Goal: Information Seeking & Learning: Learn about a topic

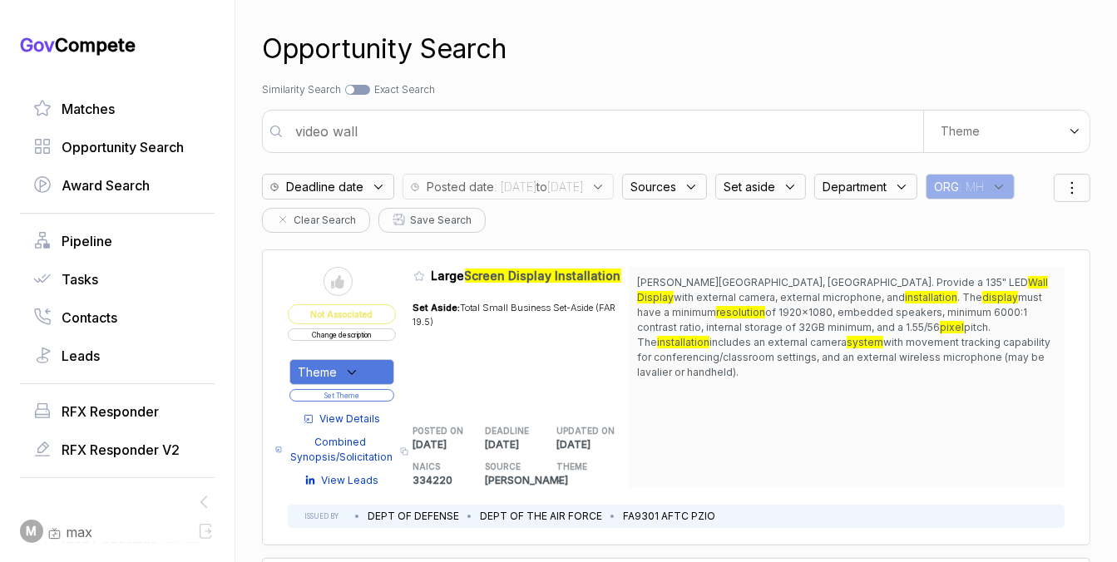
click at [591, 141] on input "video wall" at bounding box center [604, 131] width 638 height 33
type input "admin and executive assistant"
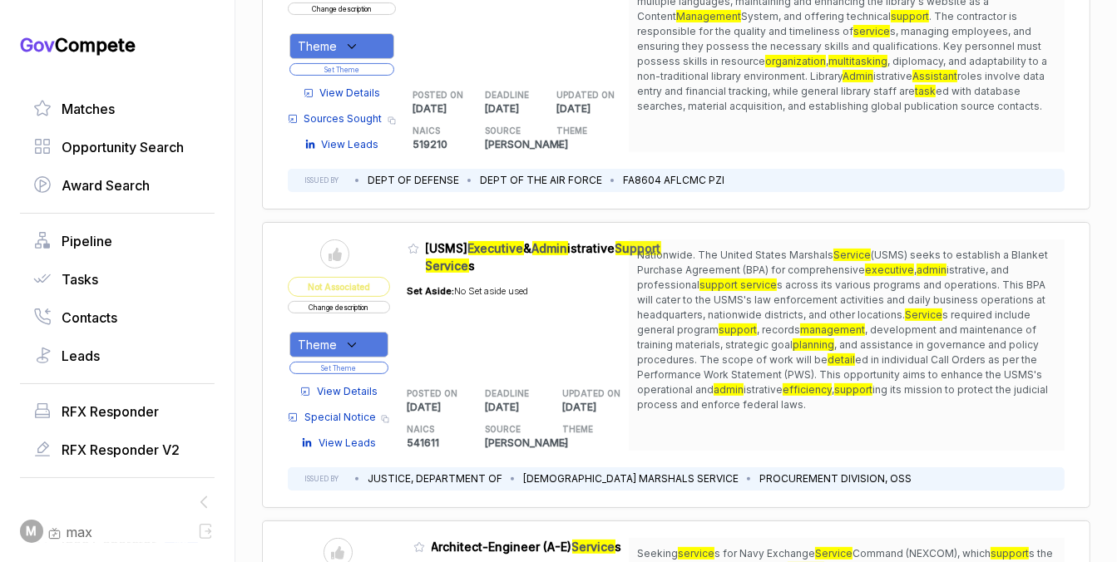
scroll to position [315, 0]
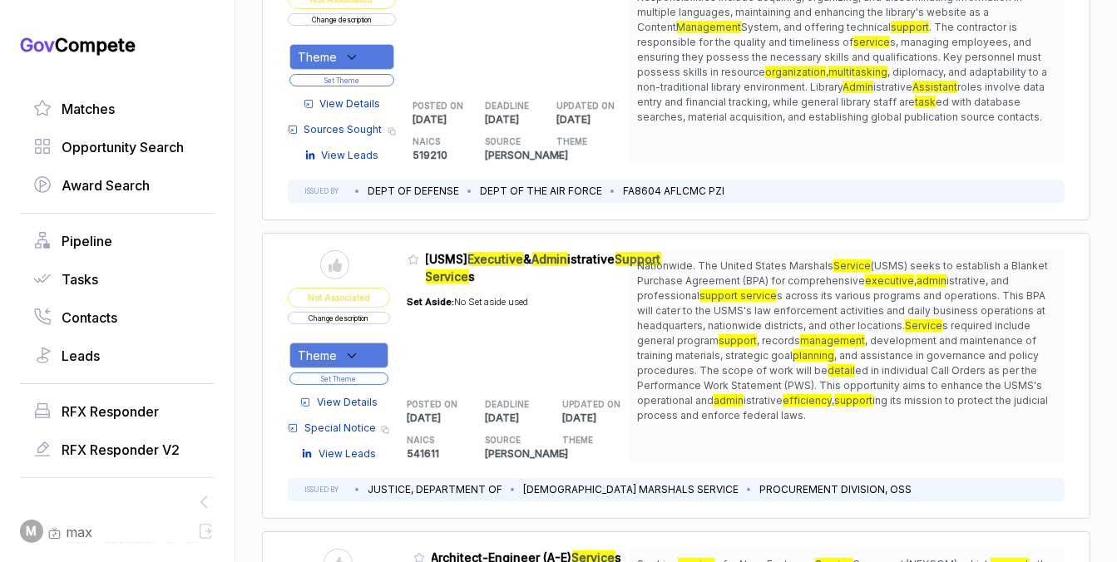
click at [363, 396] on span "View Details" at bounding box center [347, 402] width 61 height 15
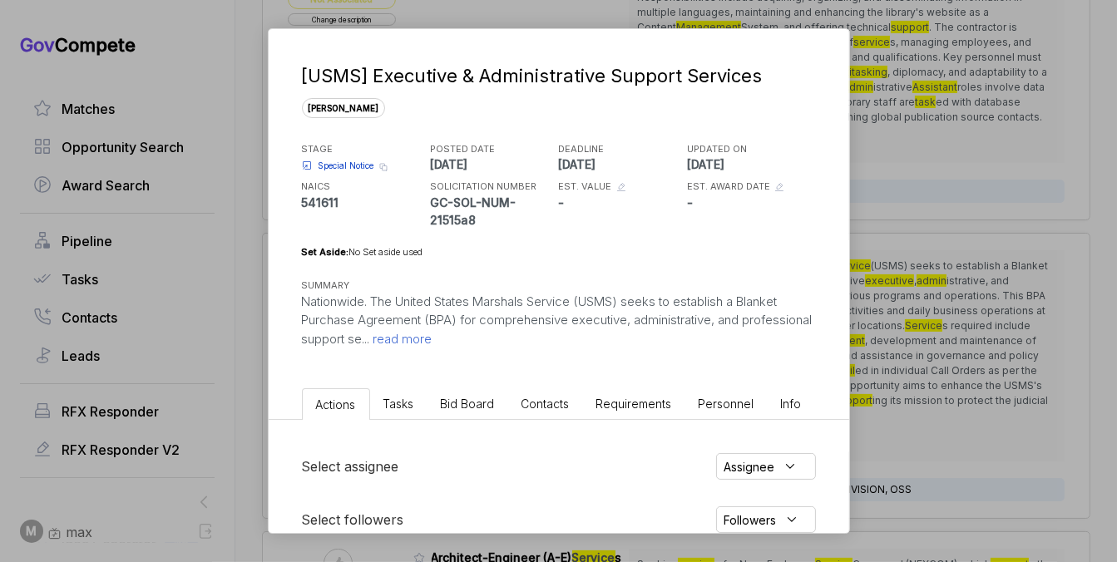
click at [892, 308] on div "[USMS] Executive & Administrative Support Services sam STAGE Special Notice Cop…" at bounding box center [558, 281] width 1117 height 562
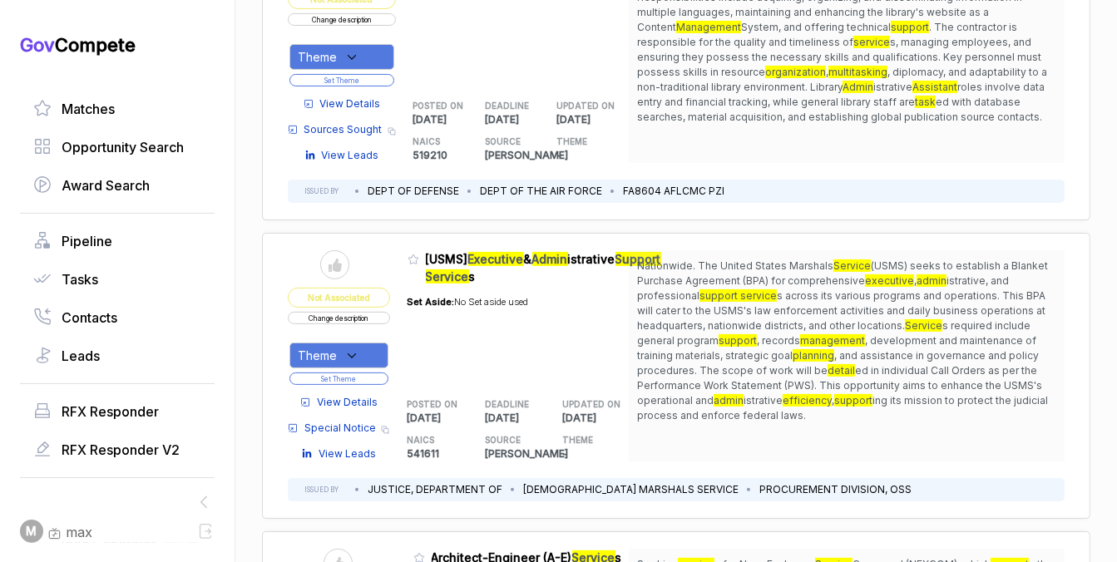
click at [320, 422] on span "Special Notice" at bounding box center [340, 428] width 72 height 15
click at [361, 316] on button "Change description" at bounding box center [339, 318] width 102 height 12
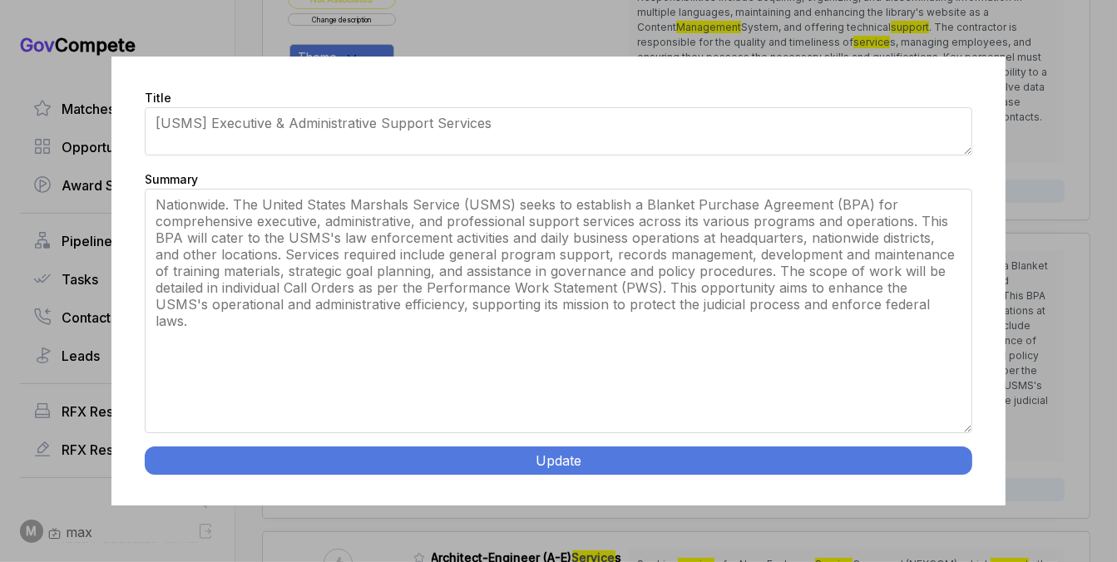
drag, startPoint x: 968, startPoint y: 329, endPoint x: 945, endPoint y: 525, distance: 197.7
click at [945, 525] on div "Title [USMS] Executive & Administrative Support Services Summary Nationwide. Th…" at bounding box center [558, 281] width 1117 height 562
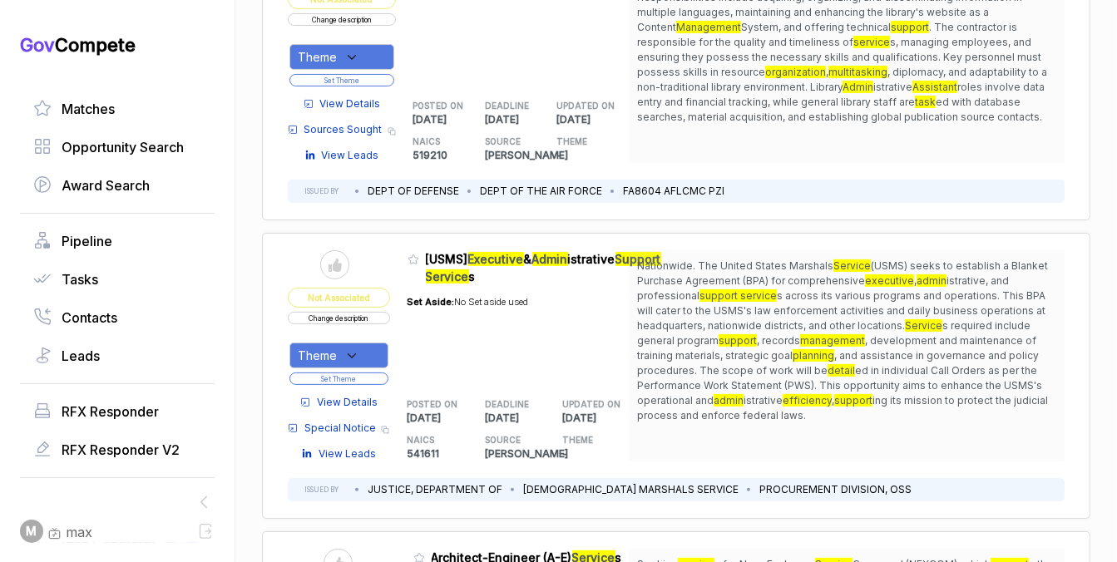
click at [371, 319] on button "Change description" at bounding box center [339, 318] width 102 height 12
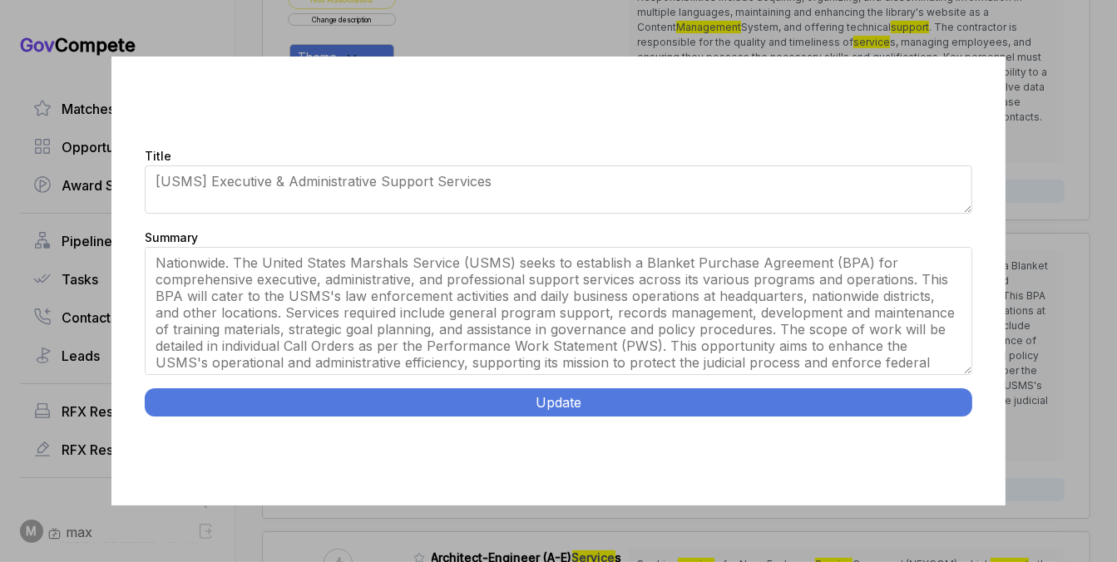
drag, startPoint x: 965, startPoint y: 329, endPoint x: 953, endPoint y: 408, distance: 80.7
click at [953, 408] on div "Title [USMS] Executive & Administrative Support Services Summary Nationwide. Th…" at bounding box center [557, 282] width 893 height 450
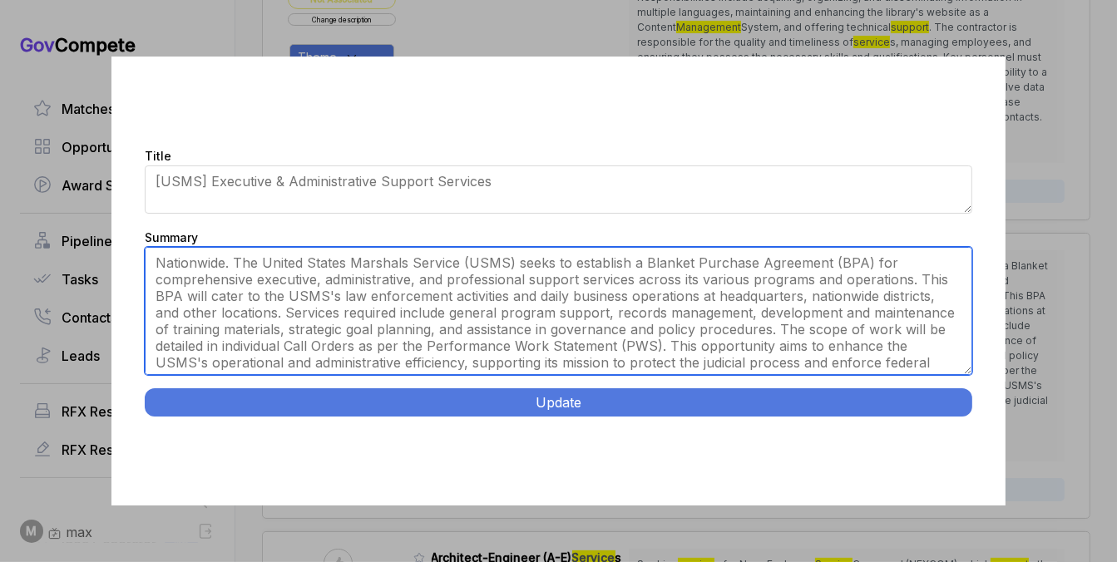
click at [907, 366] on textarea "Nationwide. The United States Marshals Service (USMS) seeks to establish a Blan…" at bounding box center [558, 311] width 827 height 128
click at [873, 339] on textarea "Nationwide. The United States Marshals Service (USMS) seeks to establish a Blan…" at bounding box center [558, 311] width 827 height 128
paste textarea "[RFI] Executive and Administrative Professional Support RFI. Seeking profession…"
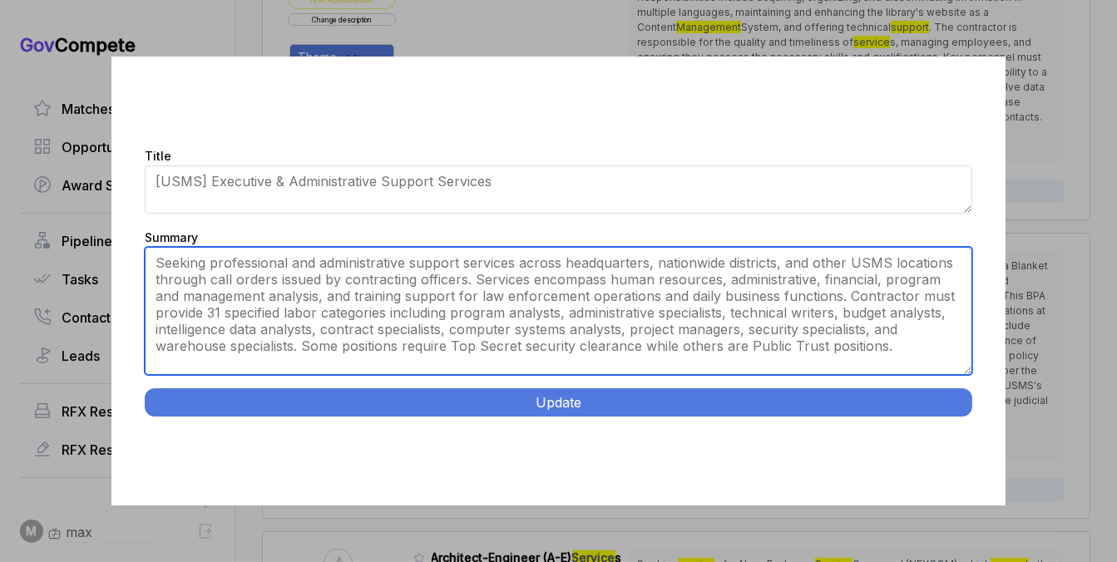
type textarea "Seeking professional and administrative support services across headquarters, n…"
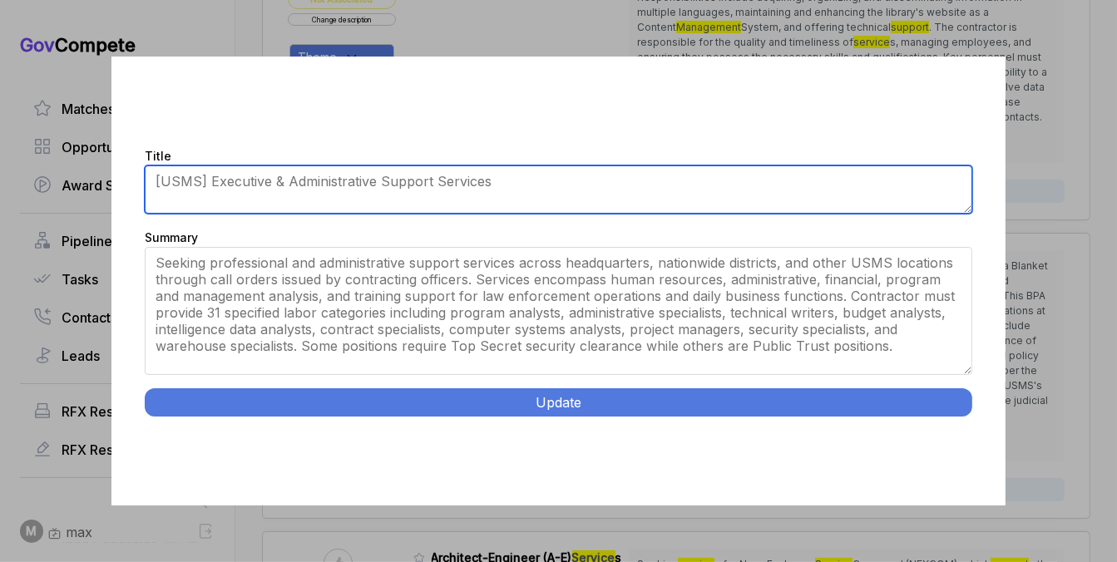
click at [817, 211] on textarea "[USMS] Executive & Administrative Support Services" at bounding box center [558, 190] width 827 height 48
paste textarea "RFI] Executive and Administrative Professional Support RFI."
type textarea "Executive and Administrative Professional Support RFI"
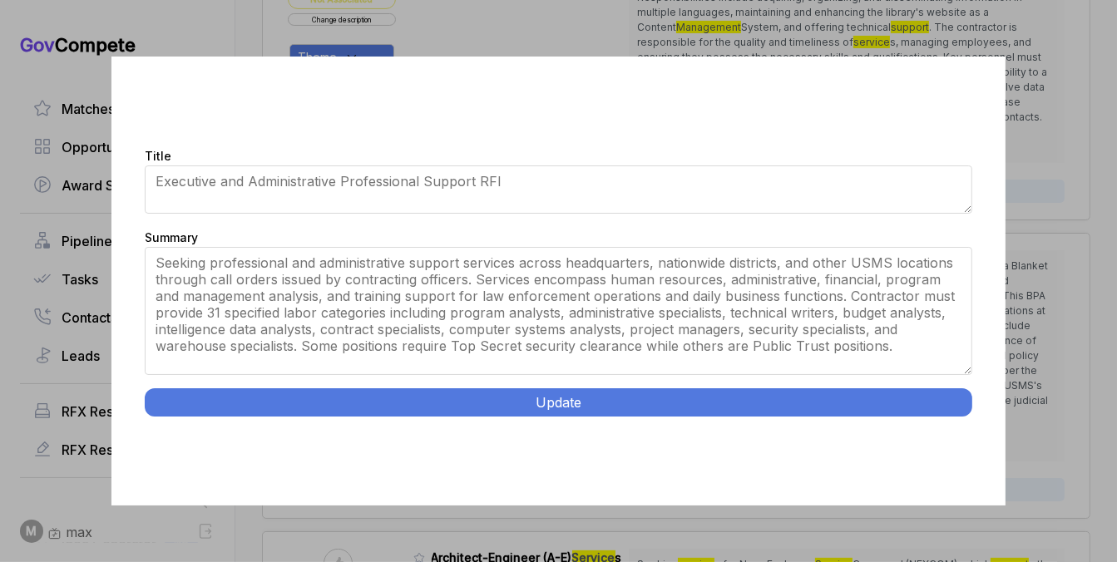
click at [828, 397] on button "Update" at bounding box center [558, 402] width 827 height 28
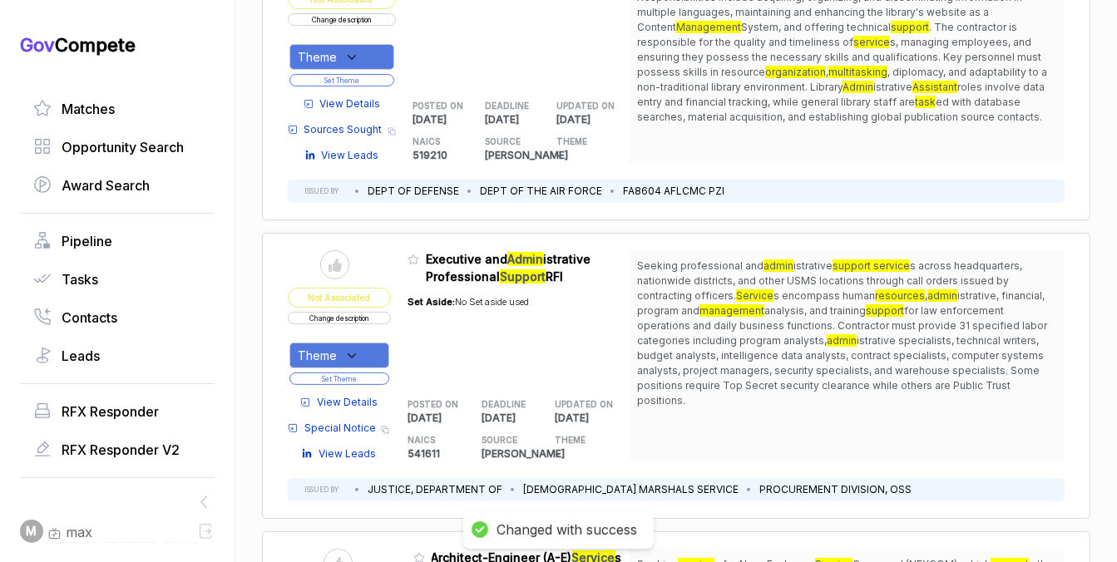
click at [378, 358] on div "Theme" at bounding box center [339, 356] width 100 height 26
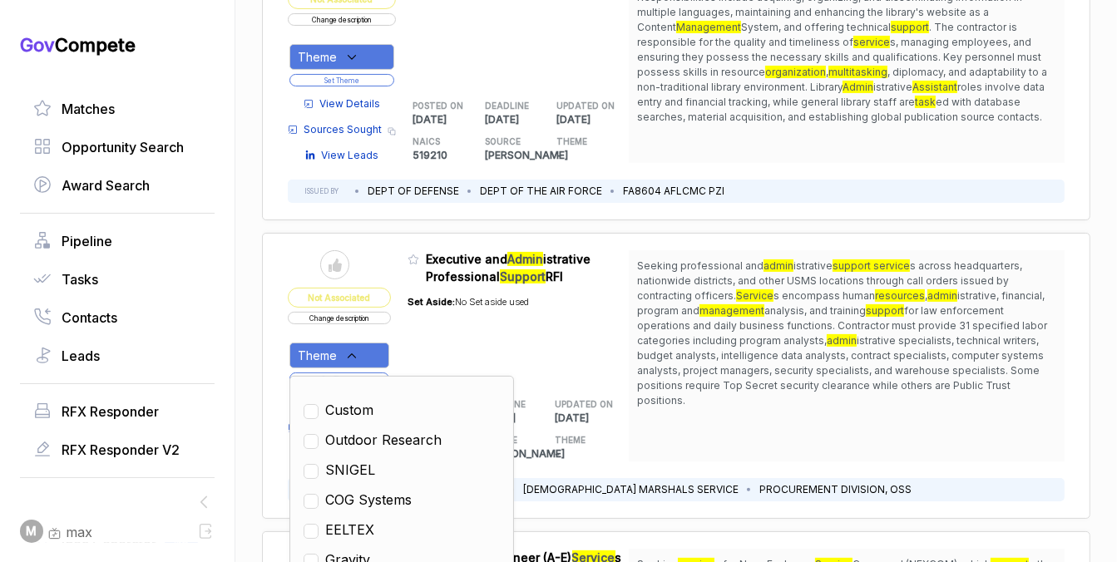
click at [477, 348] on div "Set Aside: No Set aside used" at bounding box center [468, 332] width 121 height 95
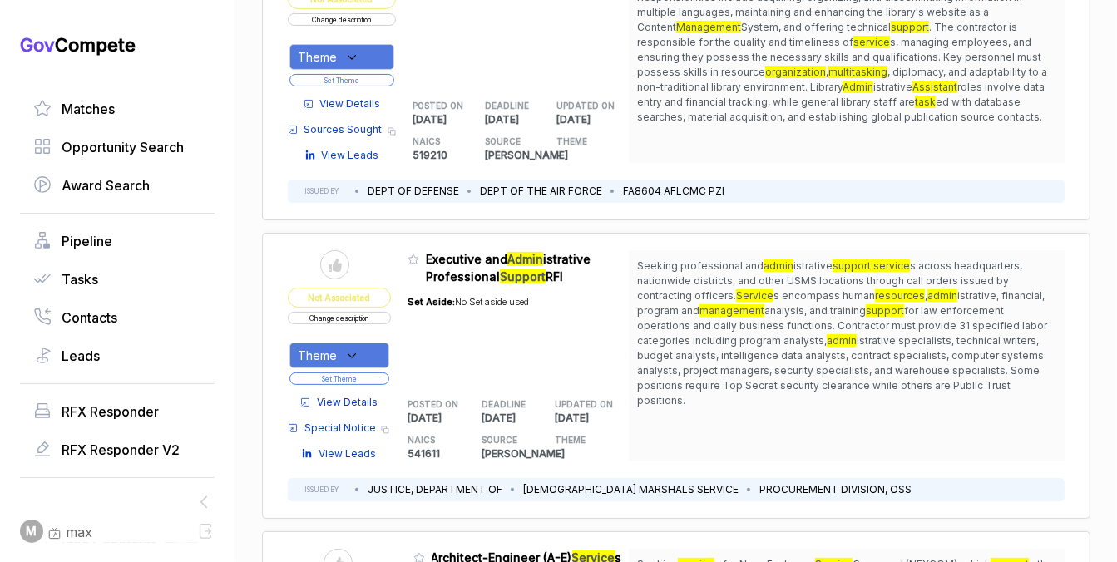
scroll to position [0, 0]
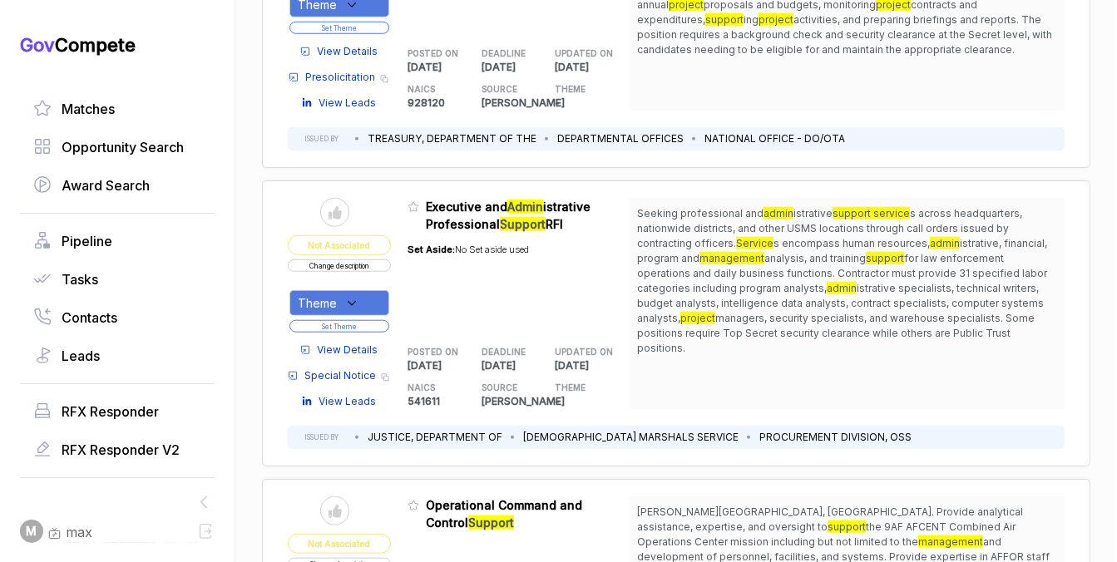
scroll to position [1286, 0]
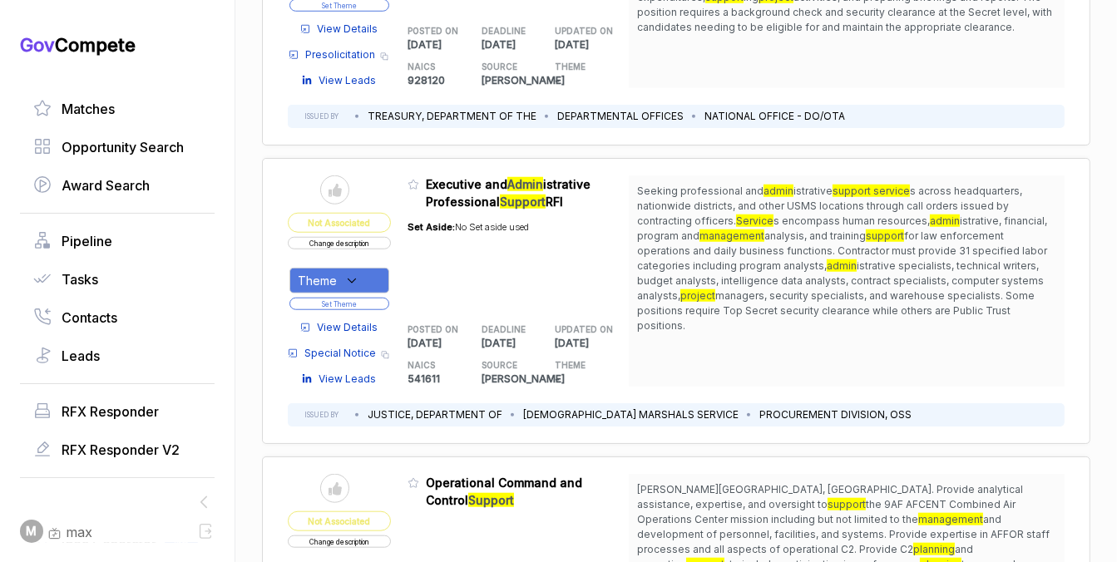
click at [358, 274] on div "Theme" at bounding box center [339, 281] width 100 height 26
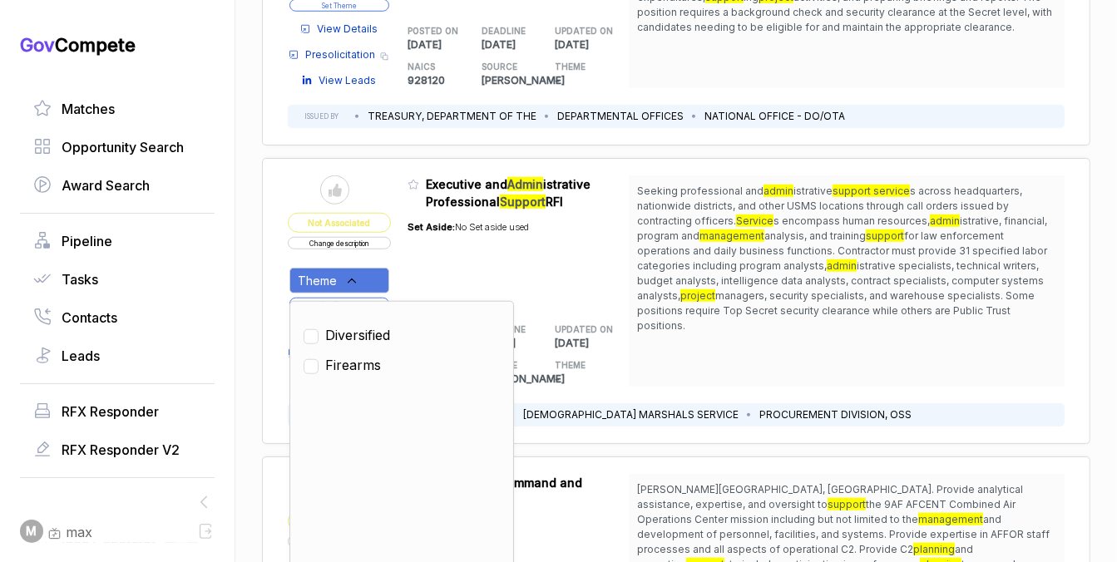
click at [360, 341] on ul "Diversified Firearms" at bounding box center [402, 440] width 196 height 250
click at [363, 337] on span "Diversified" at bounding box center [357, 335] width 65 height 20
checkbox input "true"
click at [442, 274] on div "Set Aside: No Set aside used" at bounding box center [468, 257] width 121 height 95
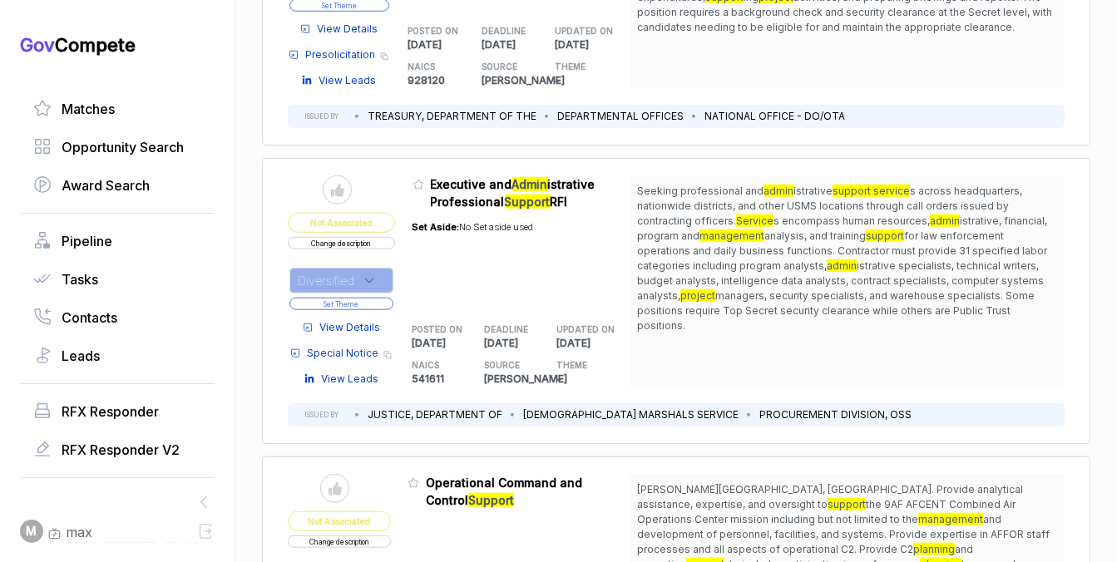
click at [380, 298] on button "Set Theme" at bounding box center [341, 304] width 104 height 12
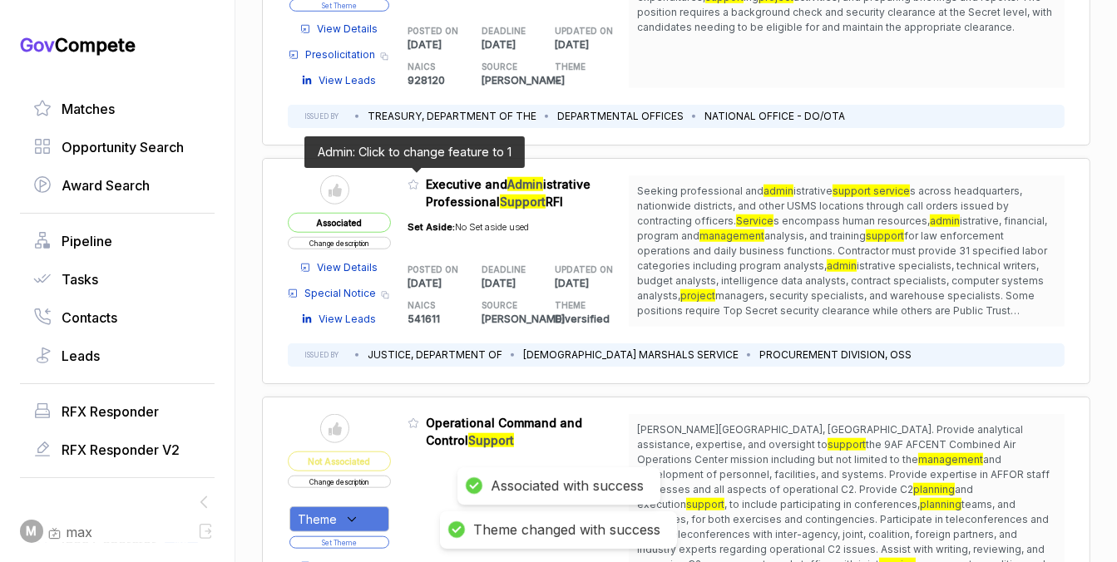
click at [411, 186] on span at bounding box center [417, 189] width 18 height 17
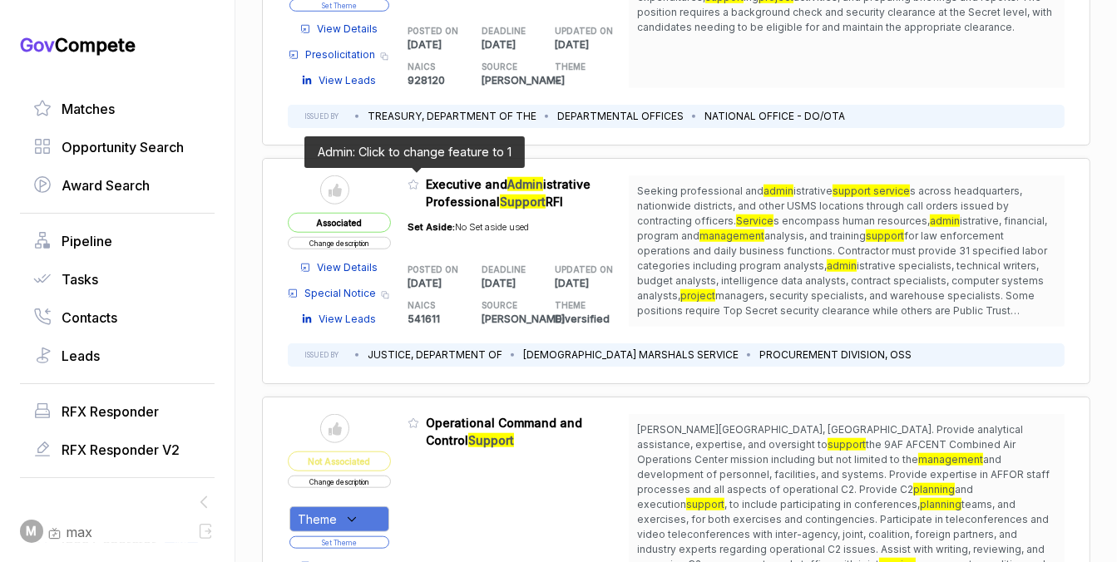
click at [414, 180] on icon at bounding box center [414, 185] width 12 height 12
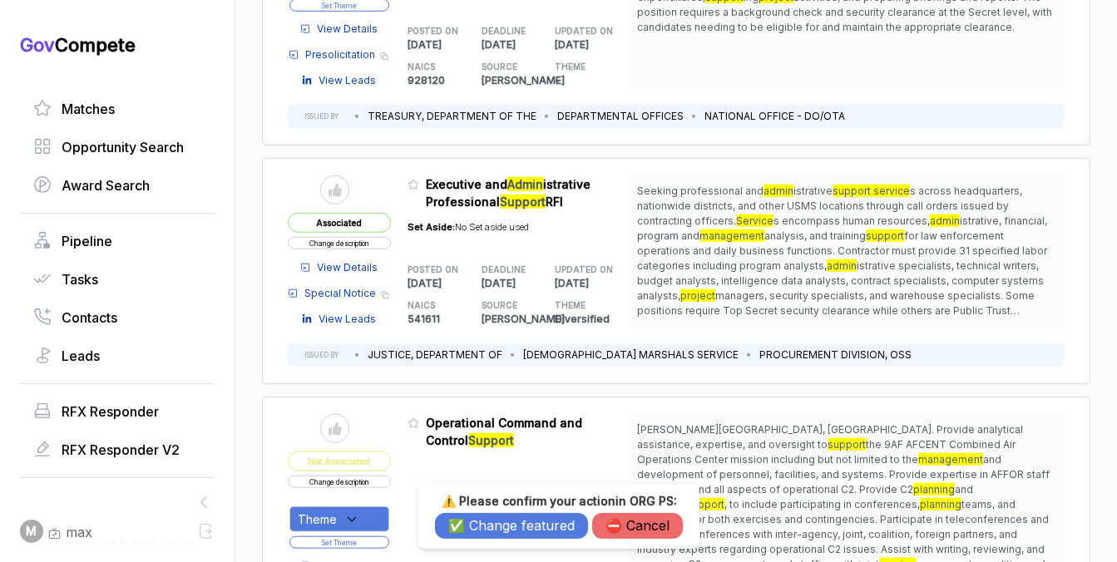
click at [537, 527] on button "✅ Change featured" at bounding box center [511, 526] width 153 height 26
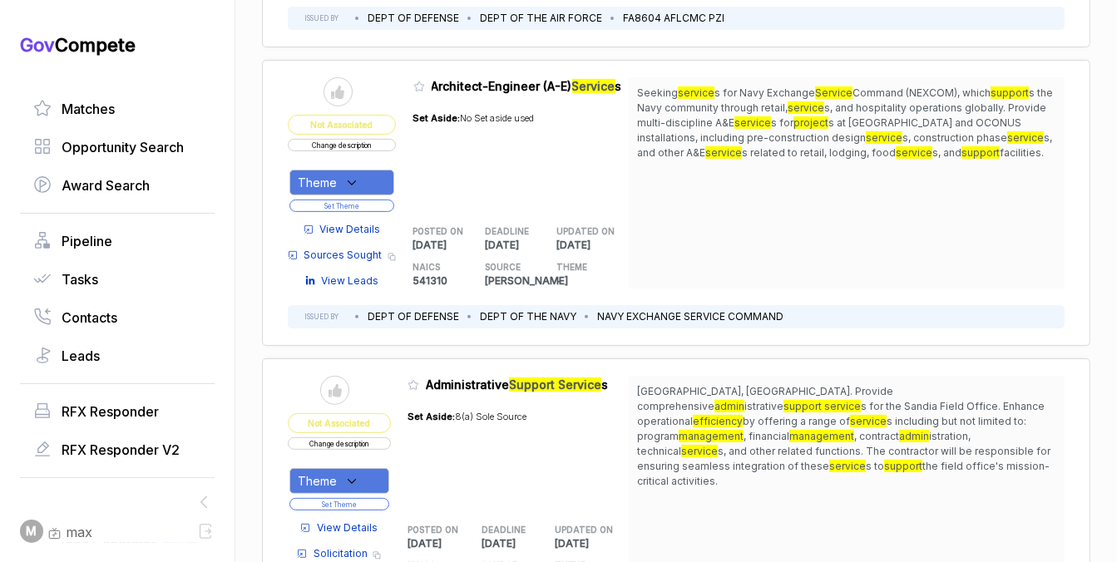
scroll to position [0, 0]
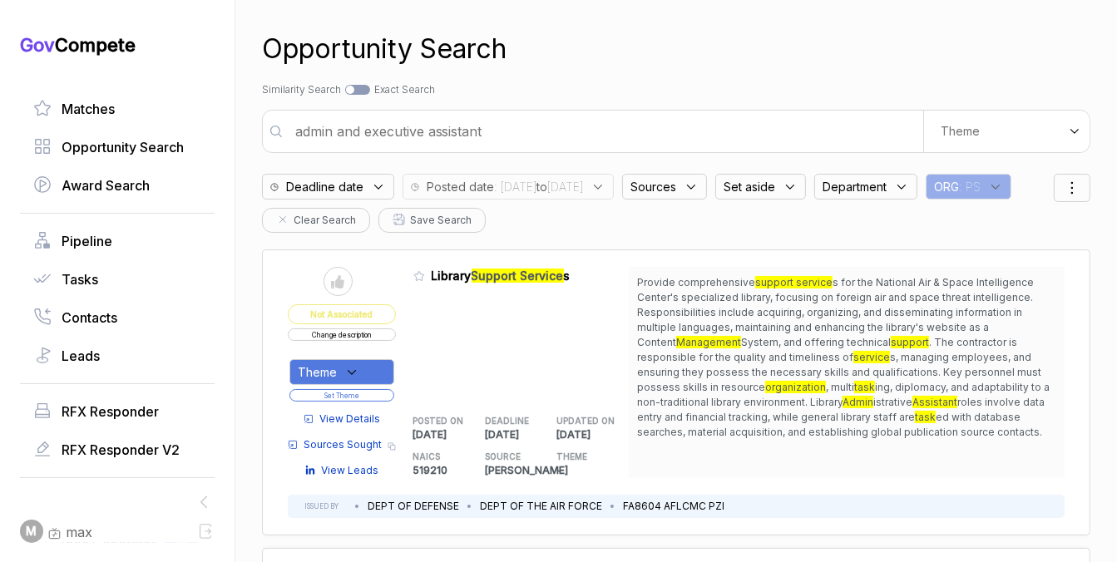
click at [595, 129] on input "admin and executive assistant" at bounding box center [604, 131] width 638 height 33
type input "case management system"
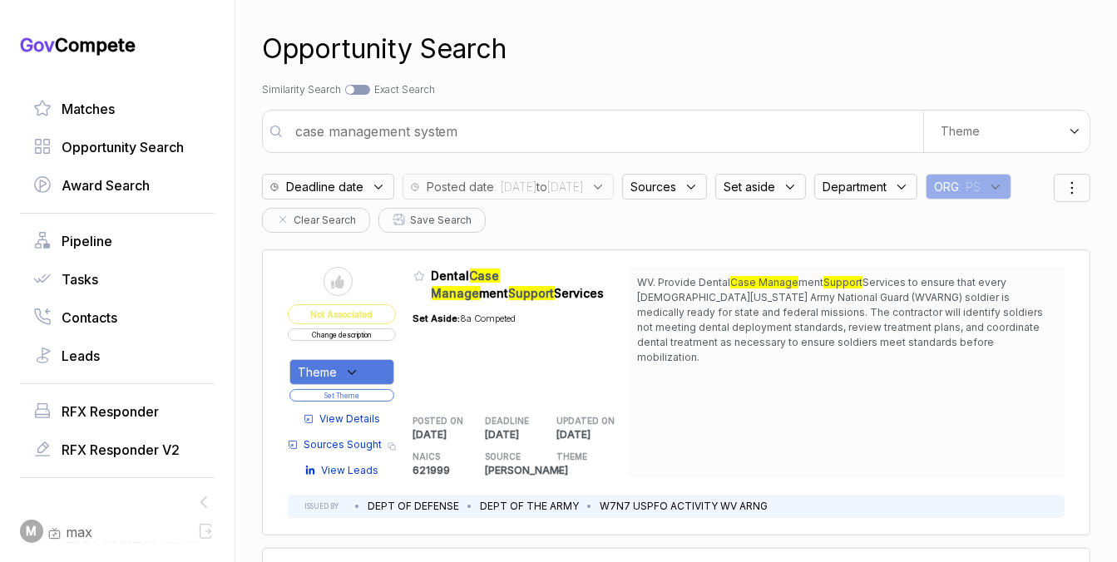
scroll to position [1, 0]
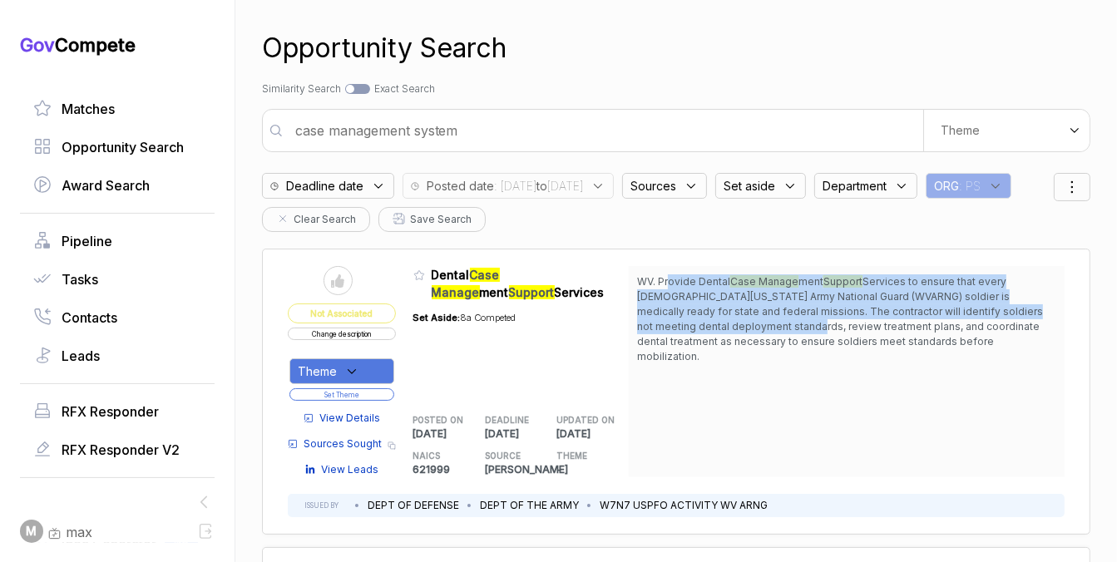
drag, startPoint x: 668, startPoint y: 279, endPoint x: 680, endPoint y: 334, distance: 56.1
click at [680, 333] on span "WV. Provide Dental Case Manage ment Support Services to ensure that every West …" at bounding box center [846, 319] width 419 height 90
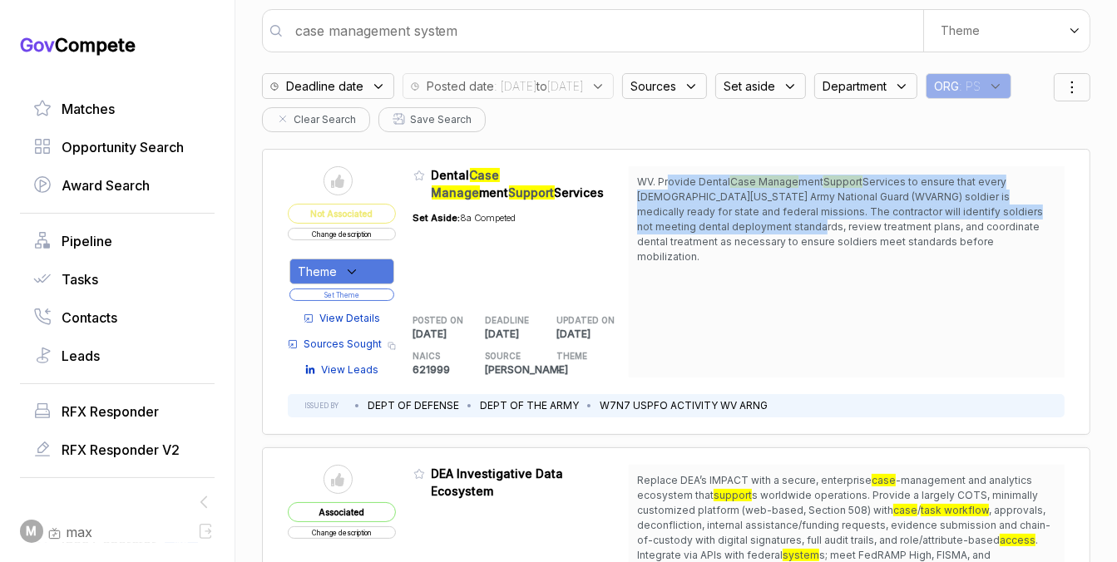
scroll to position [0, 0]
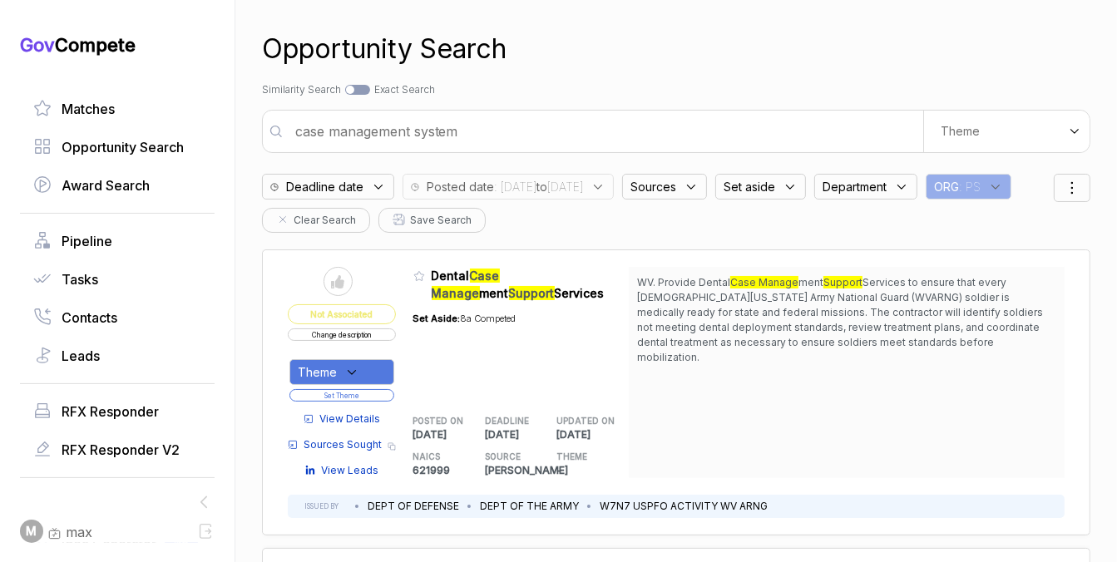
click at [707, 176] on div "Sources" at bounding box center [664, 187] width 85 height 26
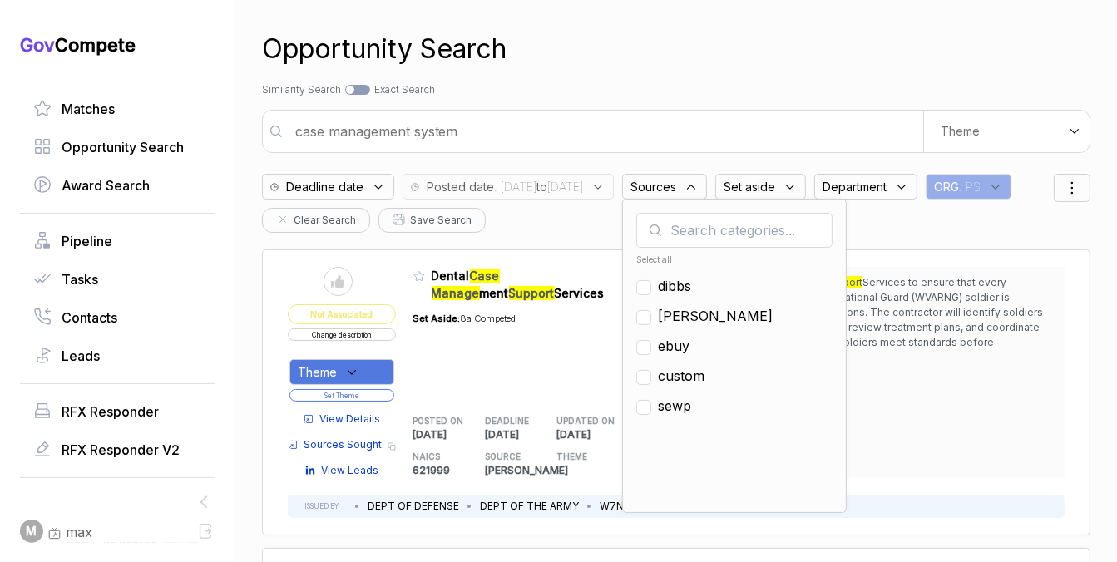
click at [775, 187] on span "Set aside" at bounding box center [750, 186] width 52 height 17
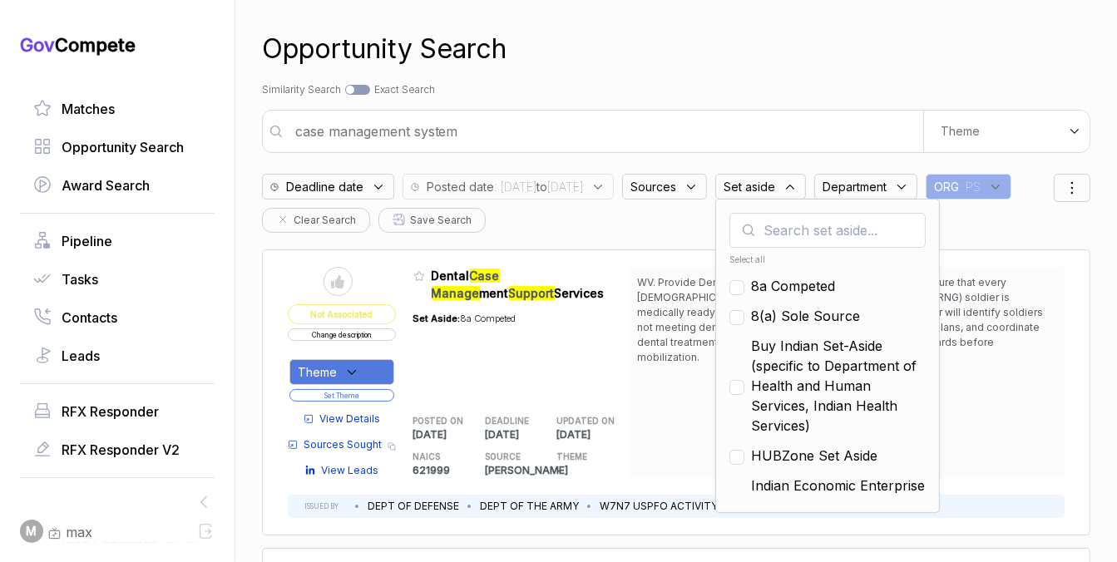
click at [826, 289] on span "8a Competed" at bounding box center [793, 286] width 84 height 20
checkbox input "true"
click at [825, 316] on span "8(a) Sole Source" at bounding box center [805, 316] width 109 height 20
checkbox input "true"
click at [816, 388] on span "Buy Indian Set-Aside (specific to Department of Health and Human Services, Indi…" at bounding box center [838, 386] width 175 height 100
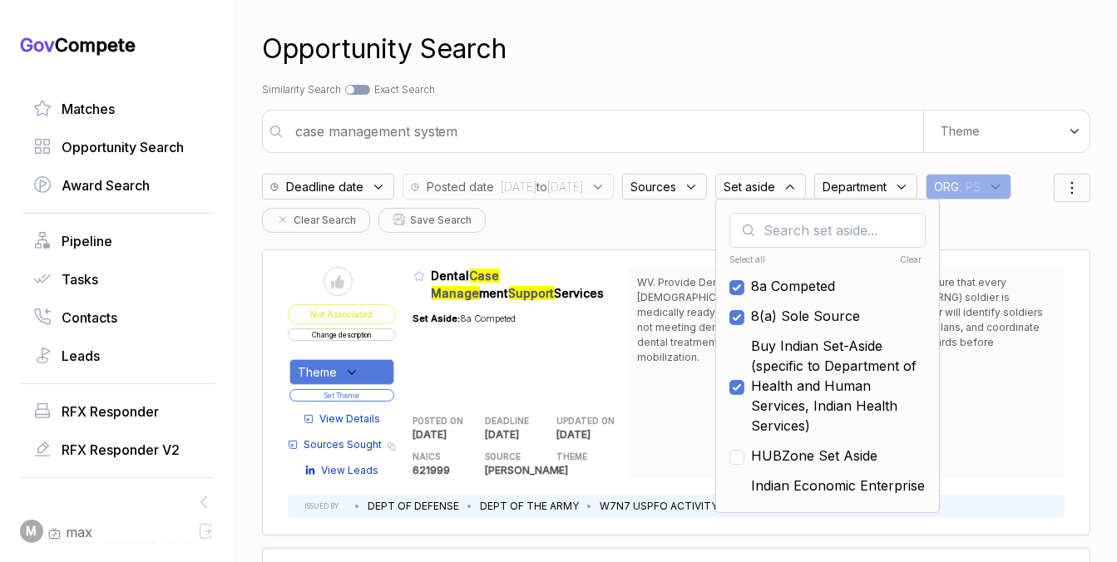
checkbox input "true"
click at [814, 446] on span "HUBZone Set Aside" at bounding box center [814, 456] width 126 height 20
checkbox input "true"
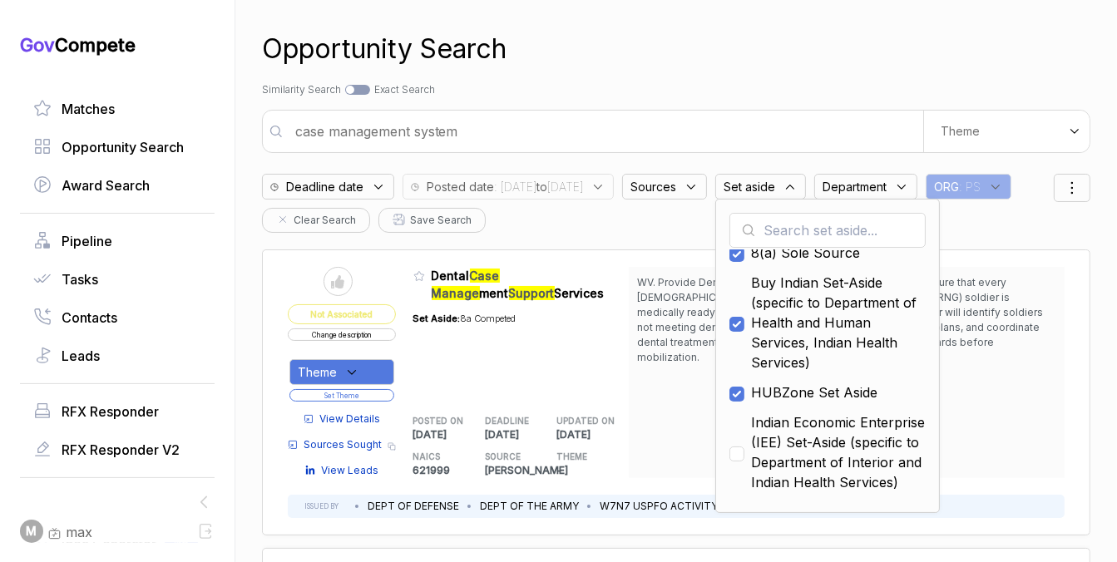
click at [814, 445] on span "Indian Economic Enterprise (IEE) Set-Aside (specific to Department of Interior …" at bounding box center [838, 453] width 175 height 80
checkbox input "true"
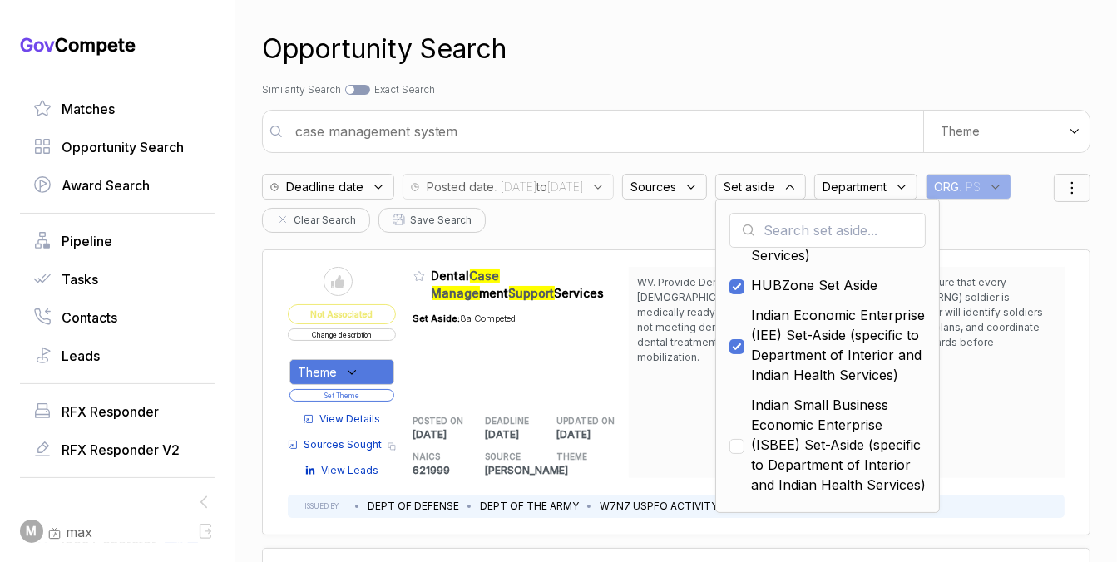
scroll to position [173, 0]
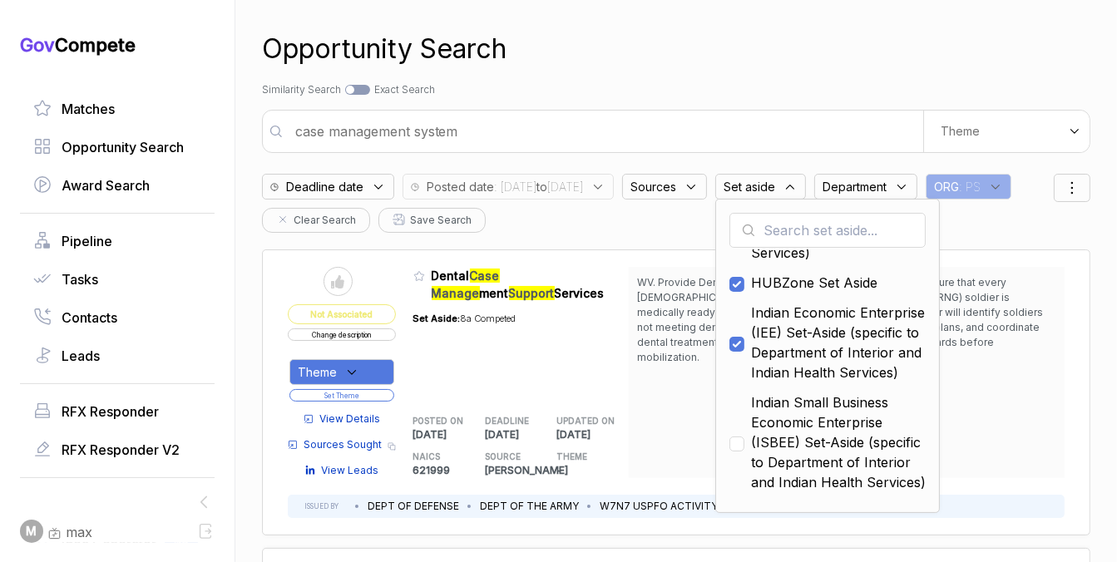
click at [814, 445] on span "Indian Small Business Economic Enterprise (ISBEE) Set-Aside (specific to Depart…" at bounding box center [838, 443] width 175 height 100
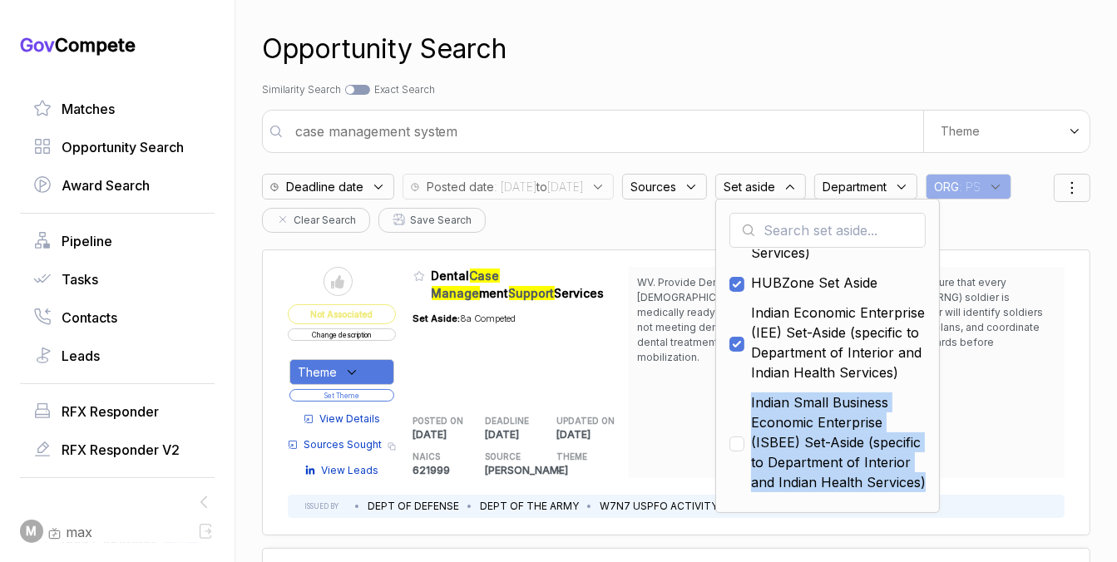
click at [814, 445] on span "Indian Small Business Economic Enterprise (ISBEE) Set-Aside (specific to Depart…" at bounding box center [838, 443] width 175 height 100
checkbox input "true"
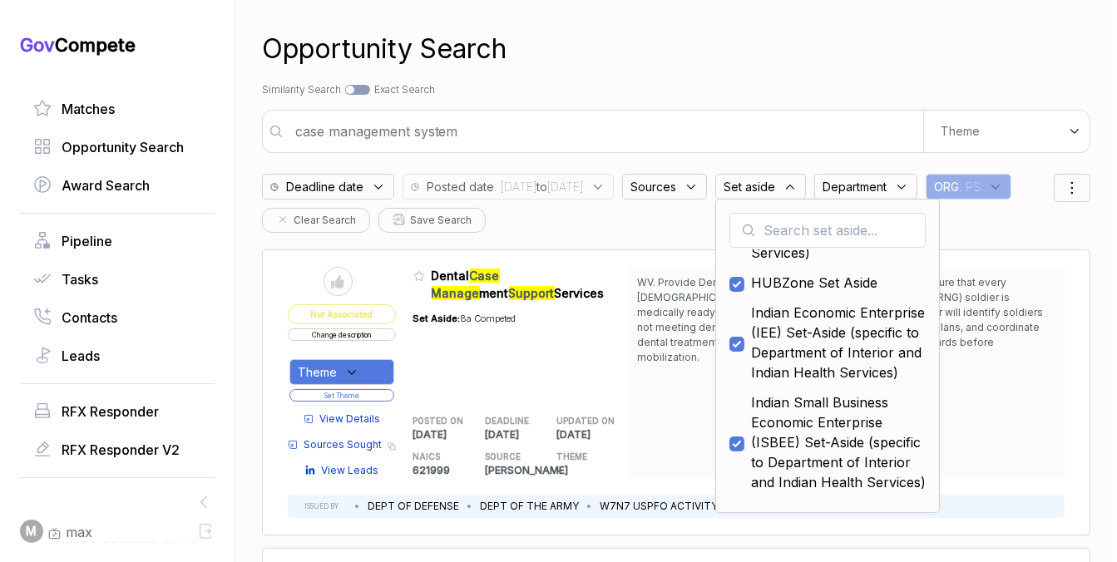
click at [798, 65] on div "Opportunity Search" at bounding box center [676, 49] width 828 height 40
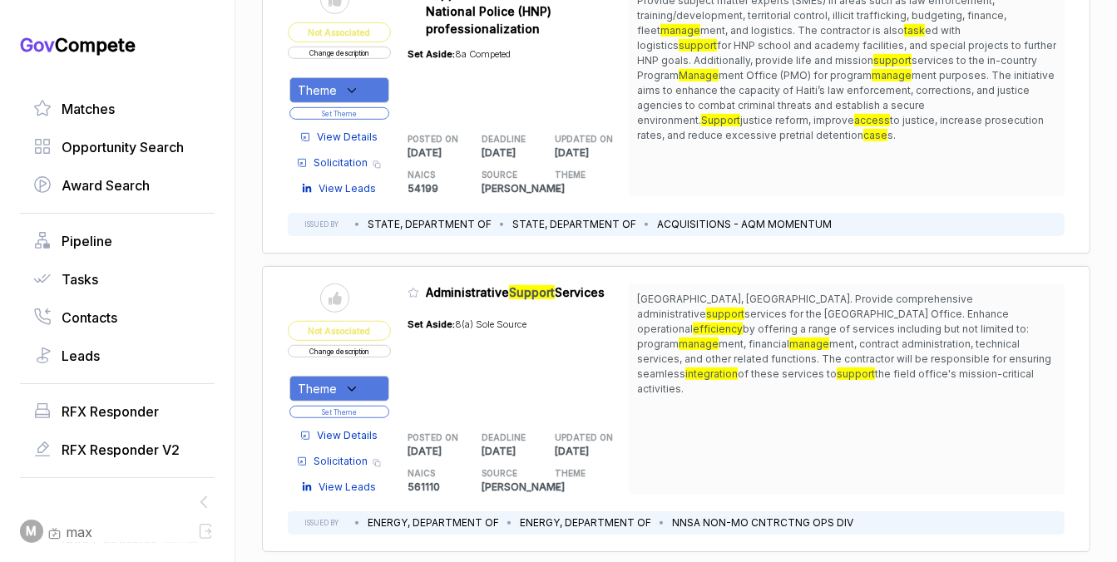
scroll to position [914, 0]
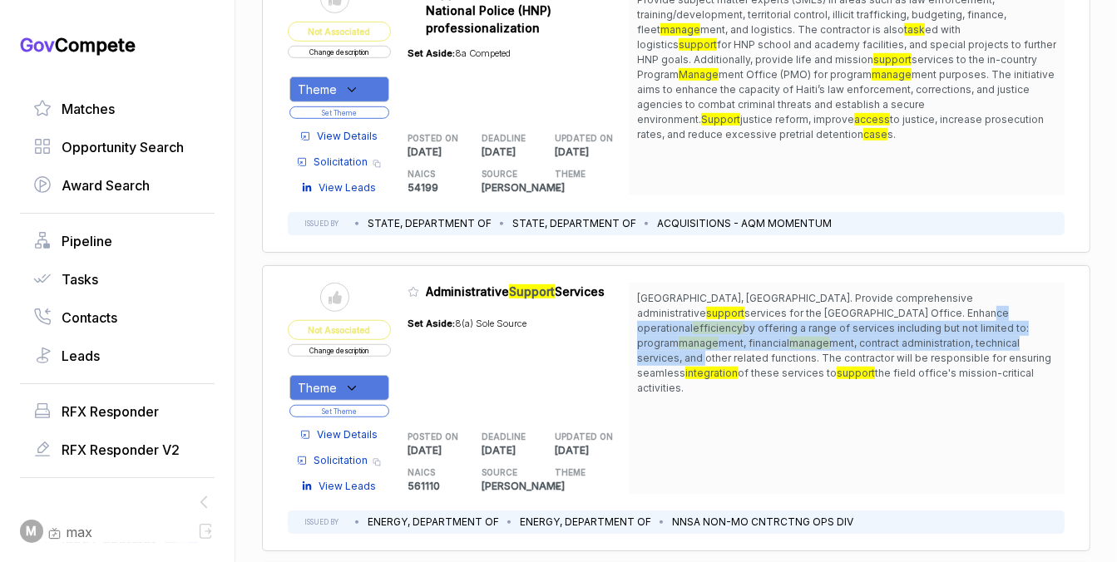
drag, startPoint x: 745, startPoint y: 306, endPoint x: 750, endPoint y: 338, distance: 32.0
click at [750, 338] on span "Albuquerque, NM. Provide comprehensive administrative support services for the …" at bounding box center [846, 343] width 419 height 105
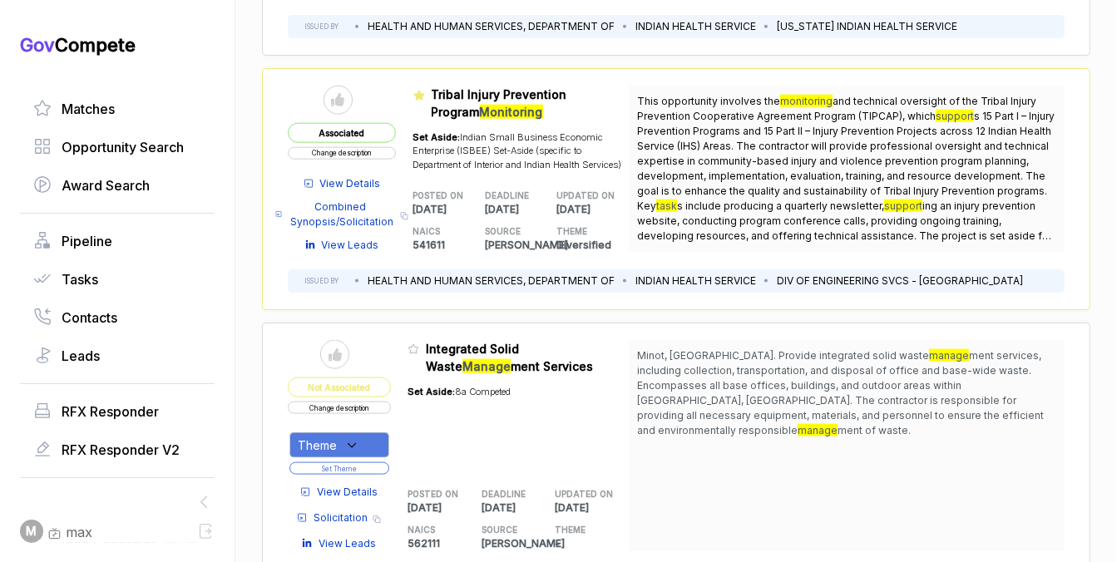
scroll to position [1956, 0]
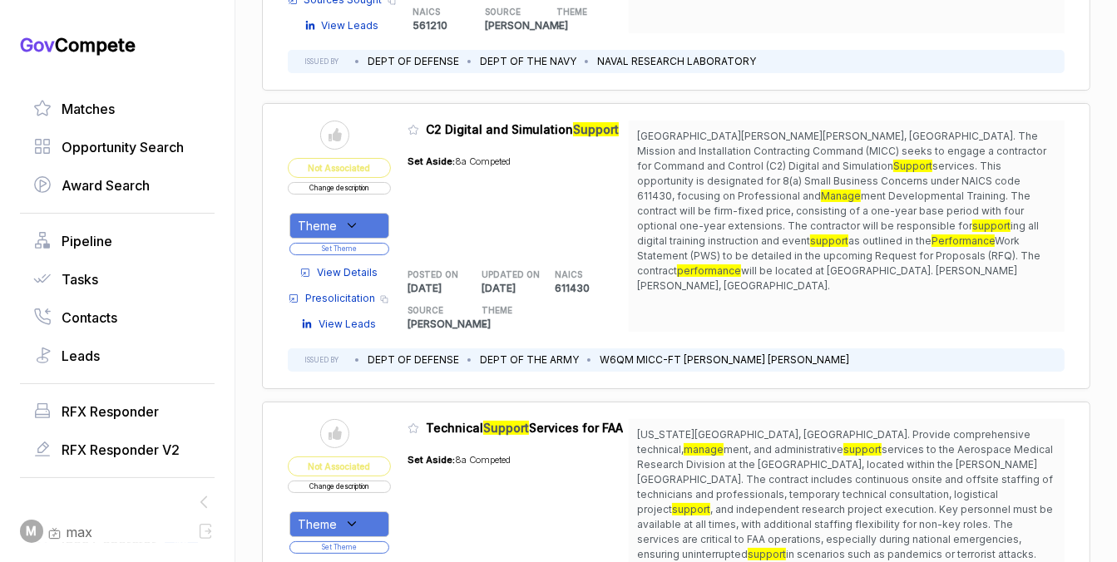
scroll to position [5110, 0]
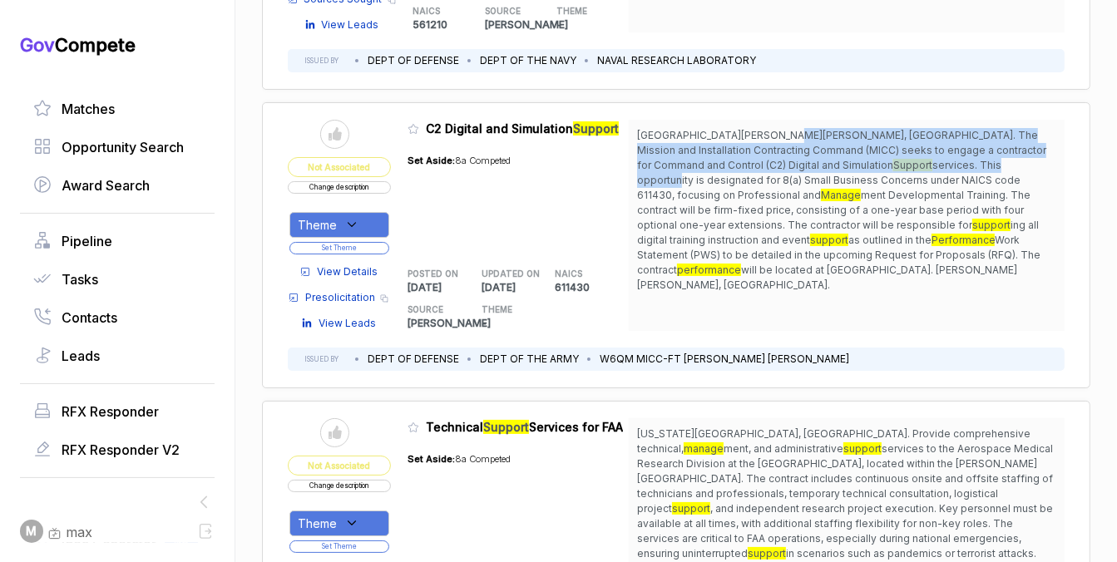
drag, startPoint x: 779, startPoint y: 106, endPoint x: 781, endPoint y: 125, distance: 18.5
click at [781, 128] on span "Fort Leonard Wood, MO. The Mission and Installation Contracting Command (MICC) …" at bounding box center [846, 210] width 419 height 165
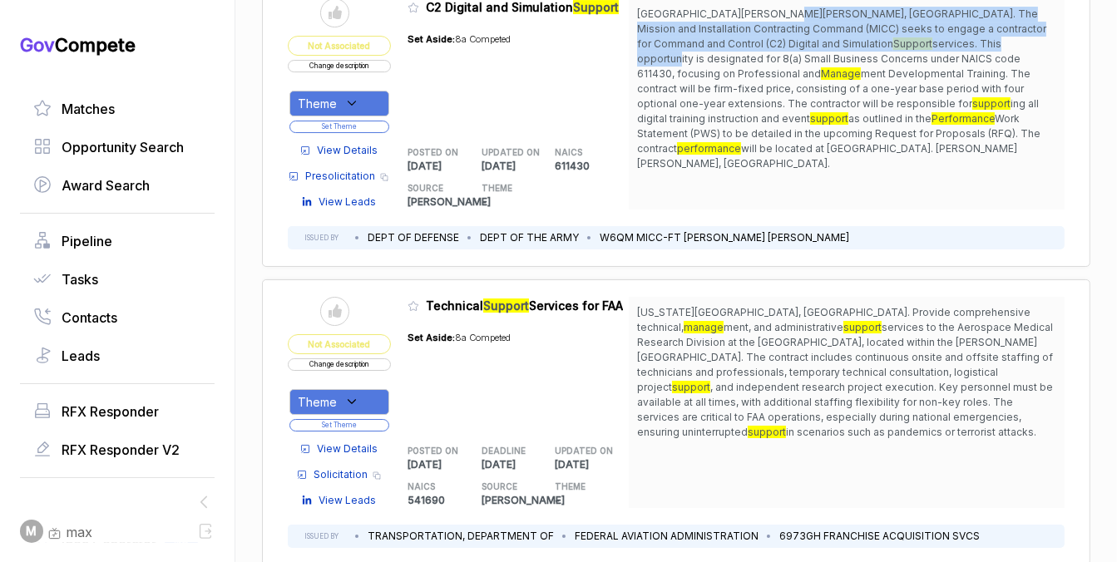
scroll to position [5233, 0]
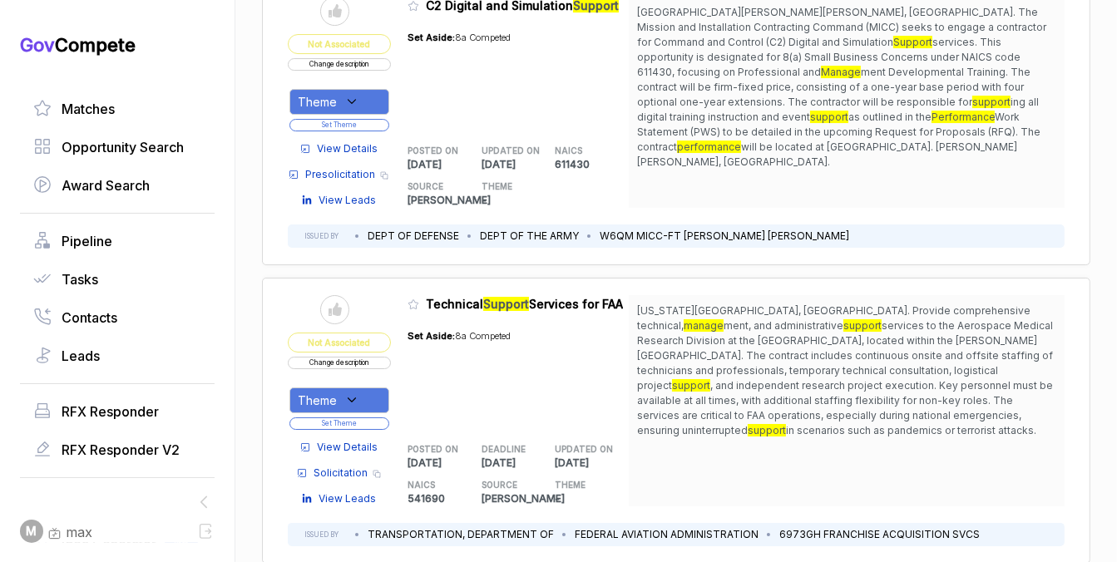
click at [750, 319] on span "services to the Aerospace Medical Research Division at the Civil Aerospace Medi…" at bounding box center [845, 355] width 416 height 72
drag, startPoint x: 750, startPoint y: 286, endPoint x: 749, endPoint y: 297, distance: 10.8
click at [749, 304] on span "Oklahoma City, OK. Provide comprehensive technical, manage ment, and administra…" at bounding box center [846, 371] width 419 height 135
drag, startPoint x: 749, startPoint y: 305, endPoint x: 749, endPoint y: 315, distance: 10.0
click at [749, 319] on span "services to the Aerospace Medical Research Division at the Civil Aerospace Medi…" at bounding box center [845, 355] width 416 height 72
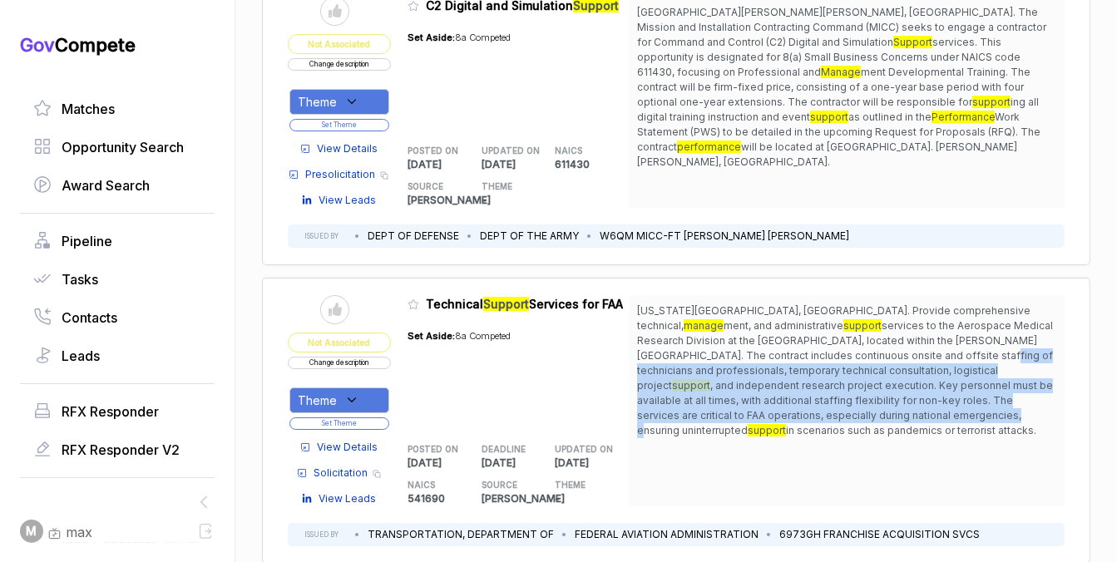
drag, startPoint x: 749, startPoint y: 319, endPoint x: 750, endPoint y: 384, distance: 65.7
click at [750, 384] on span "Oklahoma City, OK. Provide comprehensive technical, manage ment, and administra…" at bounding box center [846, 371] width 419 height 135
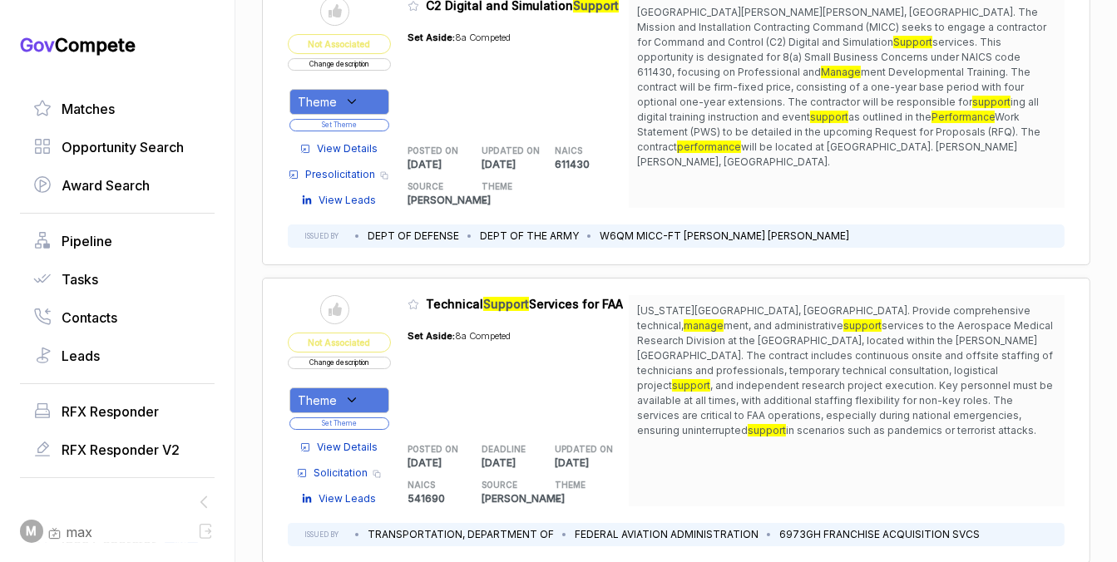
click at [359, 440] on span "View Details" at bounding box center [347, 447] width 61 height 15
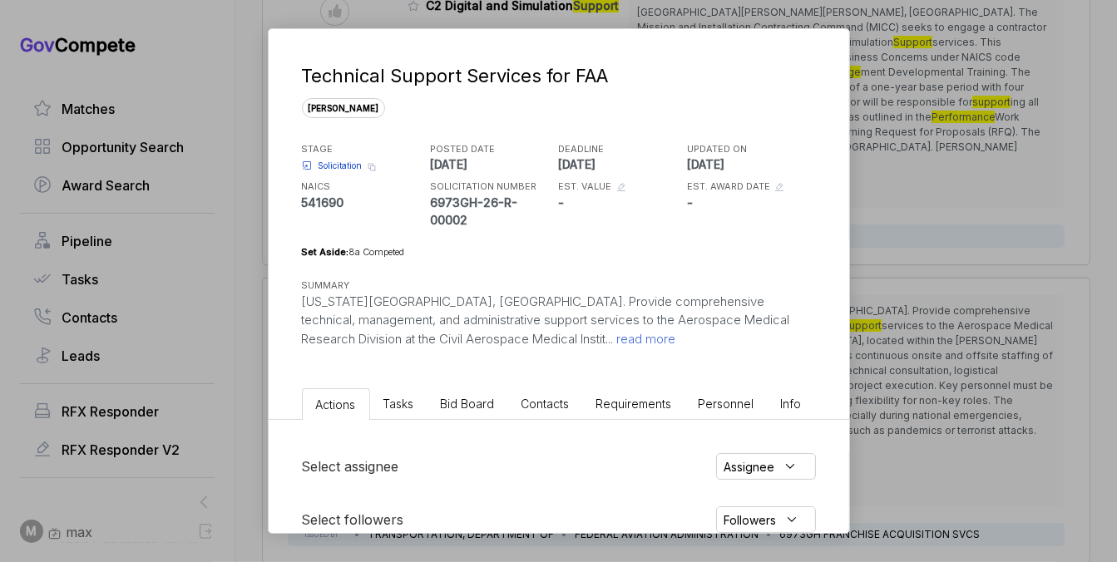
click at [480, 397] on span "Bid Board" at bounding box center [468, 404] width 54 height 14
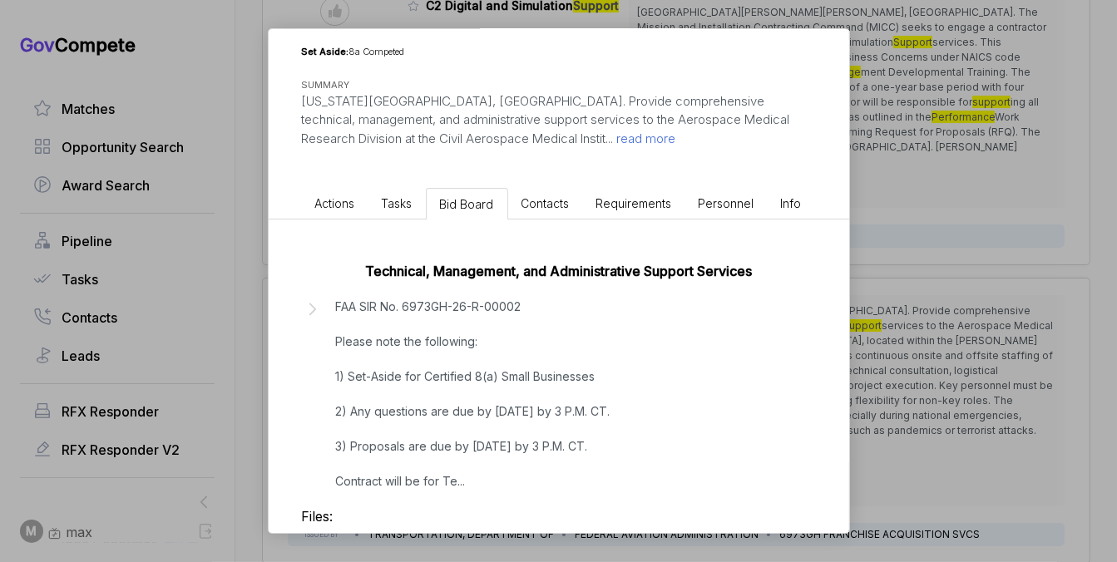
scroll to position [210, 0]
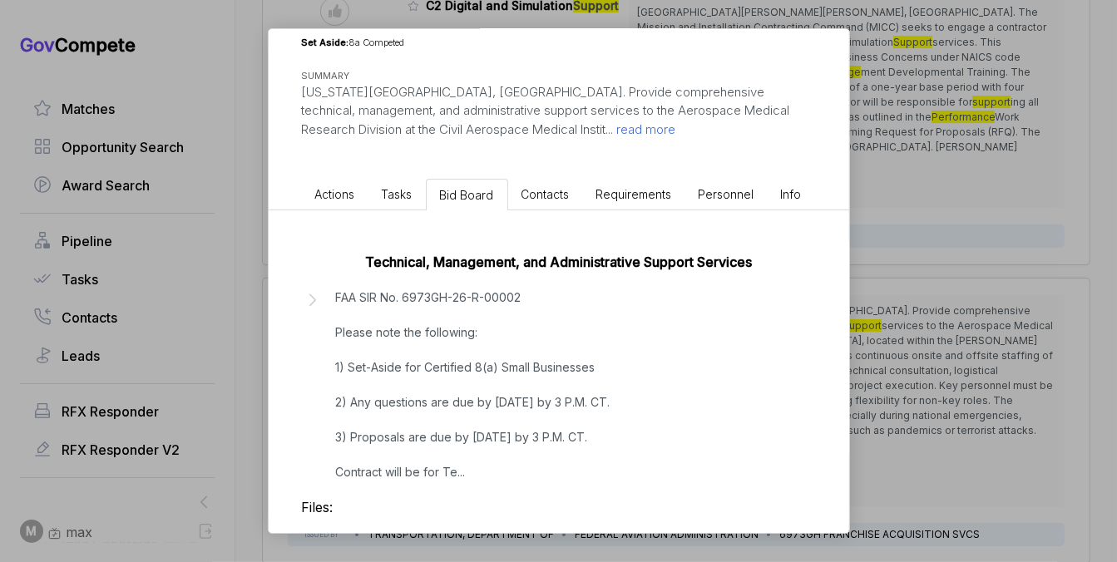
click at [447, 293] on p "FAA SIR No. 6973GH-26-R-00002 Please note the following: 1) Set-Aside for Certi…" at bounding box center [473, 385] width 274 height 192
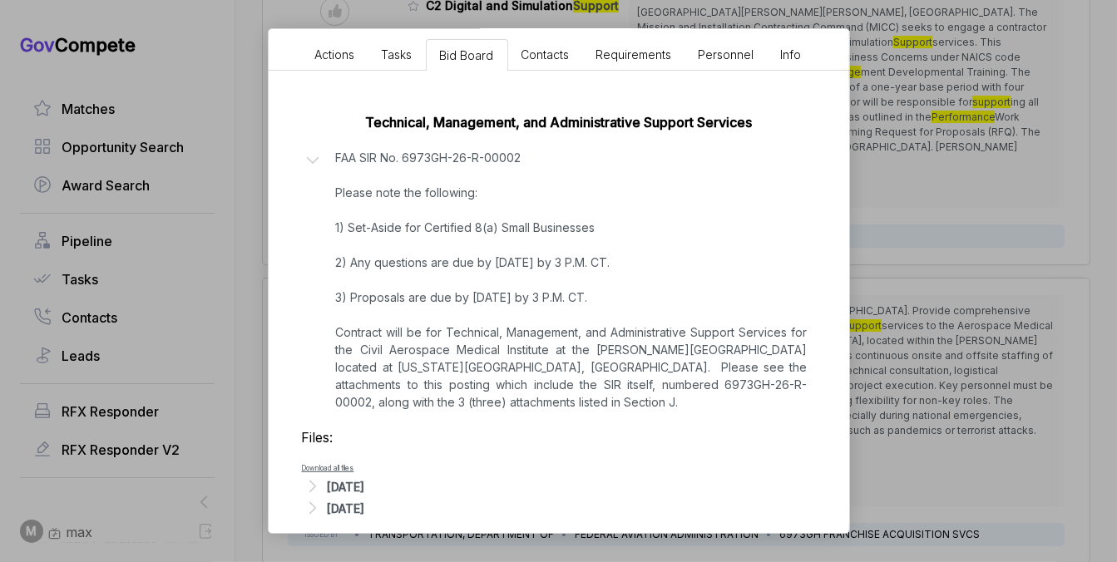
scroll to position [349, 0]
click at [844, 236] on div "Technical, Management, and Administrative Support Services FAA SIR No. 6973GH-2…" at bounding box center [559, 313] width 581 height 482
click at [901, 225] on div "Technical Support Services for FAA sam STAGE Solicitation Copy link POSTED DATE…" at bounding box center [558, 281] width 1117 height 562
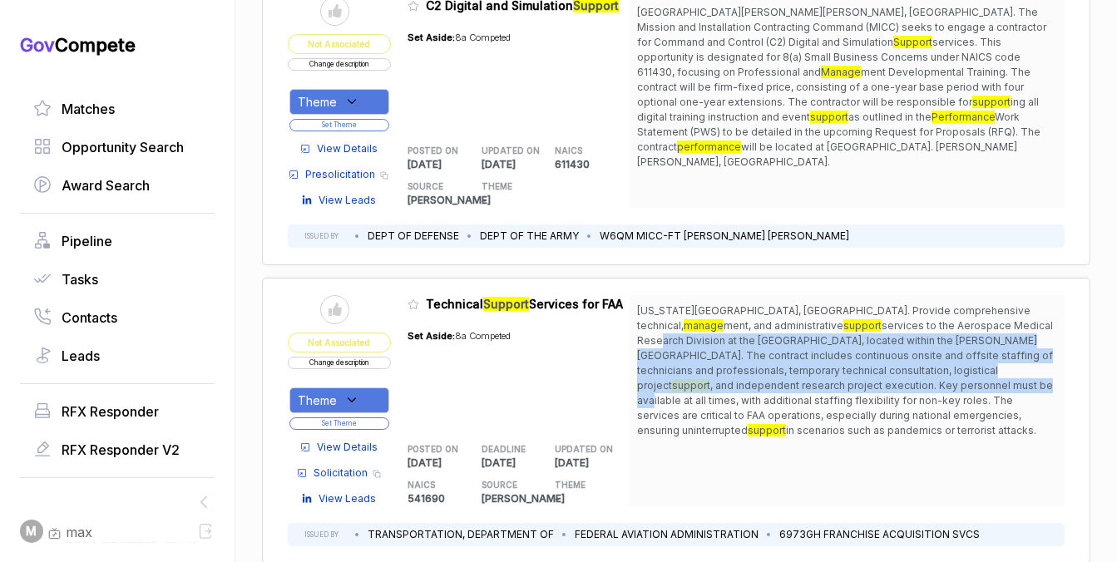
drag, startPoint x: 860, startPoint y: 284, endPoint x: 850, endPoint y: 351, distance: 67.3
click at [850, 351] on span "Oklahoma City, OK. Provide comprehensive technical, manage ment, and administra…" at bounding box center [846, 371] width 419 height 135
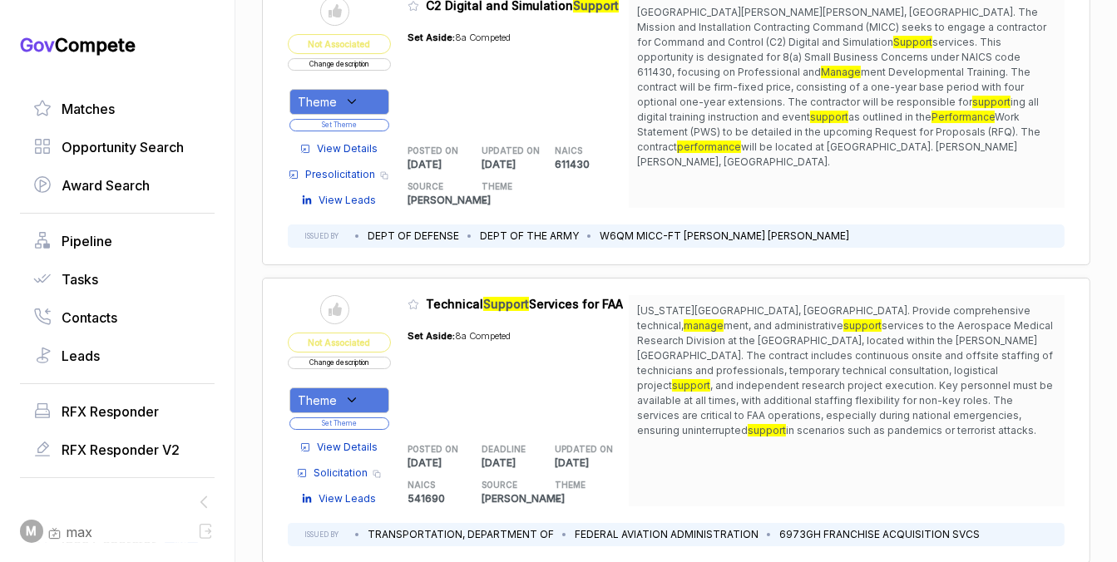
click at [365, 440] on span "View Details" at bounding box center [347, 447] width 61 height 15
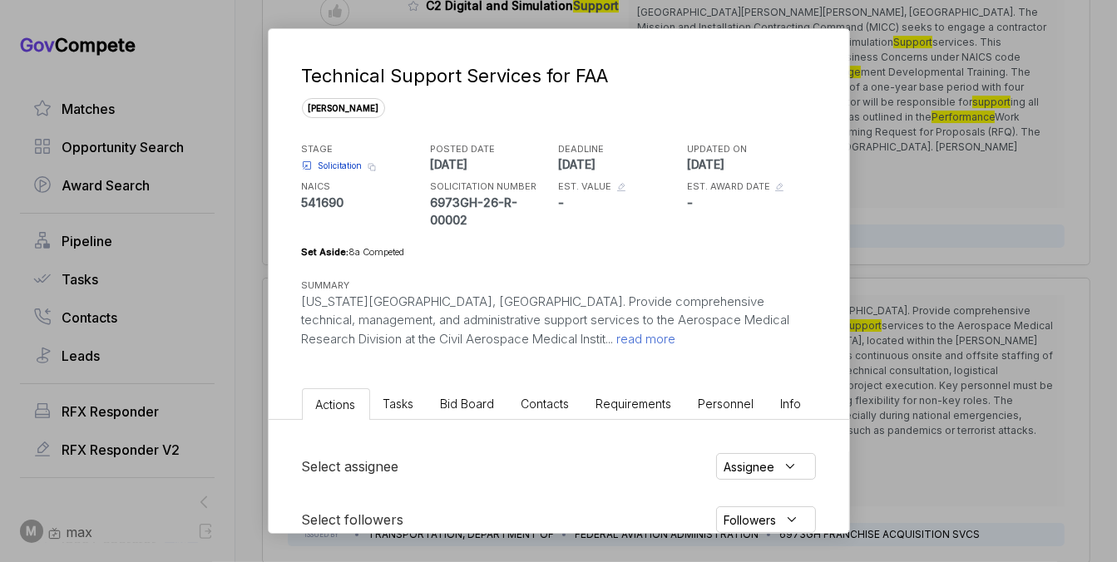
click at [464, 397] on span "Bid Board" at bounding box center [468, 404] width 54 height 14
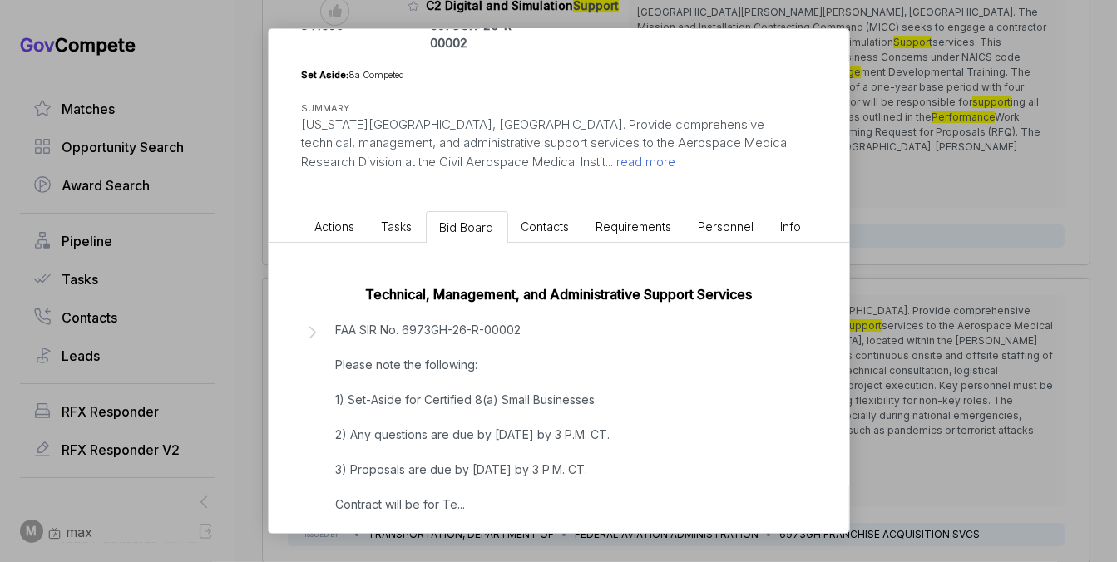
scroll to position [279, 0]
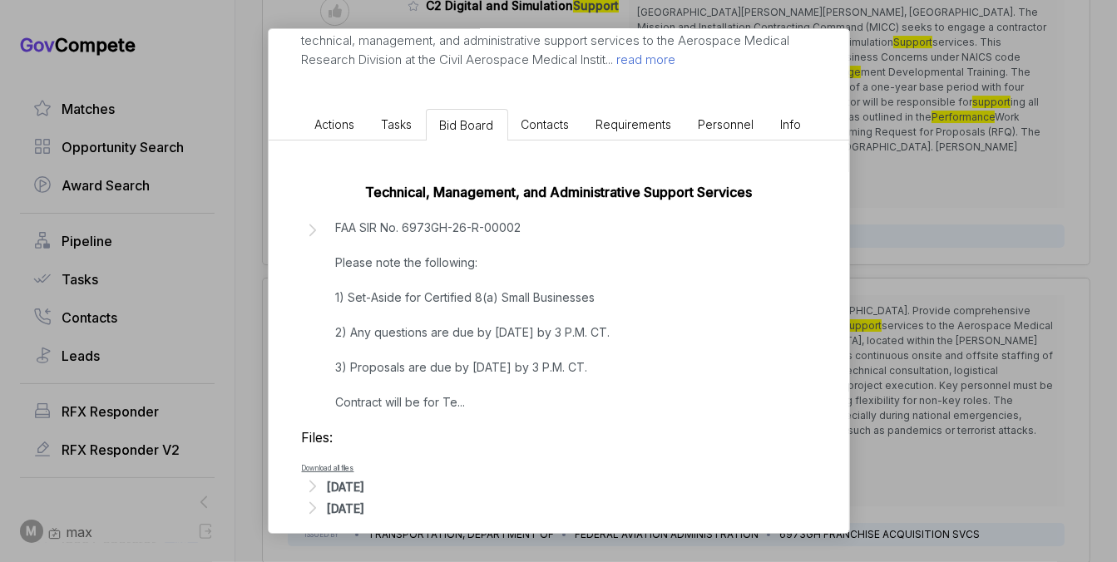
click at [365, 478] on div "Oct 6, 2025" at bounding box center [346, 486] width 37 height 17
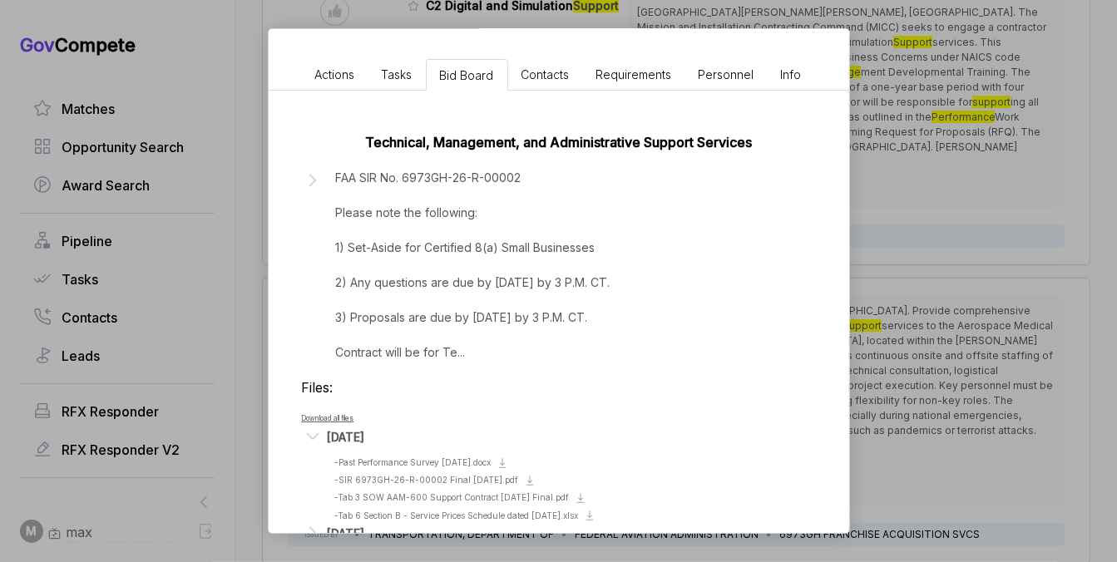
scroll to position [354, 0]
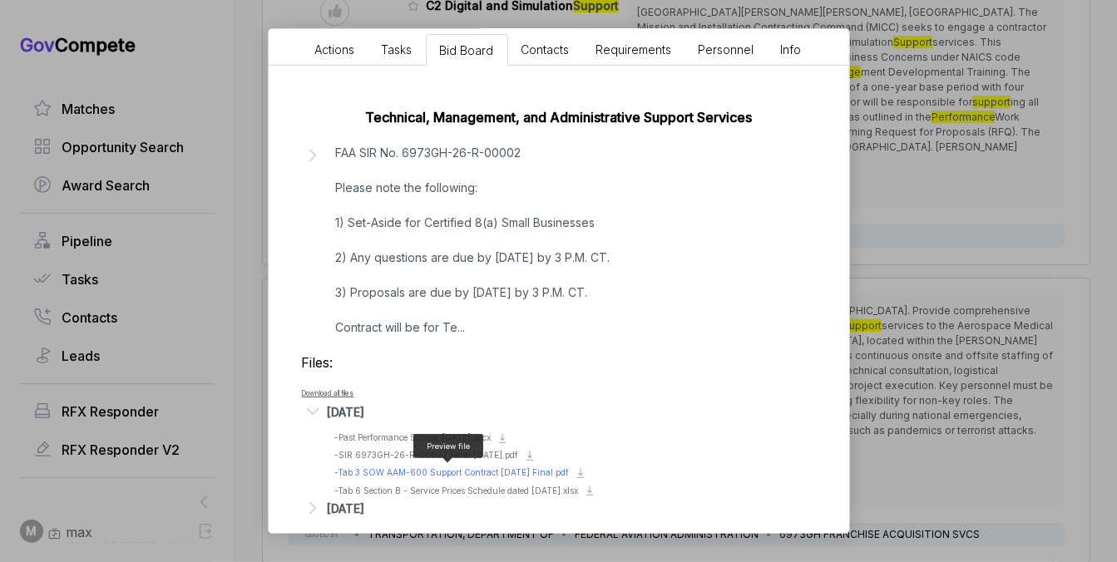
click at [388, 467] on span "- Tab 3 SOW AAM-600 Support Contract 8.8.25 Final.pdf" at bounding box center [452, 472] width 235 height 10
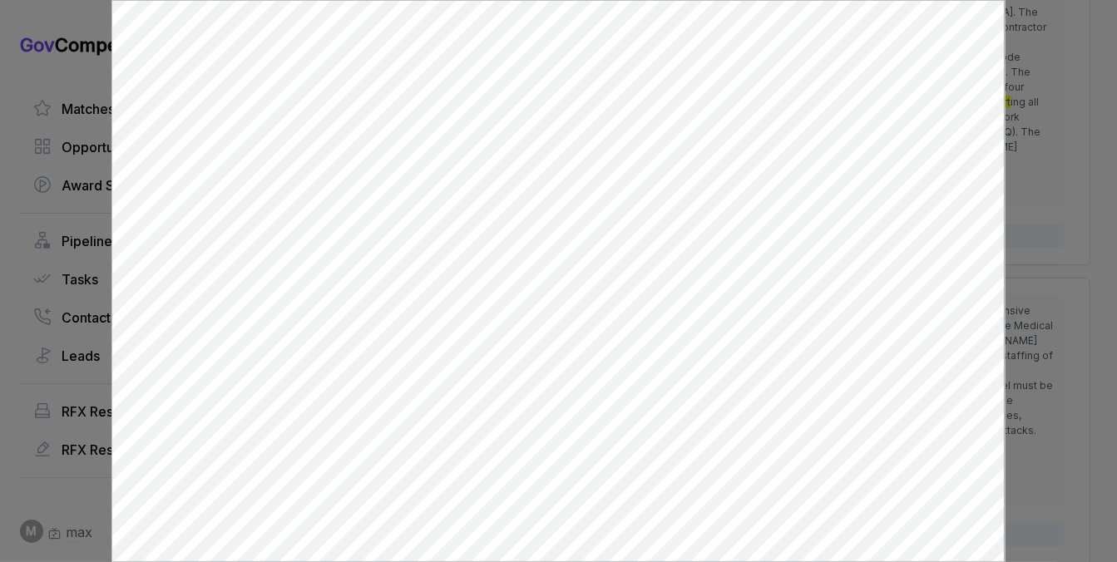
scroll to position [0, 0]
click at [1030, 330] on div at bounding box center [558, 281] width 1117 height 562
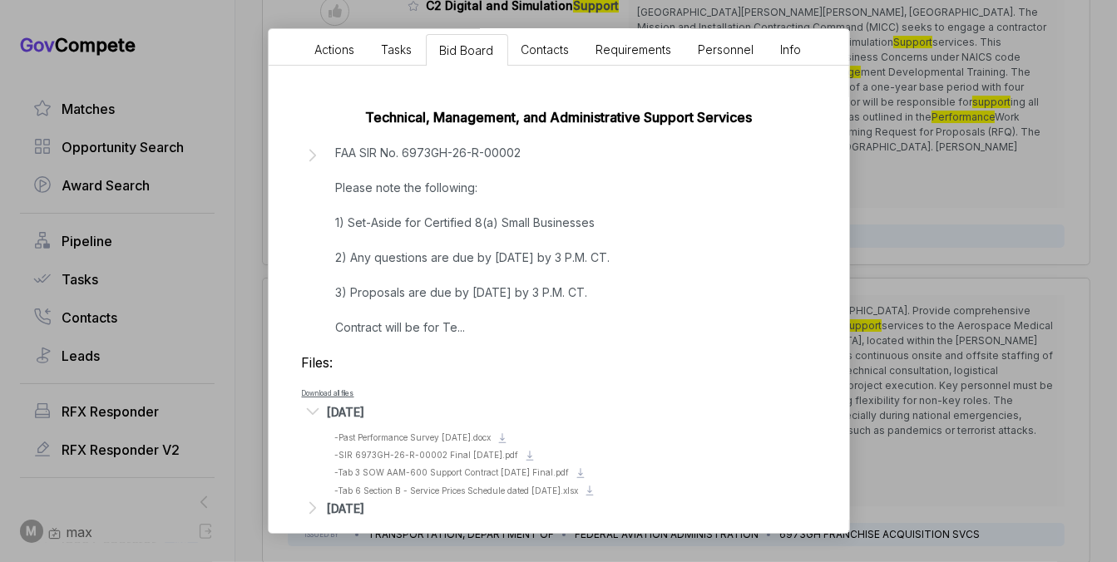
click at [974, 353] on div "Technical Support Services for FAA sam STAGE Solicitation Copy link POSTED DATE…" at bounding box center [558, 281] width 1117 height 562
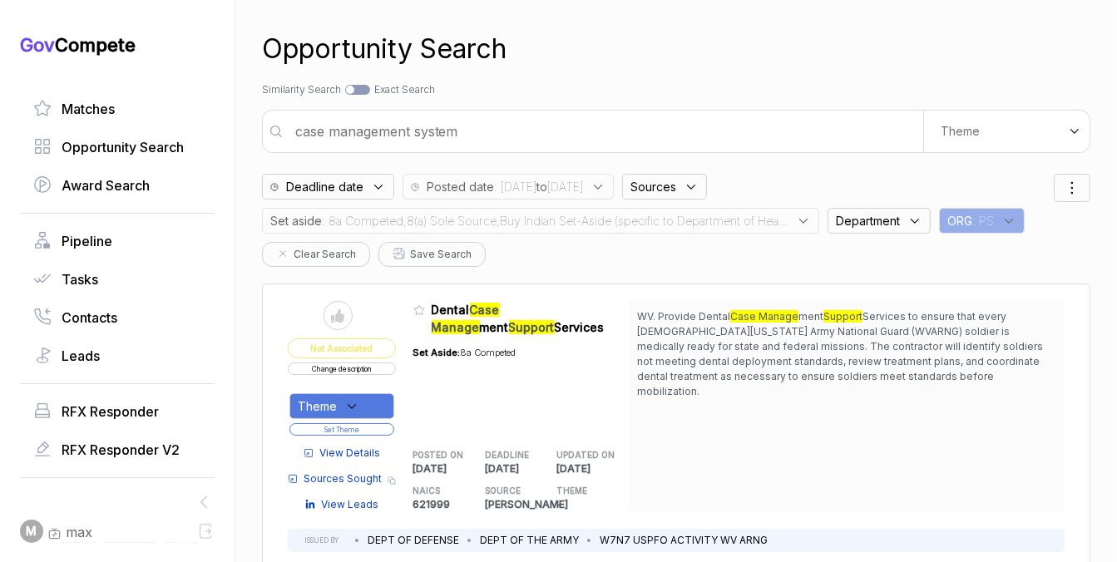
click at [766, 220] on span ": 8a Competed,8(a) Sole Source,Buy Indian Set-Aside (specific to Department of …" at bounding box center [555, 220] width 467 height 17
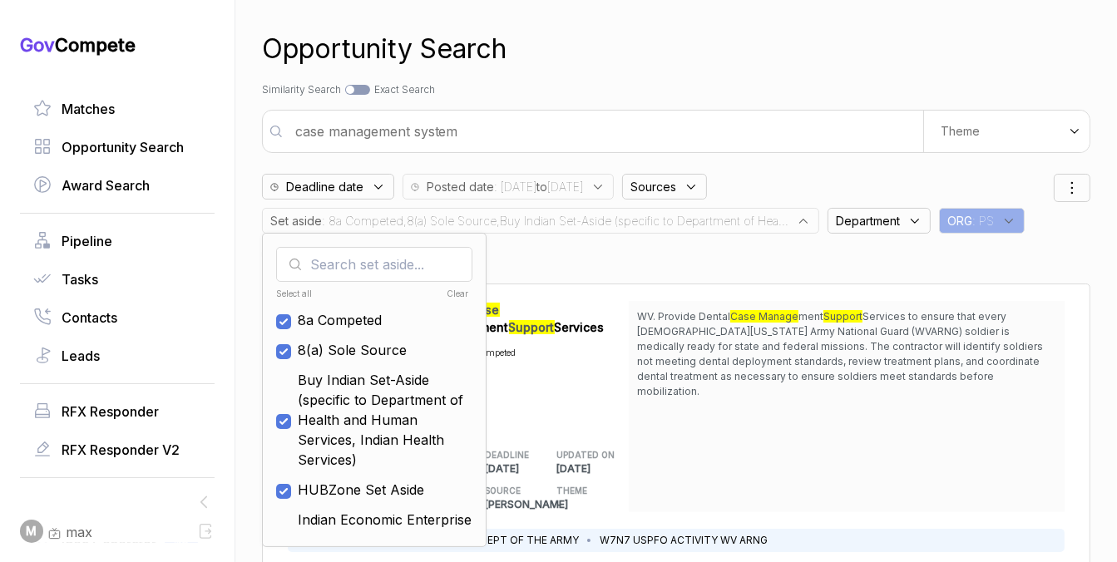
click at [457, 288] on div "Clear" at bounding box center [421, 294] width 96 height 12
checkbox input "false"
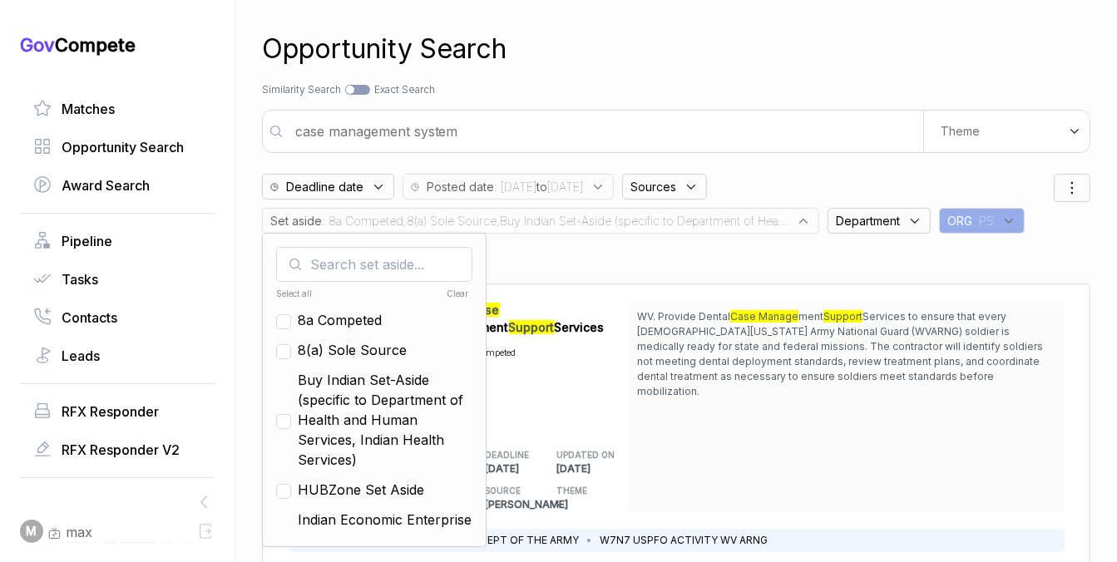
checkbox input "false"
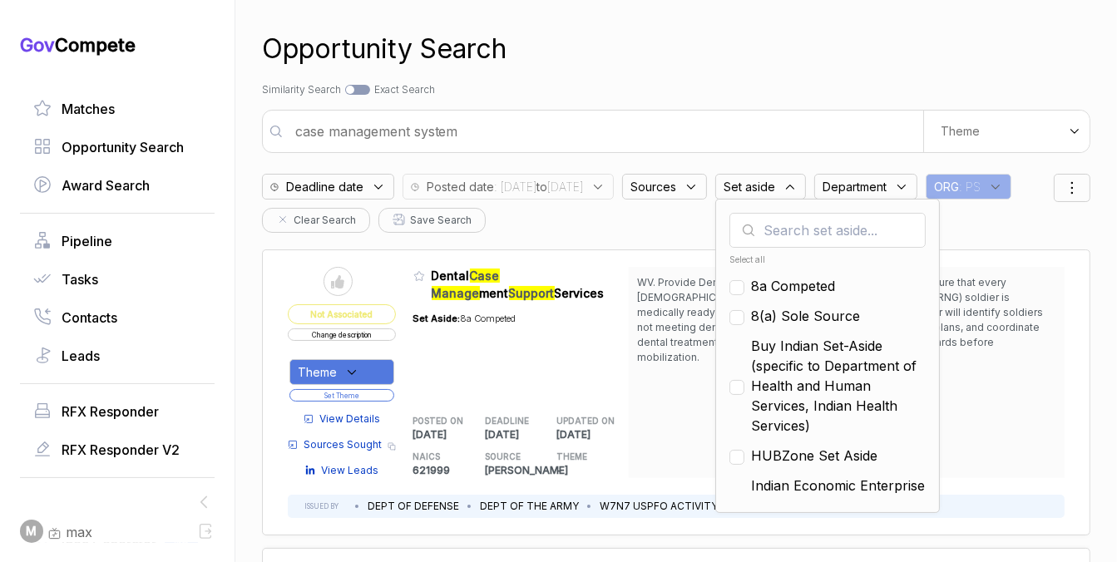
click at [512, 135] on input "case management system" at bounding box center [604, 131] width 638 height 33
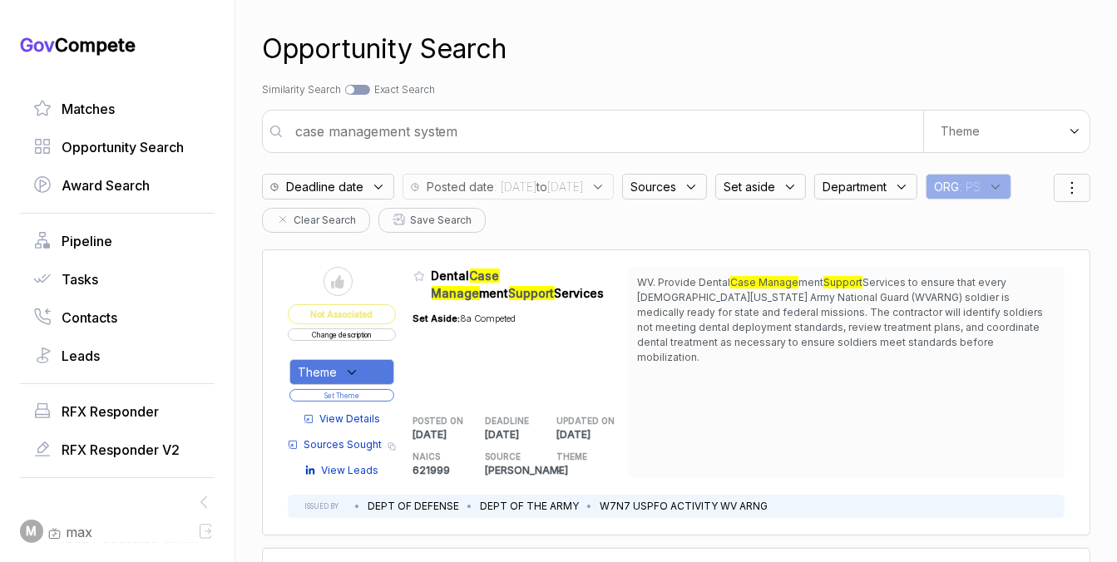
click at [512, 135] on input "case management system" at bounding box center [604, 131] width 638 height 33
type input "video production and multimedia support"
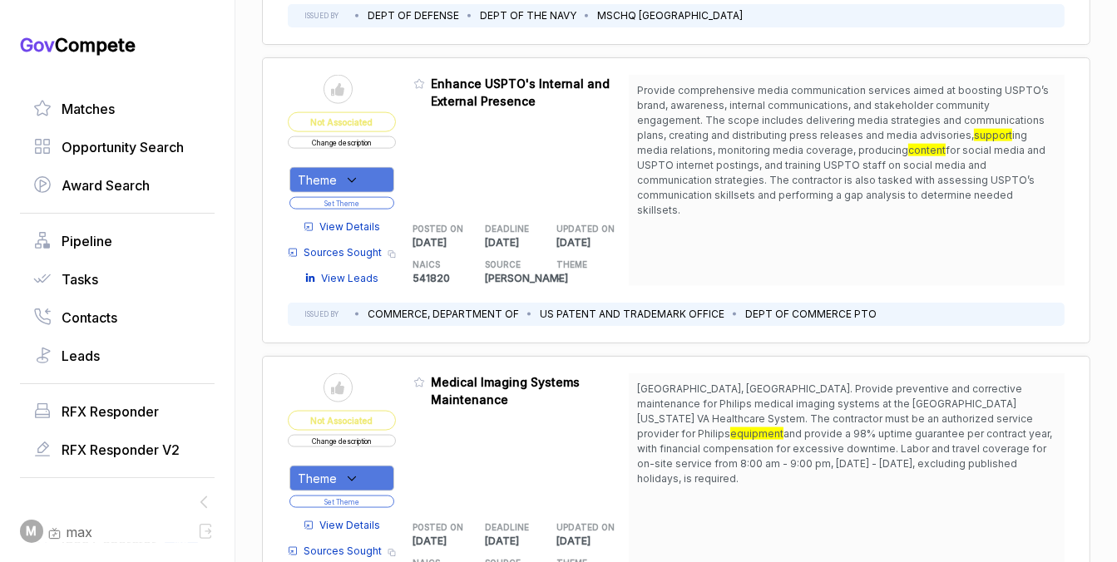
scroll to position [2006, 0]
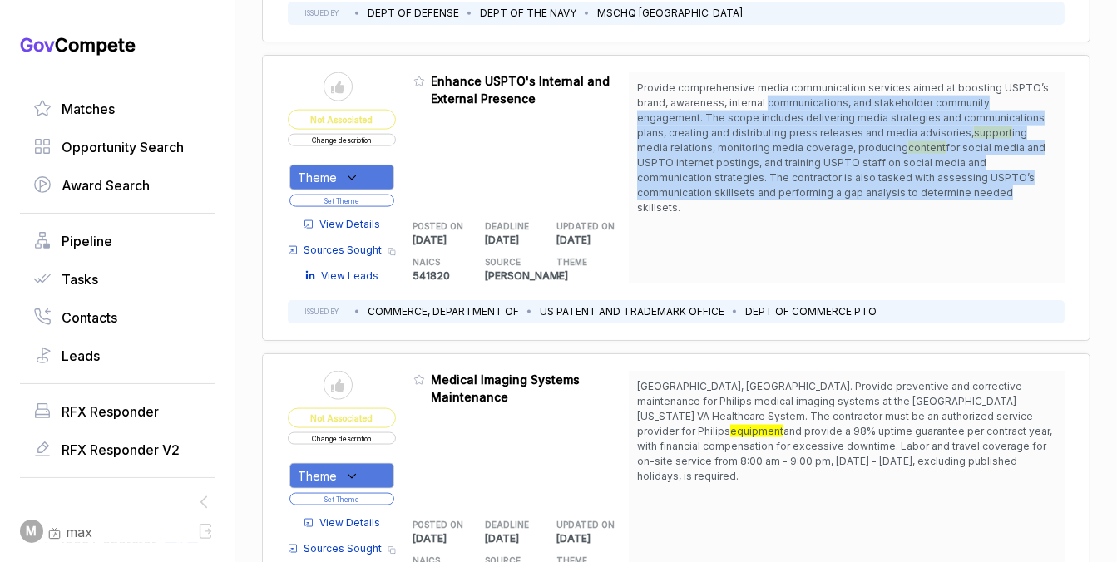
drag, startPoint x: 766, startPoint y: 101, endPoint x: 772, endPoint y: 182, distance: 80.9
click at [772, 182] on span "Provide comprehensive media communication services aimed at boosting USPTO’s br…" at bounding box center [846, 148] width 419 height 135
click at [772, 182] on span "for social media and USPTO internet postings, and training USPTO staff on socia…" at bounding box center [841, 177] width 408 height 72
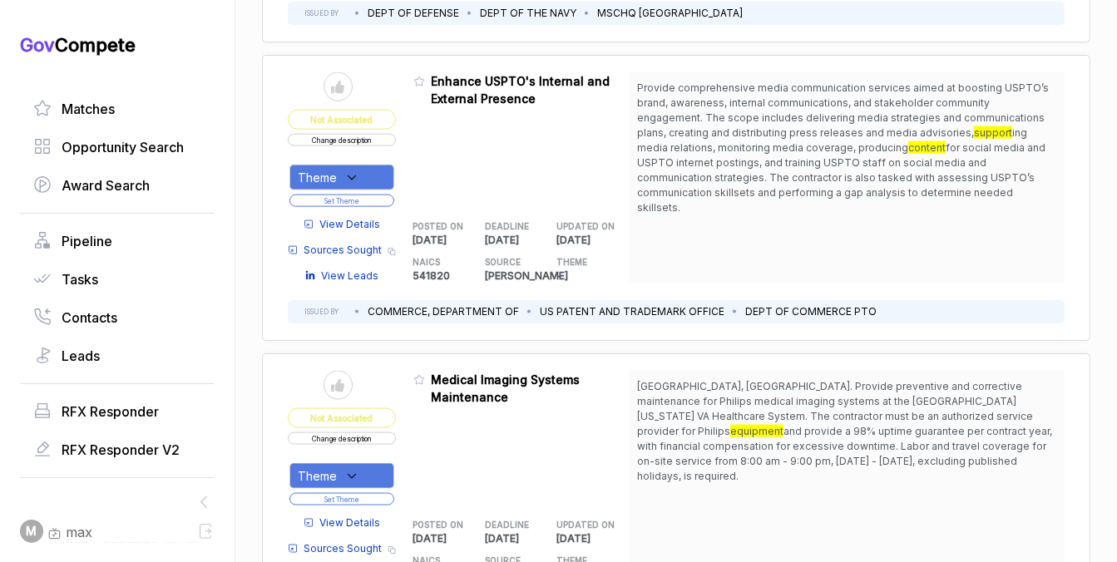
click at [331, 243] on span "Sources Sought" at bounding box center [343, 250] width 78 height 15
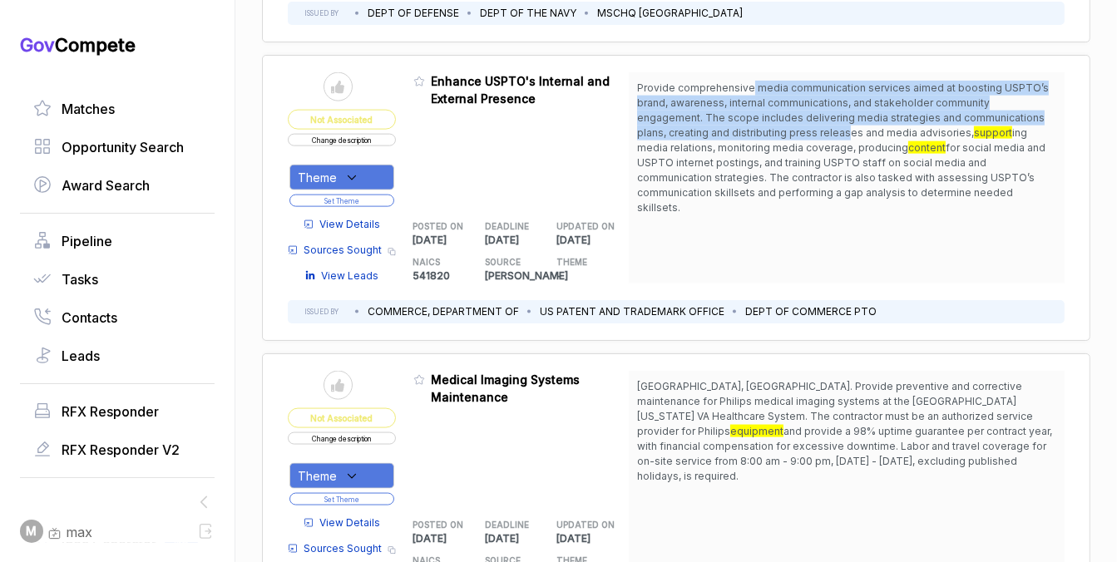
drag, startPoint x: 748, startPoint y: 87, endPoint x: 752, endPoint y: 133, distance: 45.9
click at [752, 133] on span "Provide comprehensive media communication services aimed at boosting USPTO’s br…" at bounding box center [846, 148] width 419 height 135
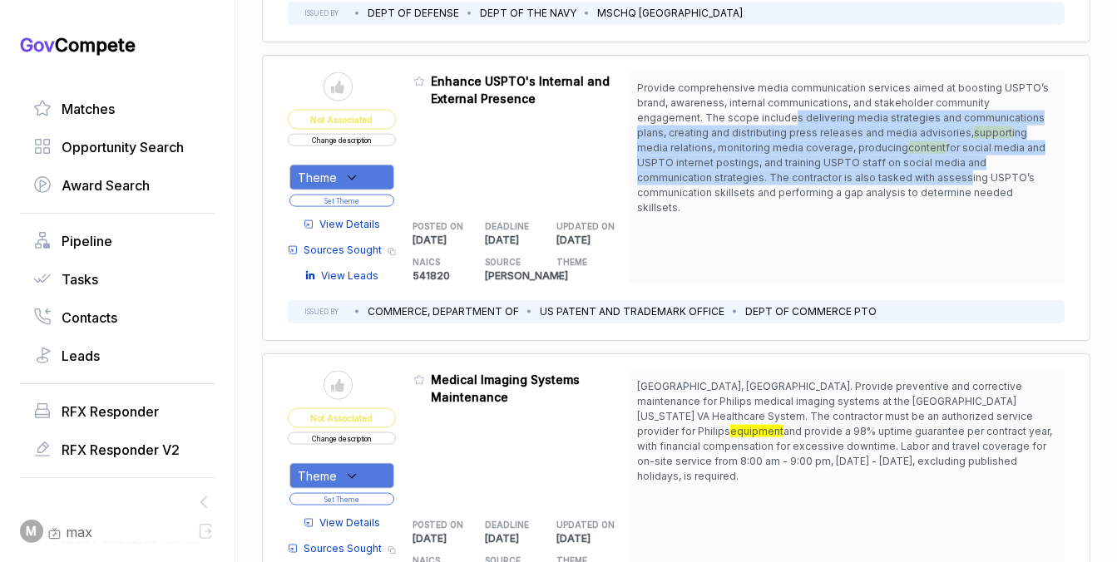
drag, startPoint x: 744, startPoint y: 174, endPoint x: 725, endPoint y: 109, distance: 67.6
click at [725, 109] on span "Provide comprehensive media communication services aimed at boosting USPTO’s br…" at bounding box center [846, 148] width 419 height 135
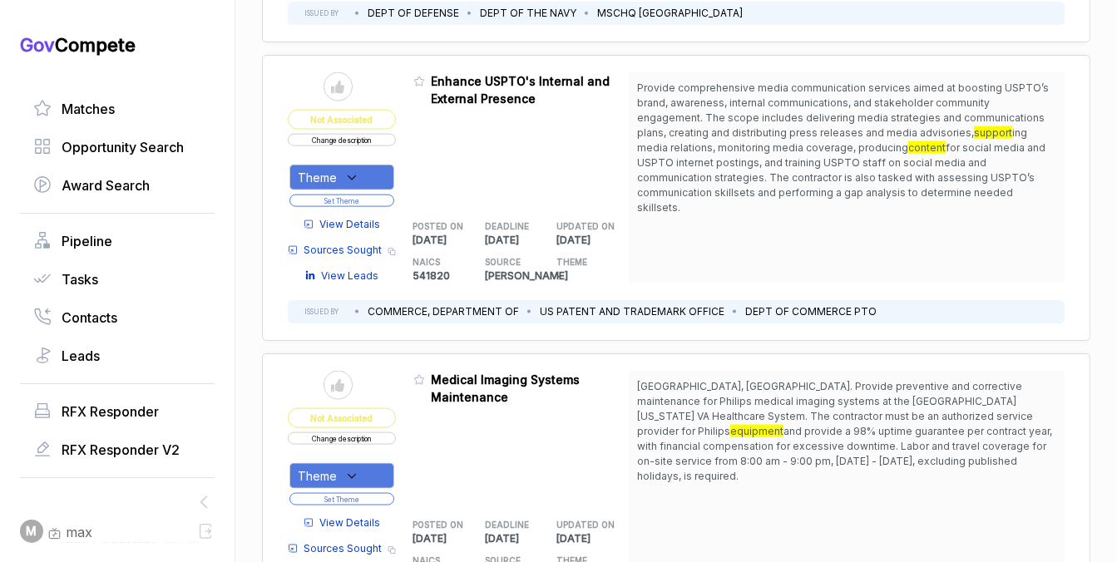
click at [351, 171] on icon at bounding box center [351, 178] width 15 height 15
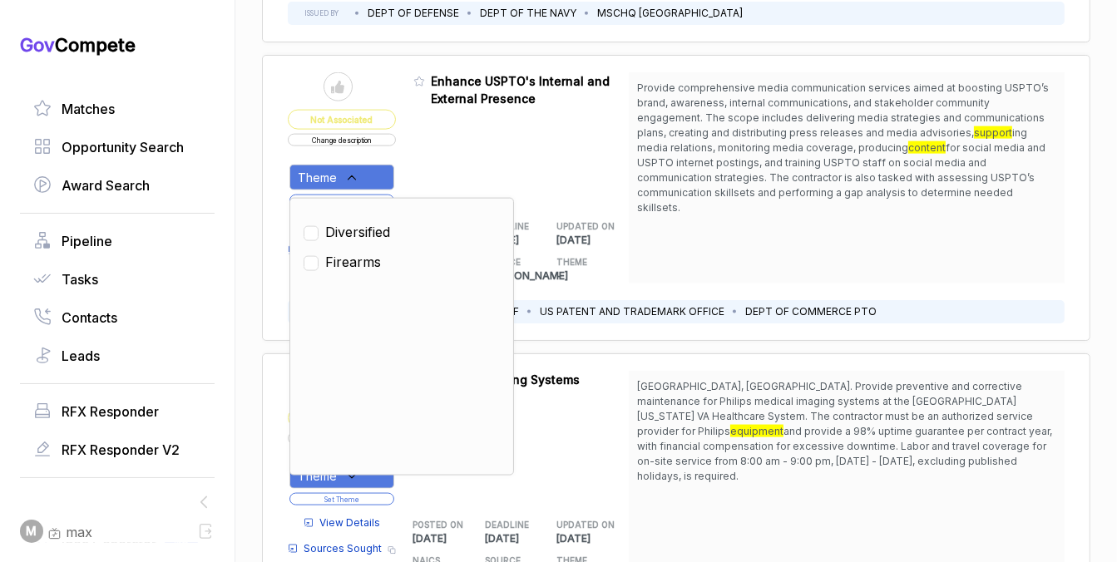
click at [361, 226] on span "Diversified" at bounding box center [357, 232] width 65 height 20
checkbox input "true"
click at [438, 166] on div "Admin: Click to change feature to 1 ACQ-26-0314 Enhance USPTO's Internal and Ex…" at bounding box center [521, 177] width 216 height 211
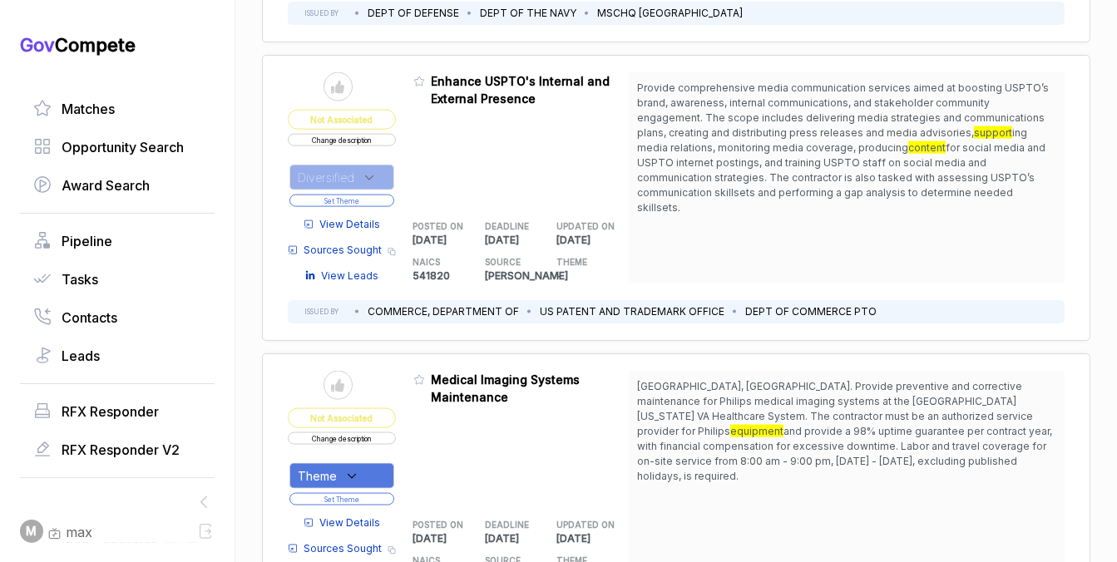
click at [371, 195] on button "Set Theme" at bounding box center [341, 201] width 105 height 12
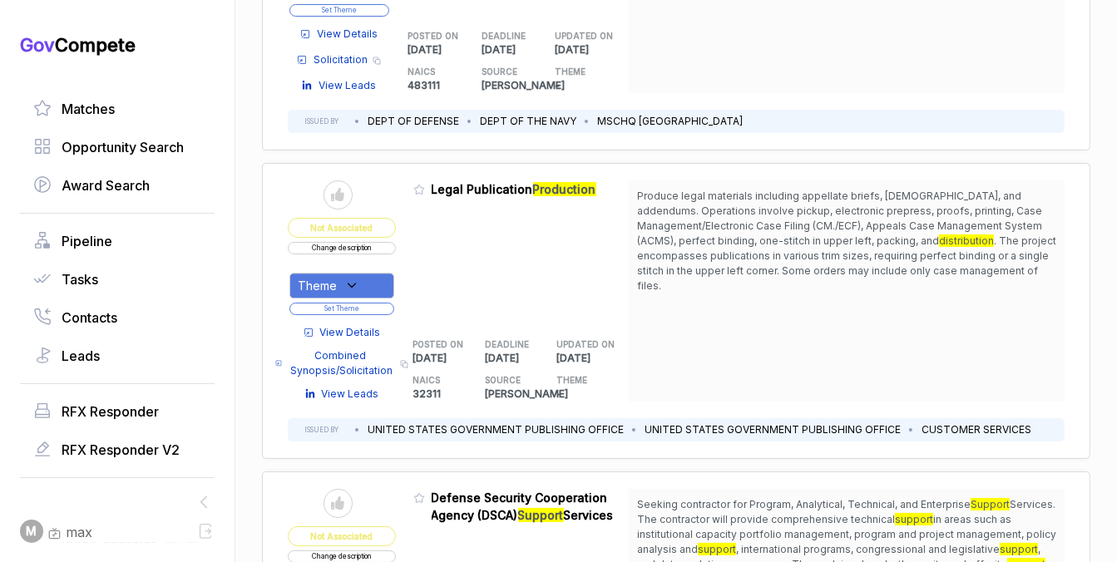
scroll to position [3946, 0]
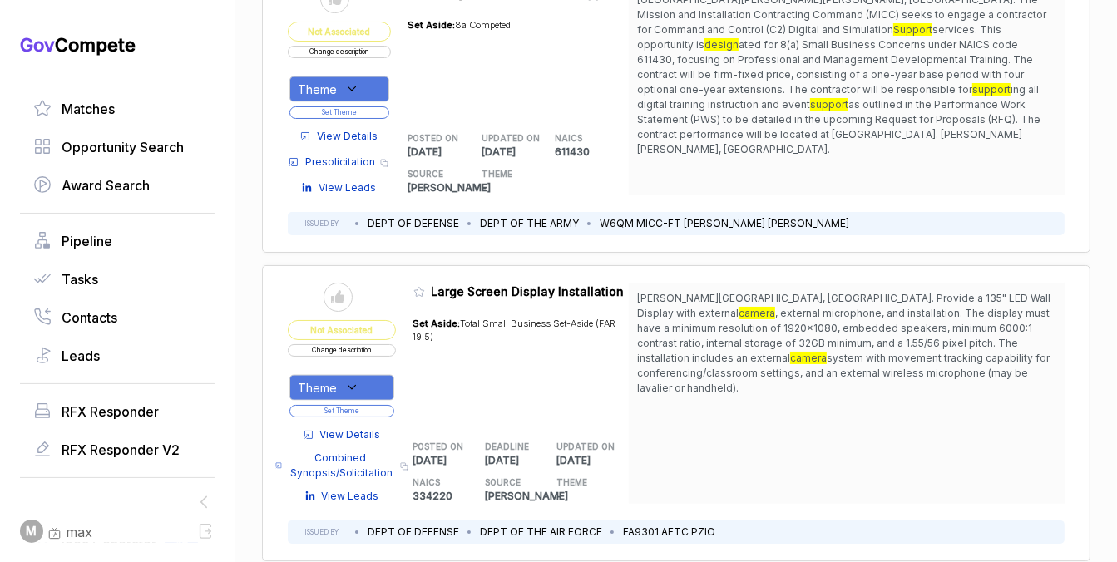
scroll to position [7682, 0]
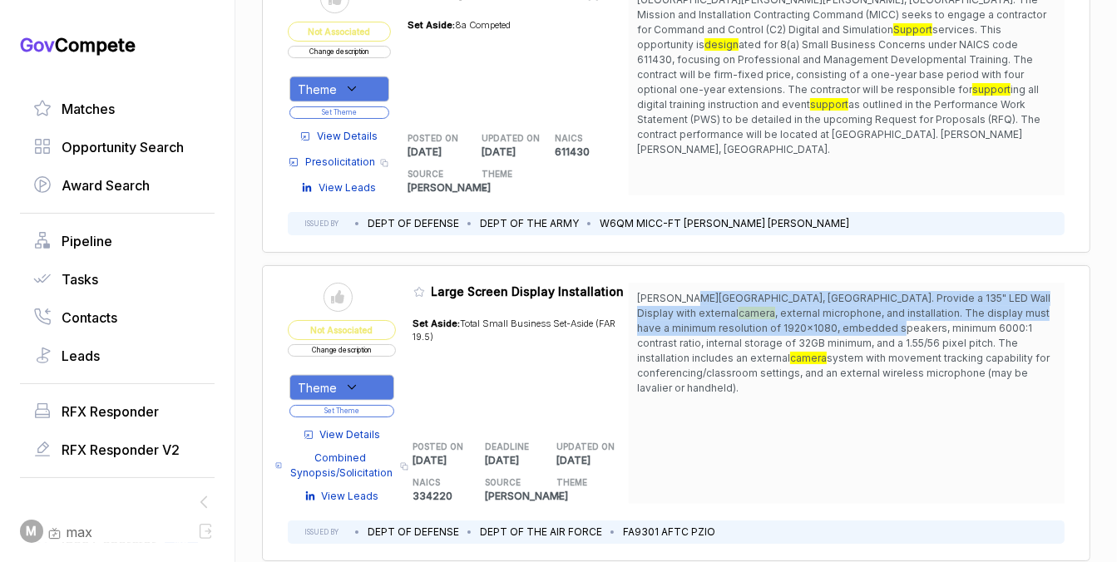
drag, startPoint x: 695, startPoint y: 279, endPoint x: 697, endPoint y: 300, distance: 20.9
click at [697, 300] on span "Edwards AFB, CA. Provide a 135" LED Wall Display with external camera , externa…" at bounding box center [846, 343] width 419 height 105
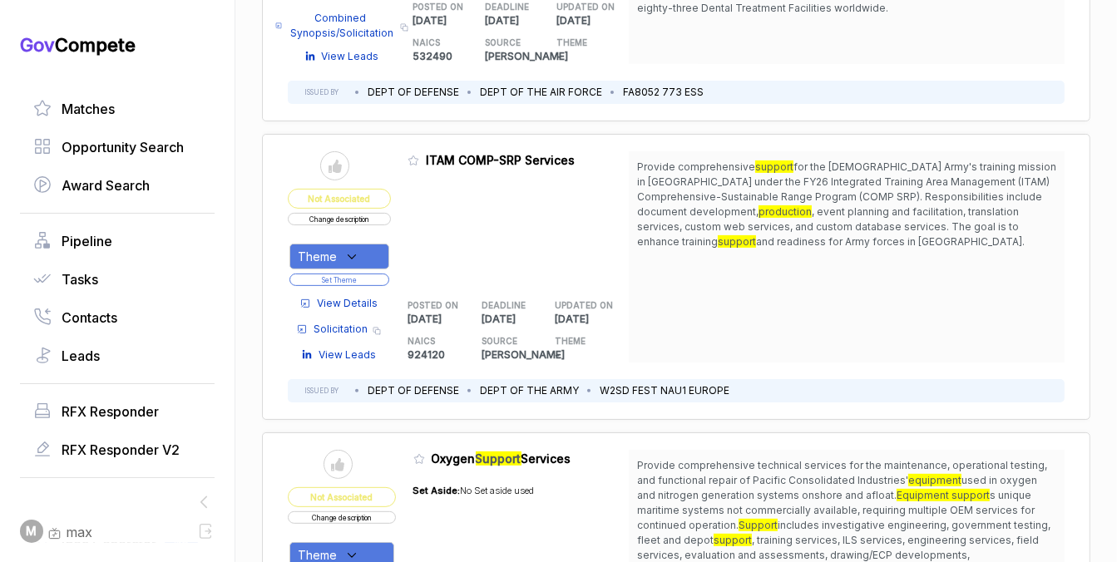
scroll to position [0, 0]
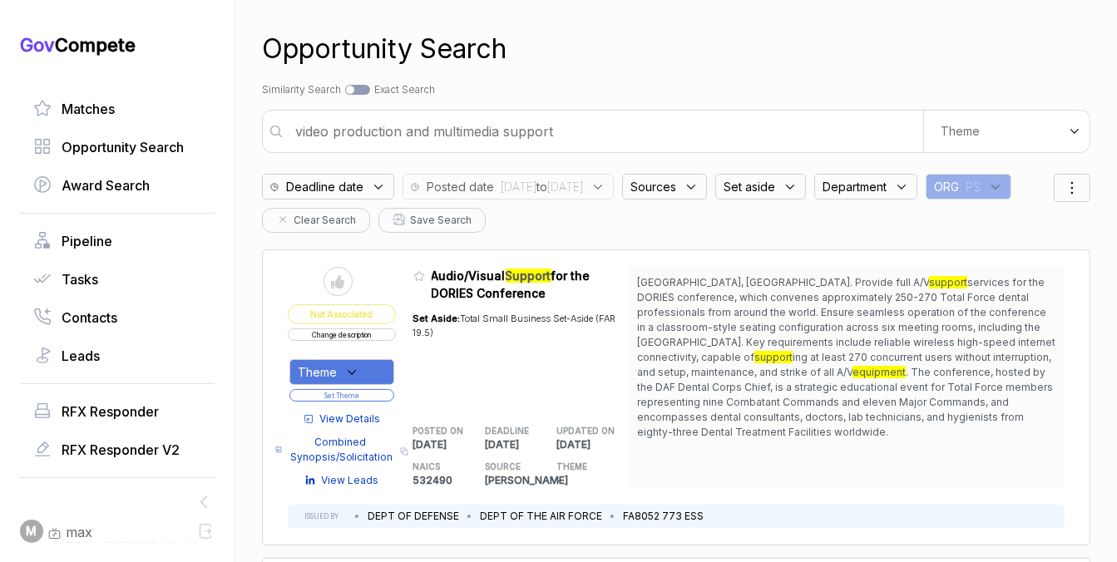
click at [519, 136] on input "video production and multimedia support" at bounding box center [604, 131] width 638 height 33
type input "e"
type input "executive assistant"
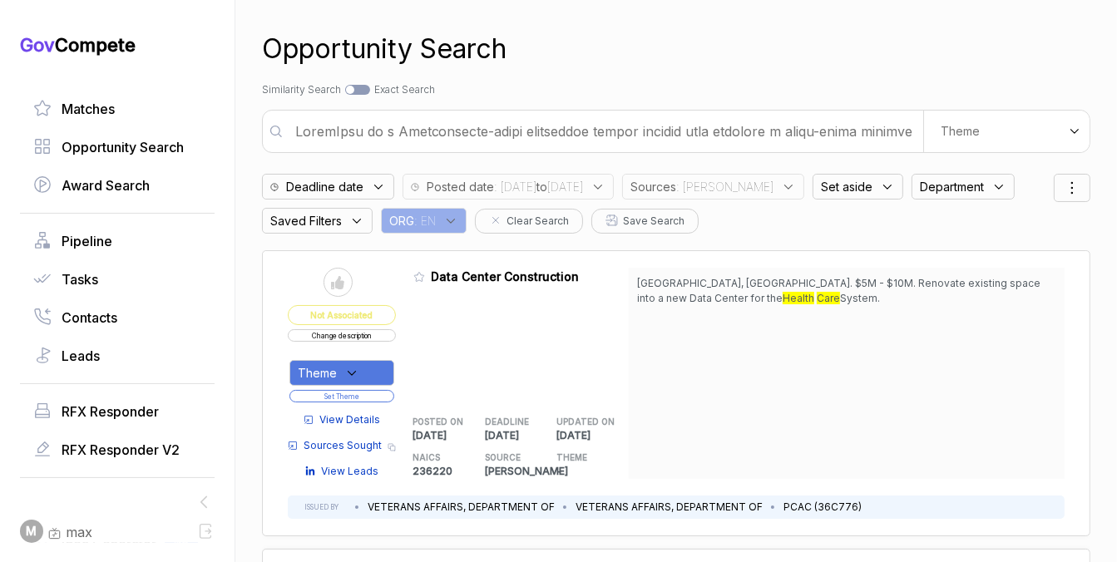
click at [106, 85] on div "Gov Compete Matches Opportunity Search Award Search Pipeline Tasks Contacts Lea…" at bounding box center [117, 288] width 195 height 510
click at [98, 106] on span "Matches" at bounding box center [88, 109] width 53 height 20
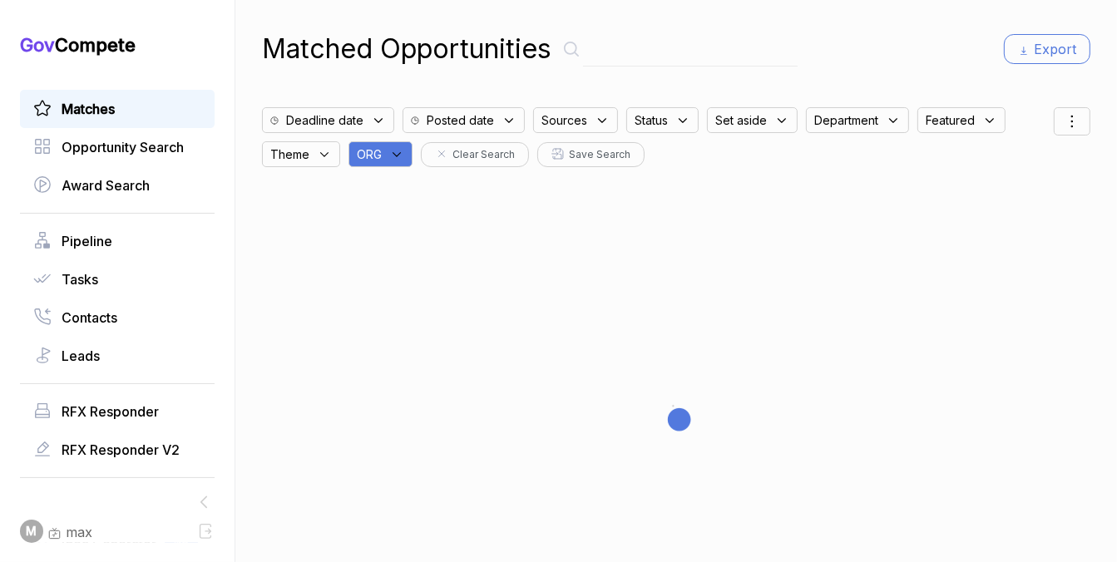
click at [389, 155] on icon at bounding box center [396, 154] width 15 height 15
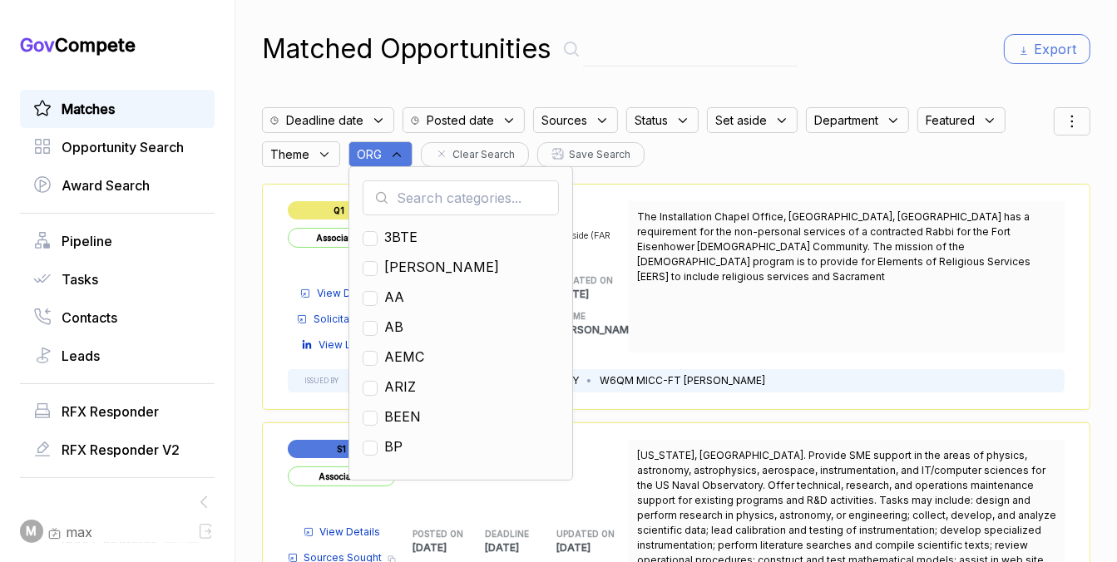
click at [416, 201] on input "text" at bounding box center [461, 197] width 196 height 35
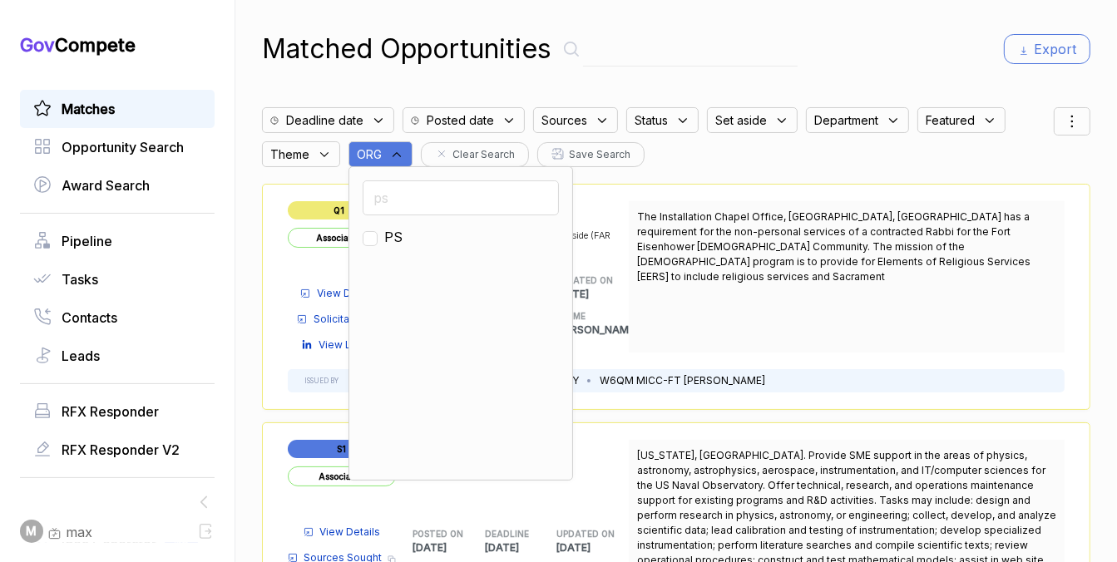
type input "ps"
click at [397, 236] on span "PS" at bounding box center [393, 237] width 18 height 20
checkbox input "true"
click at [850, 77] on div "Matched Opportunities Export Deadline date Posted date Sources Status Set aside…" at bounding box center [676, 281] width 828 height 562
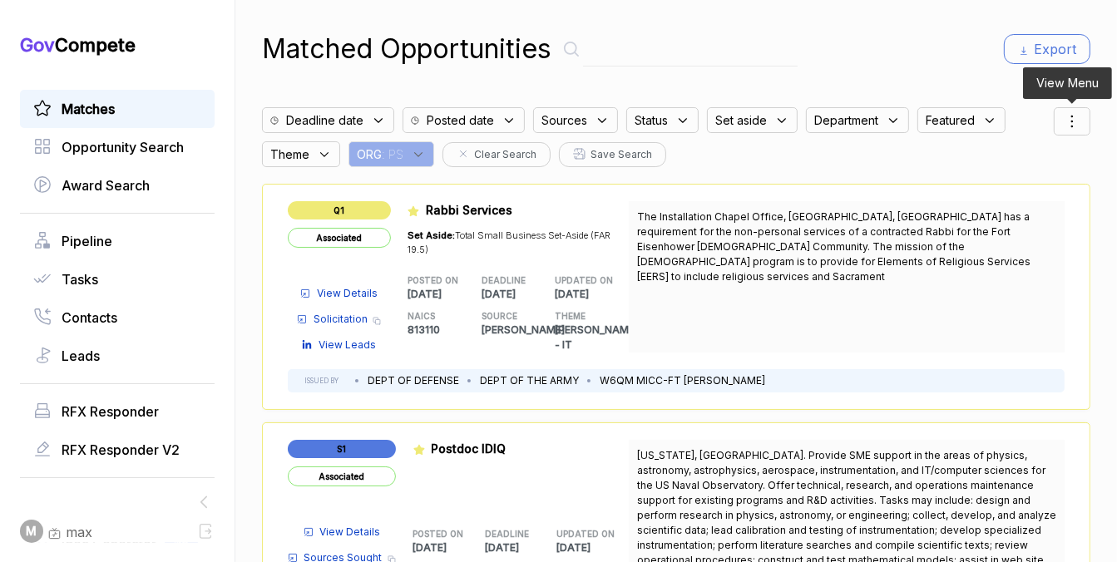
click at [1066, 115] on icon at bounding box center [1072, 121] width 20 height 20
click at [1015, 190] on span "Sorting" at bounding box center [1015, 188] width 39 height 17
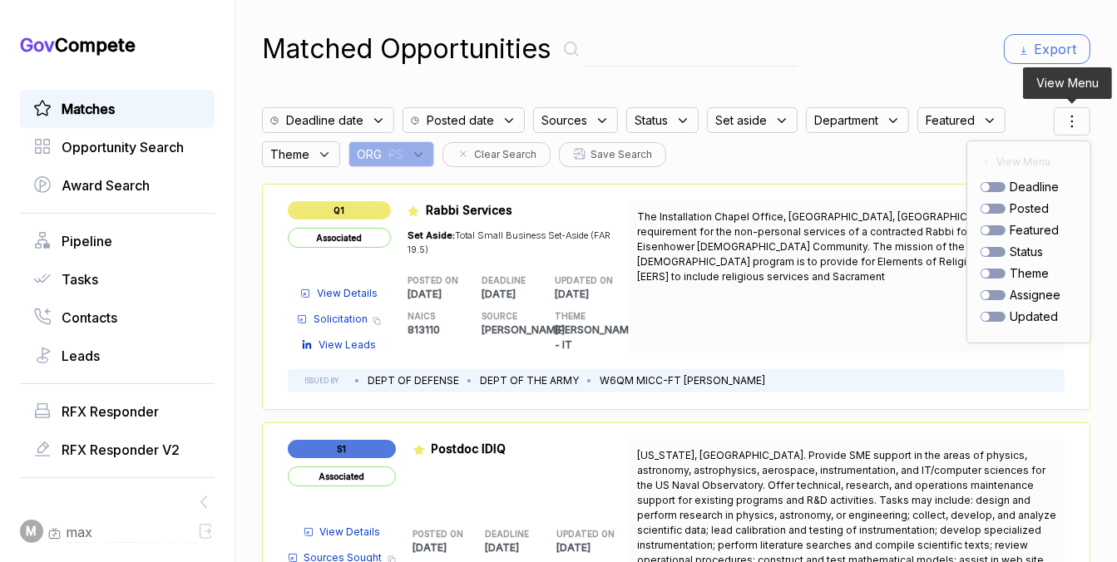
click at [996, 200] on div "posted" at bounding box center [1029, 208] width 96 height 17
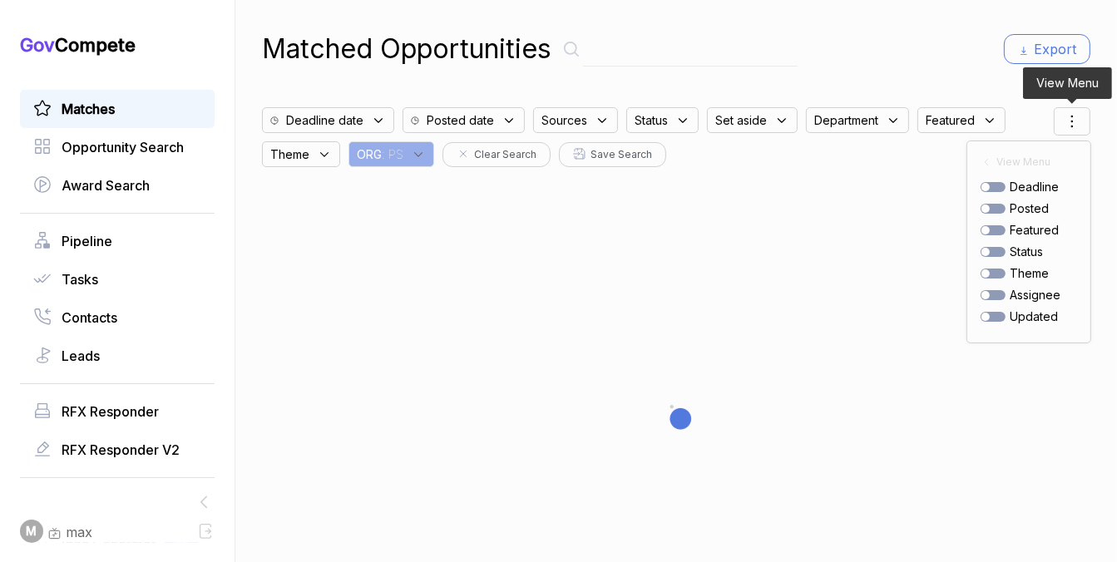
click at [996, 206] on div at bounding box center [993, 209] width 25 height 10
checkbox input "true"
click at [883, 68] on div "Matched Opportunities Export" at bounding box center [676, 49] width 828 height 40
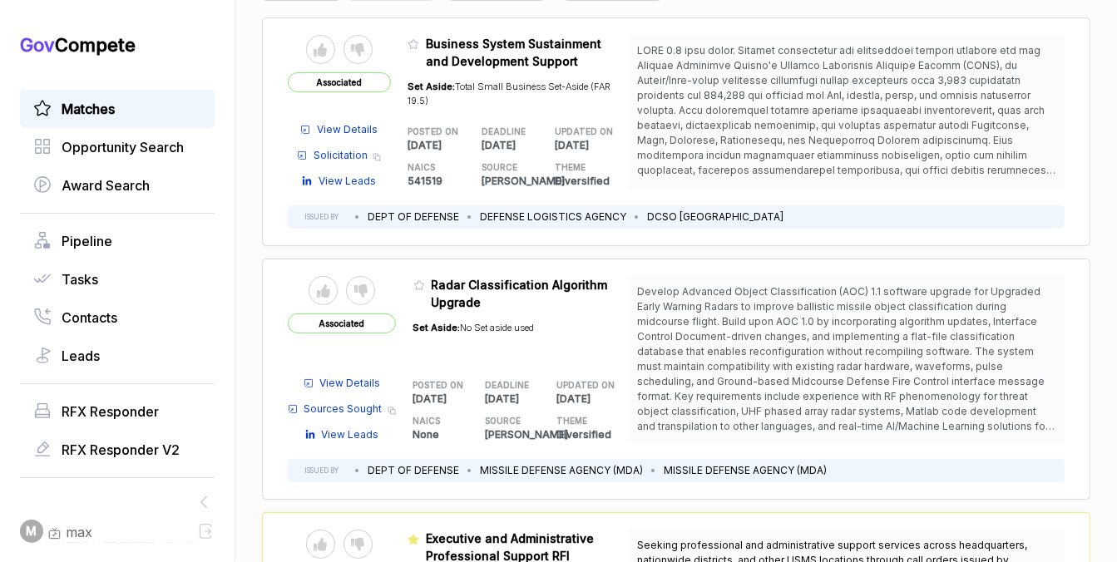
scroll to position [170, 0]
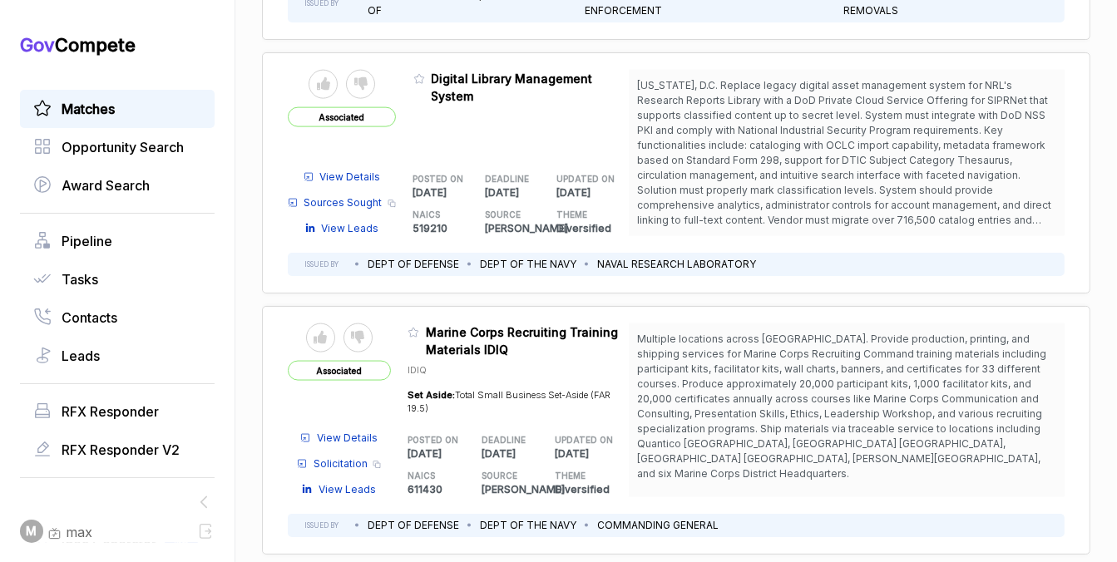
scroll to position [2093, 0]
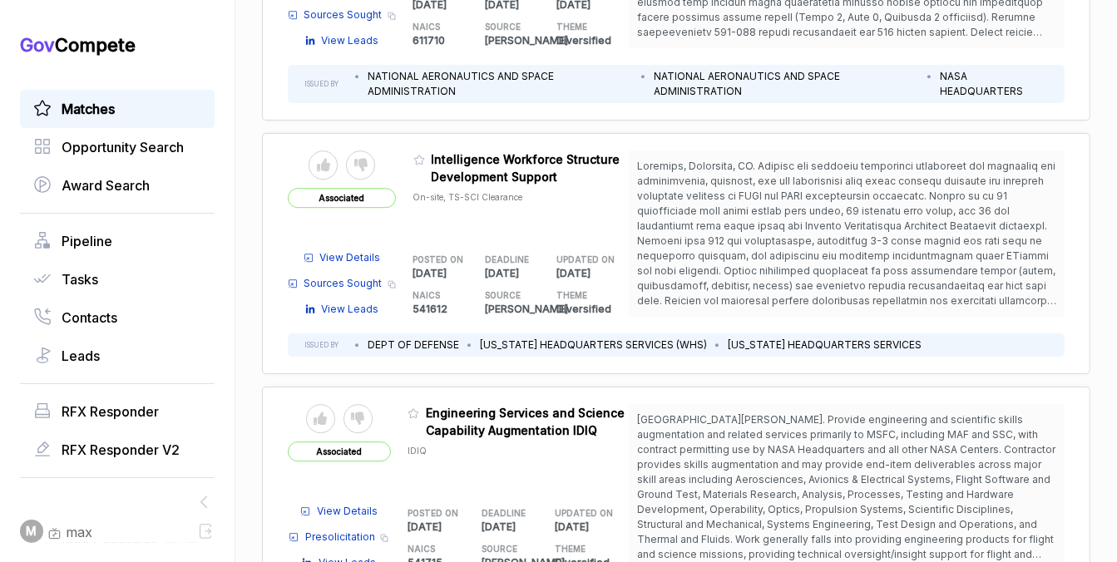
scroll to position [4686, 0]
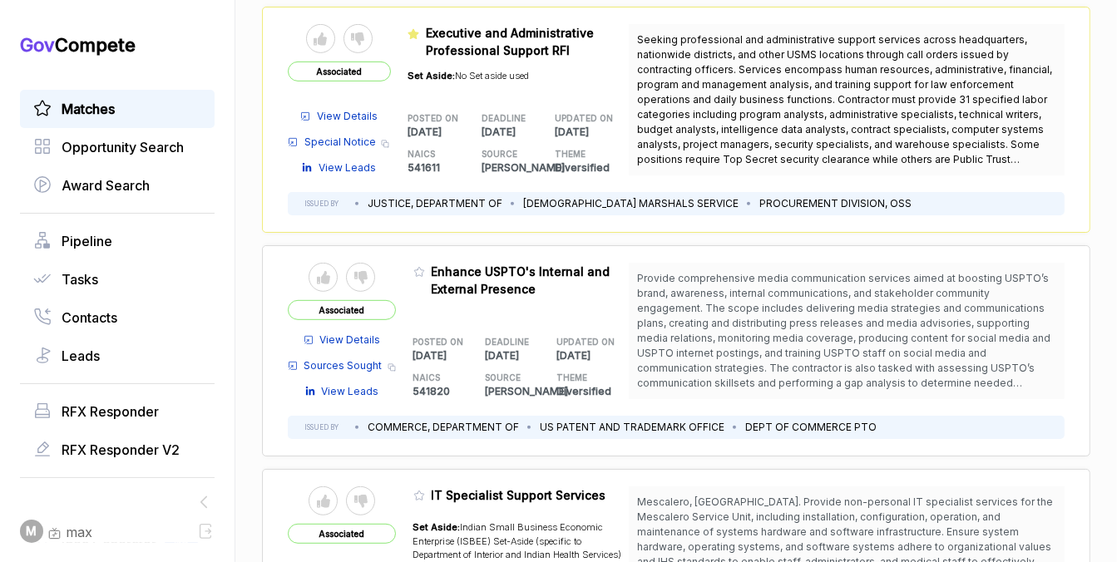
scroll to position [675, 0]
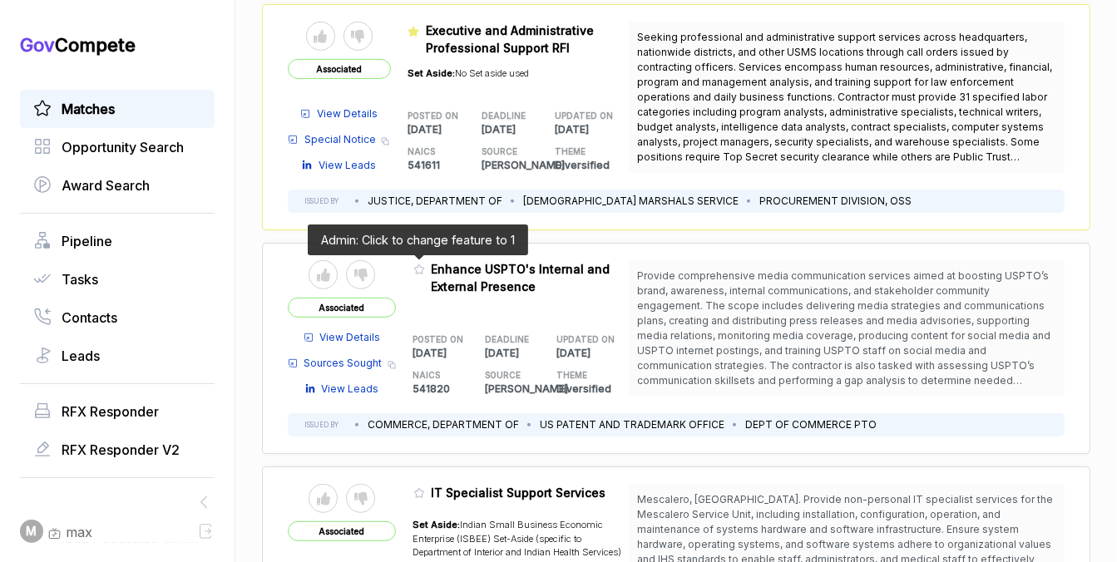
click at [421, 269] on icon at bounding box center [419, 270] width 12 height 12
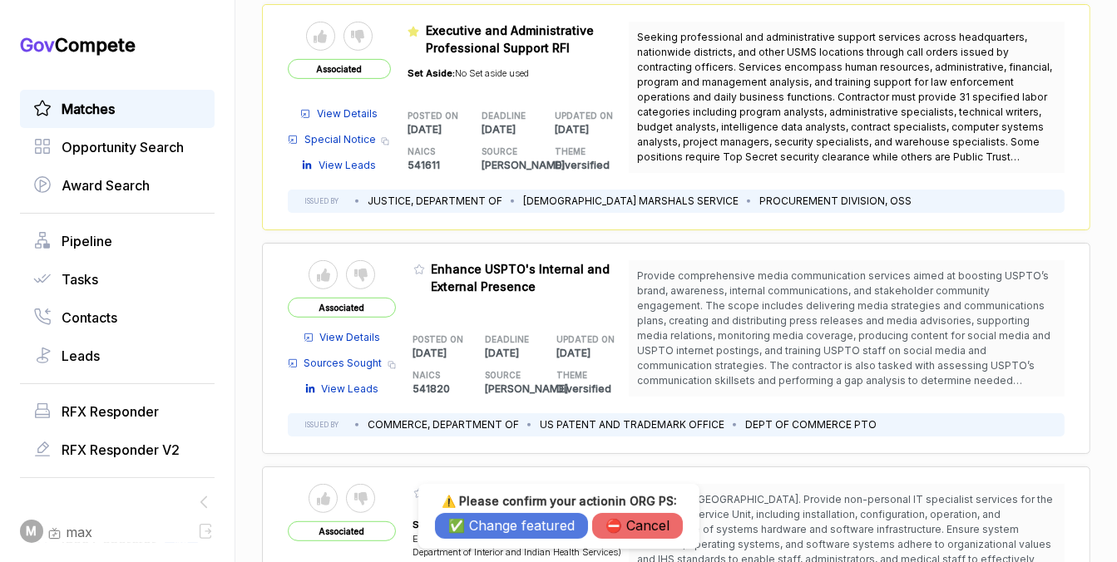
drag, startPoint x: 482, startPoint y: 526, endPoint x: 482, endPoint y: 506, distance: 20.0
click at [482, 526] on button "✅ Change featured" at bounding box center [511, 526] width 153 height 26
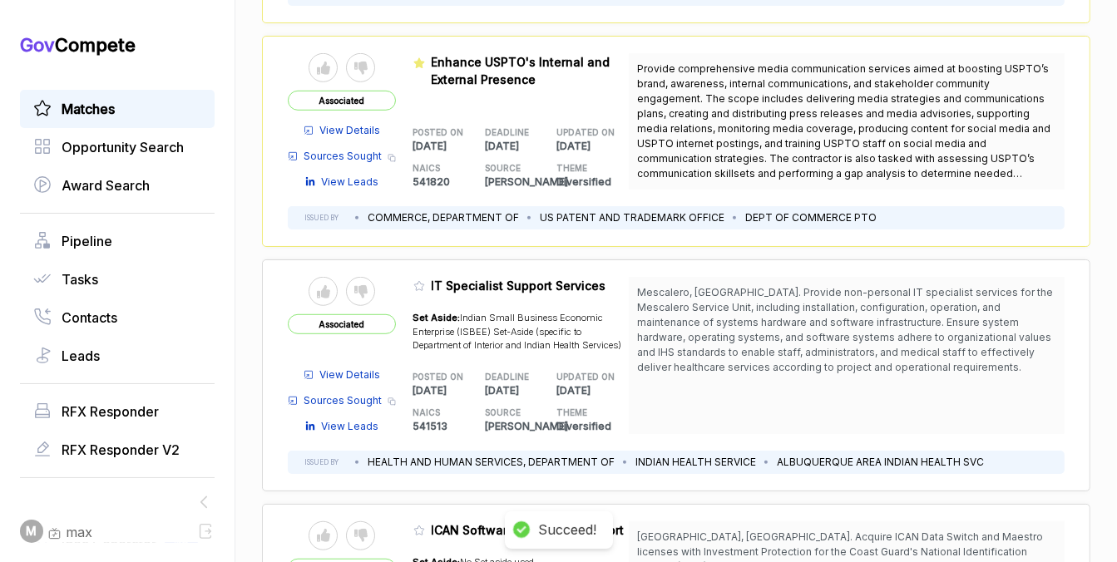
scroll to position [932, 0]
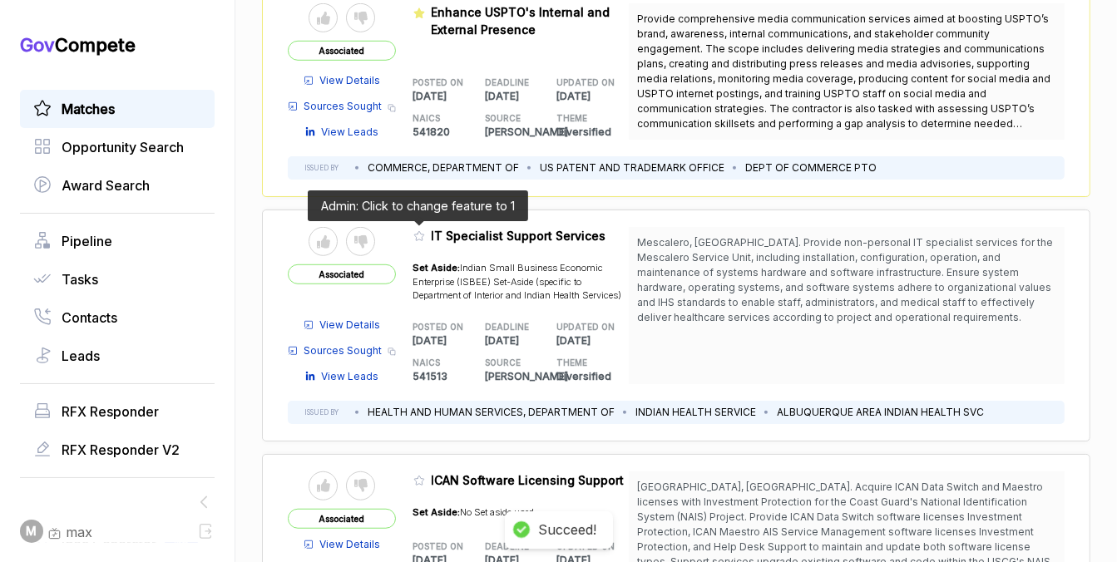
click at [416, 235] on icon at bounding box center [419, 236] width 12 height 12
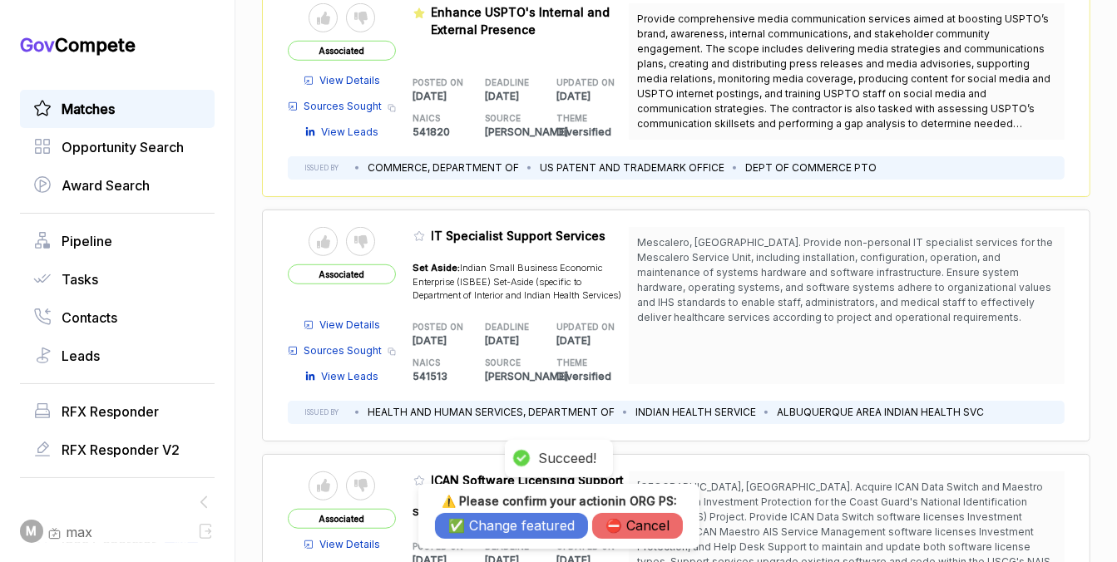
click at [478, 517] on button "✅ Change featured" at bounding box center [511, 526] width 153 height 26
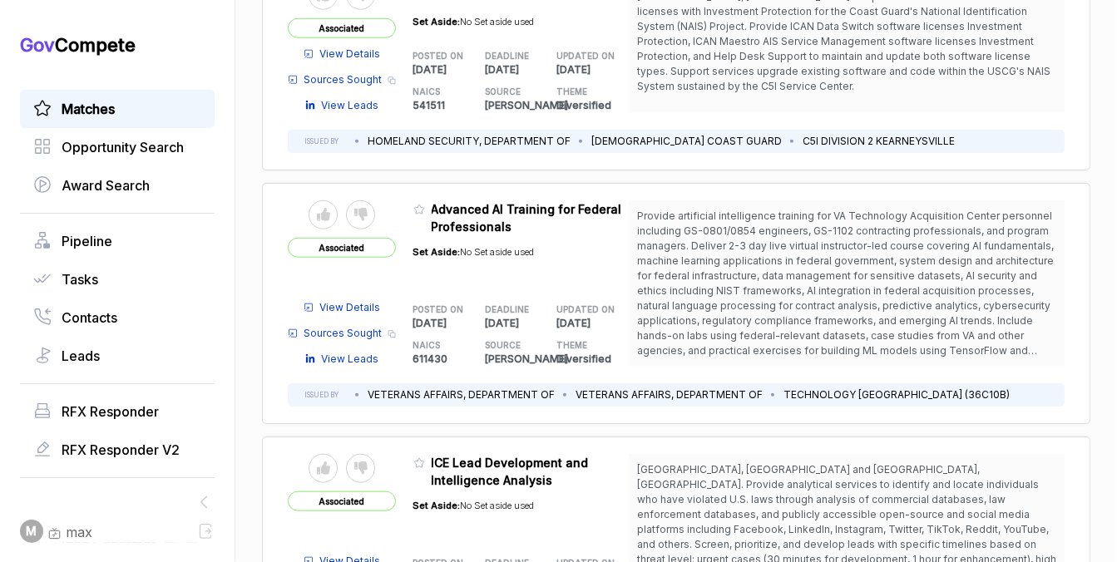
scroll to position [1456, 0]
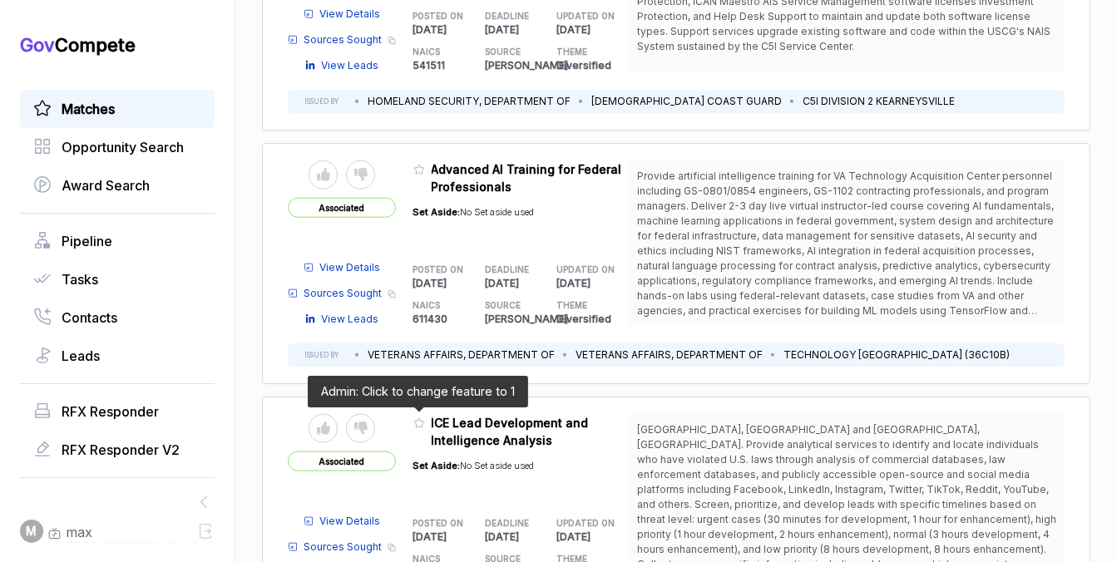
click at [413, 420] on icon at bounding box center [419, 424] width 12 height 12
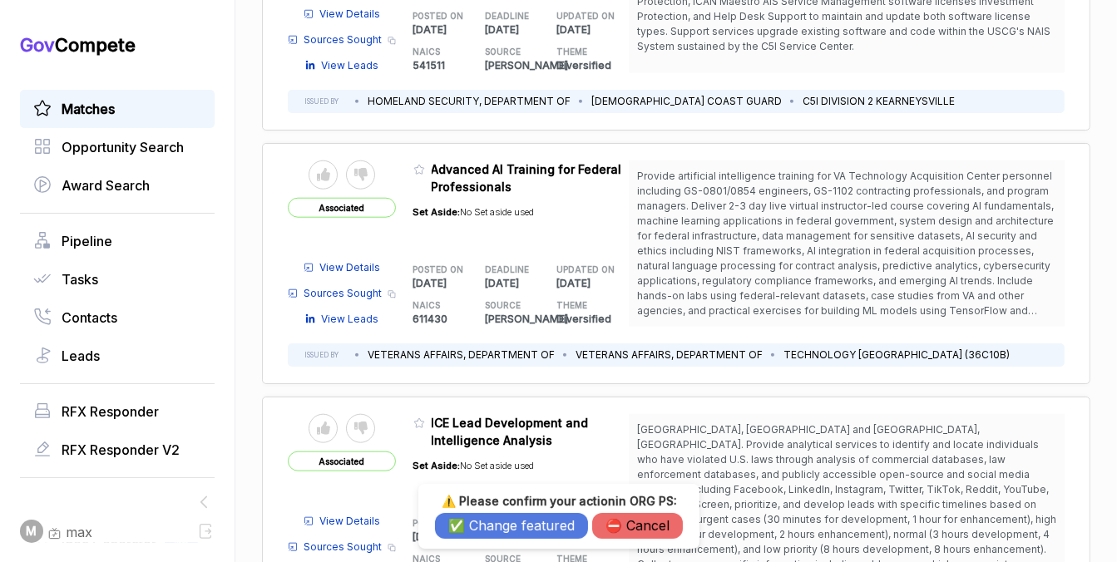
click at [529, 531] on button "✅ Change featured" at bounding box center [511, 526] width 153 height 26
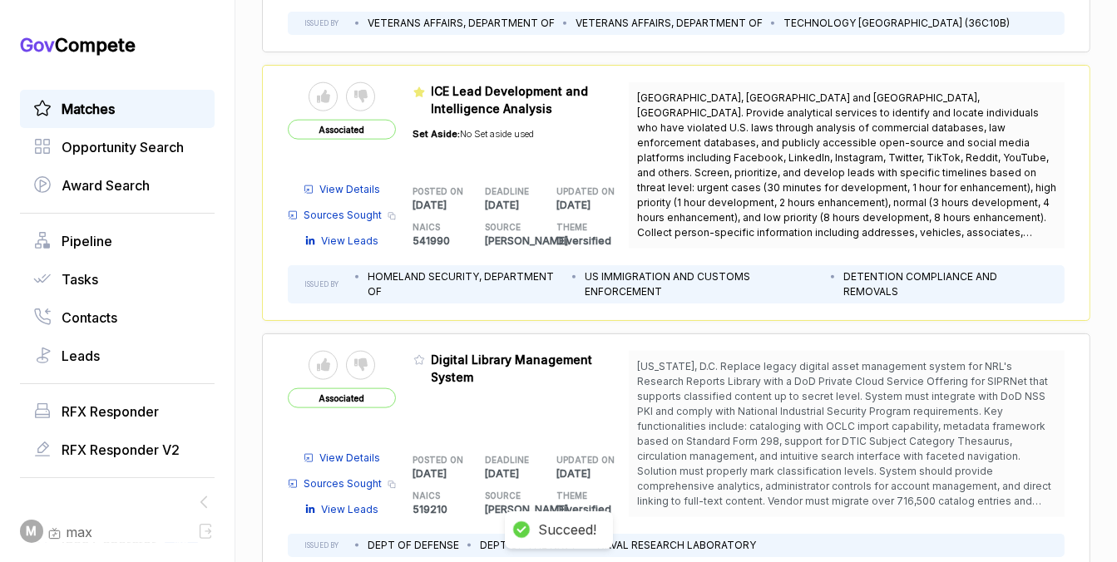
scroll to position [1802, 0]
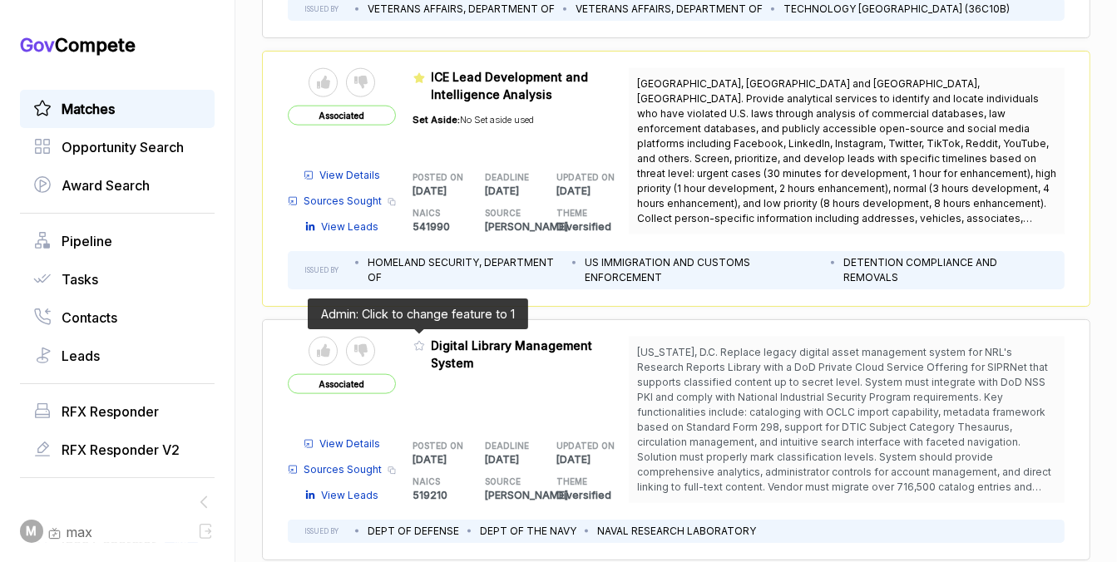
click at [414, 344] on icon at bounding box center [419, 345] width 10 height 9
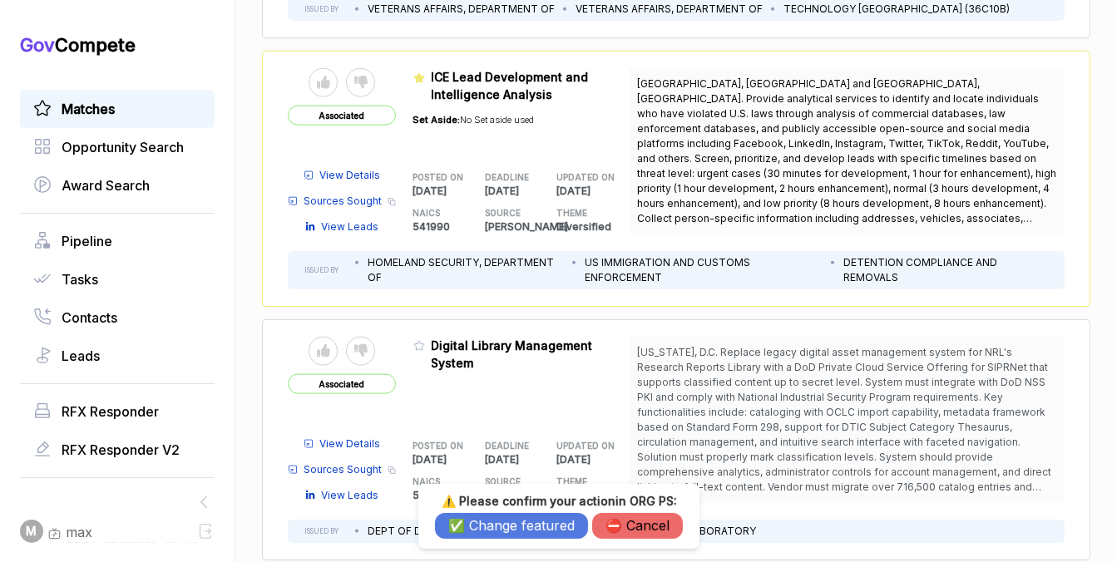
click at [468, 528] on button "✅ Change featured" at bounding box center [511, 526] width 153 height 26
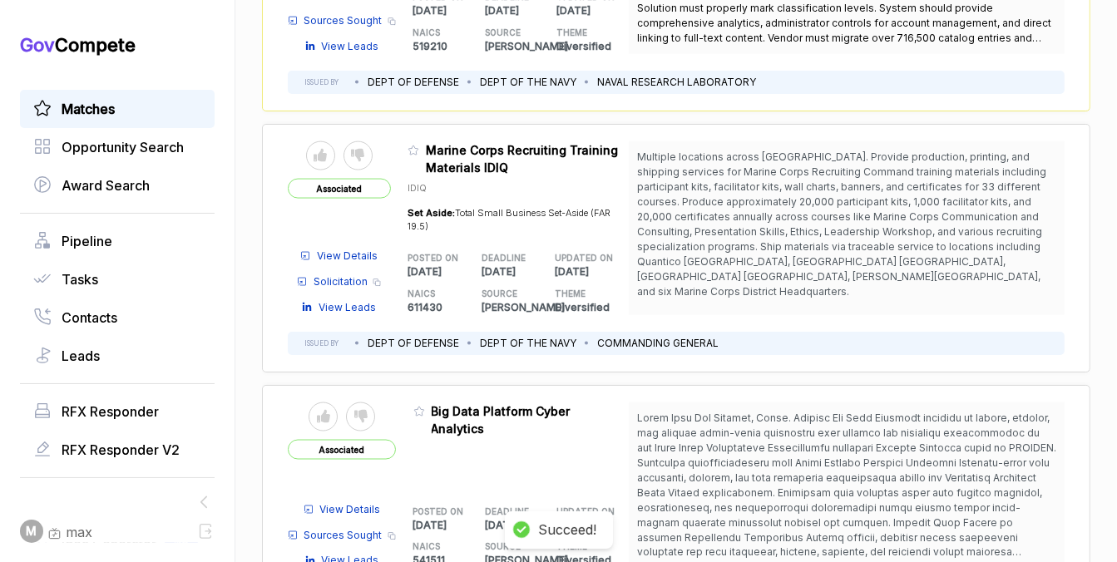
scroll to position [2274, 0]
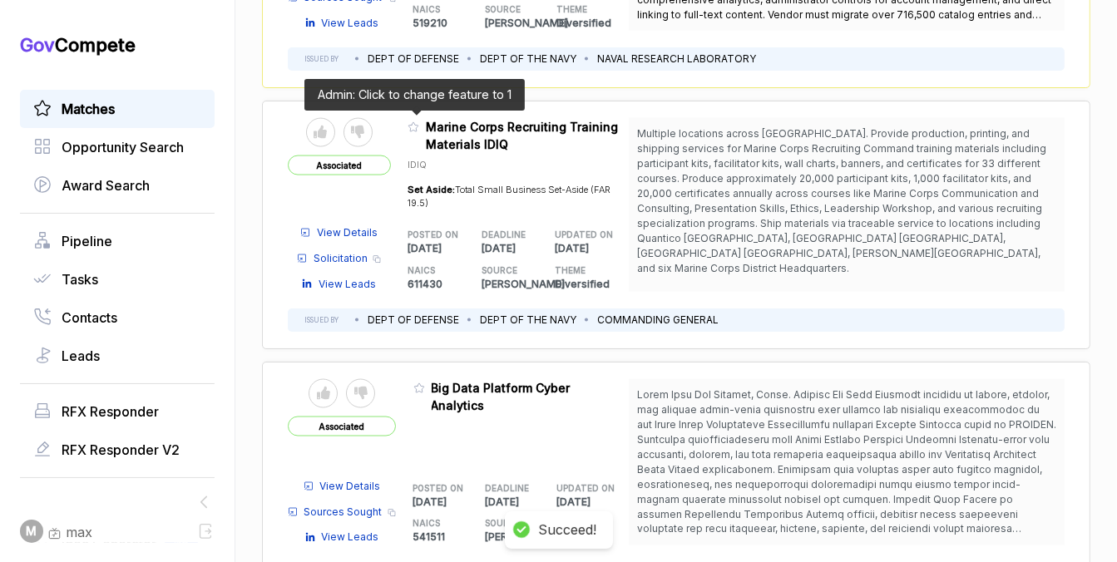
click at [415, 122] on icon at bounding box center [414, 127] width 12 height 12
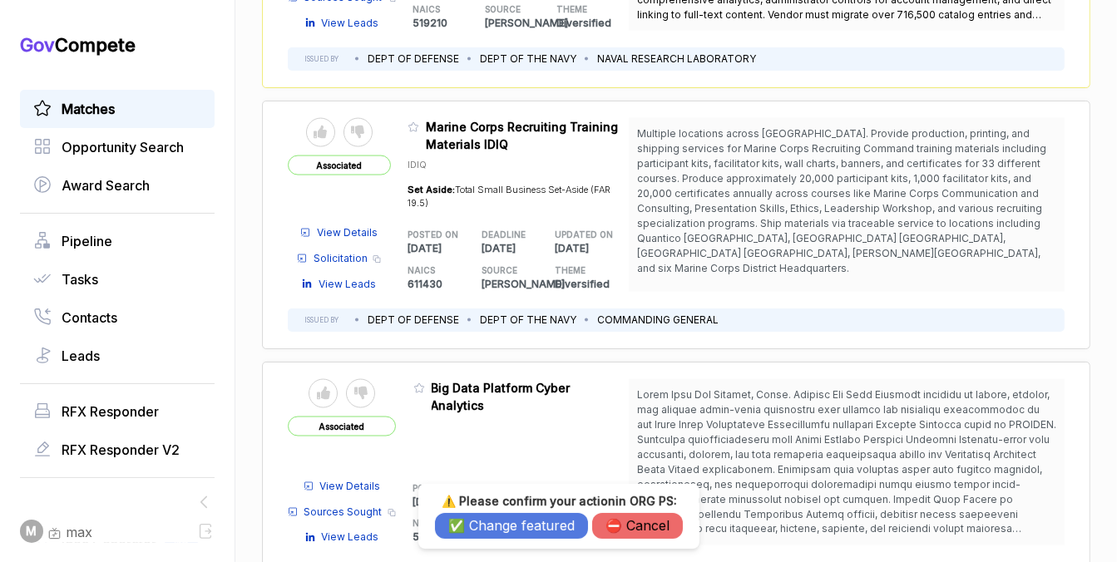
click at [492, 532] on button "✅ Change featured" at bounding box center [511, 526] width 153 height 26
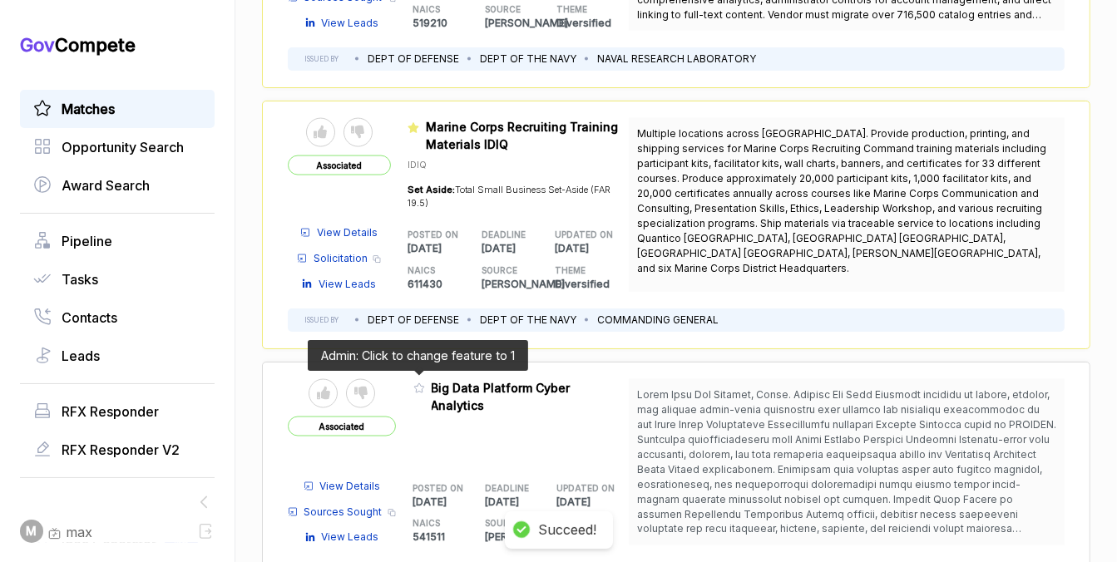
click at [419, 383] on icon at bounding box center [419, 389] width 12 height 12
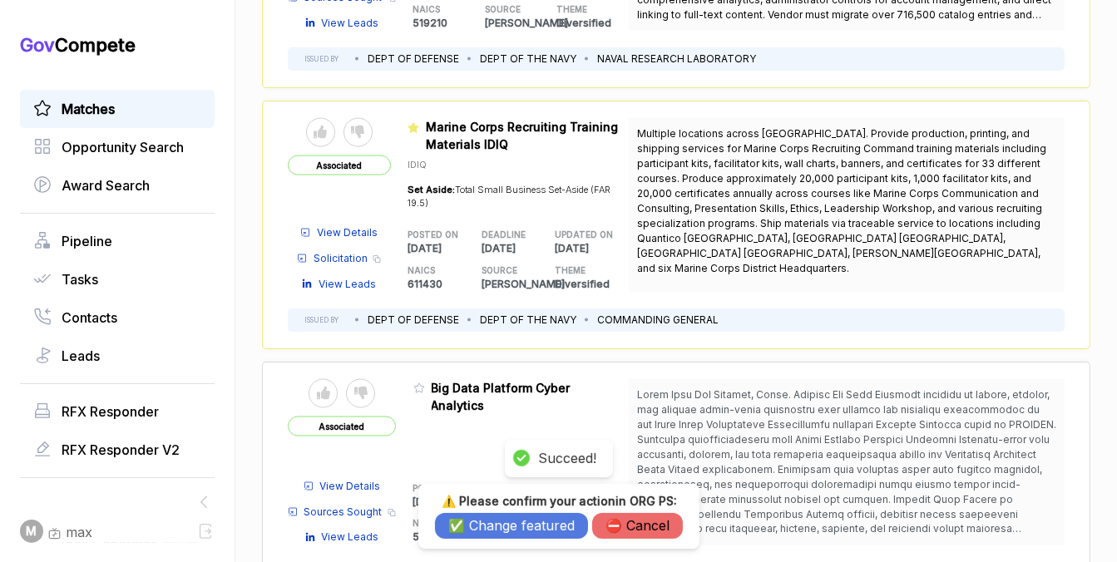
click at [522, 510] on div "⚠️ Please confirm your action in ORG PS : ✅ Change featured ⛔️ Cancel" at bounding box center [559, 516] width 248 height 45
click at [521, 525] on button "✅ Change featured" at bounding box center [511, 526] width 153 height 26
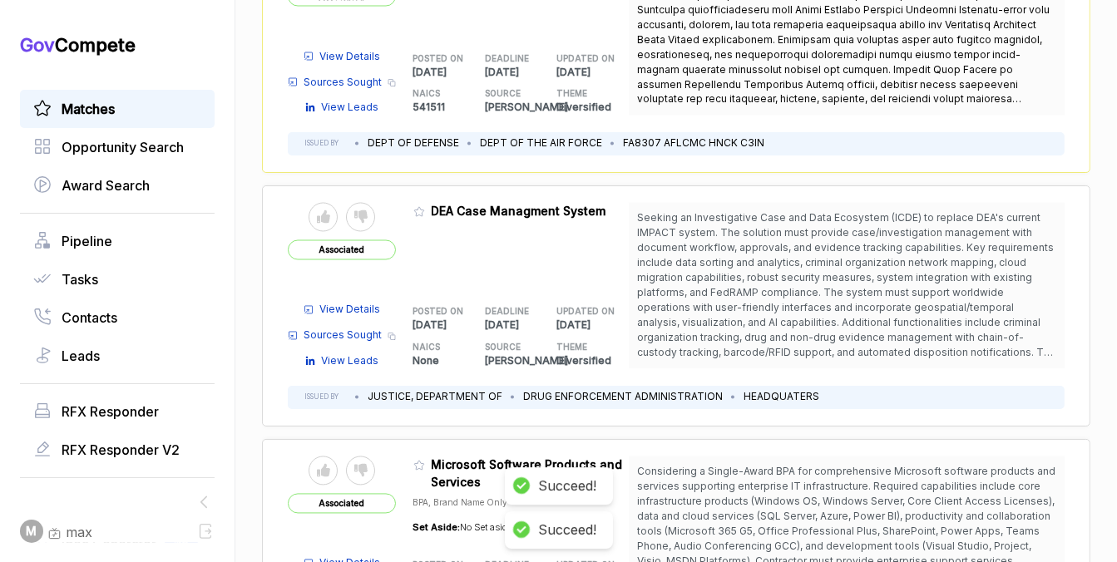
scroll to position [2713, 0]
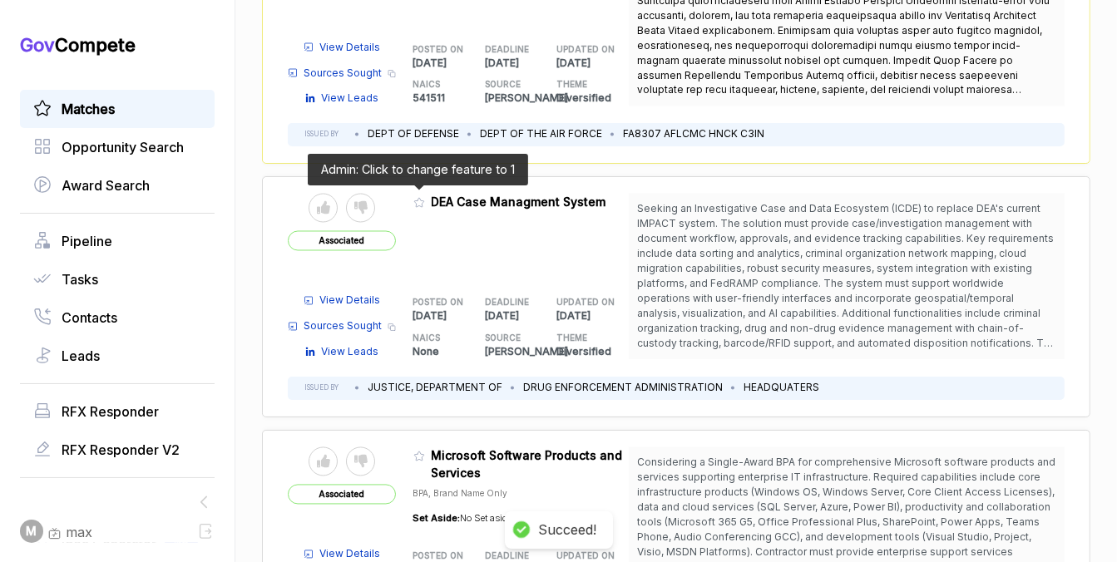
click at [415, 197] on icon at bounding box center [419, 203] width 12 height 12
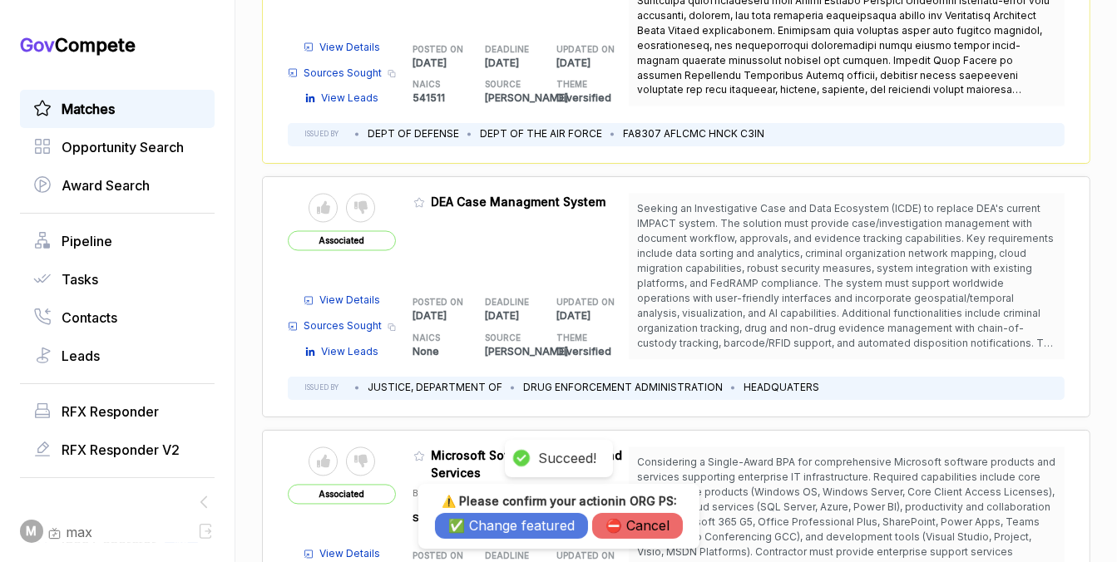
click at [515, 523] on button "✅ Change featured" at bounding box center [511, 526] width 153 height 26
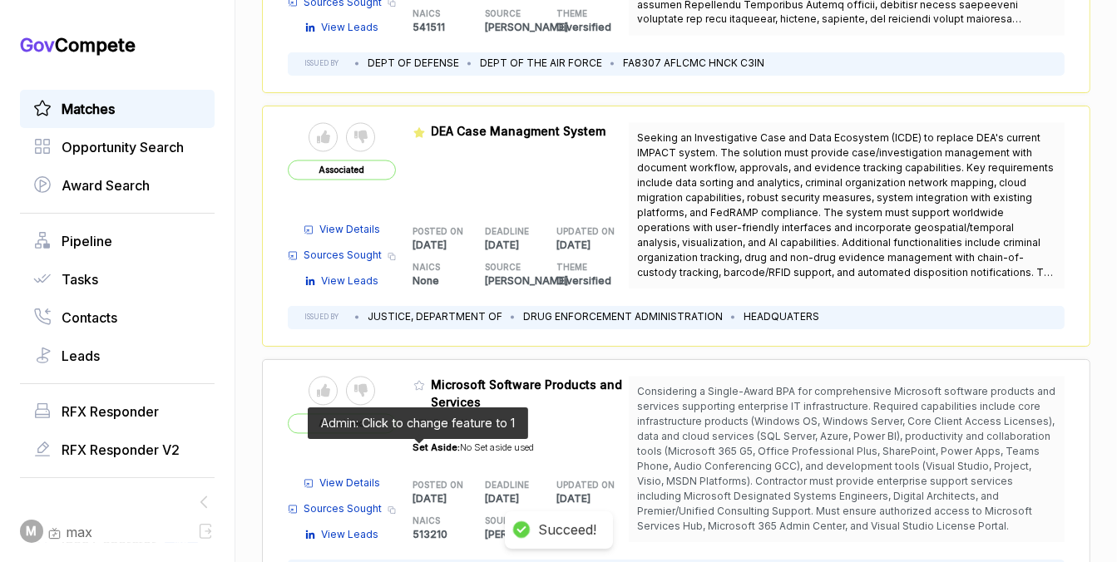
scroll to position [2786, 0]
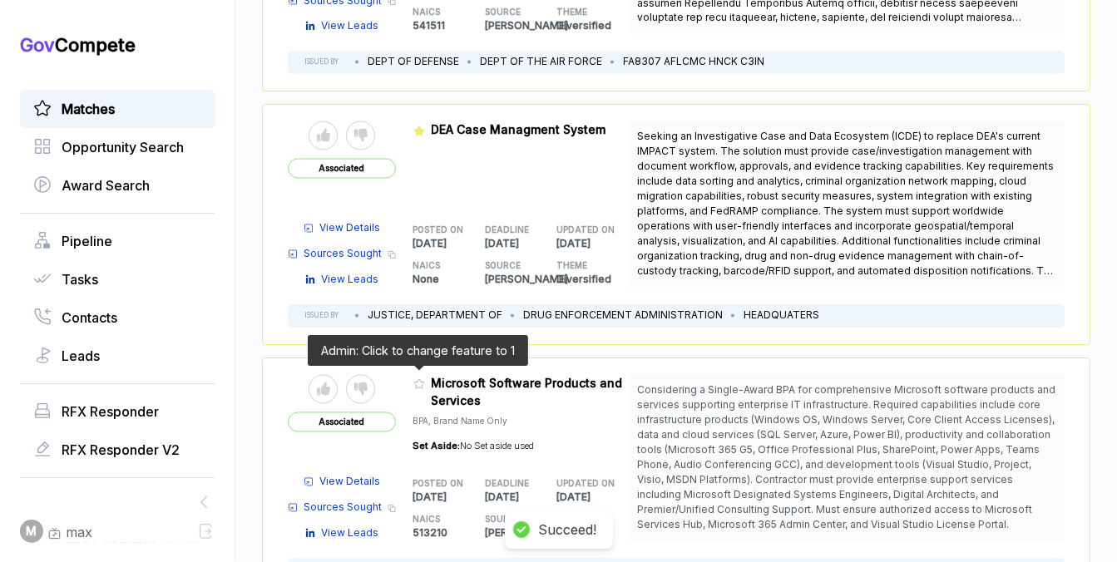
click at [413, 380] on icon at bounding box center [419, 384] width 12 height 12
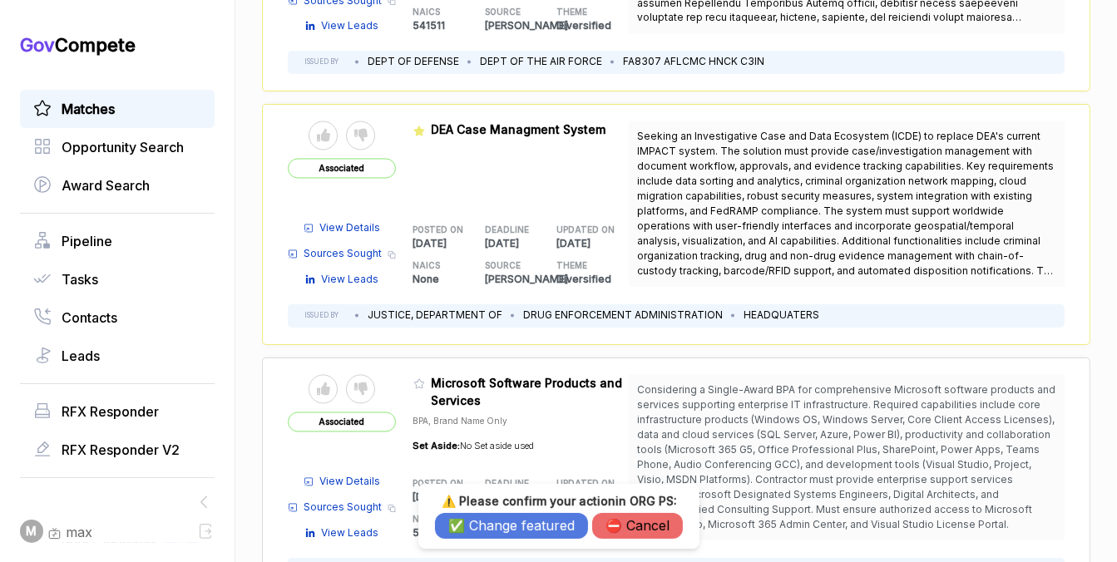
click at [482, 537] on button "✅ Change featured" at bounding box center [511, 526] width 153 height 26
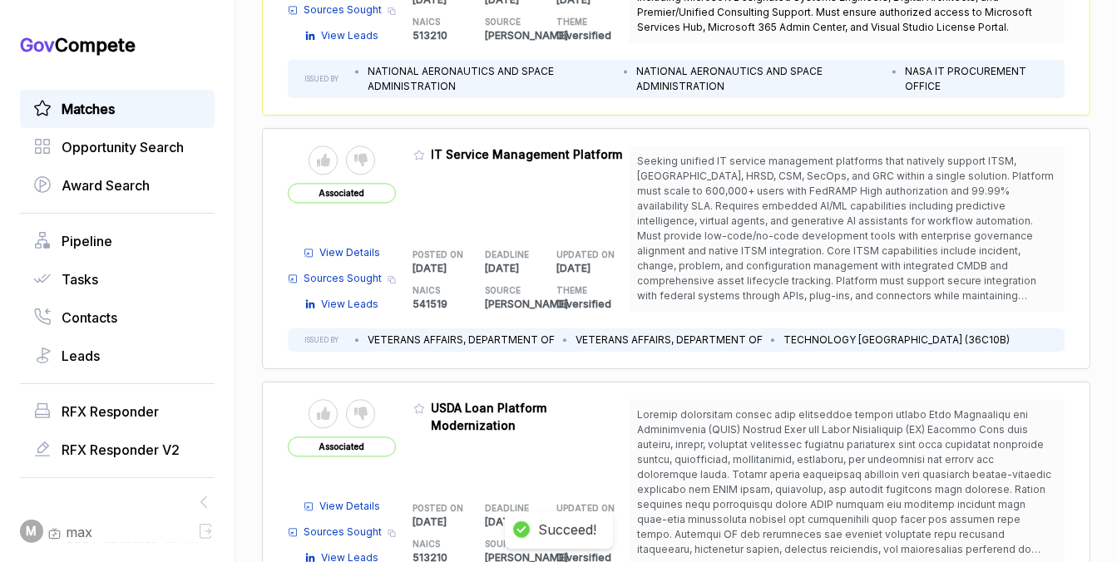
scroll to position [3301, 0]
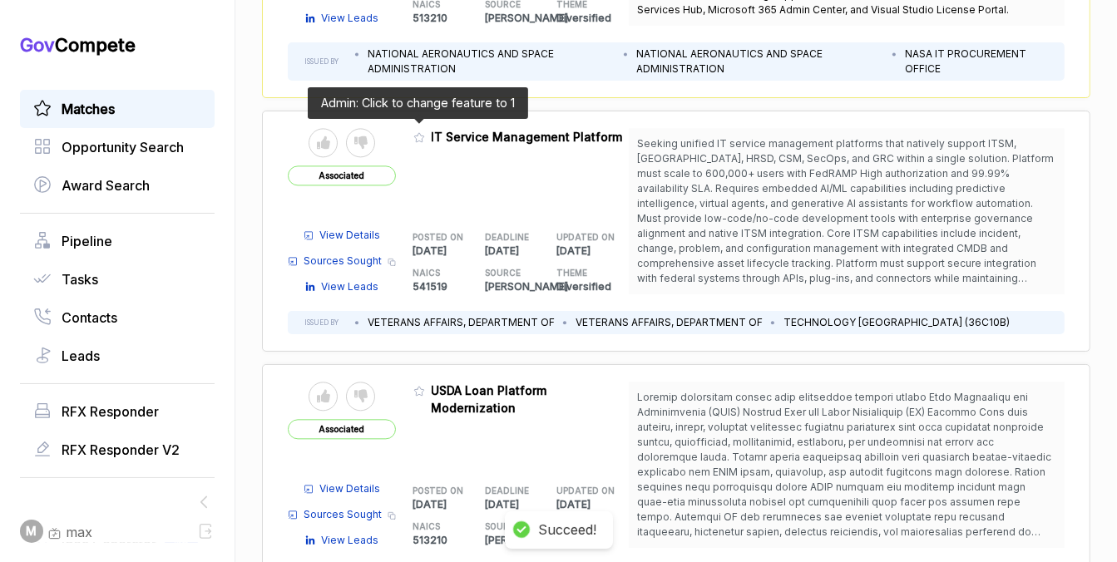
click at [413, 131] on icon at bounding box center [419, 137] width 12 height 12
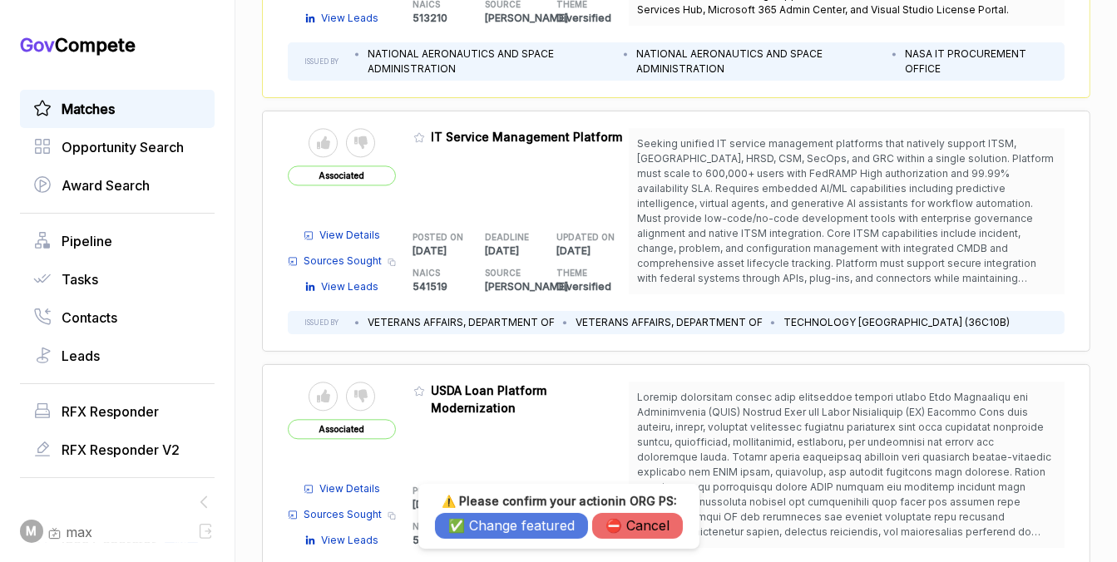
click at [533, 531] on button "✅ Change featured" at bounding box center [511, 526] width 153 height 26
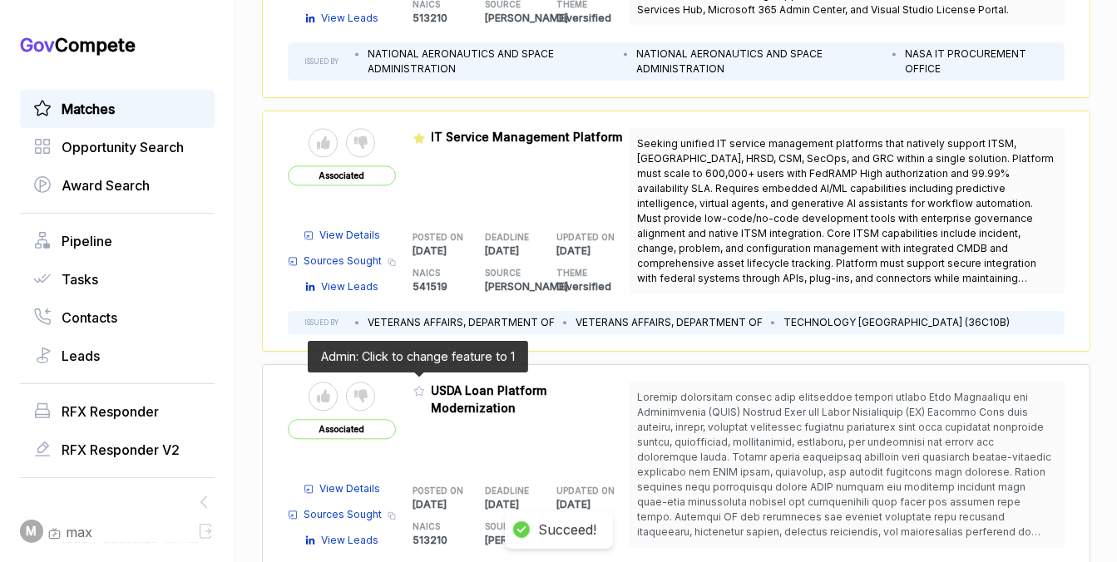
click at [418, 386] on icon at bounding box center [419, 391] width 12 height 12
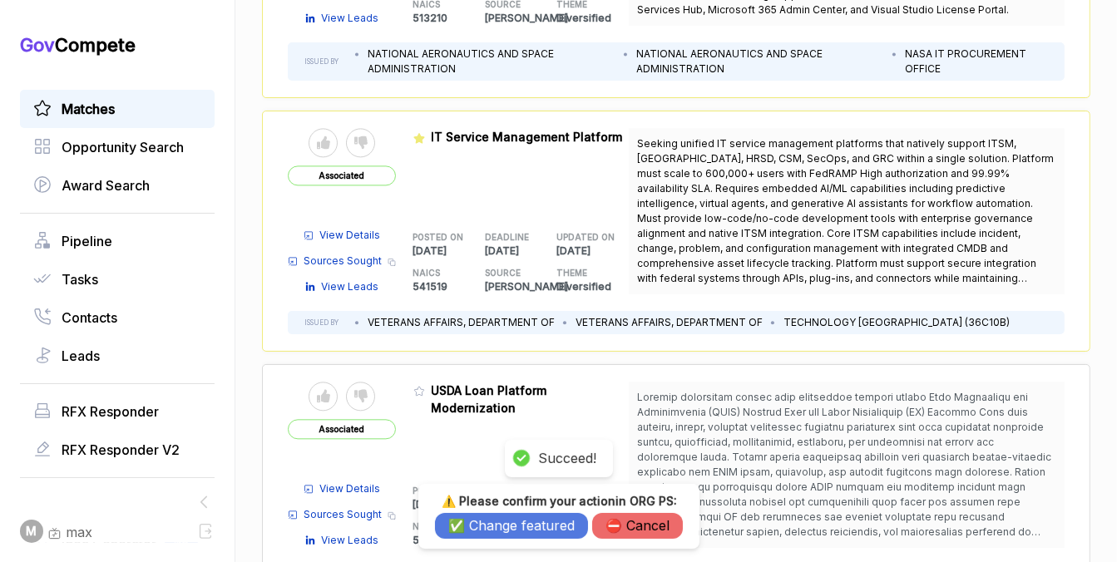
click at [520, 528] on button "✅ Change featured" at bounding box center [511, 526] width 153 height 26
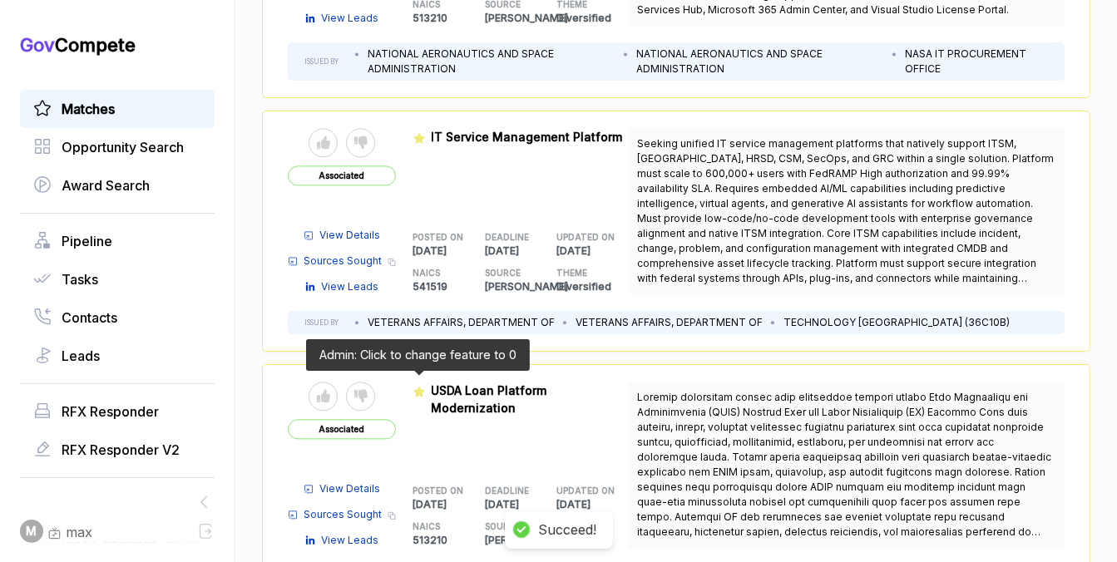
click at [413, 386] on icon at bounding box center [418, 391] width 11 height 10
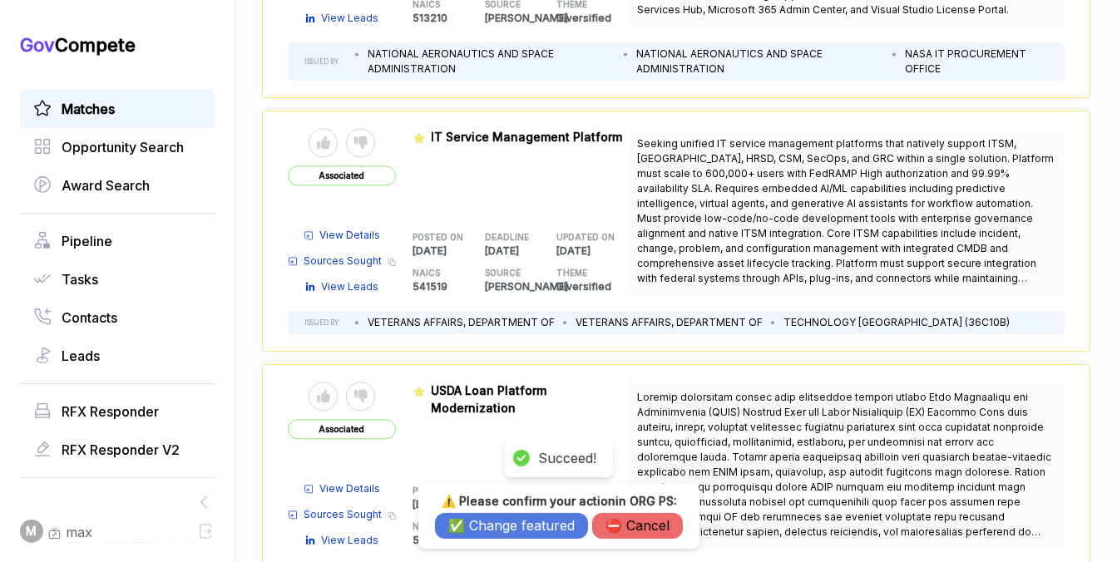
click at [506, 524] on button "✅ Change featured" at bounding box center [511, 526] width 153 height 26
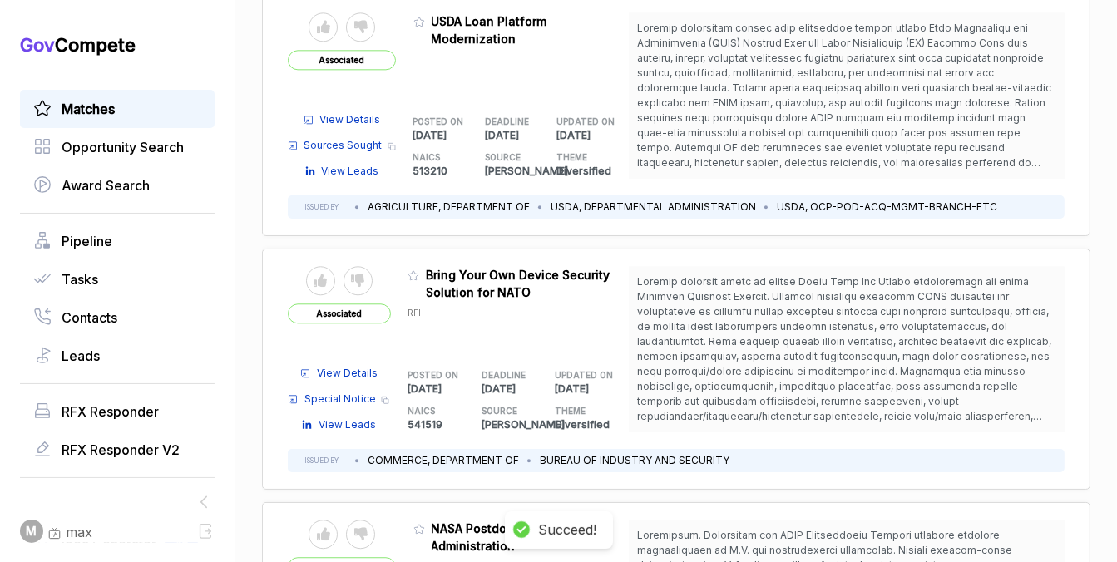
scroll to position [3671, 0]
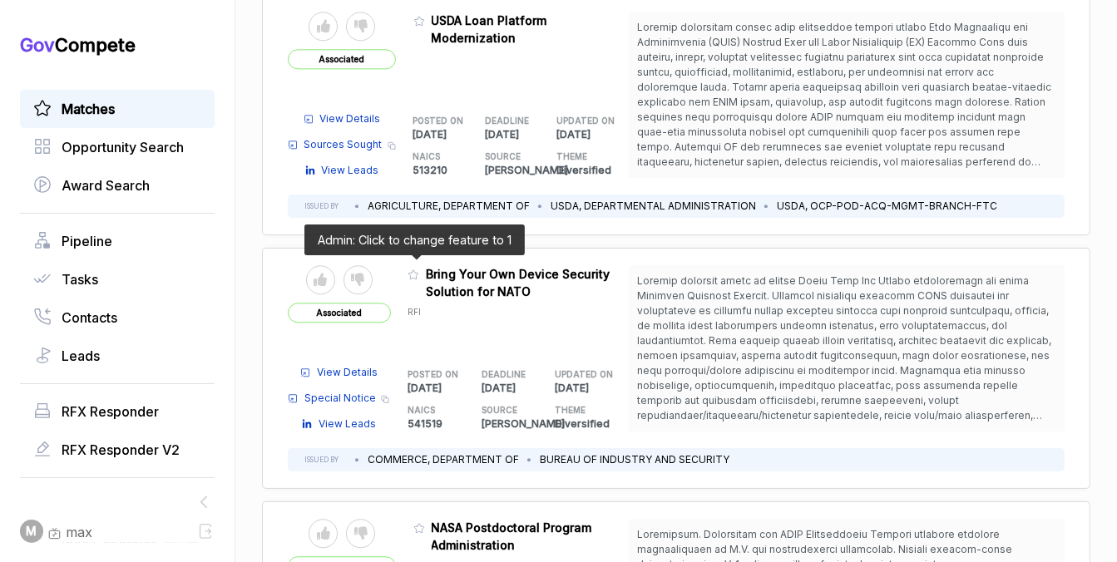
click at [411, 269] on icon at bounding box center [414, 275] width 12 height 12
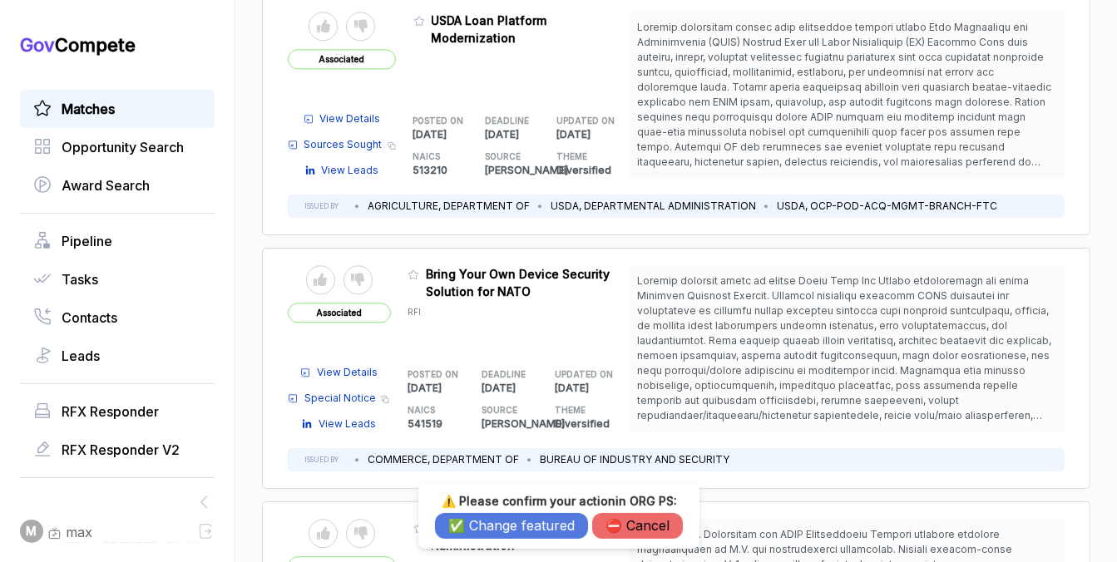
click at [471, 516] on button "✅ Change featured" at bounding box center [511, 526] width 153 height 26
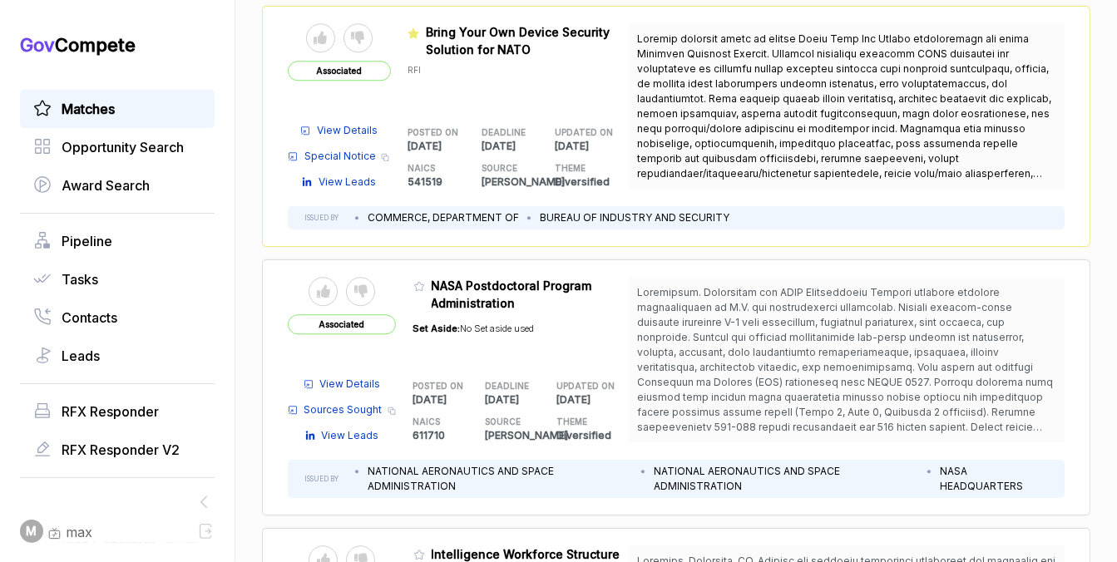
scroll to position [3918, 0]
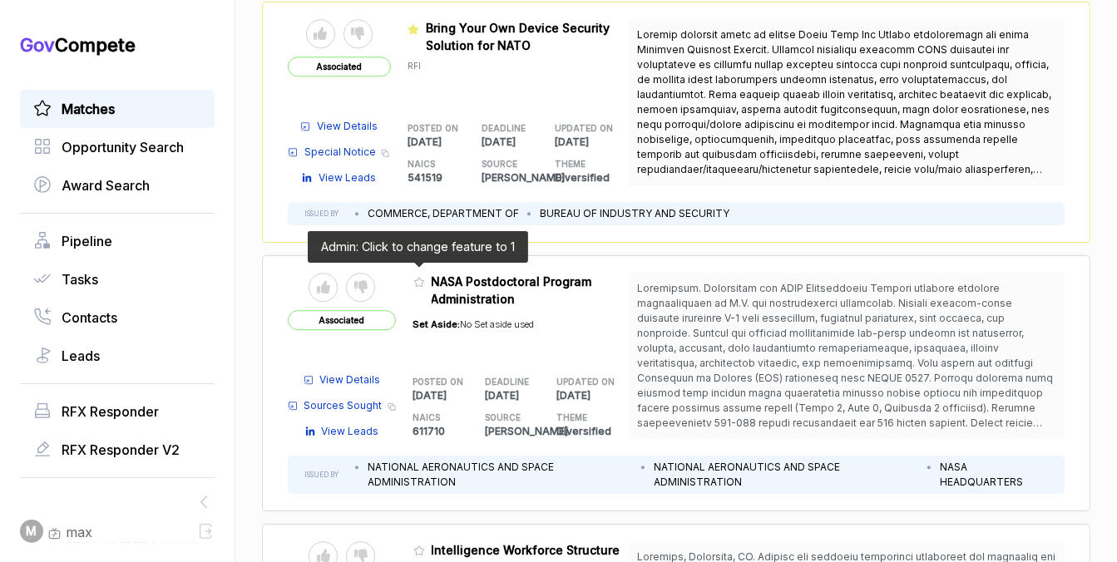
click at [413, 276] on icon at bounding box center [419, 282] width 12 height 12
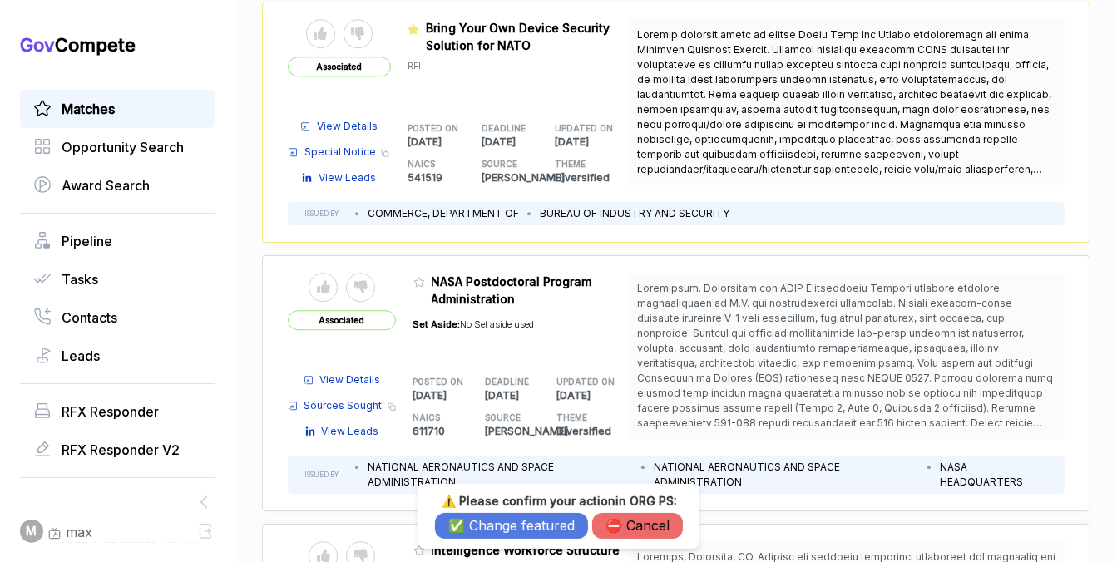
click at [464, 522] on button "✅ Change featured" at bounding box center [511, 526] width 153 height 26
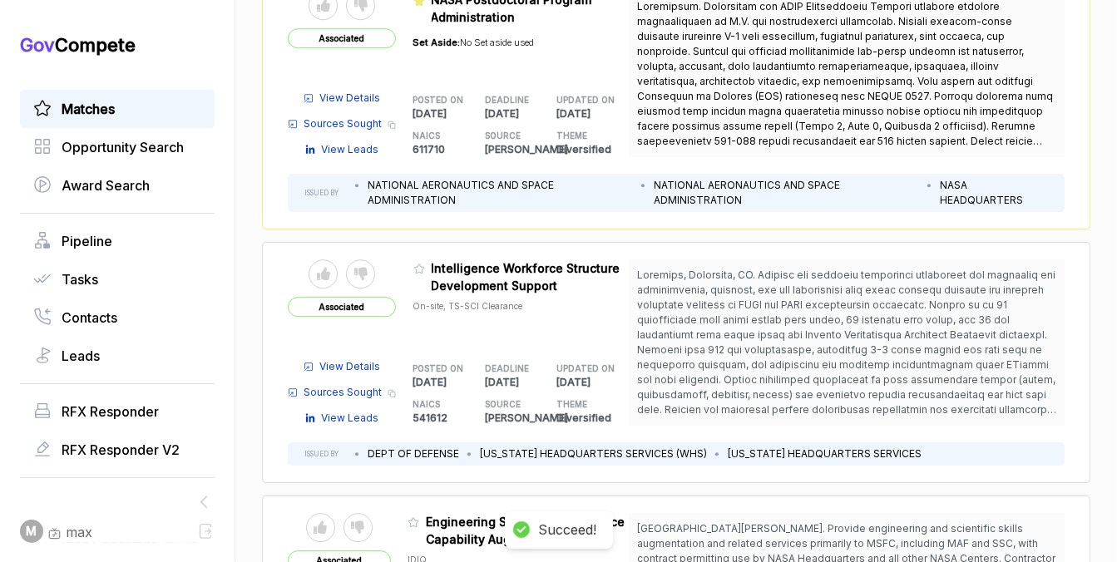
scroll to position [4234, 0]
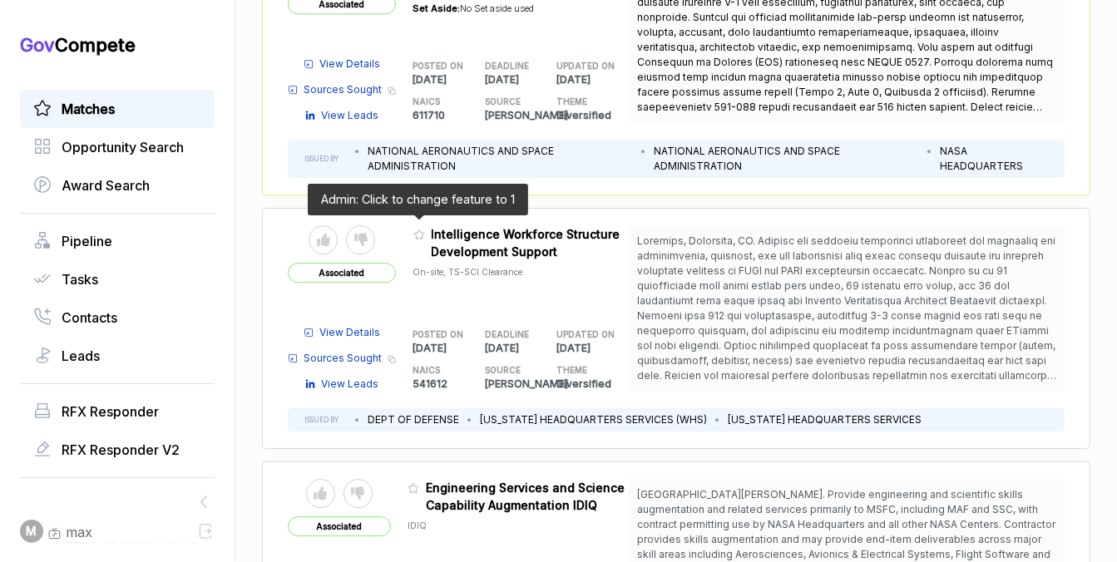
click at [416, 229] on icon at bounding box center [419, 235] width 12 height 12
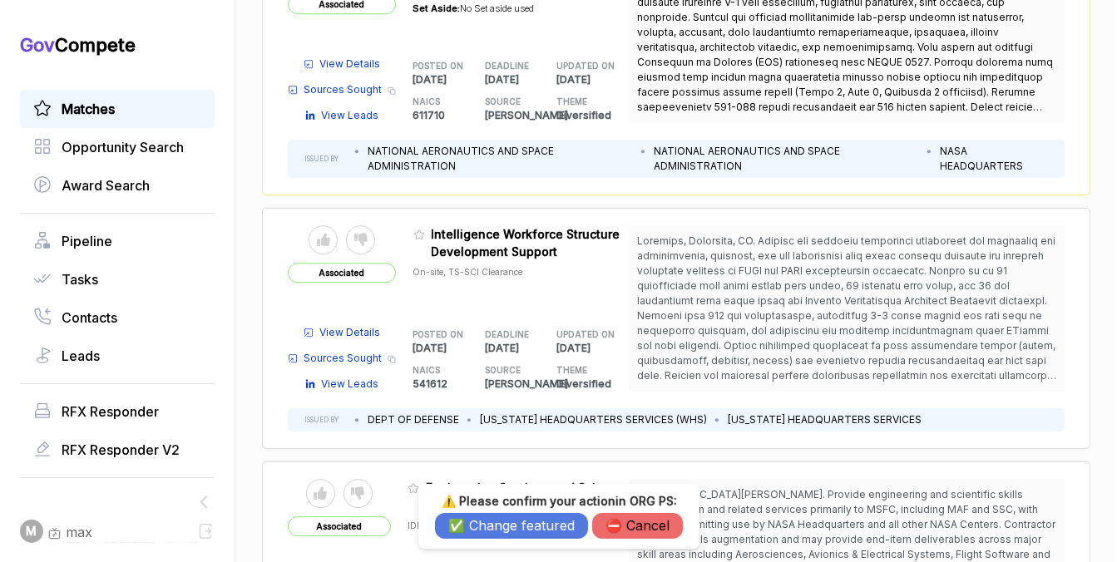
click at [497, 525] on button "✅ Change featured" at bounding box center [511, 526] width 153 height 26
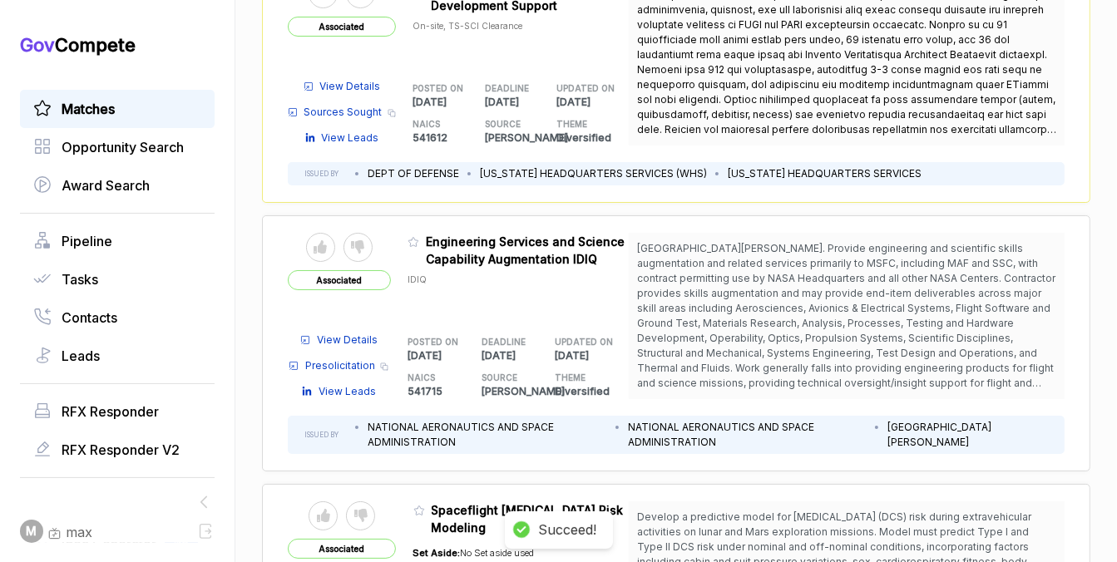
scroll to position [4512, 0]
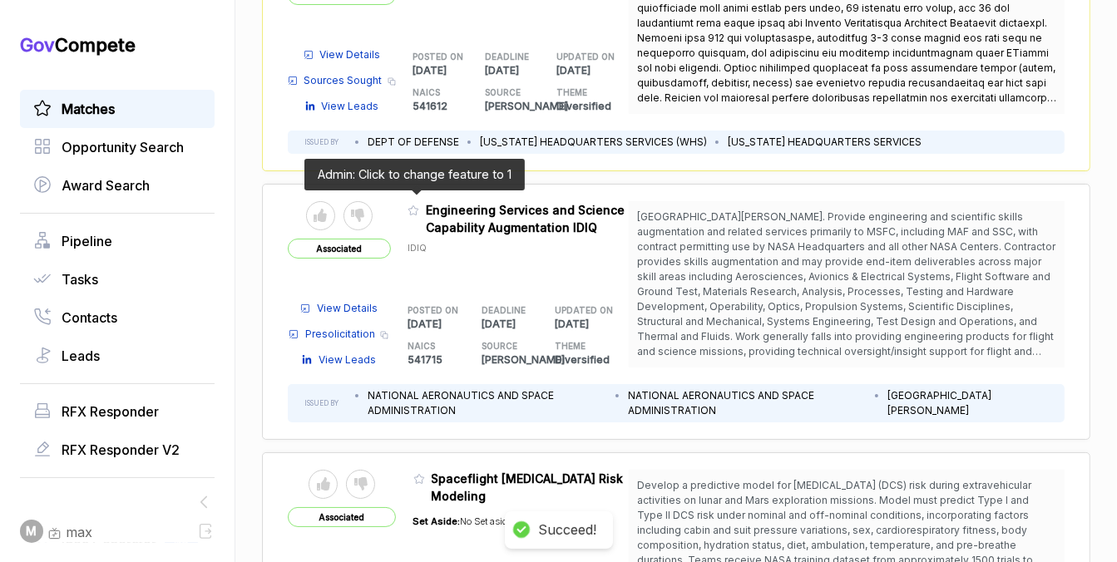
click at [412, 205] on icon at bounding box center [413, 209] width 10 height 9
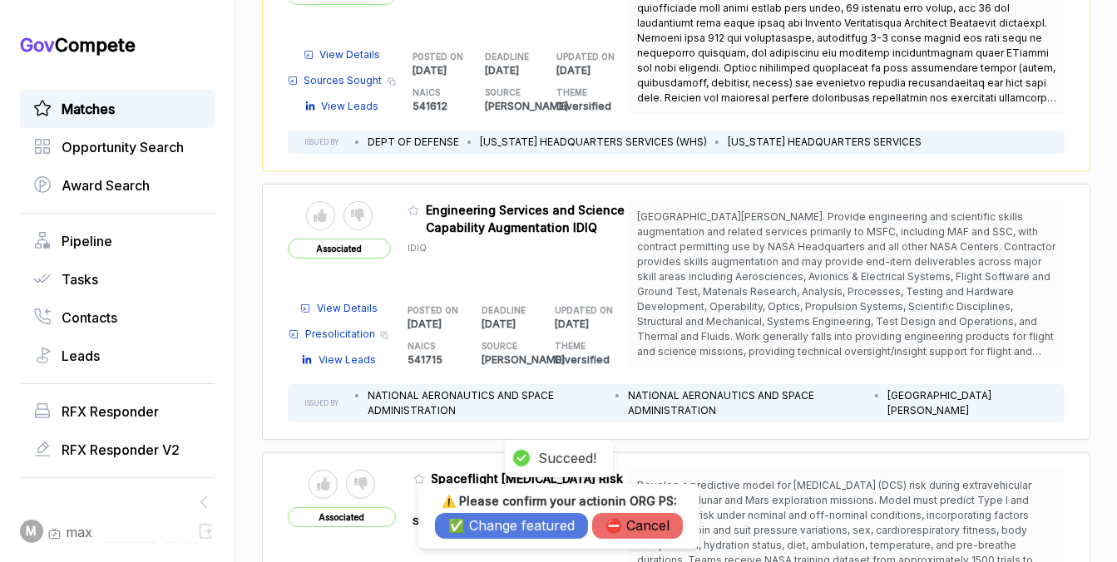
click at [503, 525] on button "✅ Change featured" at bounding box center [511, 526] width 153 height 26
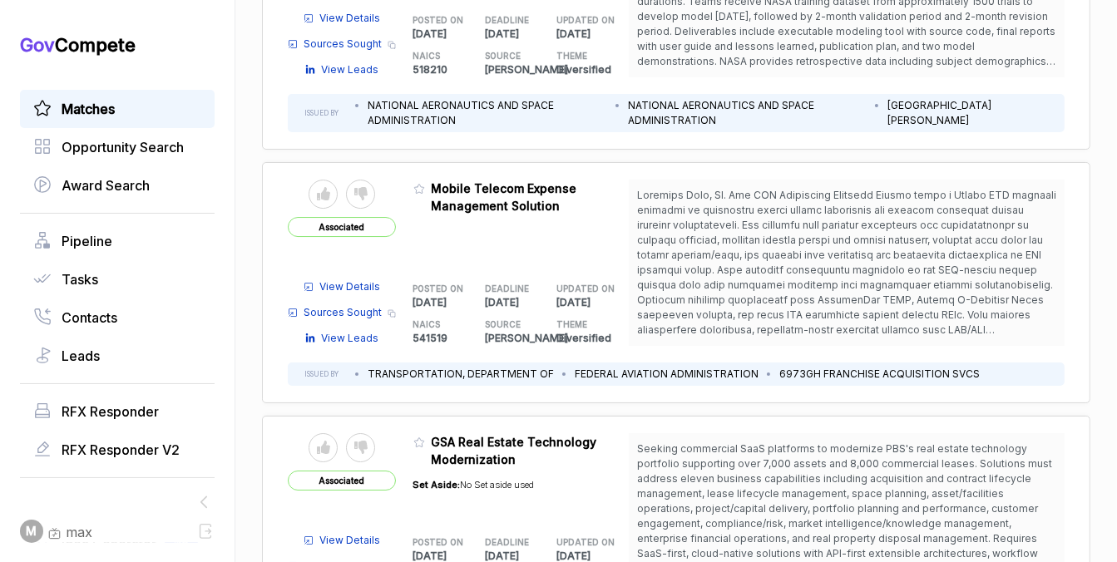
scroll to position [5074, 0]
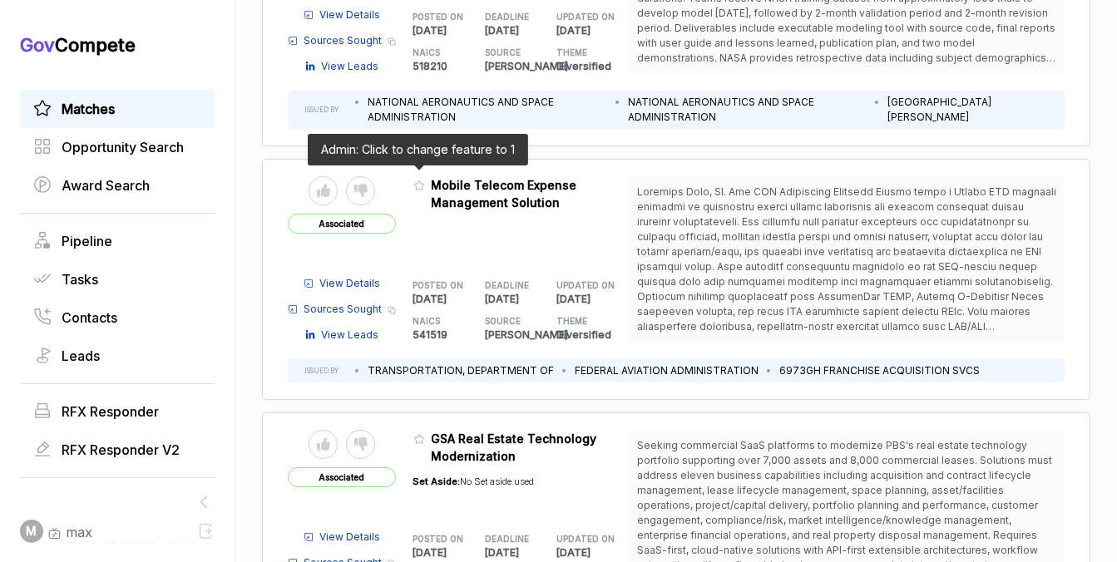
click at [416, 180] on icon at bounding box center [419, 186] width 12 height 12
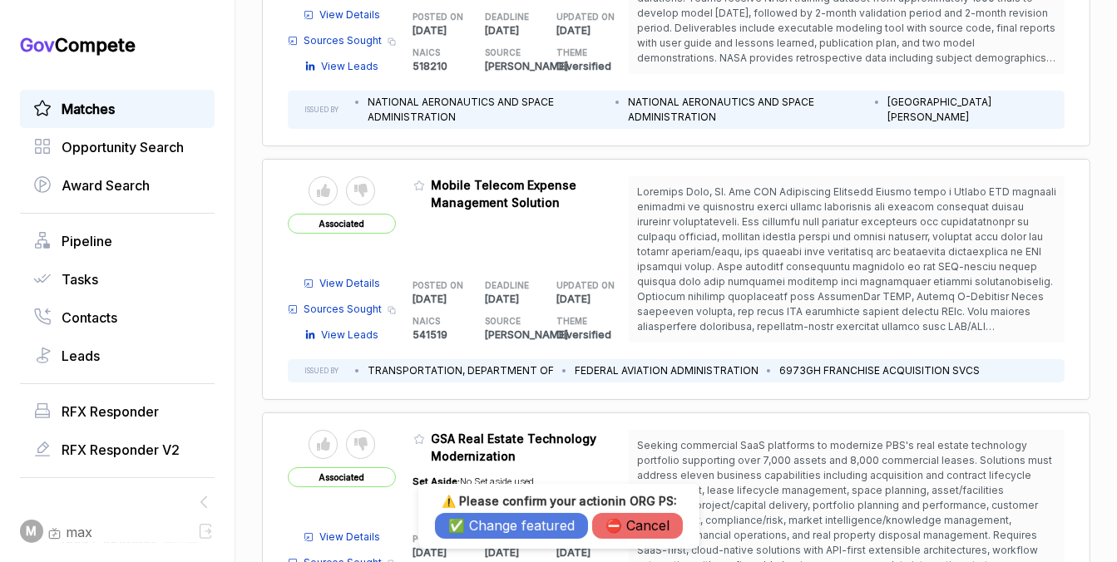
click at [468, 520] on button "✅ Change featured" at bounding box center [511, 526] width 153 height 26
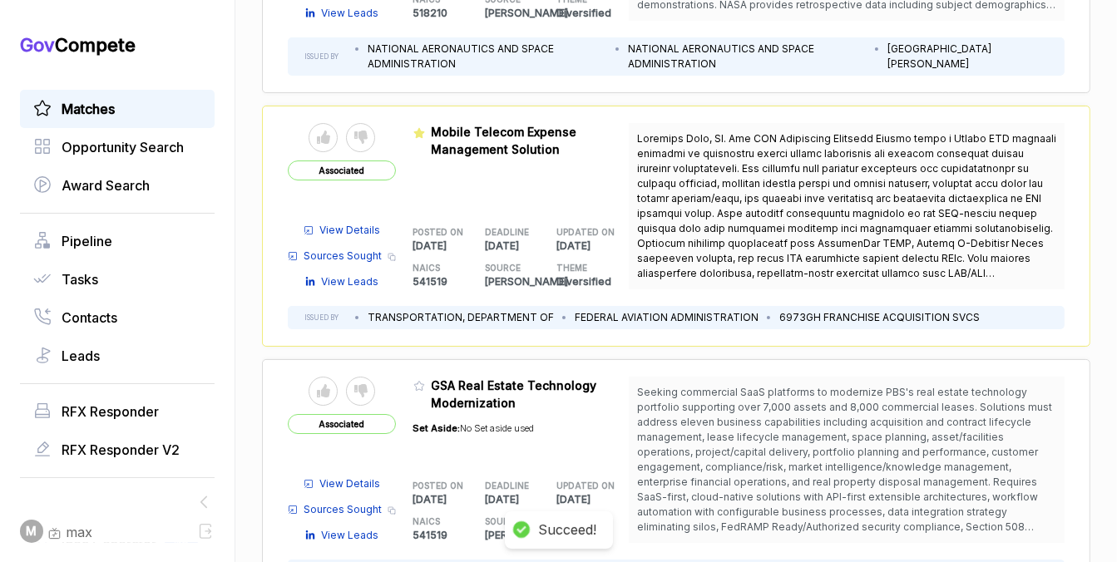
scroll to position [5135, 0]
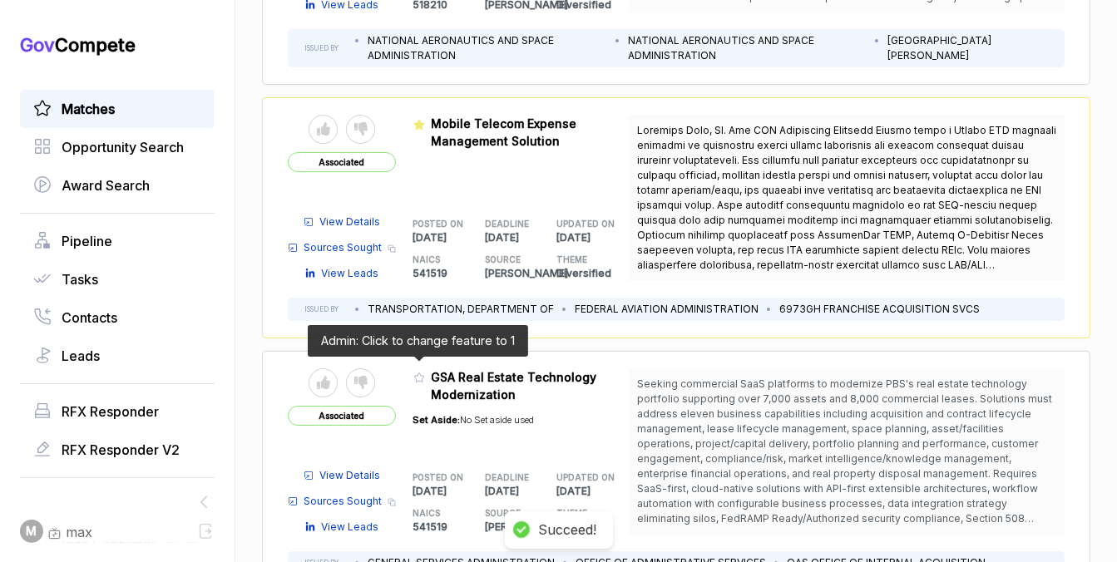
click at [419, 372] on icon at bounding box center [419, 378] width 12 height 12
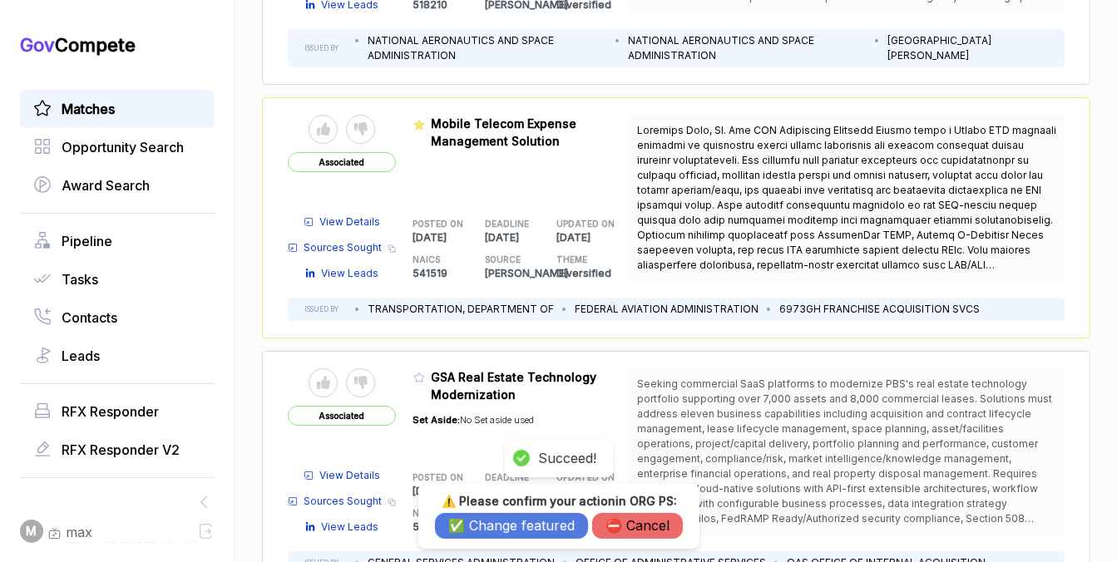
click at [502, 533] on button "✅ Change featured" at bounding box center [511, 526] width 153 height 26
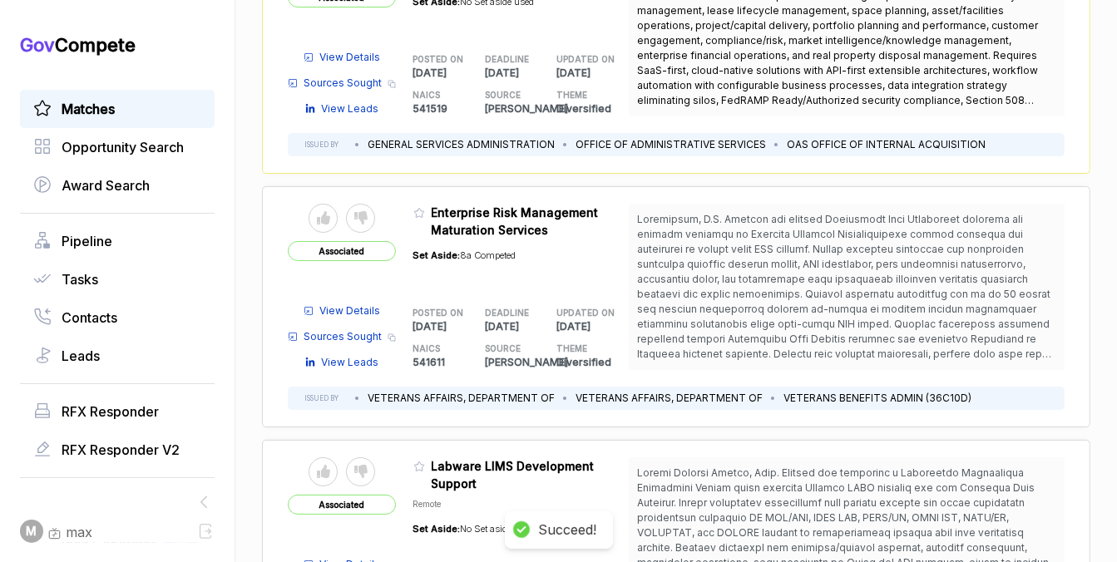
scroll to position [5598, 0]
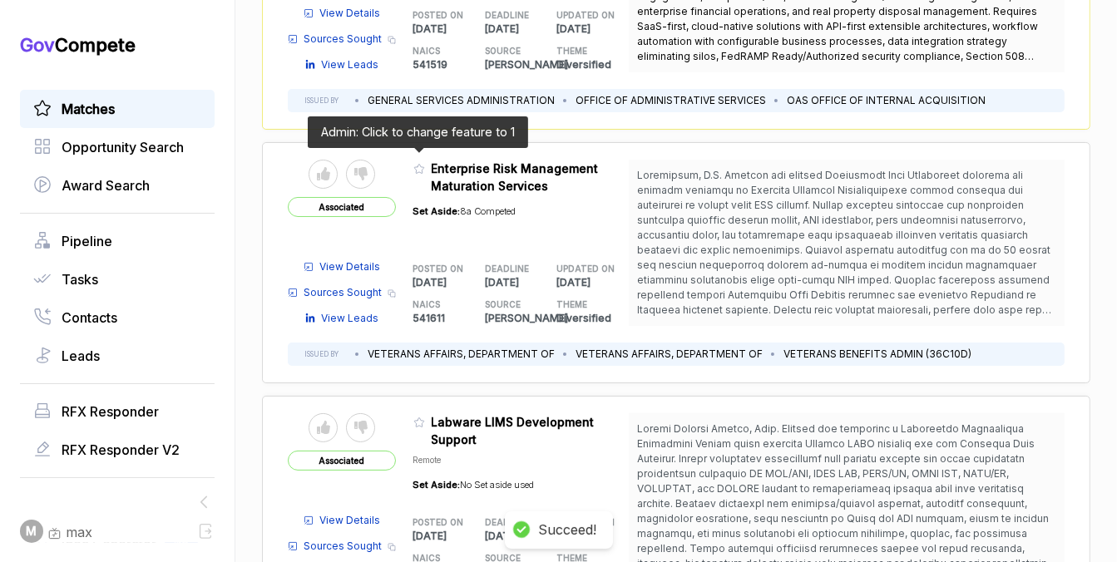
click at [417, 163] on icon at bounding box center [419, 169] width 12 height 12
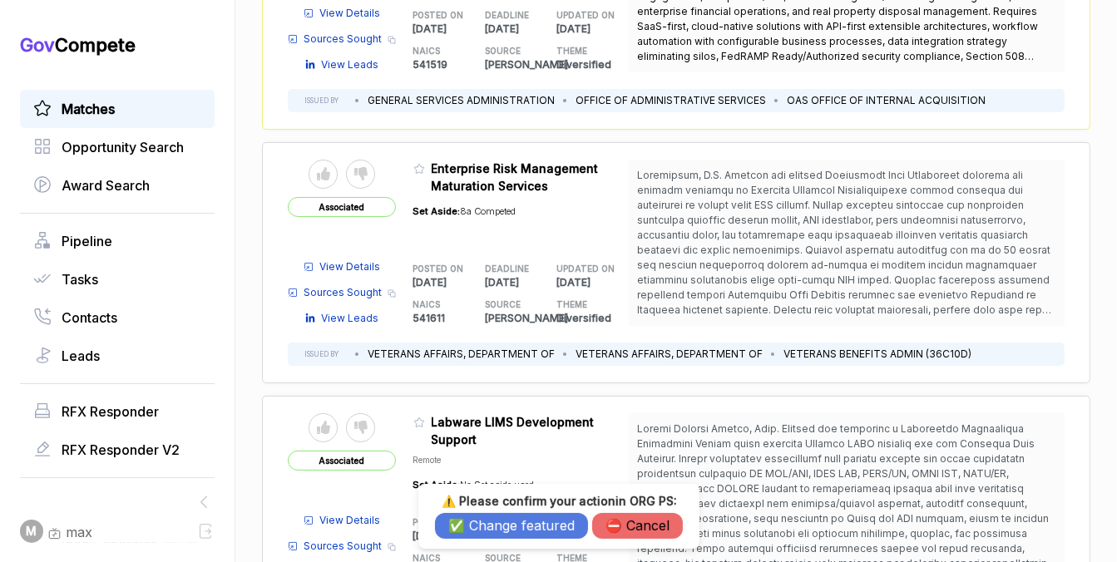
click at [476, 528] on button "✅ Change featured" at bounding box center [511, 526] width 153 height 26
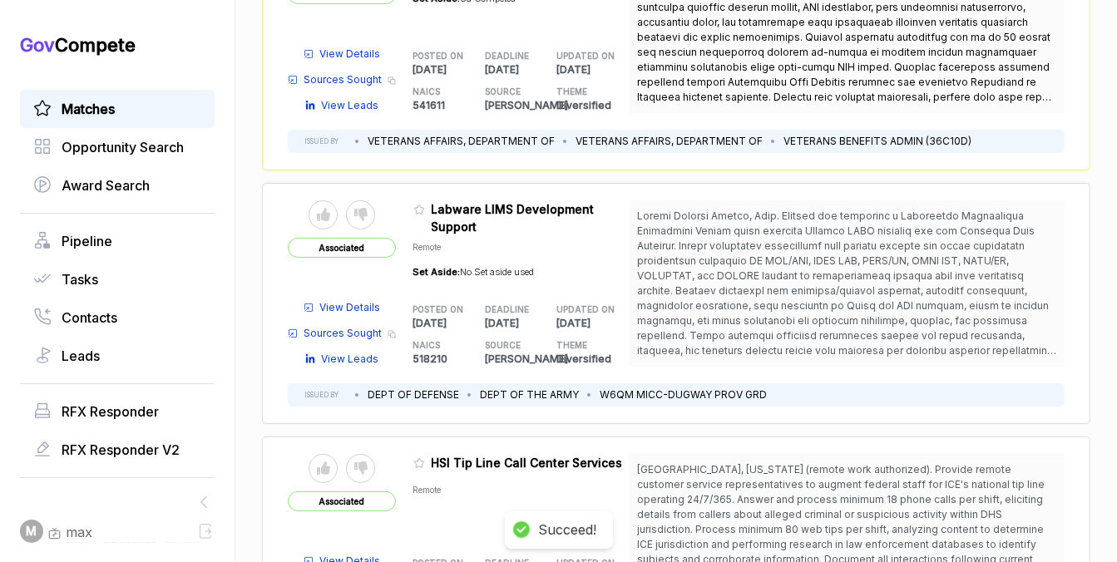
scroll to position [5822, 0]
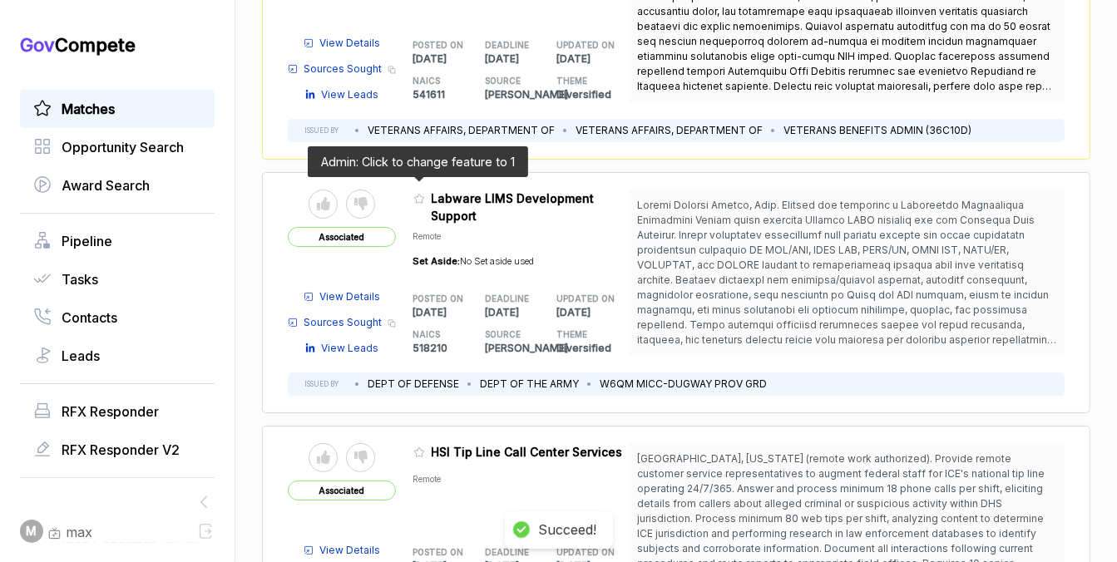
click at [417, 193] on icon at bounding box center [419, 199] width 12 height 12
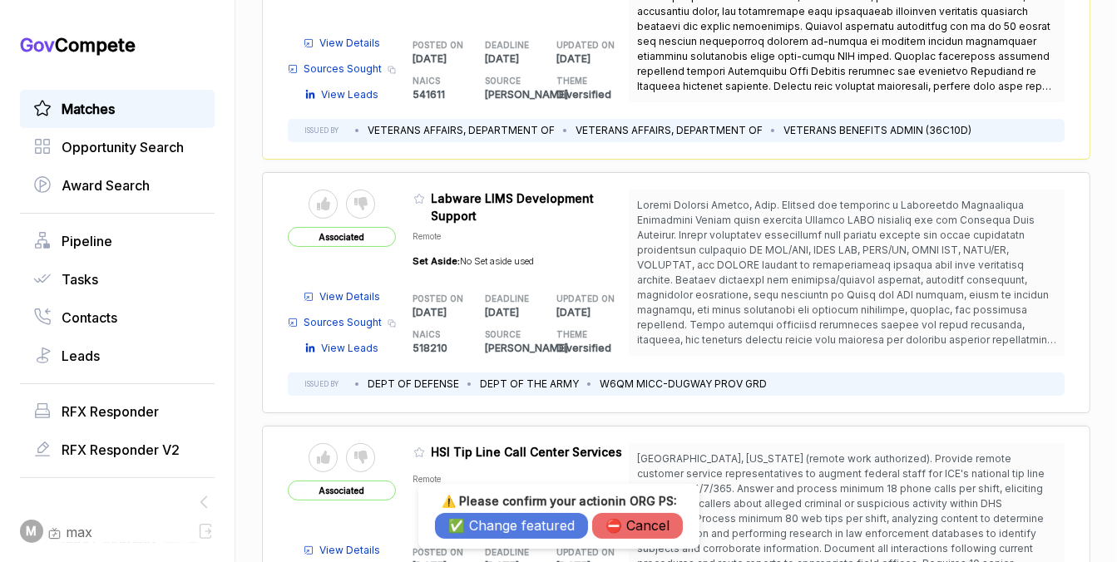
click at [465, 522] on button "✅ Change featured" at bounding box center [511, 526] width 153 height 26
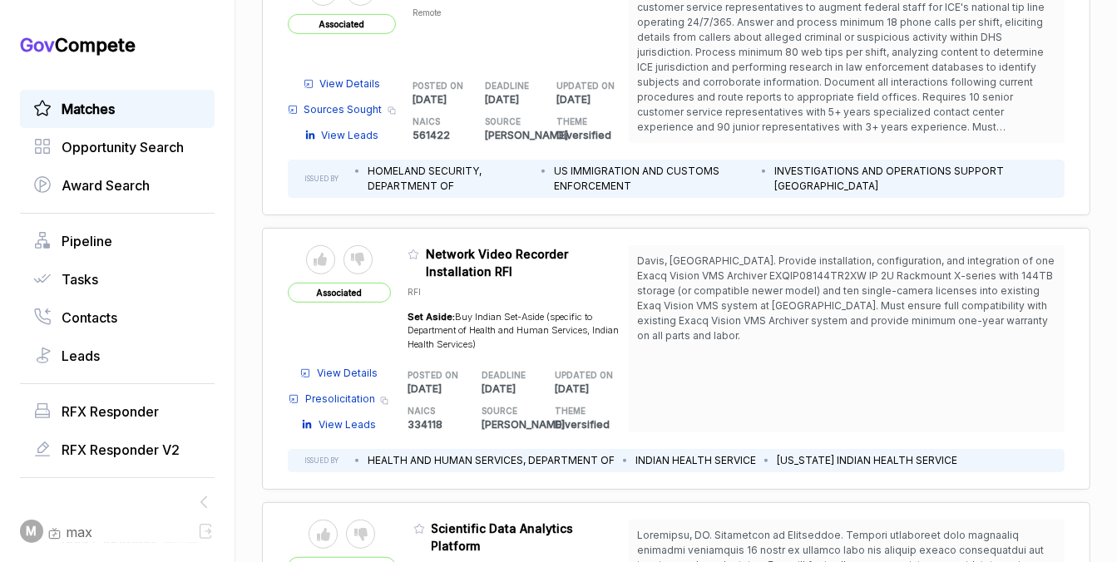
scroll to position [6288, 0]
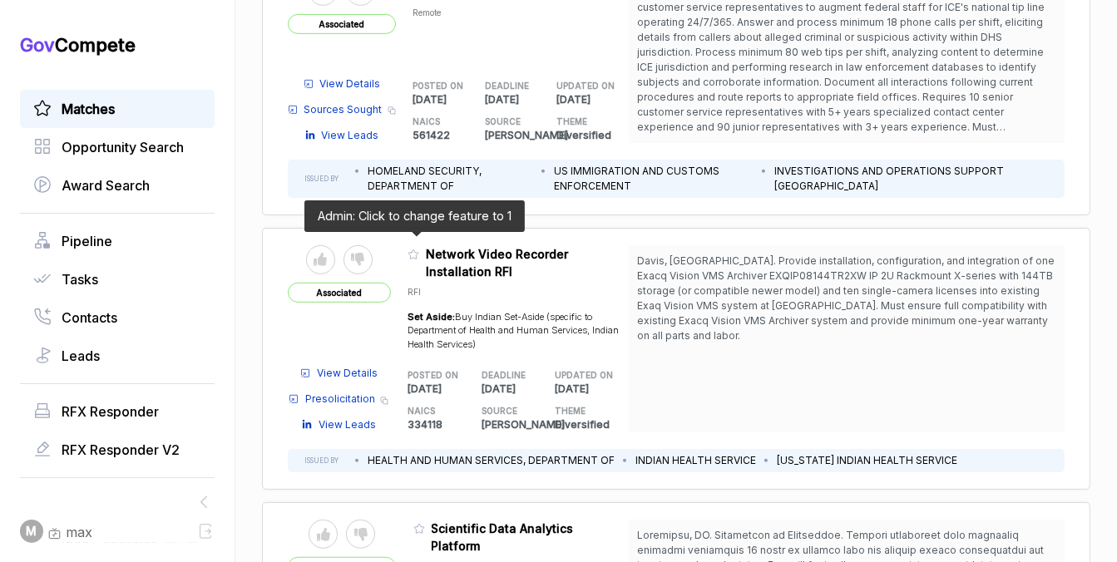
click at [415, 249] on icon at bounding box center [414, 255] width 12 height 12
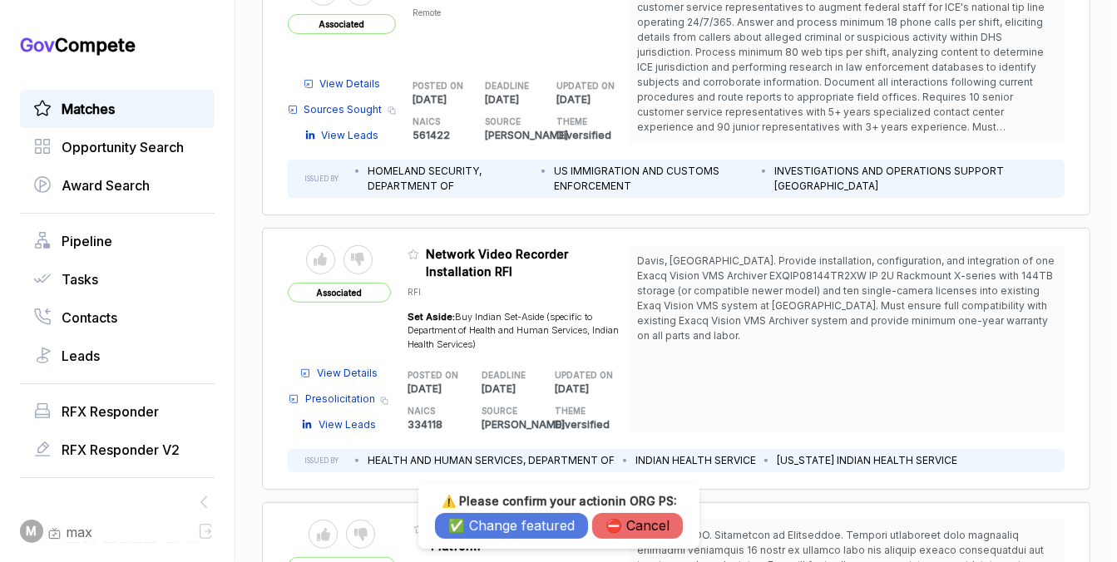
click at [510, 518] on button "✅ Change featured" at bounding box center [511, 526] width 153 height 26
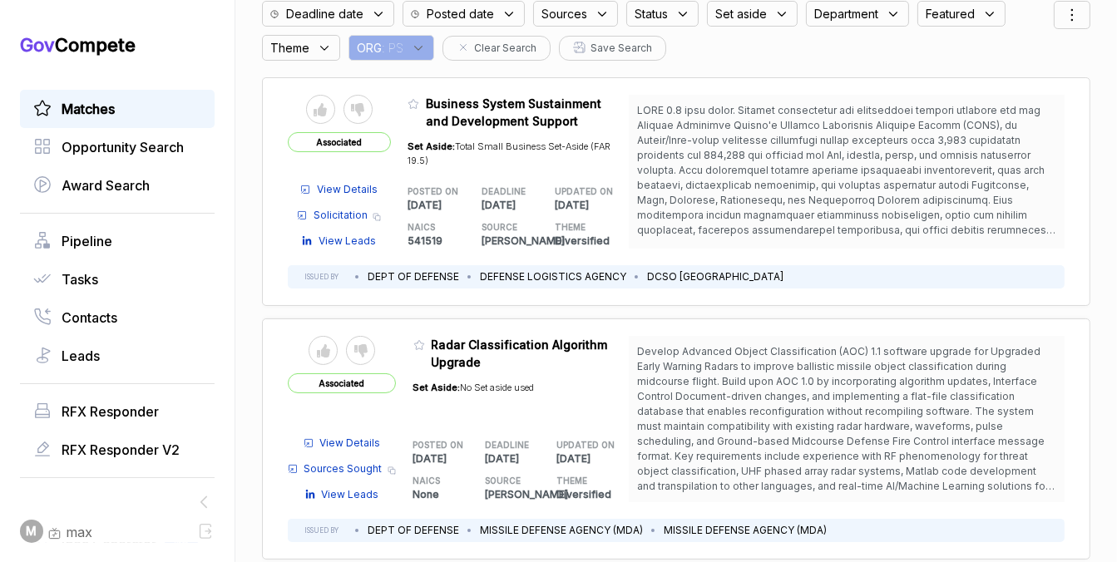
scroll to position [0, 0]
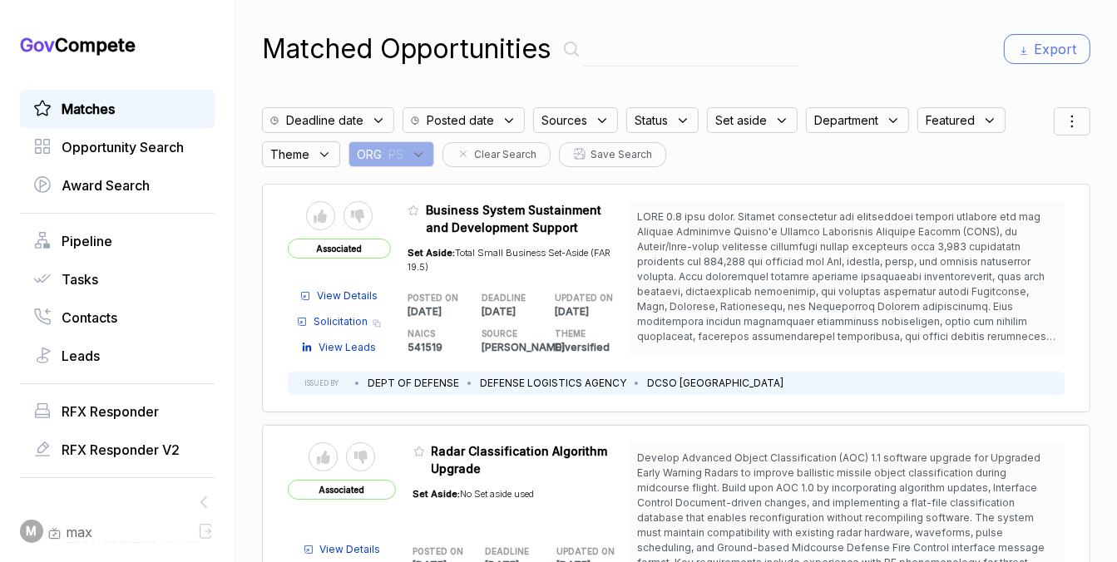
click at [397, 148] on span ": PS" at bounding box center [393, 154] width 22 height 17
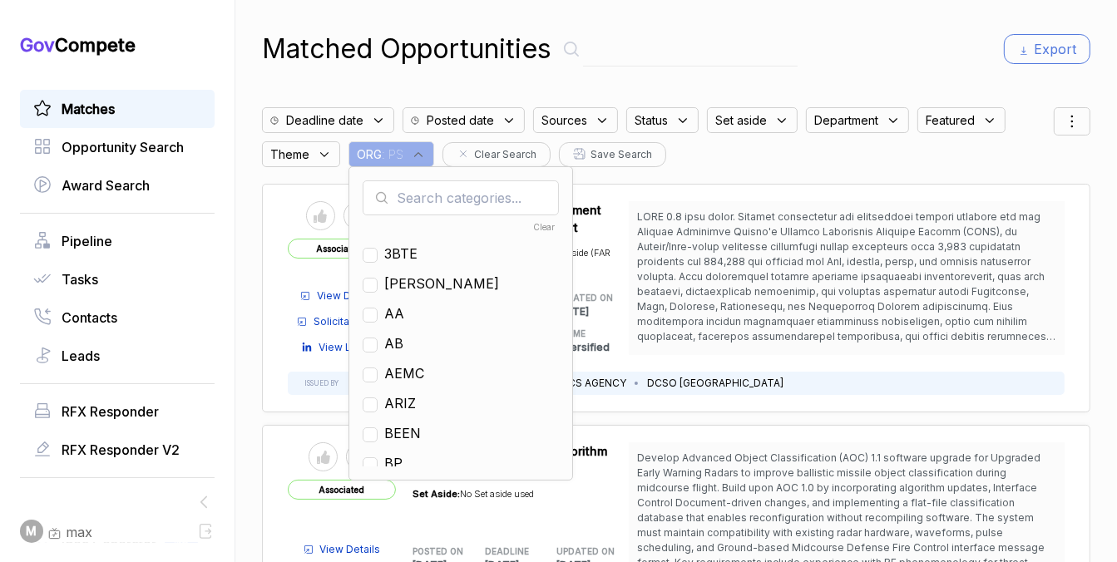
click at [421, 195] on input "text" at bounding box center [461, 197] width 196 height 35
type input "go"
click at [398, 250] on span "GO" at bounding box center [394, 254] width 20 height 20
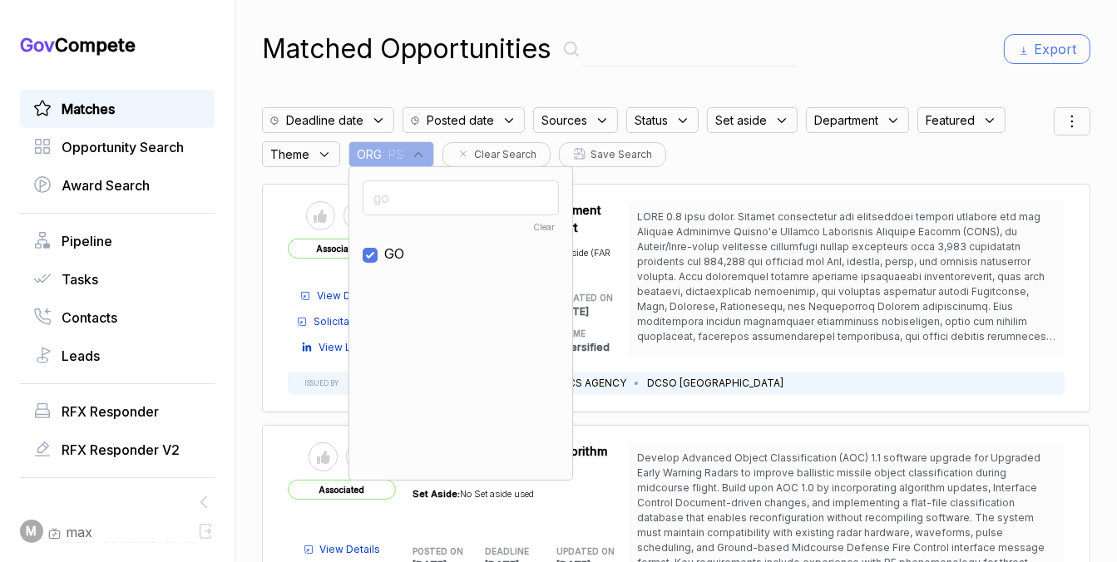
checkbox input "true"
click at [813, 75] on div "Matched Opportunities Export Deadline date Posted date Sources Status Set aside…" at bounding box center [676, 281] width 828 height 562
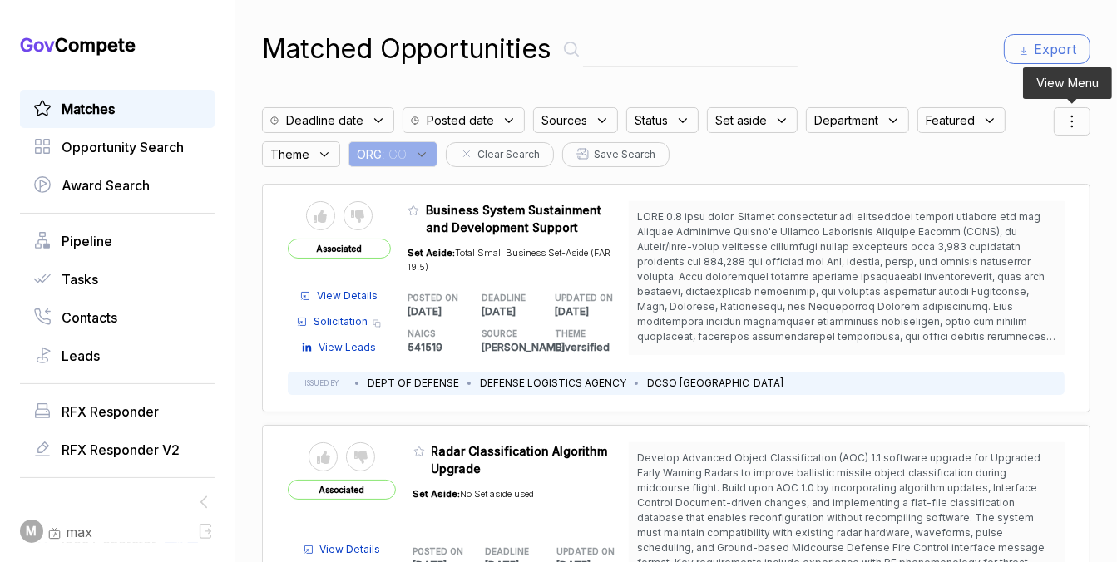
click at [1069, 124] on icon at bounding box center [1072, 121] width 20 height 20
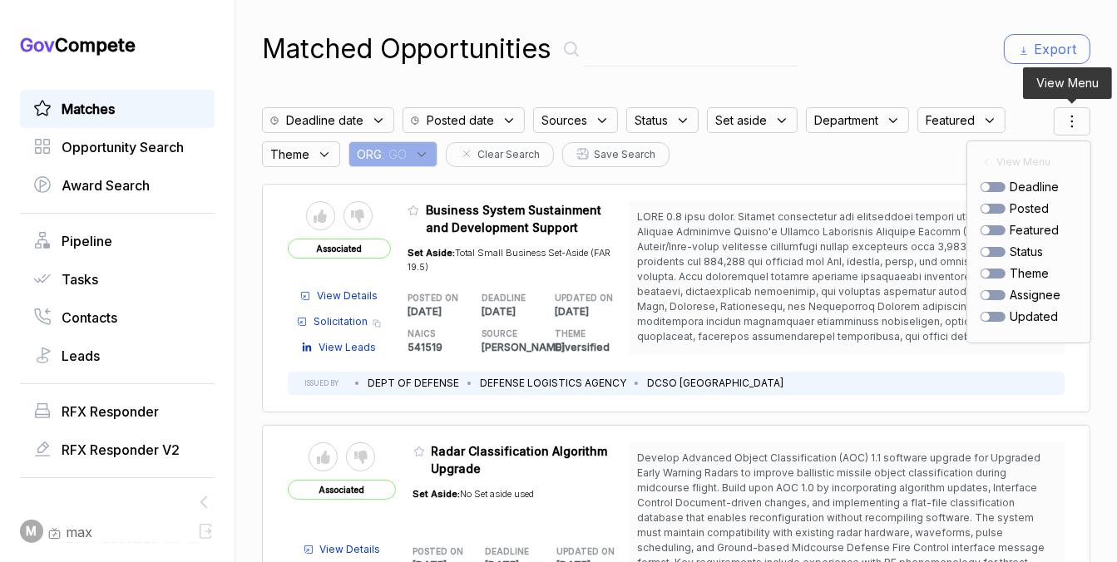
click at [998, 206] on div at bounding box center [993, 209] width 25 height 10
checkbox input "true"
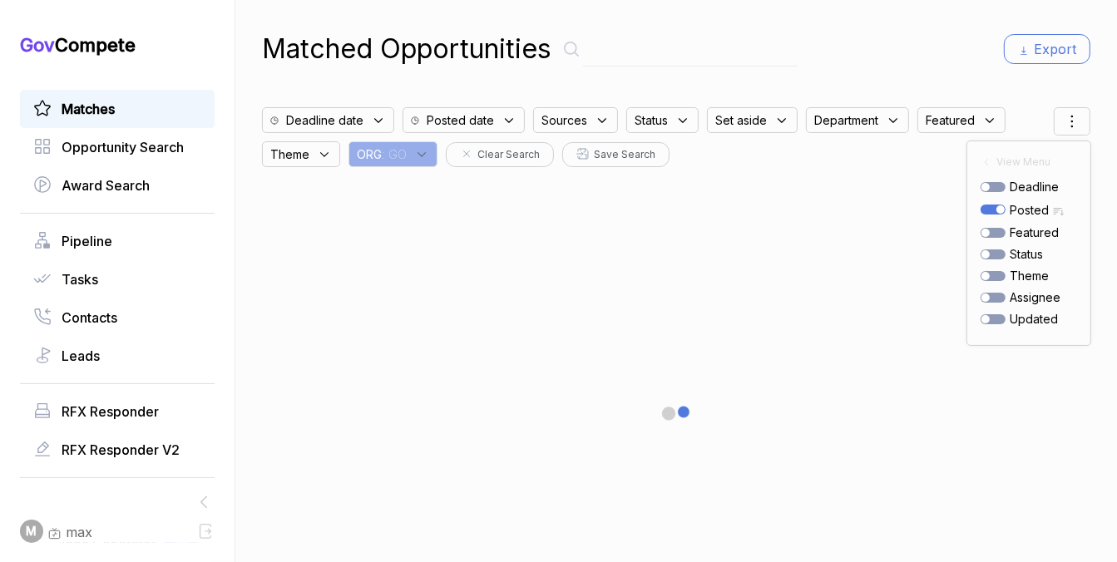
click at [951, 46] on div "Matched Opportunities Export" at bounding box center [676, 49] width 828 height 40
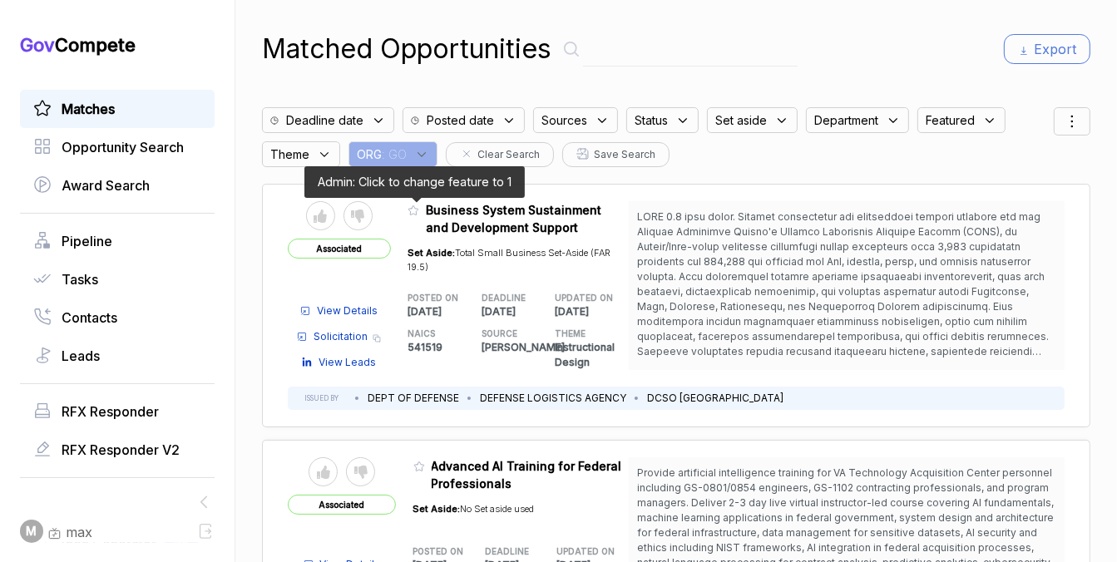
click at [408, 212] on icon at bounding box center [414, 211] width 12 height 12
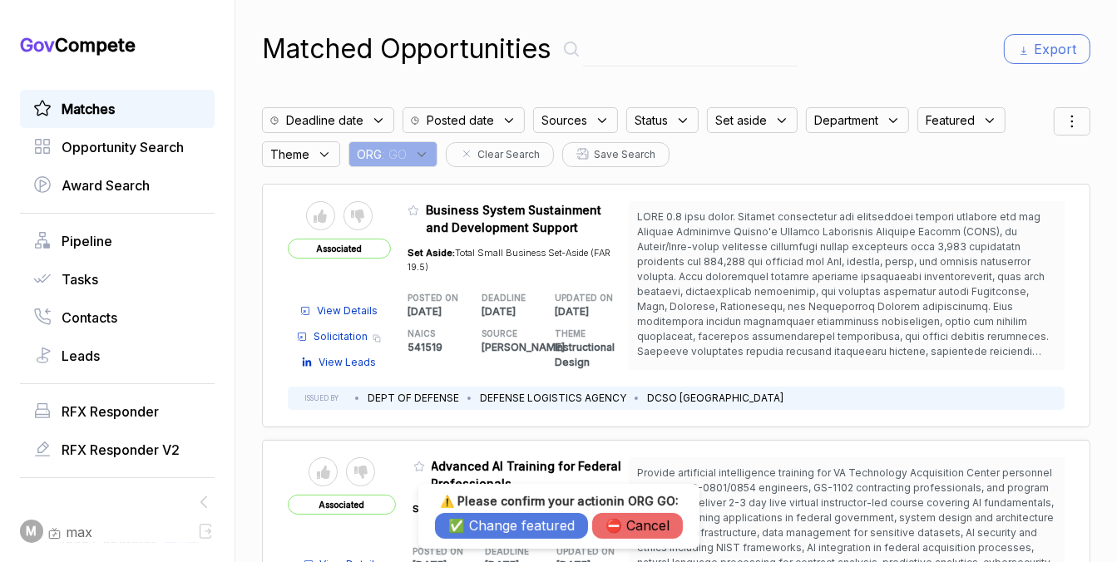
click at [458, 531] on button "✅ Change featured" at bounding box center [511, 526] width 153 height 26
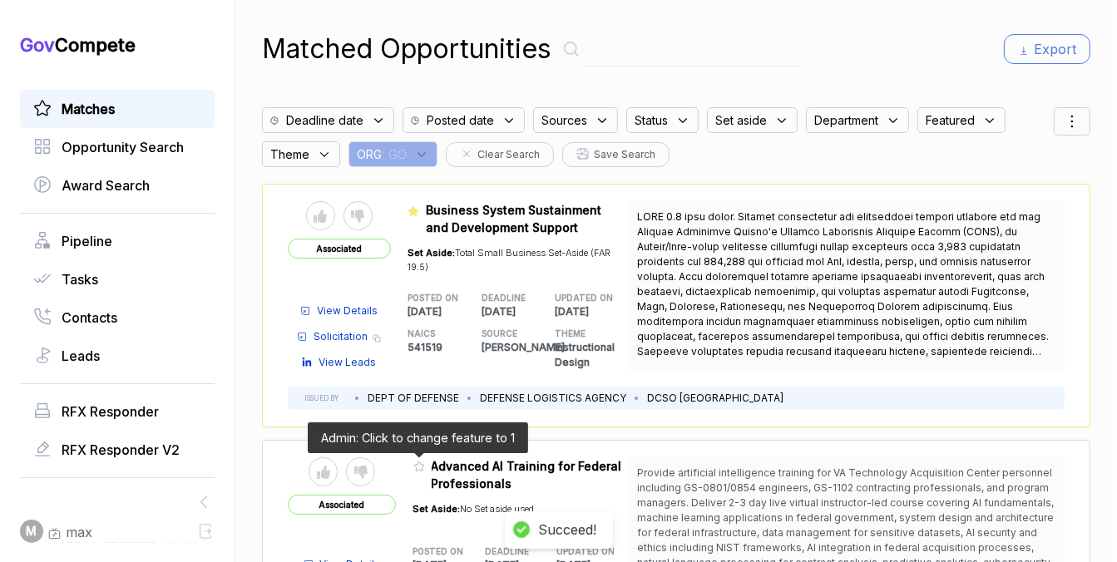
click at [415, 465] on icon at bounding box center [419, 467] width 12 height 12
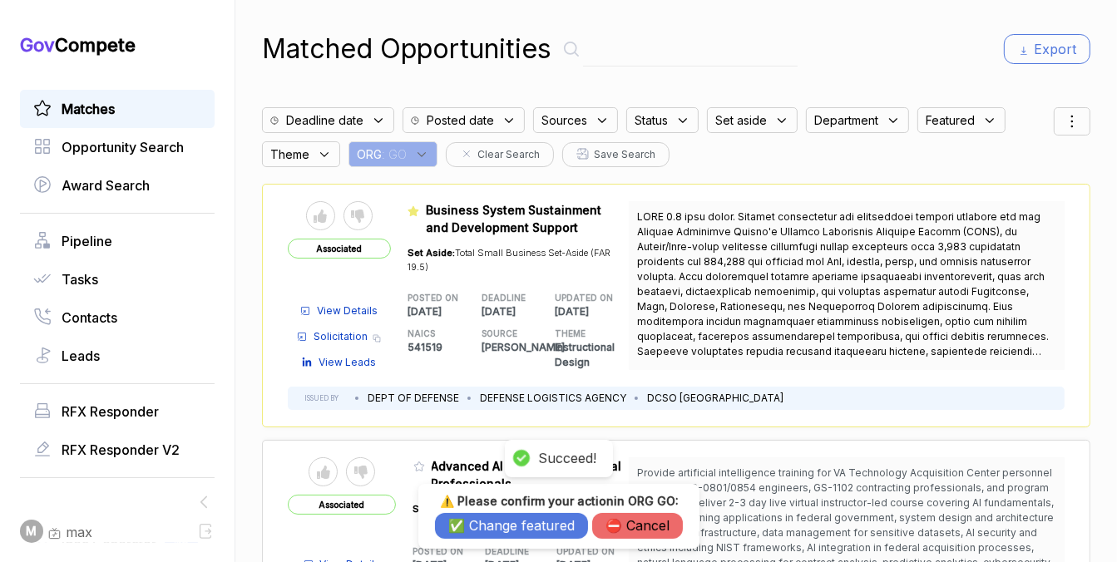
click at [512, 531] on button "✅ Change featured" at bounding box center [511, 526] width 153 height 26
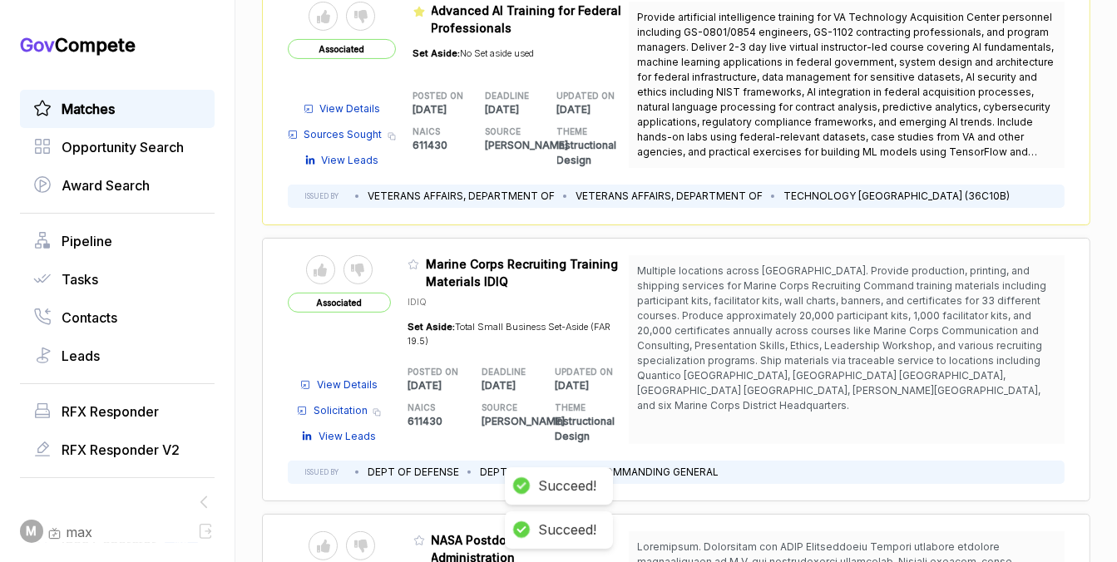
scroll to position [462, 0]
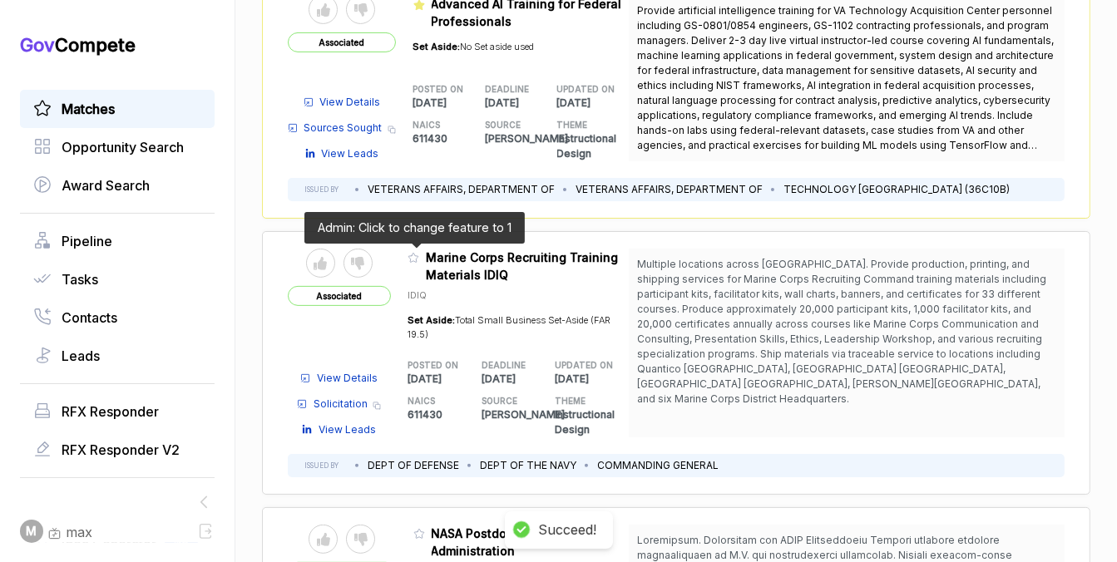
click at [413, 255] on icon at bounding box center [414, 258] width 12 height 12
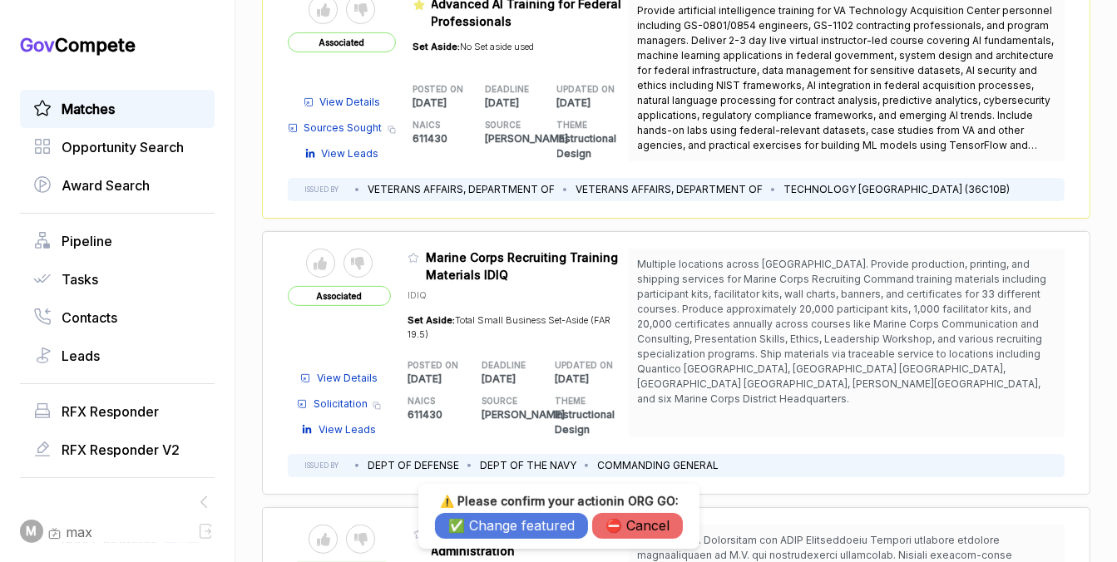
click at [497, 527] on button "✅ Change featured" at bounding box center [511, 526] width 153 height 26
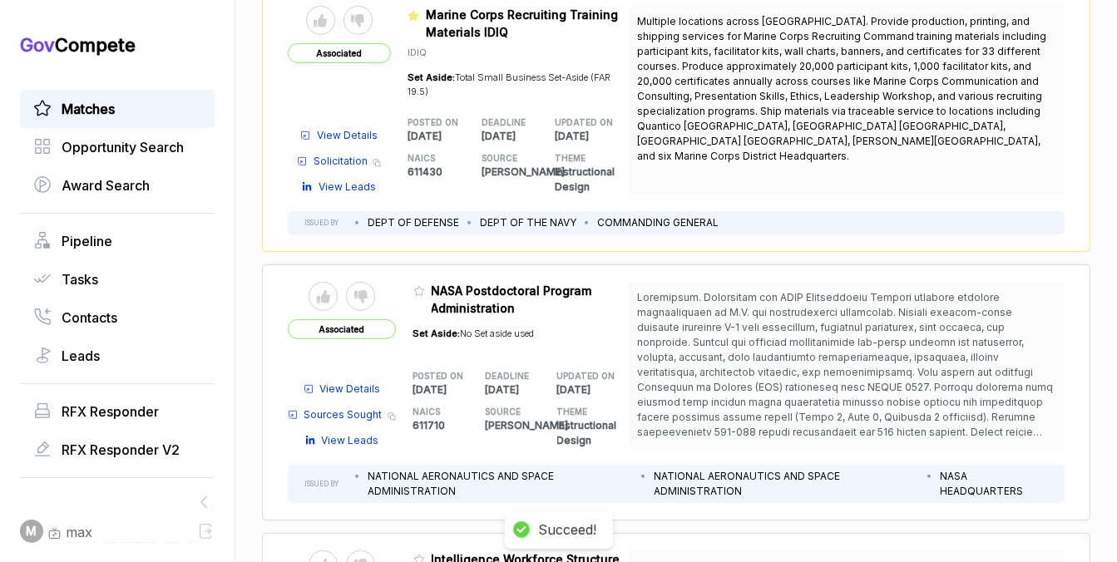
scroll to position [712, 0]
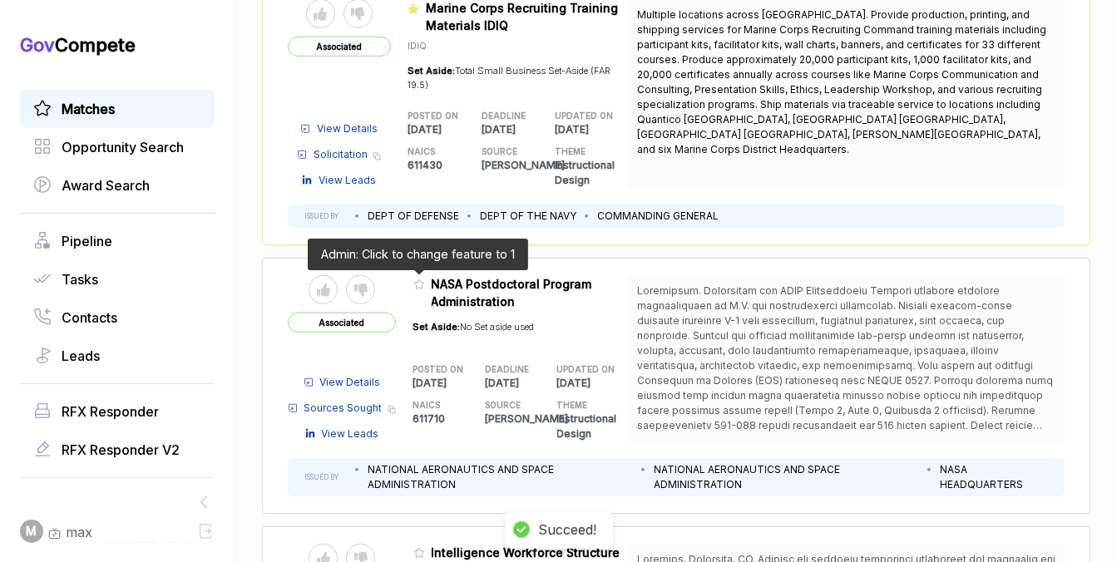
click at [414, 281] on icon at bounding box center [419, 285] width 12 height 12
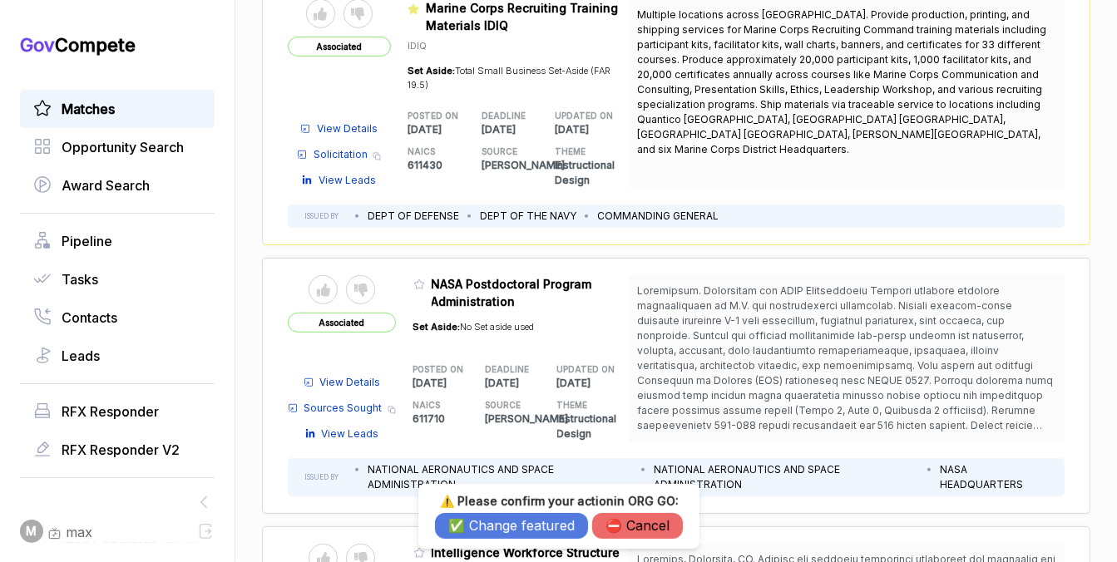
click at [511, 524] on button "✅ Change featured" at bounding box center [511, 526] width 153 height 26
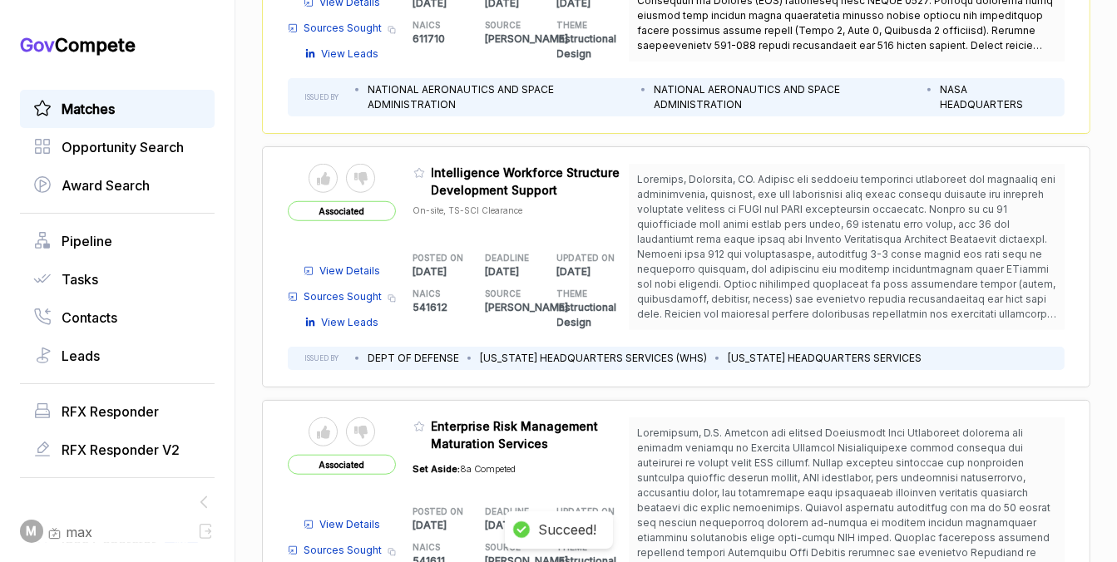
scroll to position [1093, 0]
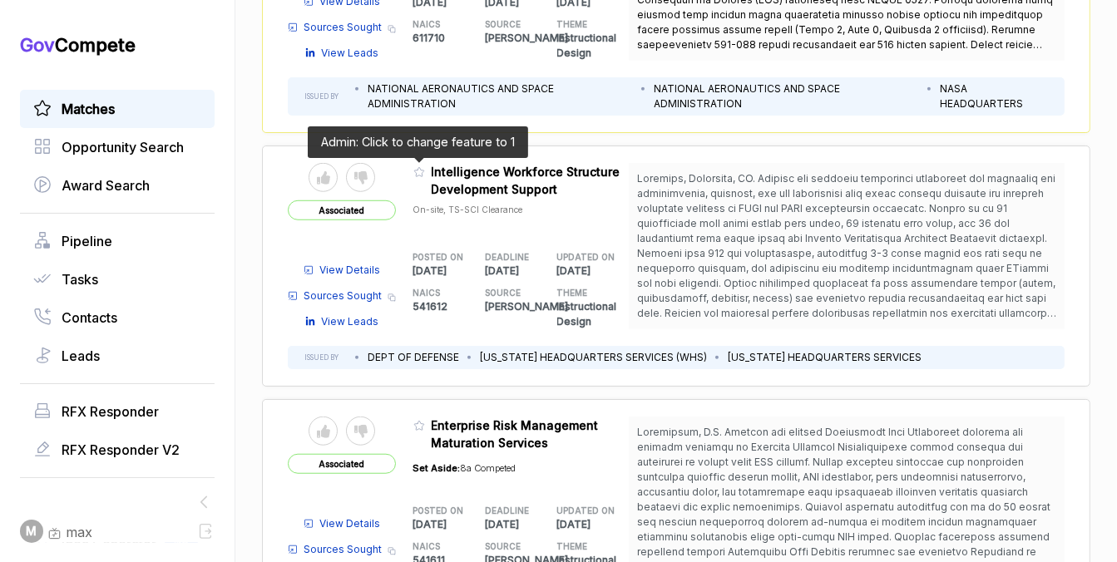
click at [418, 170] on icon at bounding box center [419, 172] width 12 height 12
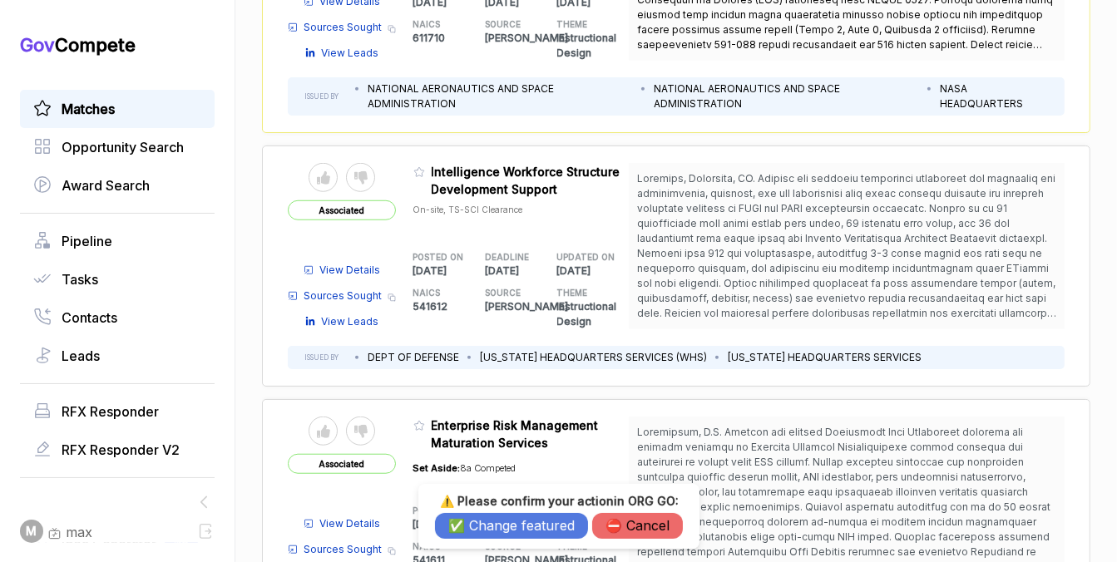
click at [502, 526] on button "✅ Change featured" at bounding box center [511, 526] width 153 height 26
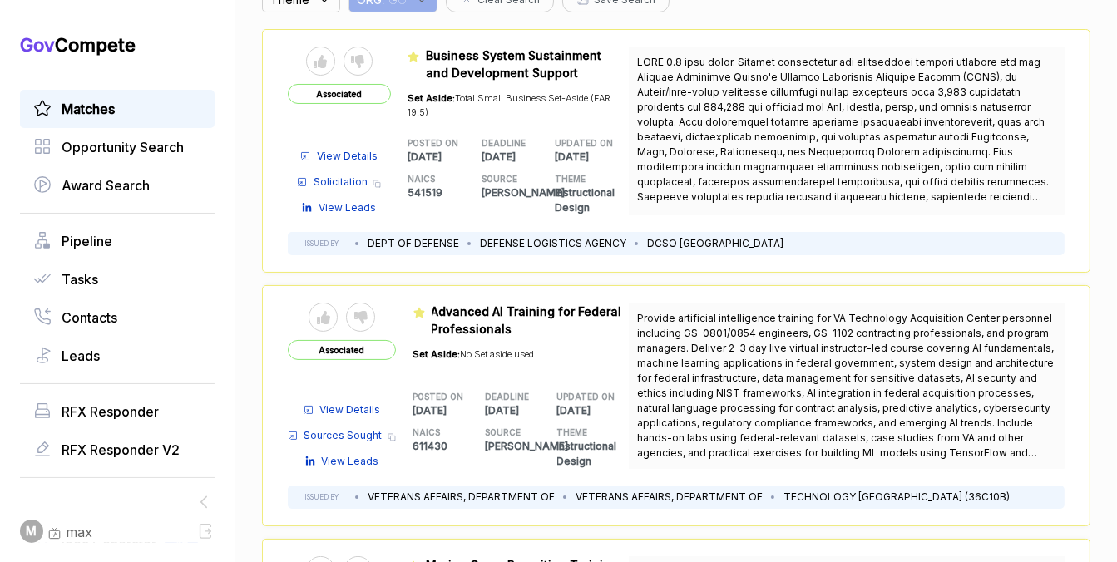
scroll to position [0, 0]
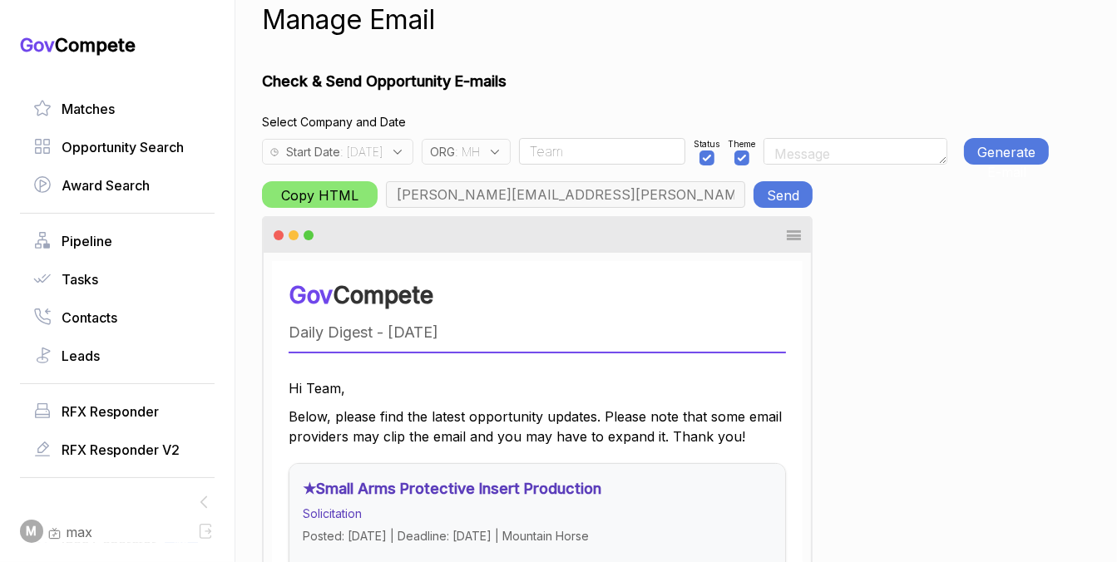
click at [383, 157] on span ": [DATE]" at bounding box center [361, 151] width 42 height 17
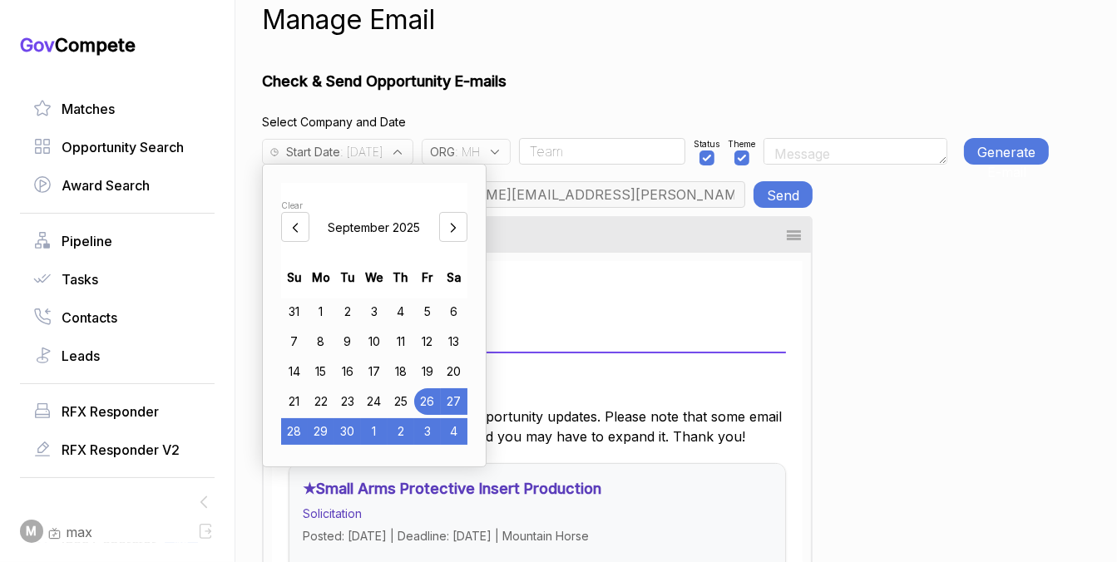
click at [319, 432] on div "29" at bounding box center [321, 431] width 27 height 27
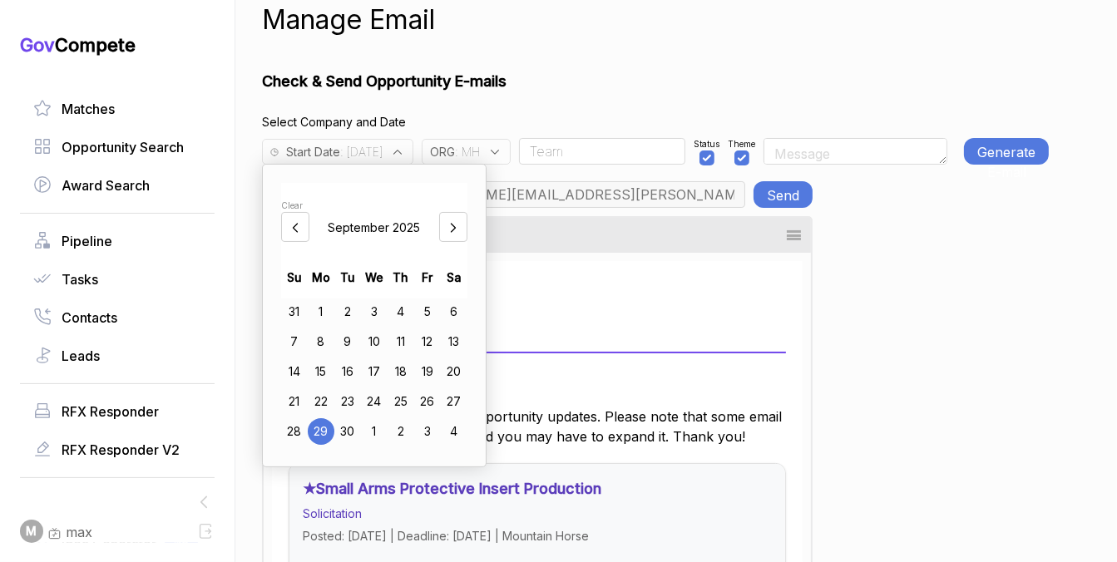
click at [595, 151] on input "Team" at bounding box center [602, 151] width 166 height 27
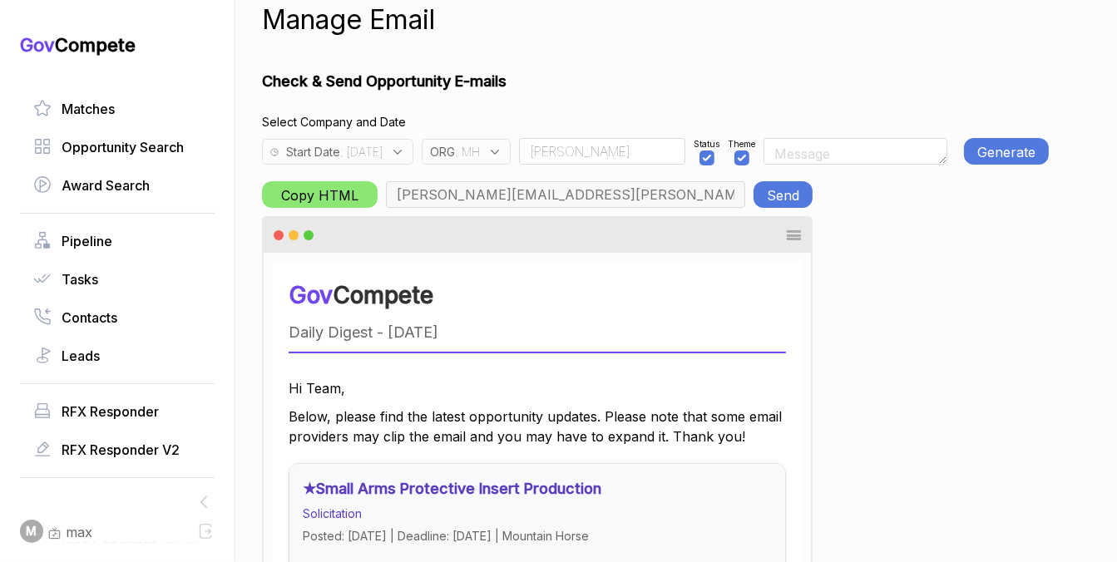
type input "Rudy"
click at [480, 143] on span ": MH" at bounding box center [467, 151] width 25 height 17
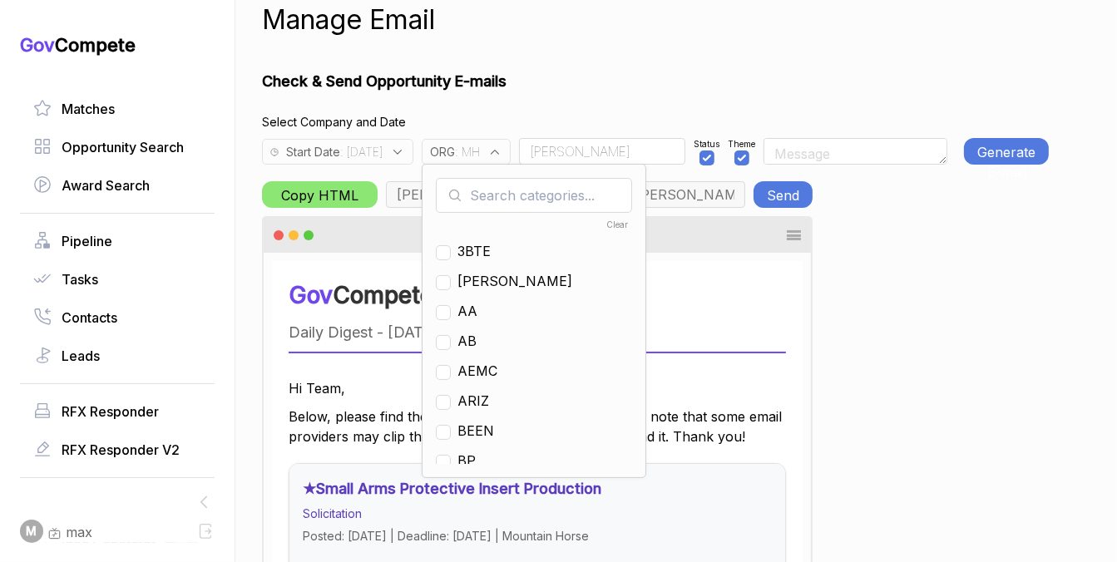
click at [515, 186] on input "text" at bounding box center [534, 195] width 196 height 35
checkbox input "true"
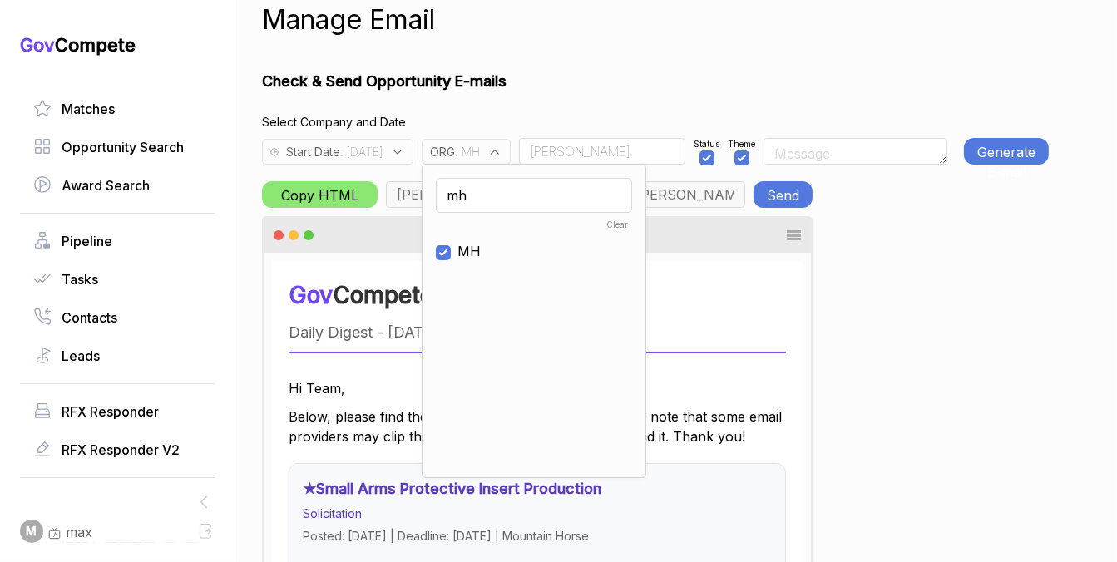
type input "mh"
click at [481, 252] on span "MH" at bounding box center [468, 251] width 23 height 20
checkbox input "false"
click at [508, 196] on input "mh" at bounding box center [534, 195] width 196 height 35
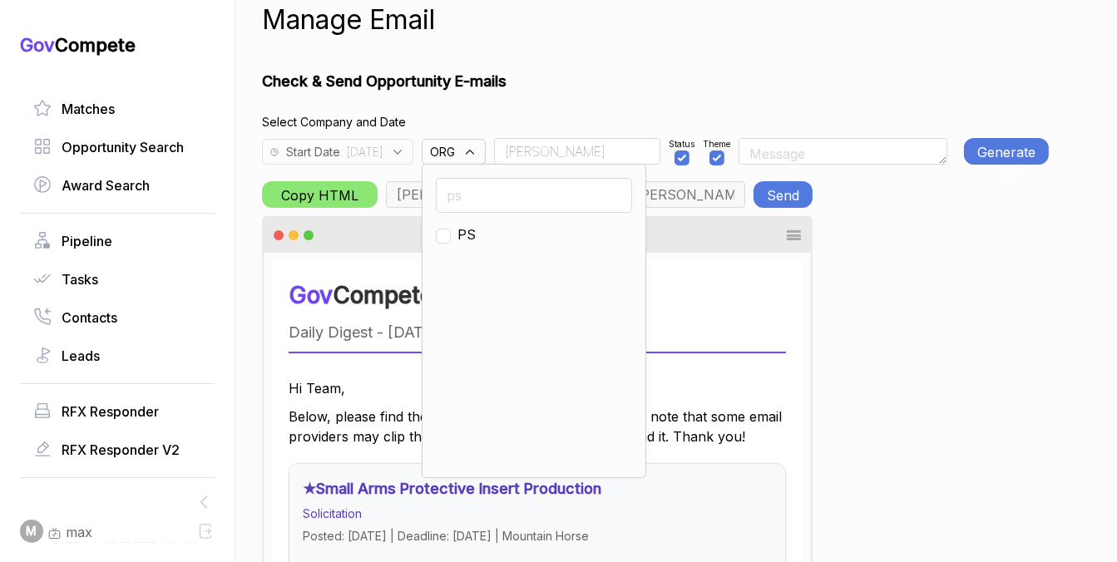
type input "ps"
click at [451, 231] on input "checkbox" at bounding box center [443, 236] width 15 height 15
checkbox input "true"
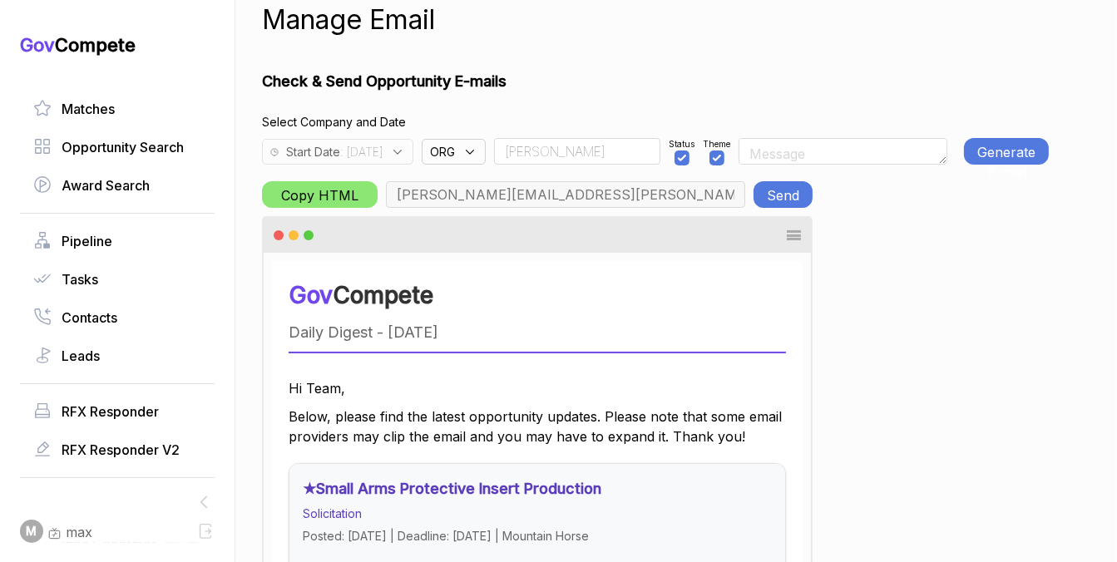
type input "rudy.delosreyes@pie-ps.com, max@macronometry.com, abigail@govcompete.com"
click at [746, 163] on input "checkbox" at bounding box center [738, 158] width 15 height 15
checkbox input "false"
click at [1015, 156] on button "Generate E-mail" at bounding box center [1006, 151] width 85 height 27
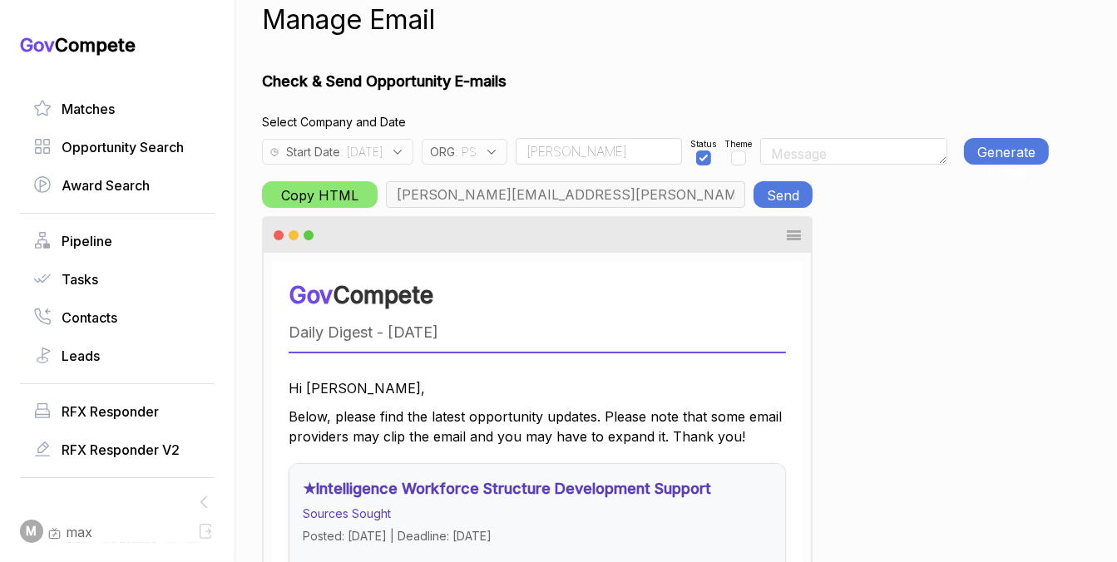
click at [990, 152] on button "Generate E-mail" at bounding box center [1006, 151] width 85 height 27
click at [801, 196] on button "Send" at bounding box center [783, 194] width 59 height 27
click at [405, 156] on icon at bounding box center [397, 152] width 15 height 15
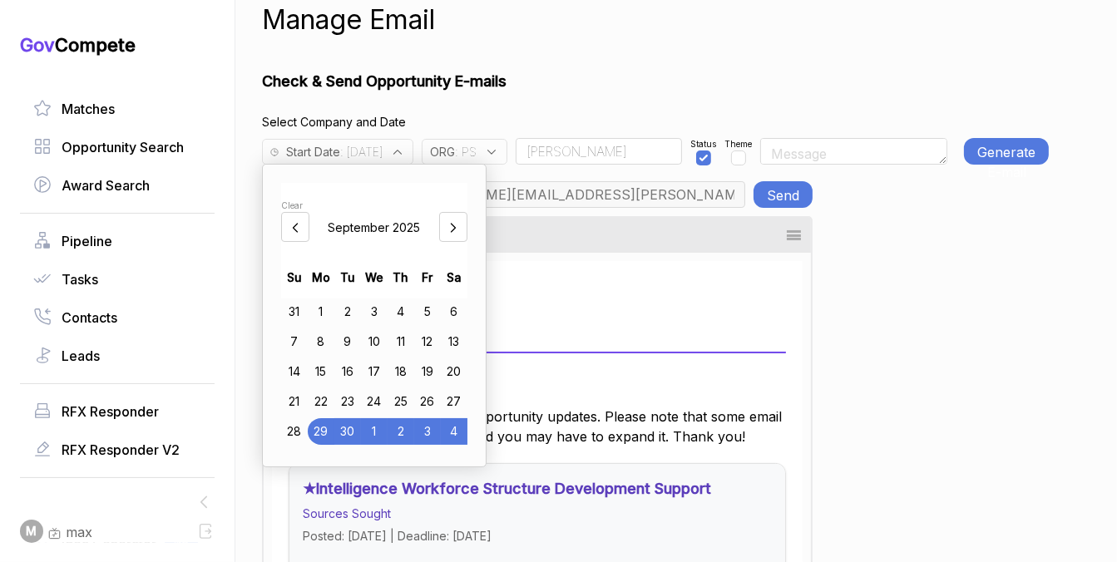
click at [477, 156] on span ": PS" at bounding box center [466, 151] width 22 height 17
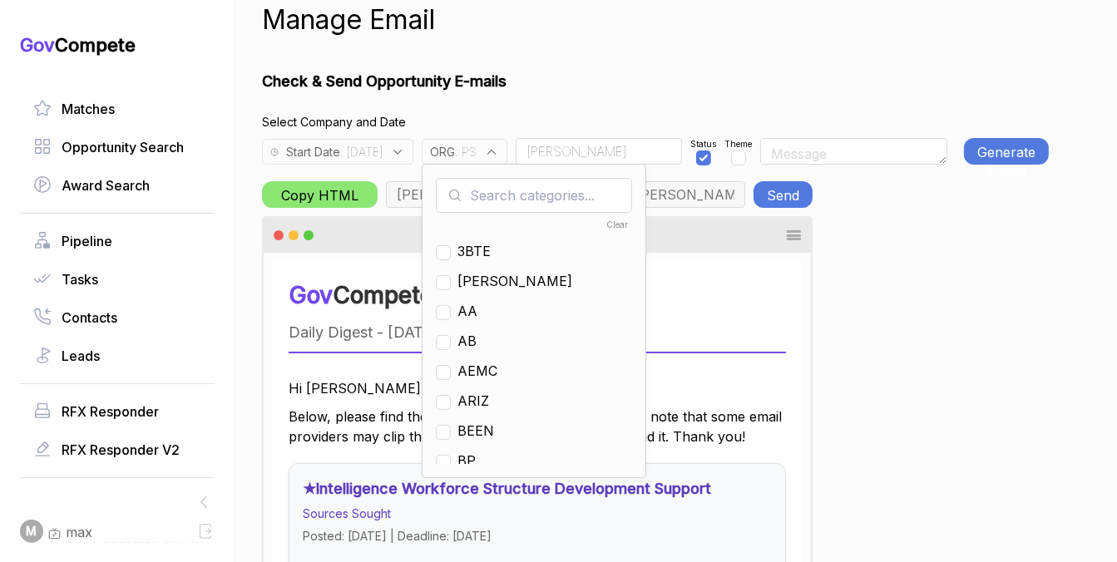
click at [507, 185] on input "text" at bounding box center [534, 195] width 196 height 35
checkbox input "true"
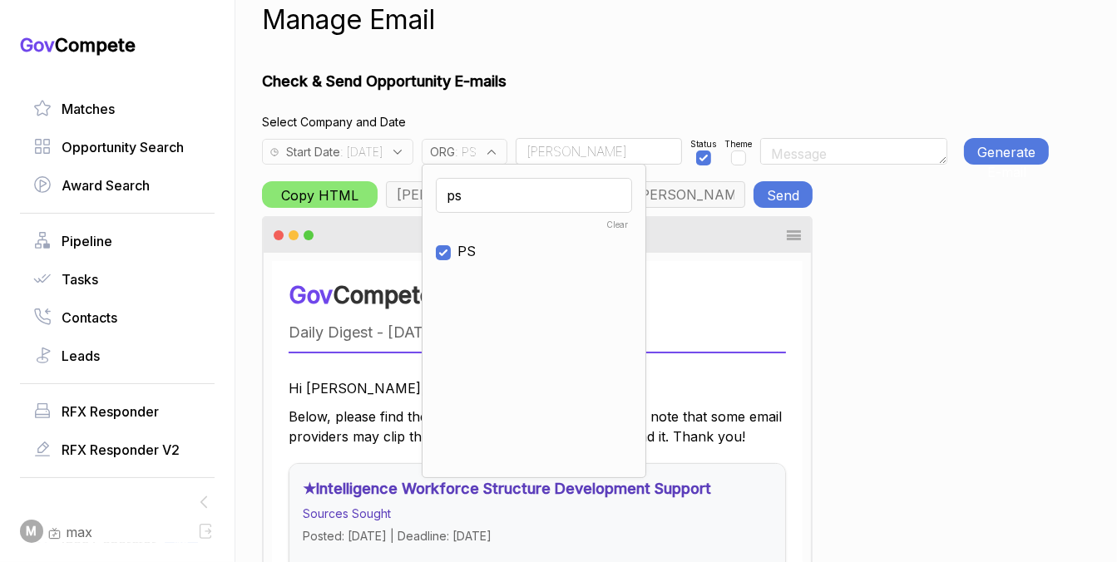
type input "ps"
click at [476, 245] on span "PS" at bounding box center [466, 251] width 18 height 20
checkbox input "false"
click at [500, 200] on input "ps" at bounding box center [534, 195] width 196 height 35
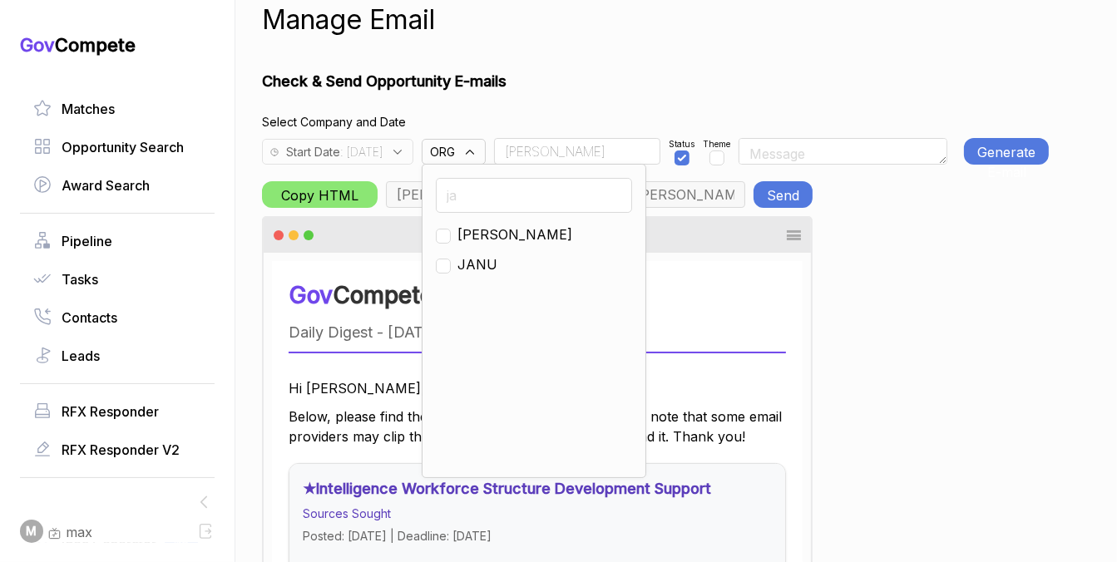
type input "ja"
click at [489, 237] on span "[PERSON_NAME]" at bounding box center [514, 235] width 115 height 20
checkbox input "true"
click at [604, 150] on input "Rudy" at bounding box center [577, 151] width 166 height 27
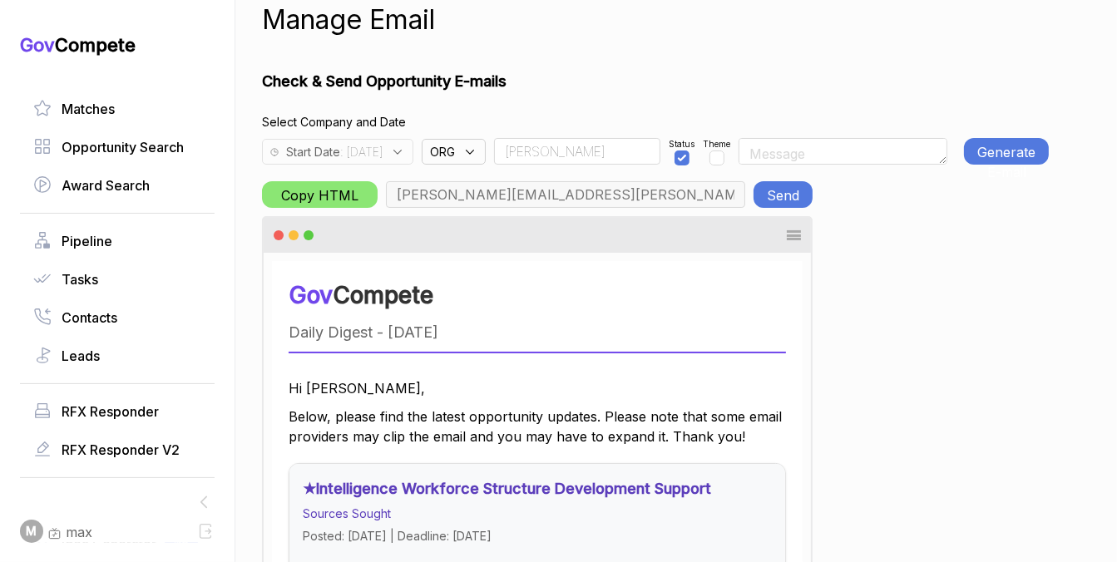
click at [604, 150] on input "Rudy" at bounding box center [577, 151] width 166 height 27
type input "m.pulk@janus-ag.com, a.jones@janus-ag.com, t.davis@janus-ag.com, j.milstead@jan…"
type input "Team"
click at [1027, 152] on button "Generate E-mail" at bounding box center [1006, 151] width 85 height 27
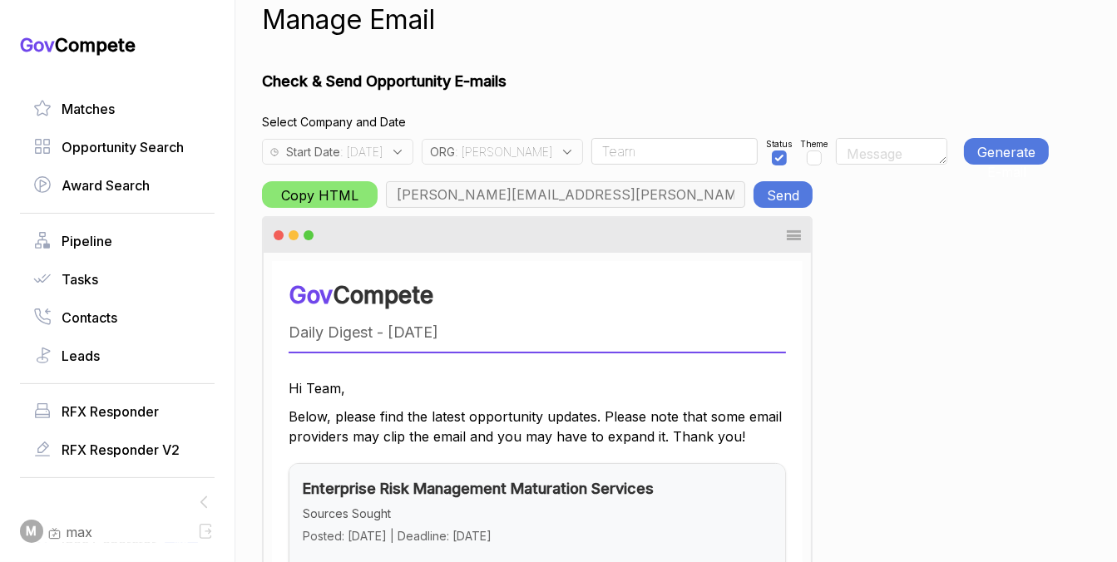
click at [980, 147] on button "Generate E-mail" at bounding box center [1006, 151] width 85 height 27
click at [786, 195] on button "Send" at bounding box center [783, 194] width 59 height 27
click at [507, 156] on div "ORG : JA" at bounding box center [502, 152] width 161 height 26
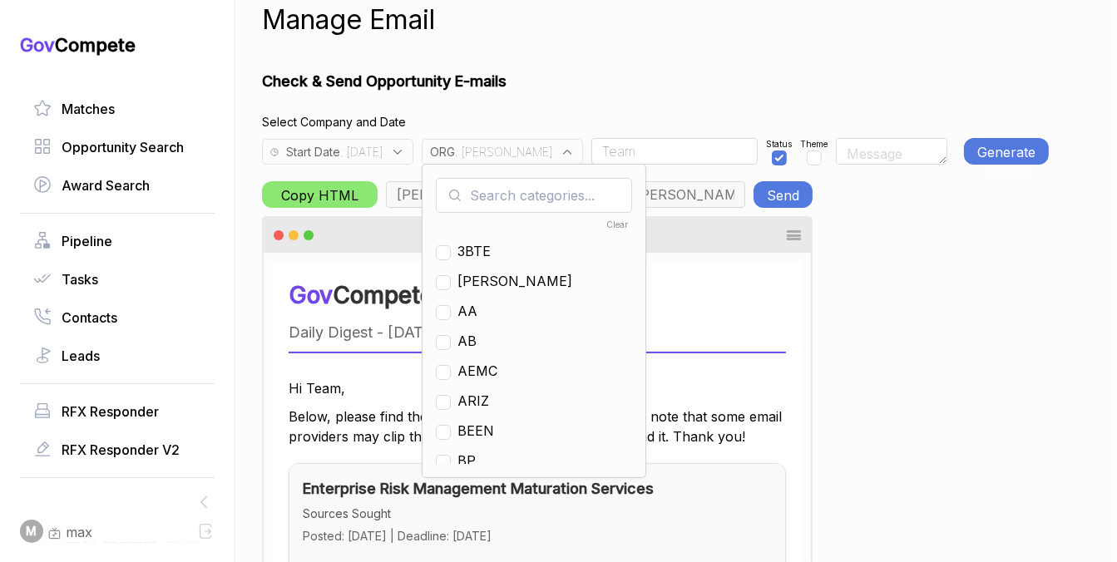
click at [514, 185] on input "text" at bounding box center [534, 195] width 196 height 35
checkbox input "true"
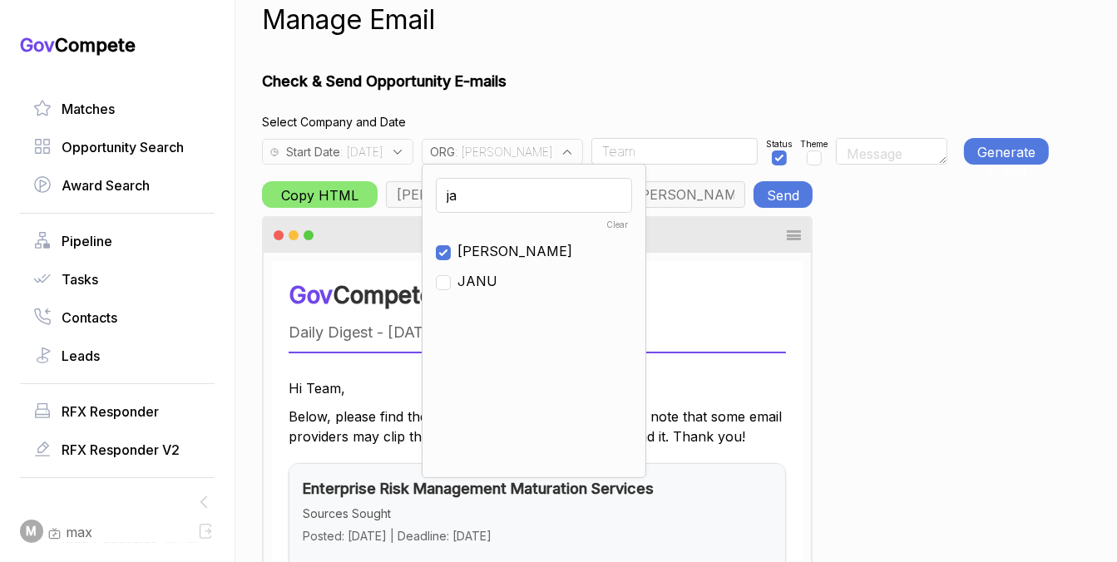
type input "ja"
click at [489, 246] on span "[PERSON_NAME]" at bounding box center [514, 251] width 115 height 20
checkbox input "false"
click at [519, 202] on input "ja" at bounding box center [534, 195] width 196 height 35
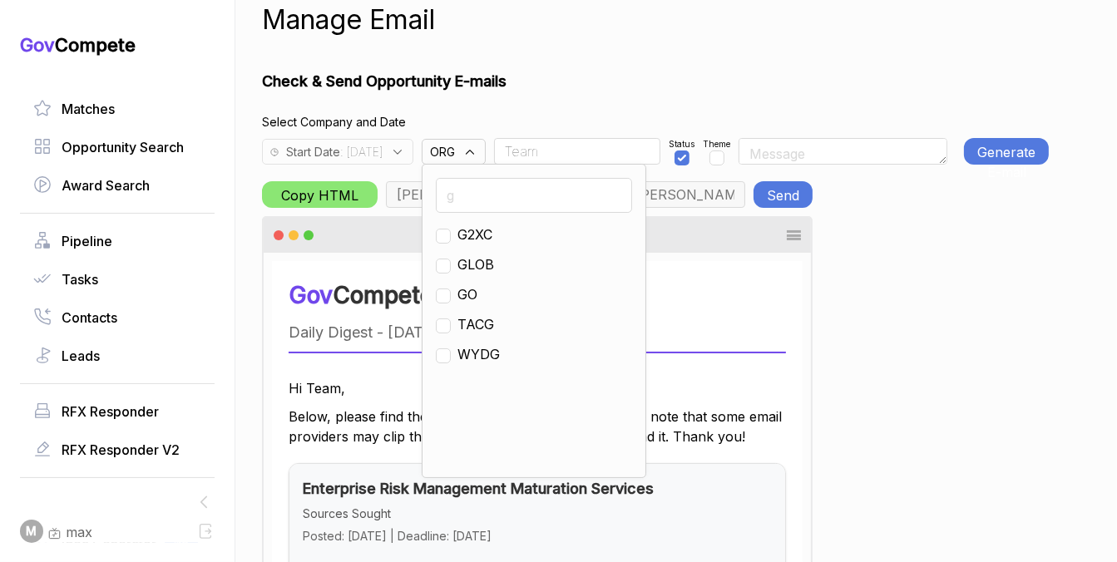
type input "g"
click at [477, 290] on span "GO" at bounding box center [467, 294] width 20 height 20
checkbox input "true"
click at [639, 79] on h1 "Check & Send Opportunity E-mails" at bounding box center [655, 81] width 787 height 22
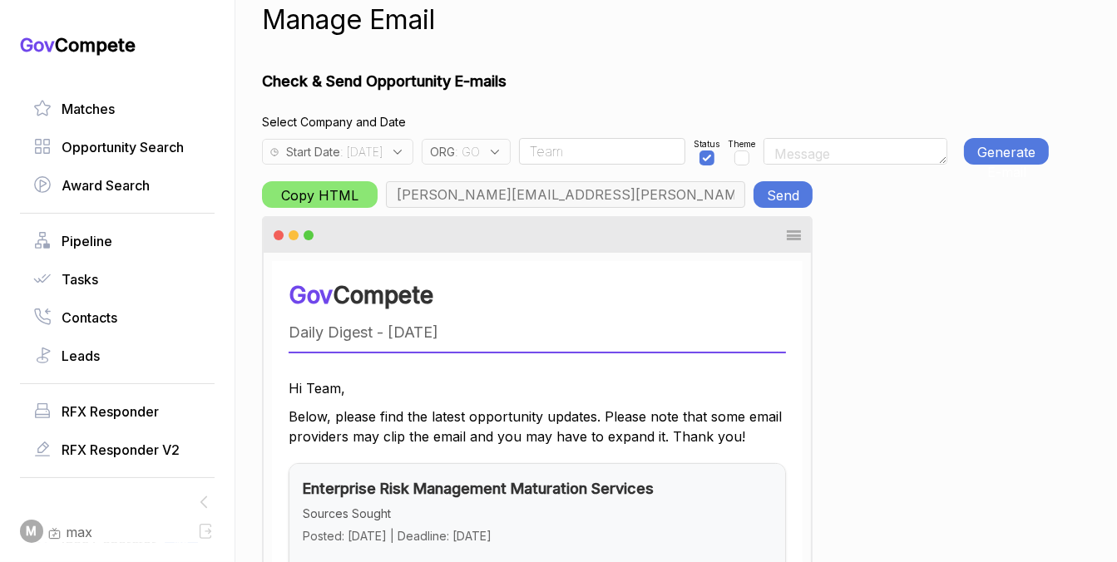
type input "chris.cancialosi@gothamculture.com, elizabeth@gothamgovernment.com, smetcalfe@g…"
click at [1036, 150] on button "Generate E-mail" at bounding box center [1006, 151] width 85 height 27
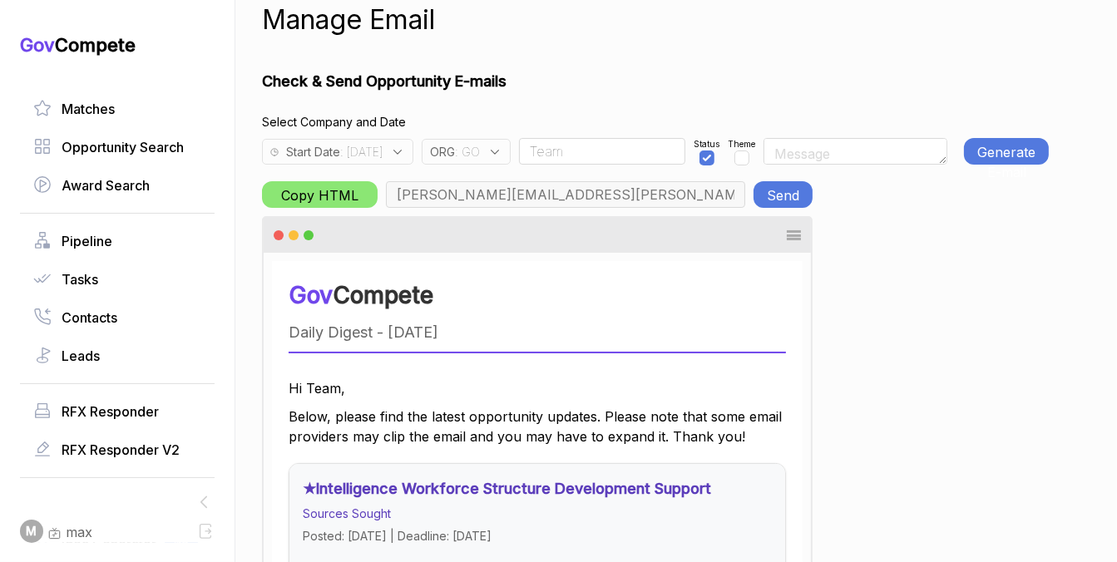
click at [953, 156] on div "Start Date : 2025-09-29 ORG : GO Team Status Theme Generate E-mail" at bounding box center [655, 148] width 787 height 34
click at [976, 156] on button "Generate E-mail" at bounding box center [1006, 151] width 85 height 27
click at [789, 198] on button "Send" at bounding box center [783, 194] width 59 height 27
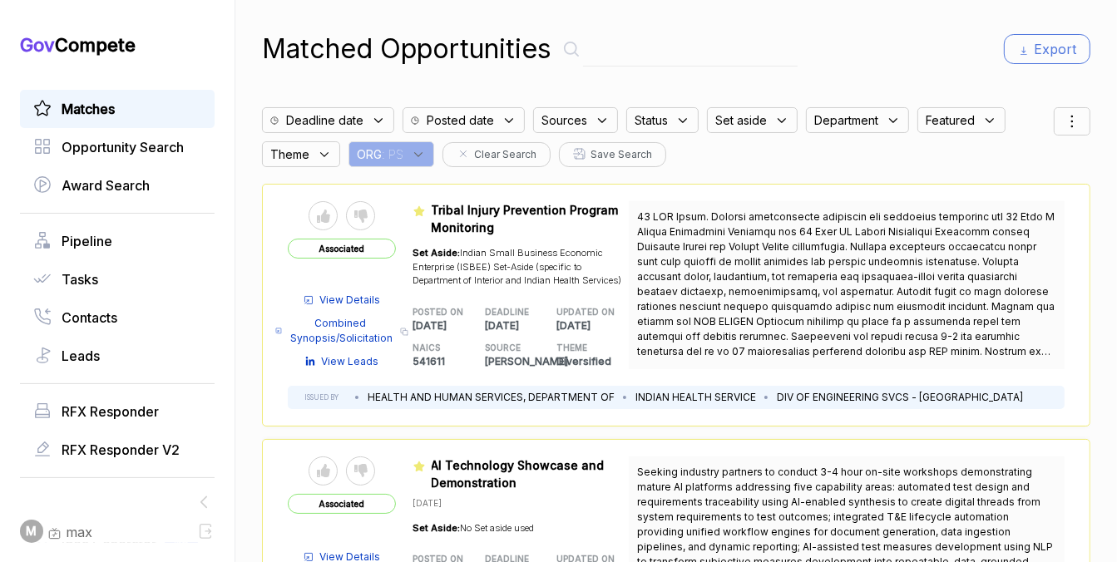
click at [402, 150] on div "ORG : PS" at bounding box center [392, 154] width 86 height 26
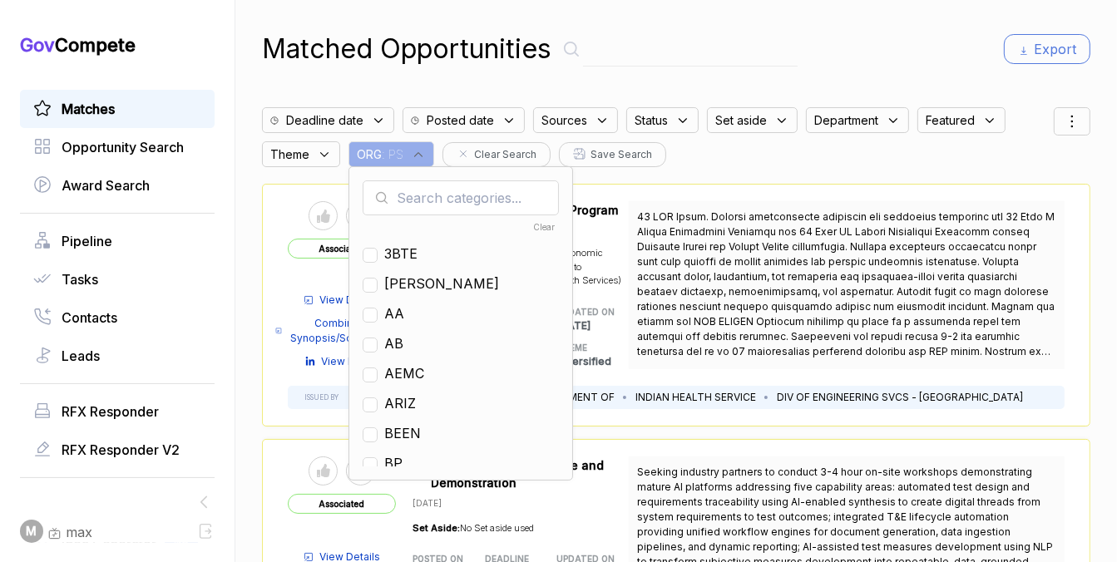
click at [415, 196] on input "text" at bounding box center [461, 197] width 196 height 35
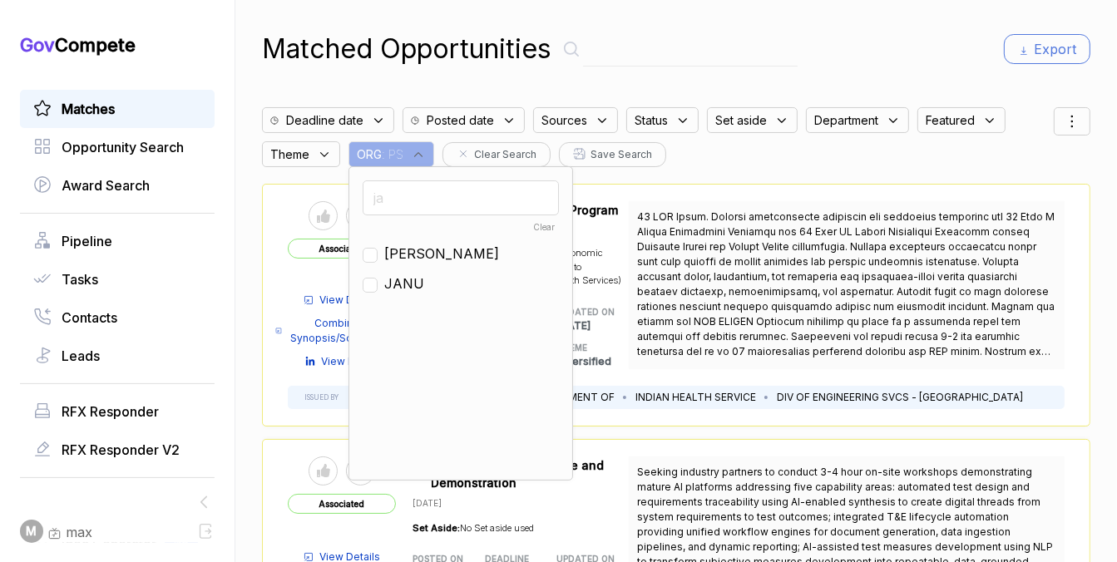
type input "ja"
click at [393, 255] on span "[PERSON_NAME]" at bounding box center [441, 254] width 115 height 20
checkbox input "true"
click at [852, 71] on div "Matched Opportunities Export Deadline date Posted date Sources Status Set aside…" at bounding box center [676, 281] width 828 height 562
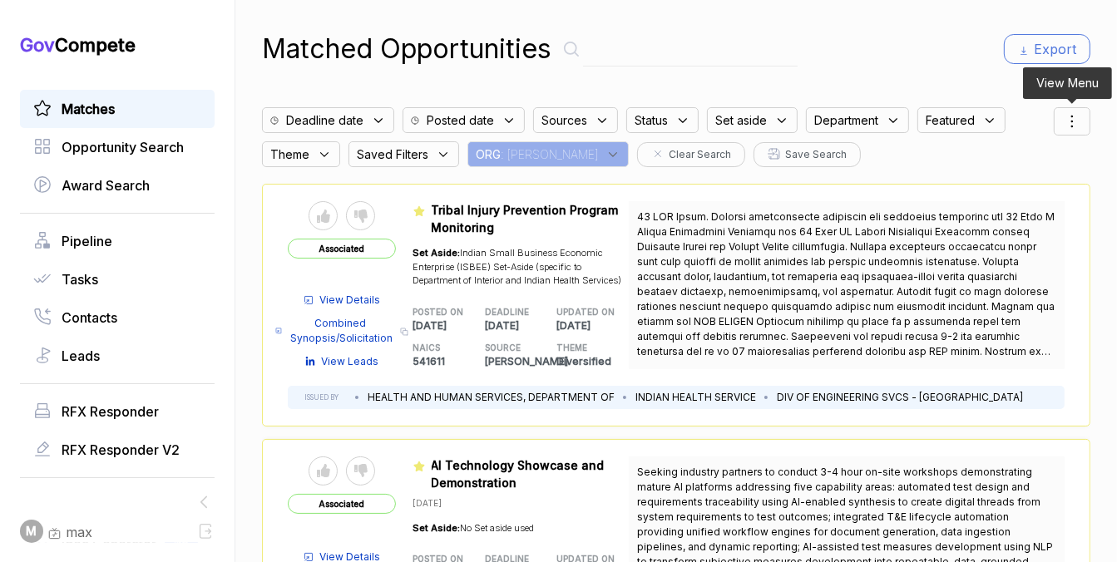
click at [1070, 125] on icon at bounding box center [1072, 121] width 20 height 20
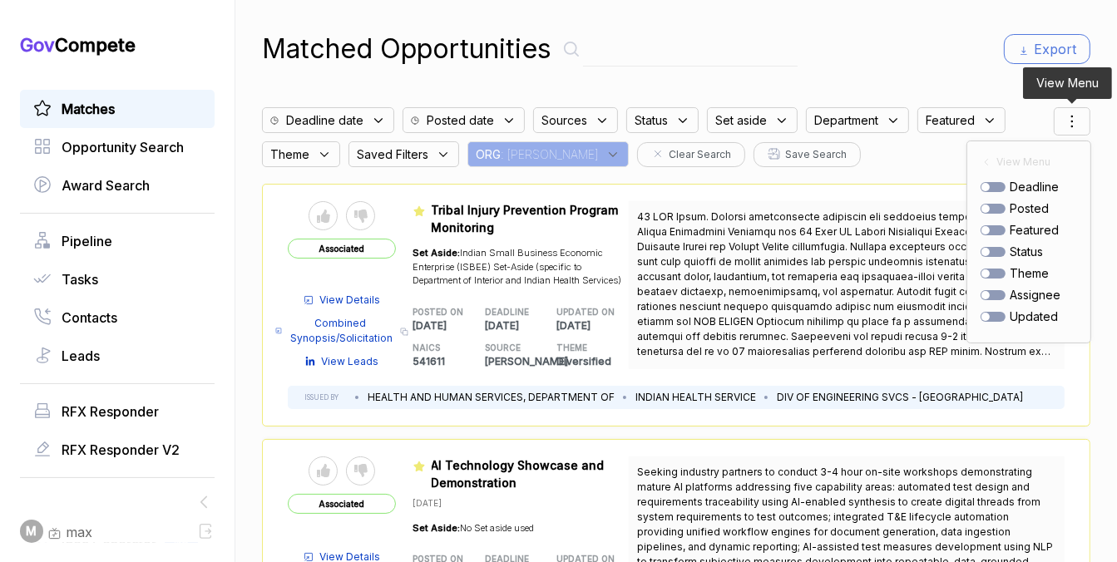
click at [996, 207] on div at bounding box center [993, 209] width 25 height 10
checkbox input "true"
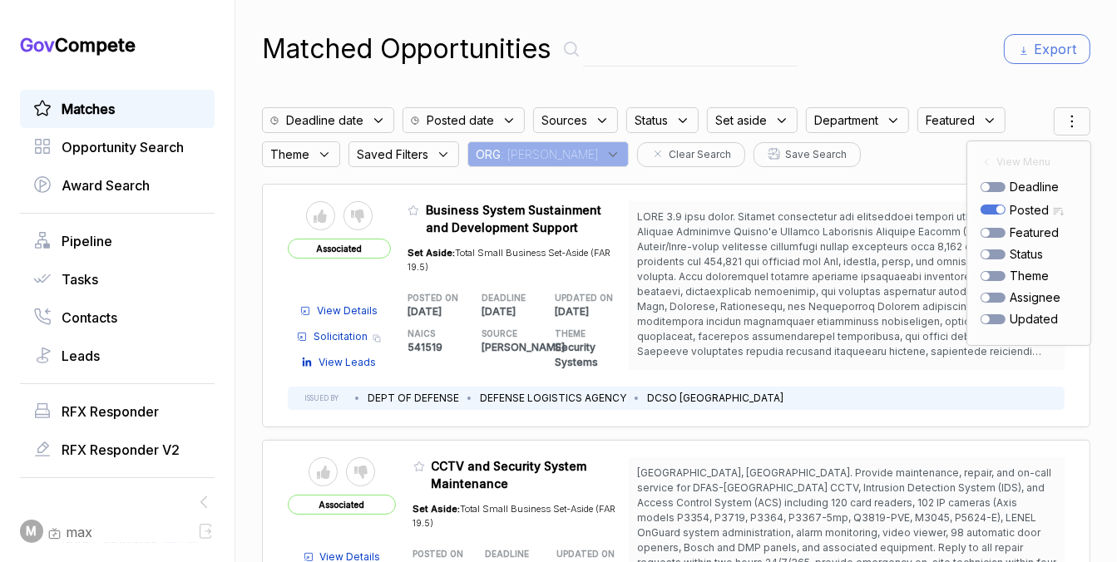
click at [902, 52] on div "Matched Opportunities Export" at bounding box center [676, 49] width 828 height 40
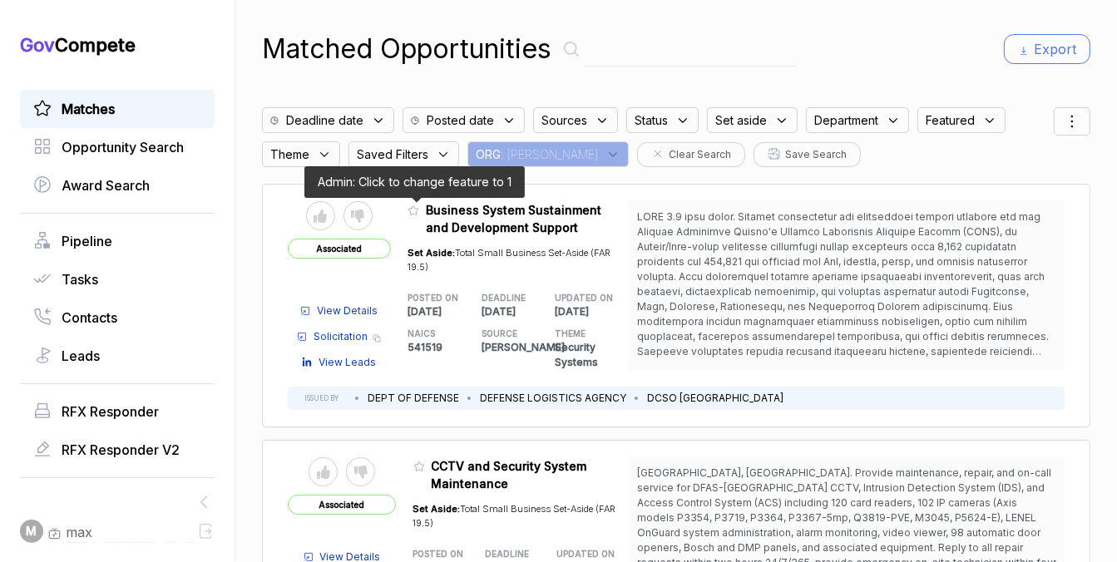
click at [414, 210] on icon at bounding box center [414, 211] width 12 height 12
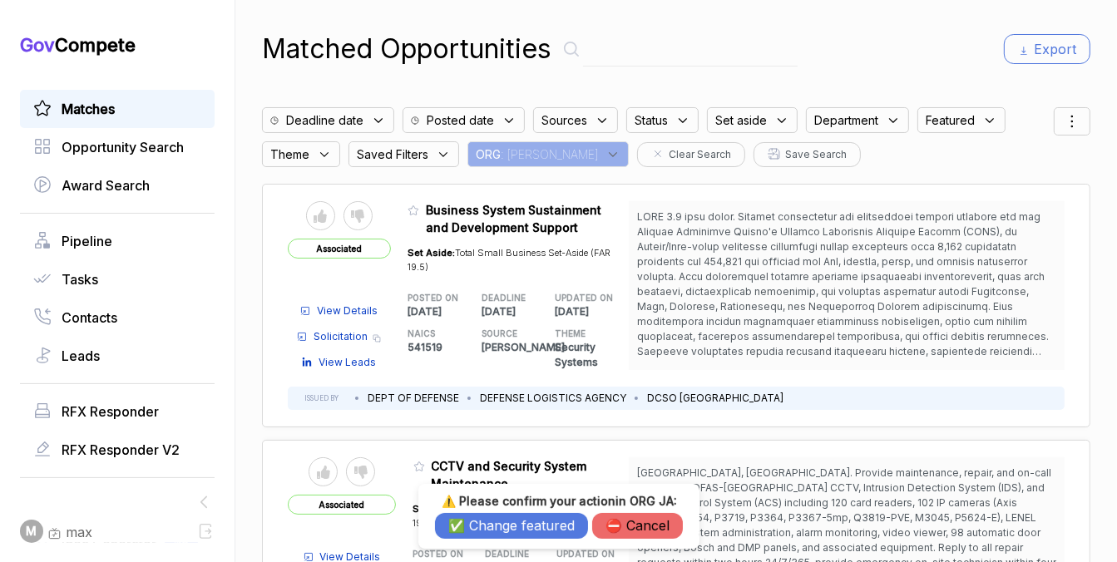
click at [475, 515] on button "✅ Change featured" at bounding box center [511, 526] width 153 height 26
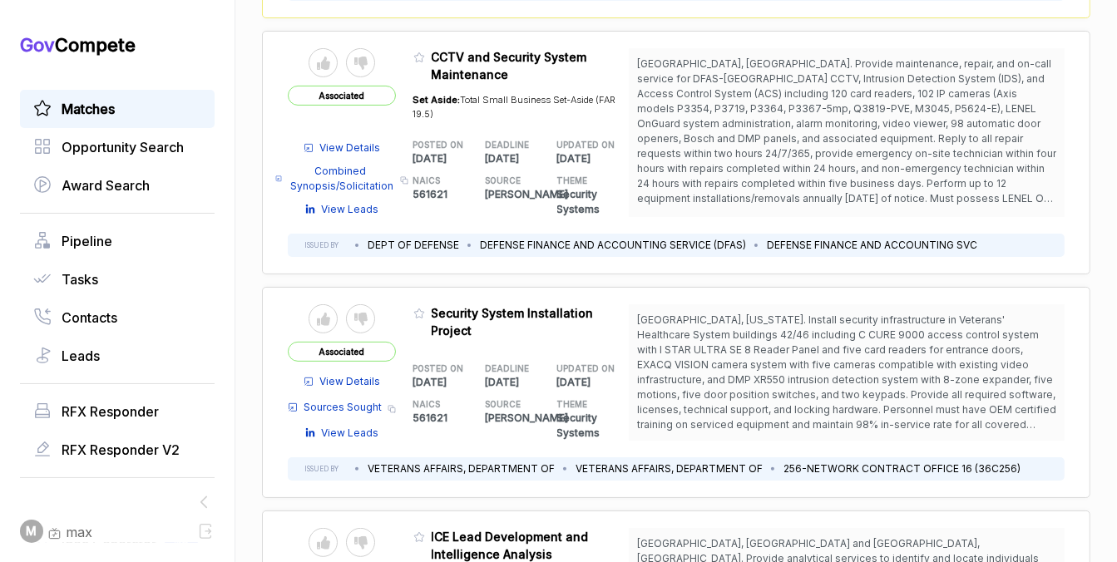
scroll to position [412, 0]
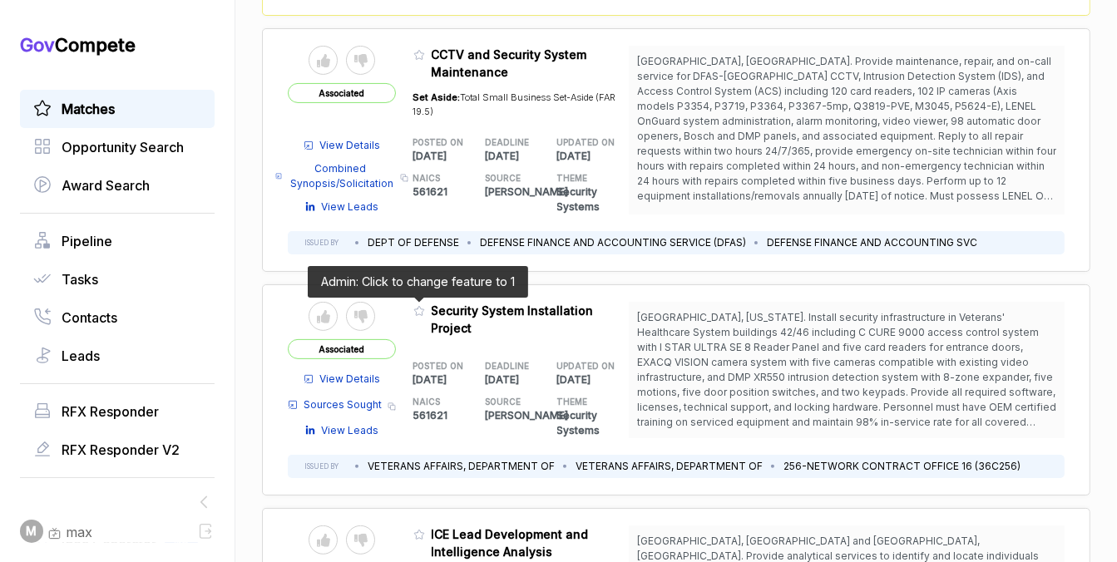
click at [414, 312] on icon at bounding box center [419, 311] width 12 height 12
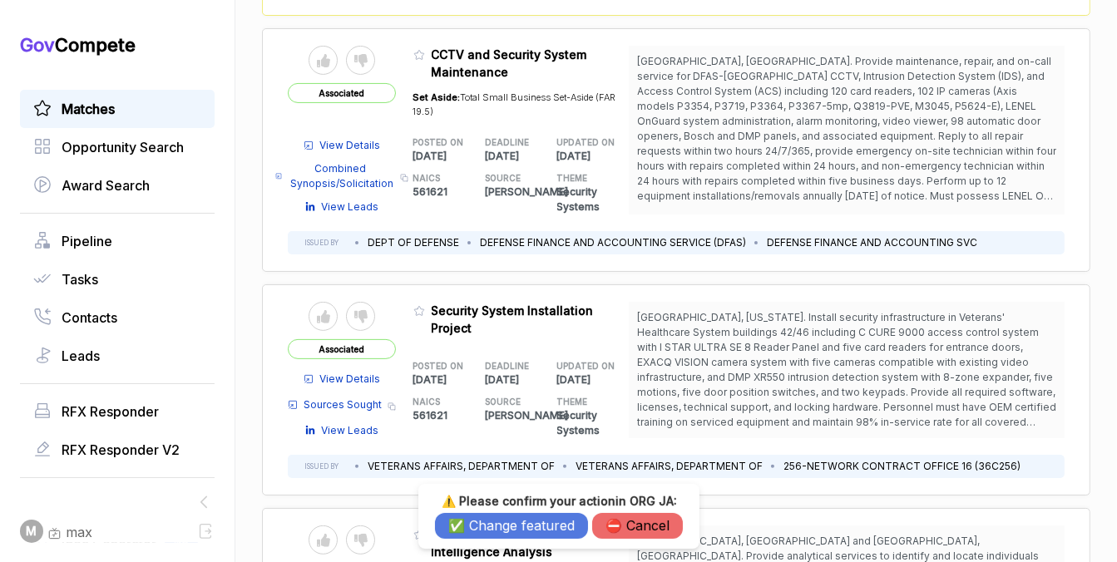
click at [488, 518] on button "✅ Change featured" at bounding box center [511, 526] width 153 height 26
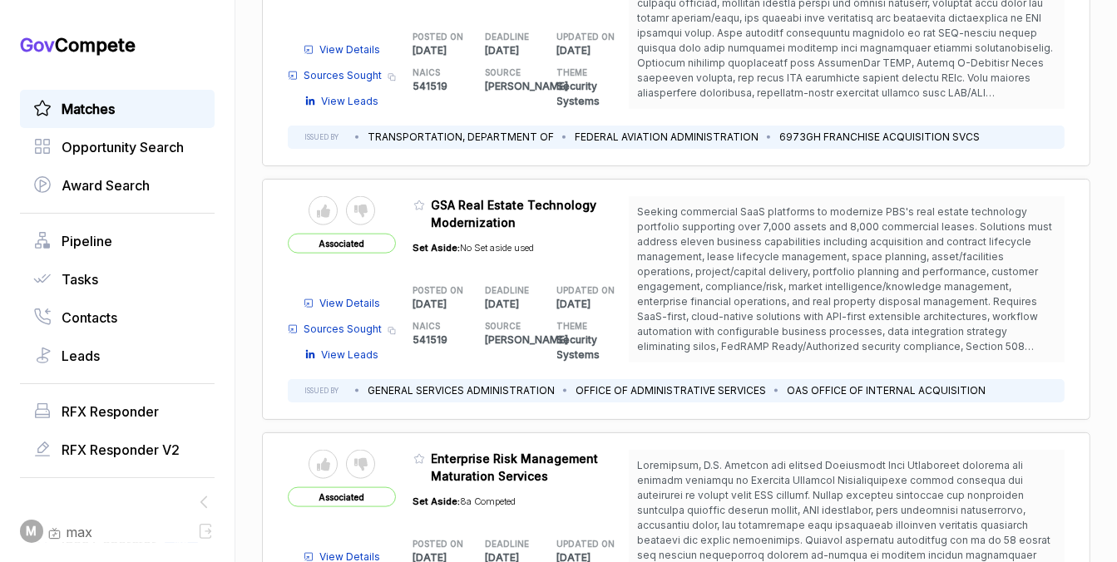
scroll to position [1777, 0]
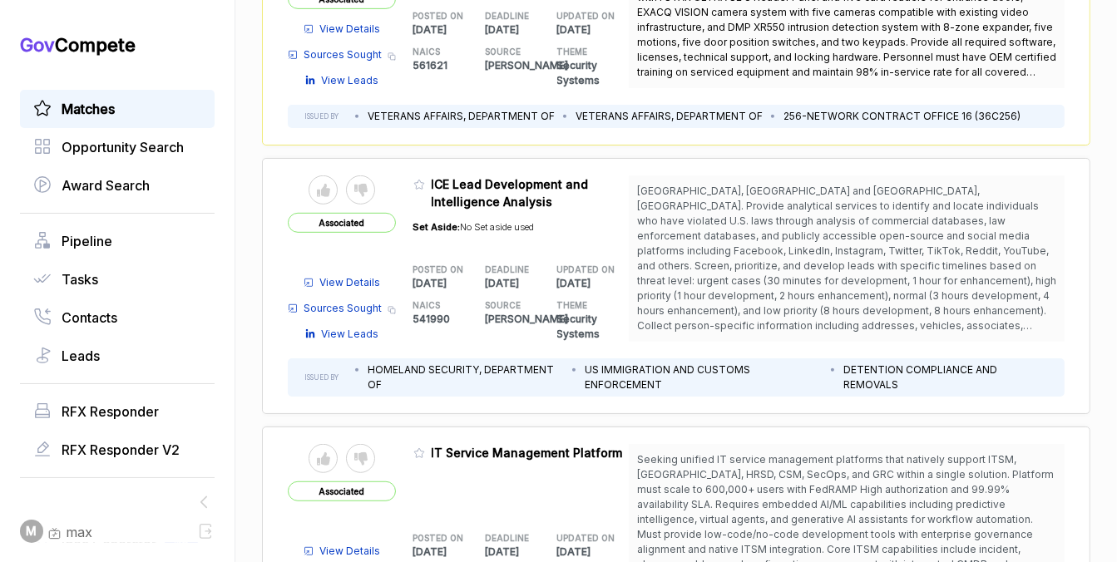
scroll to position [773, 0]
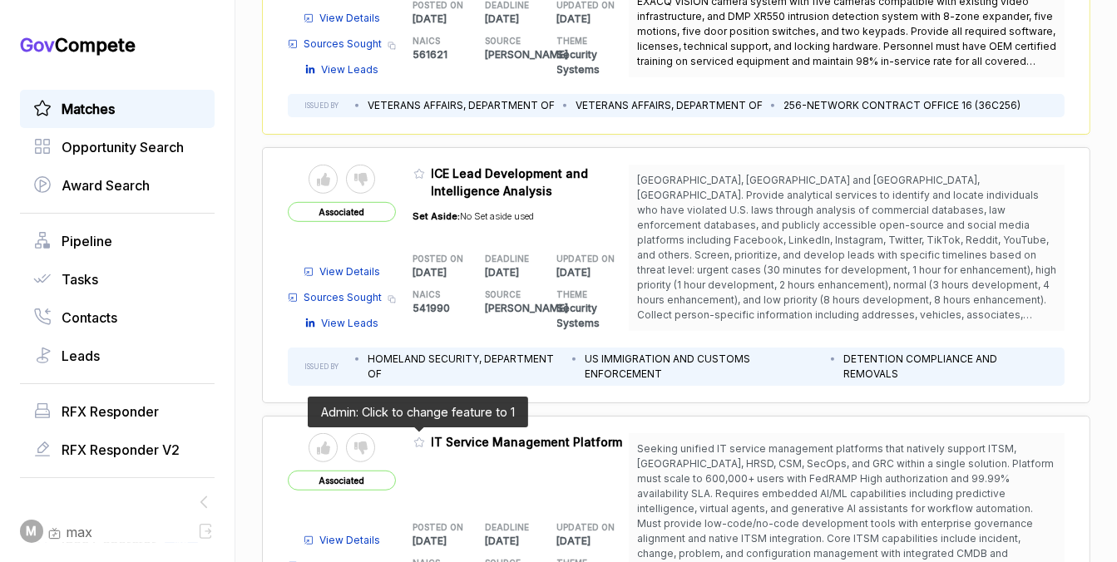
click at [414, 440] on icon at bounding box center [419, 442] width 10 height 9
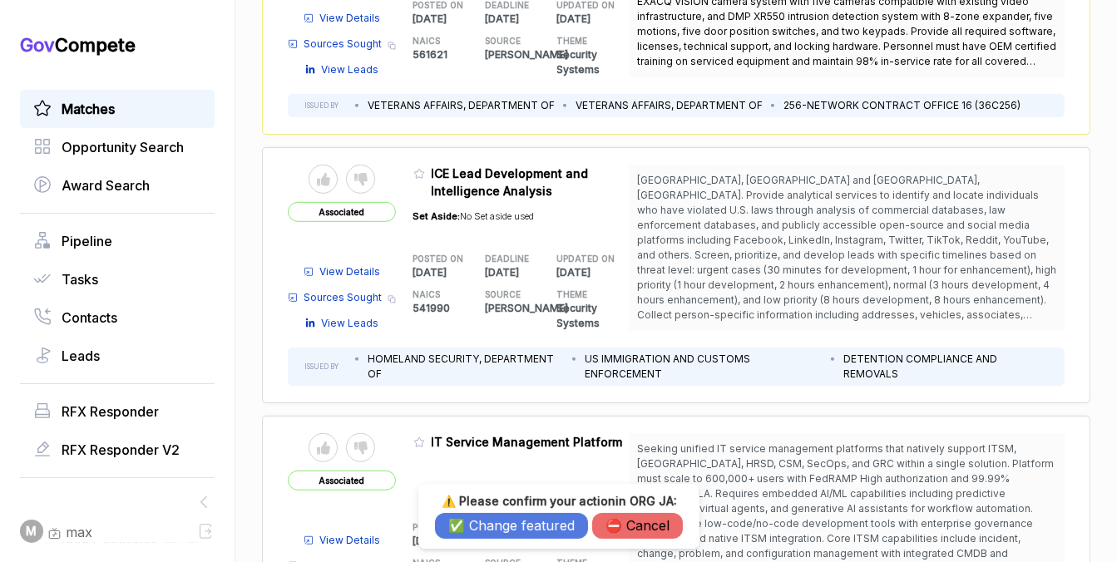
click at [488, 534] on button "✅ Change featured" at bounding box center [511, 526] width 153 height 26
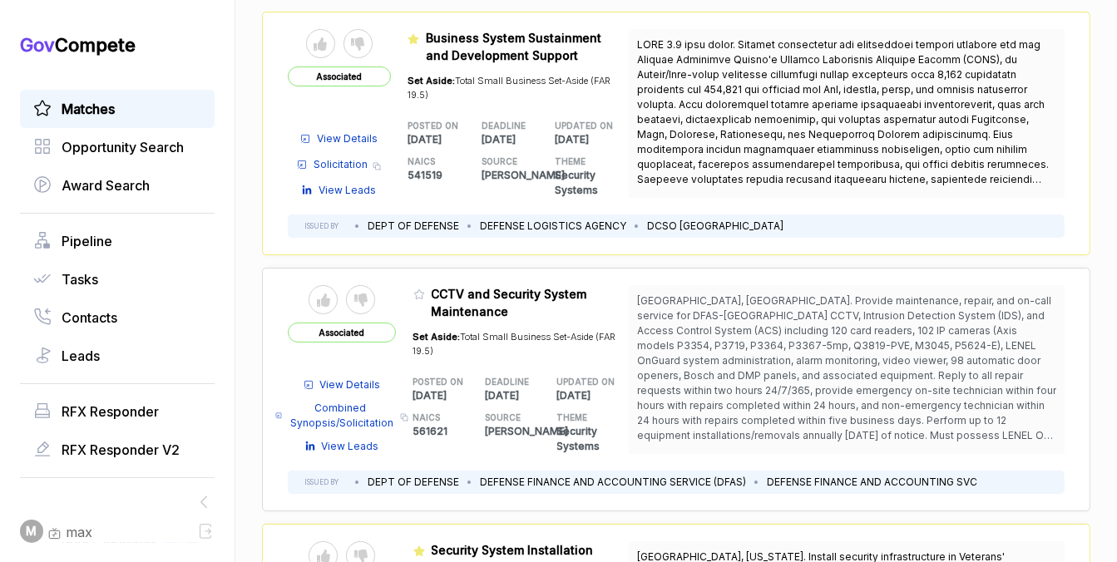
scroll to position [0, 0]
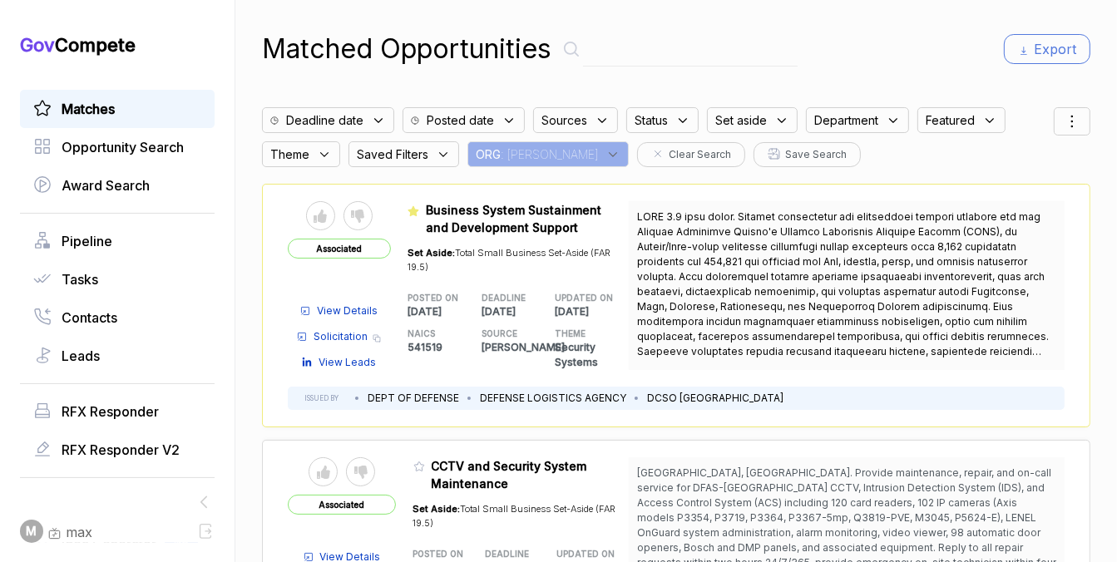
click at [524, 146] on div "ORG : JA" at bounding box center [547, 154] width 161 height 26
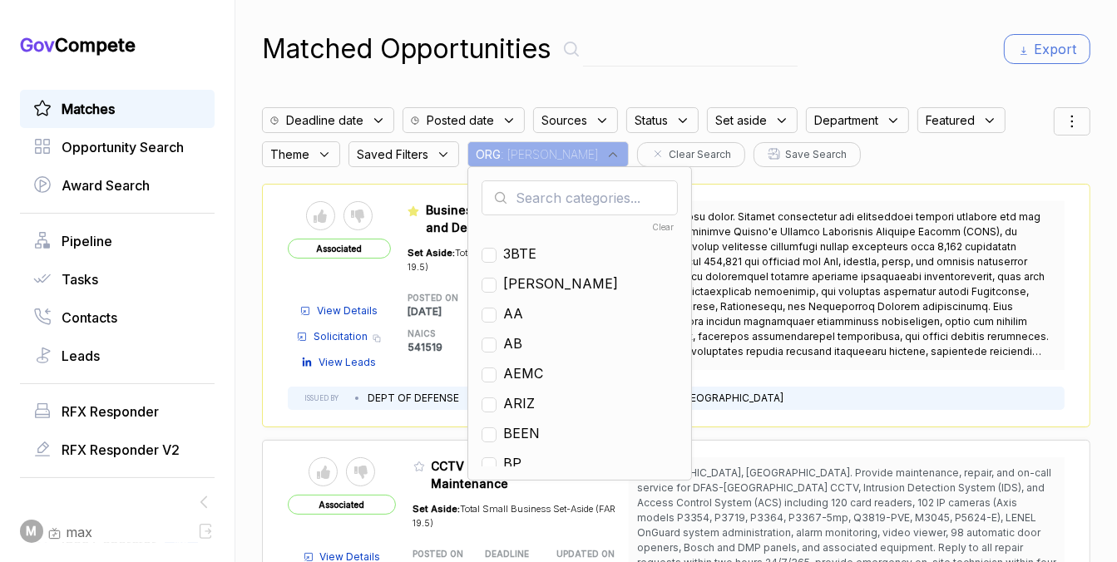
click at [533, 188] on input "text" at bounding box center [580, 197] width 196 height 35
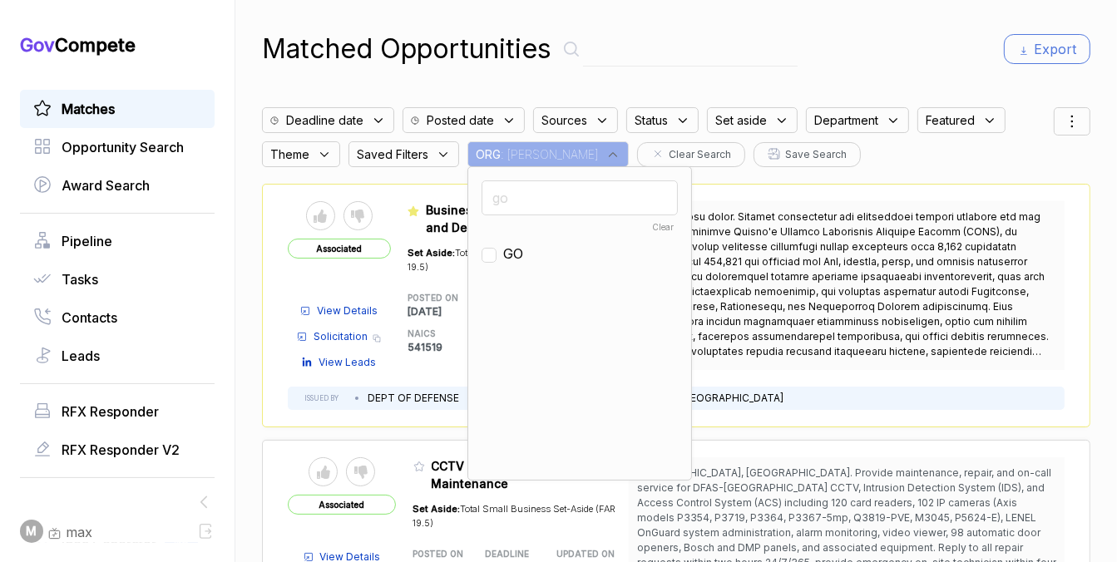
type input "go"
click at [516, 259] on span "GO" at bounding box center [513, 254] width 20 height 20
checkbox input "true"
click at [779, 47] on div "Matched Opportunities Export" at bounding box center [676, 49] width 828 height 40
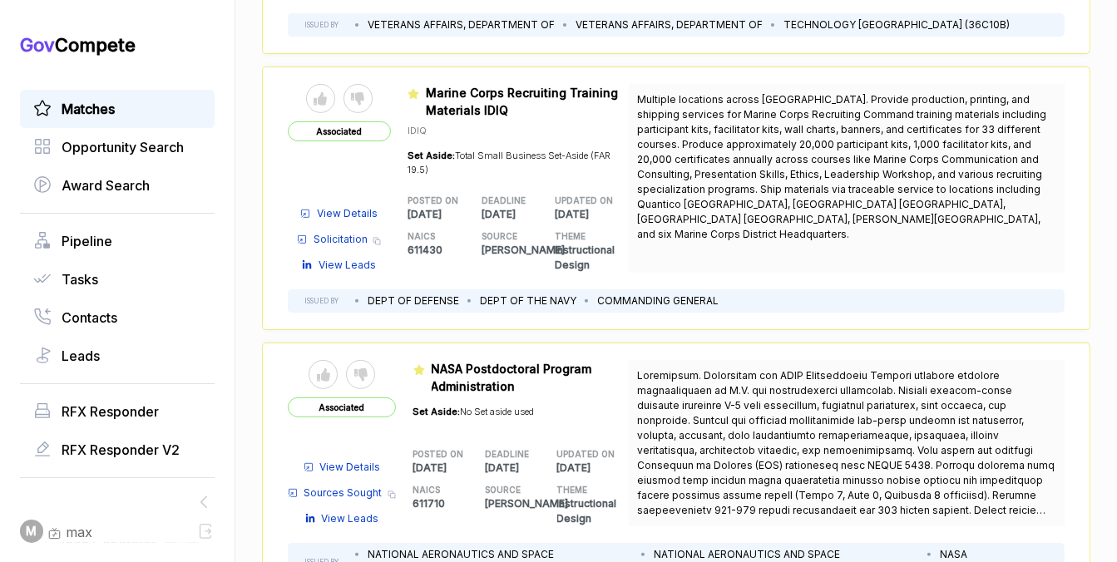
scroll to position [635, 0]
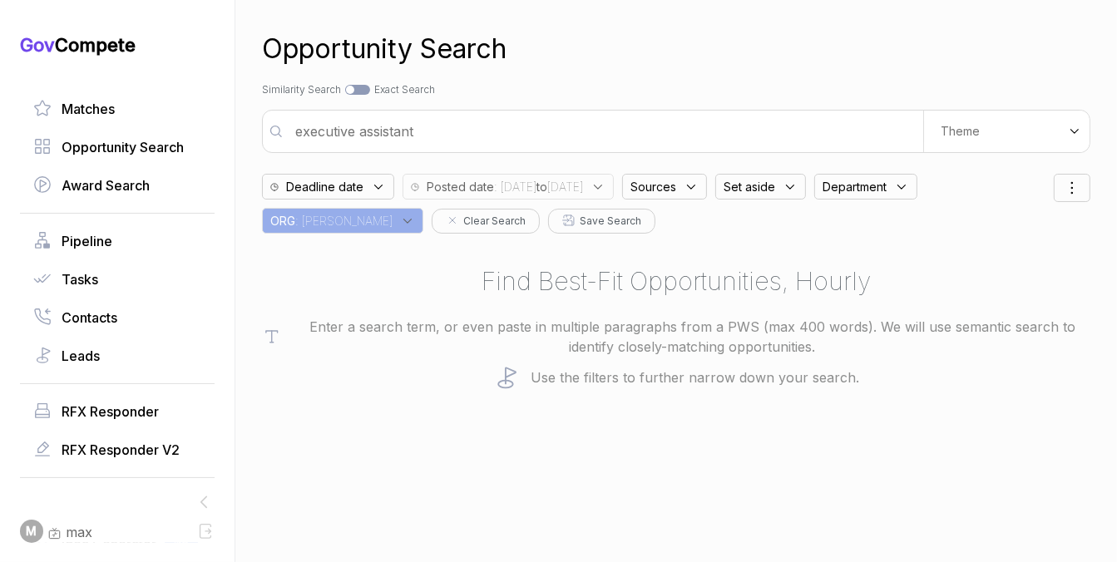
click at [547, 186] on b "to" at bounding box center [542, 187] width 11 height 14
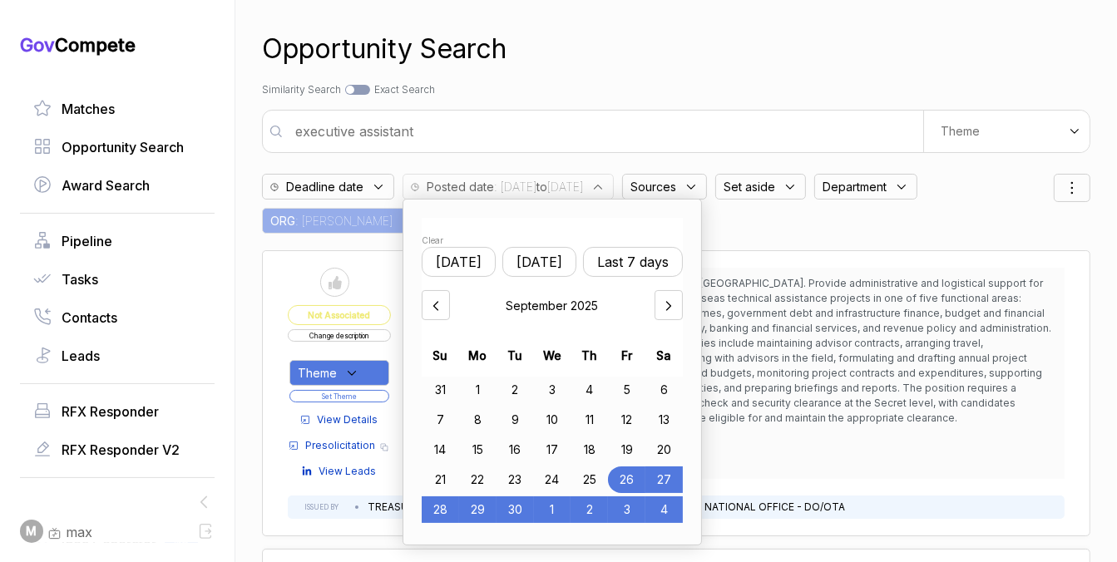
click at [478, 512] on div "29" at bounding box center [477, 510] width 37 height 27
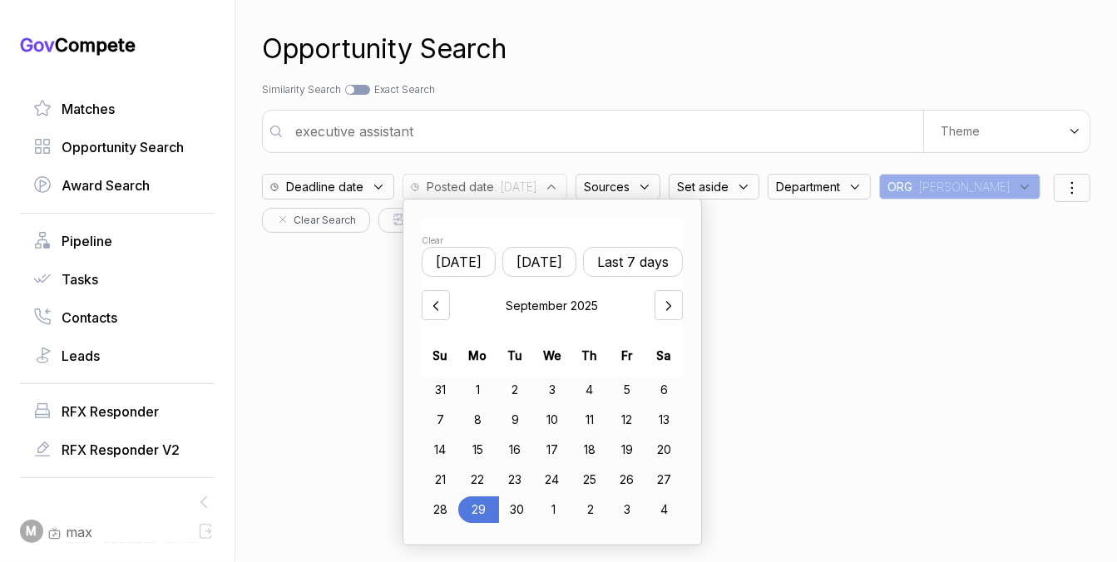
click at [675, 298] on icon at bounding box center [668, 306] width 17 height 17
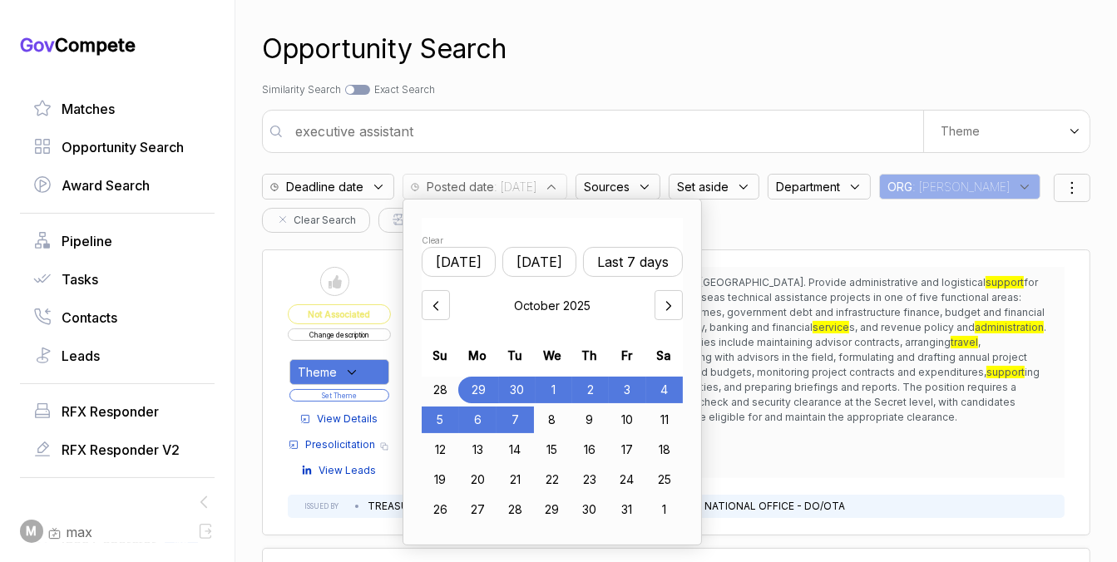
click at [512, 410] on div "7" at bounding box center [515, 420] width 37 height 27
click at [727, 35] on div "Opportunity Search" at bounding box center [676, 49] width 828 height 40
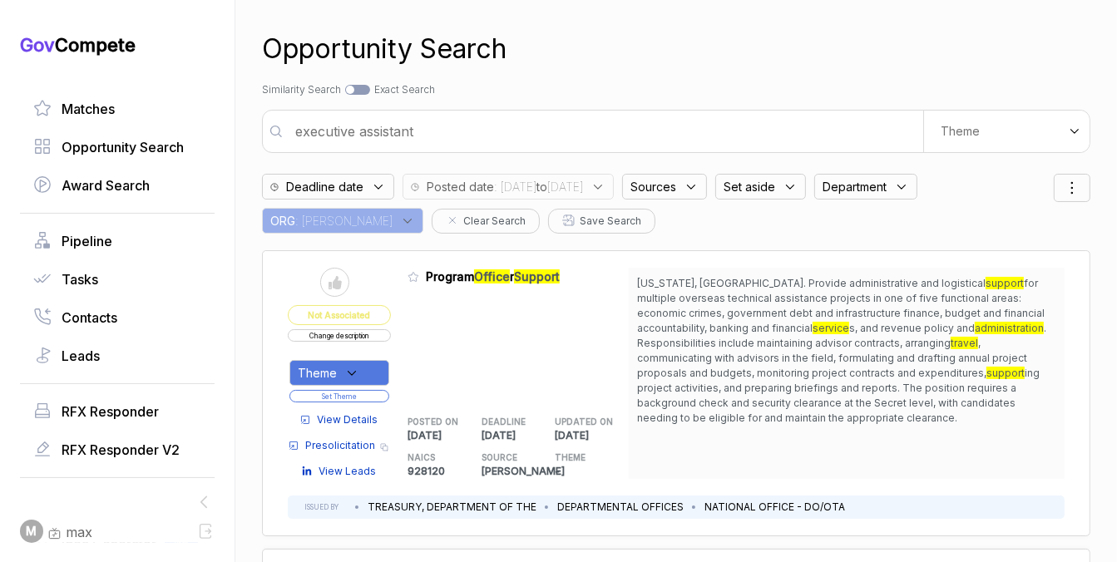
click at [707, 198] on div "Sources" at bounding box center [664, 187] width 85 height 26
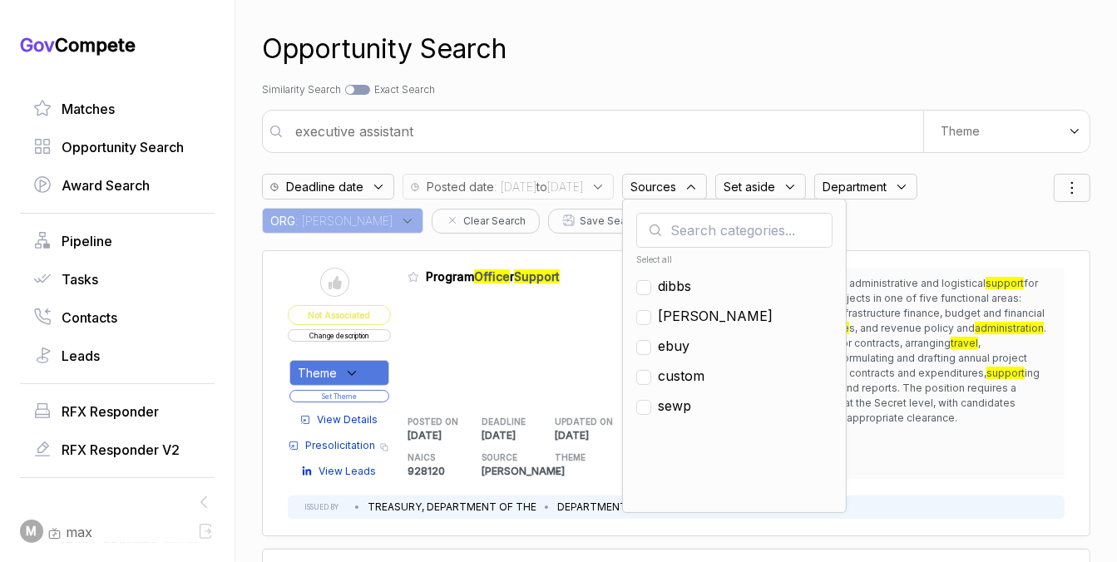
click at [728, 334] on ul "Select all [PERSON_NAME] ebuy custom sewp" at bounding box center [734, 375] width 196 height 250
click at [690, 339] on span "ebuy" at bounding box center [674, 346] width 32 height 20
checkbox input "true"
click at [797, 40] on div "Opportunity Search" at bounding box center [676, 49] width 828 height 40
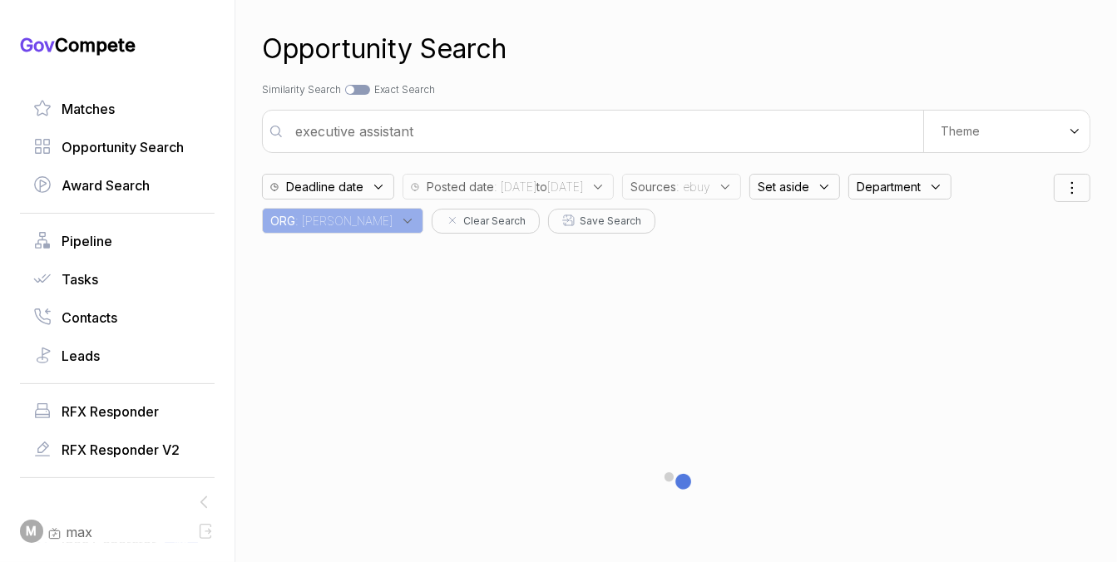
click at [772, 126] on input "executive assistant" at bounding box center [604, 131] width 638 height 33
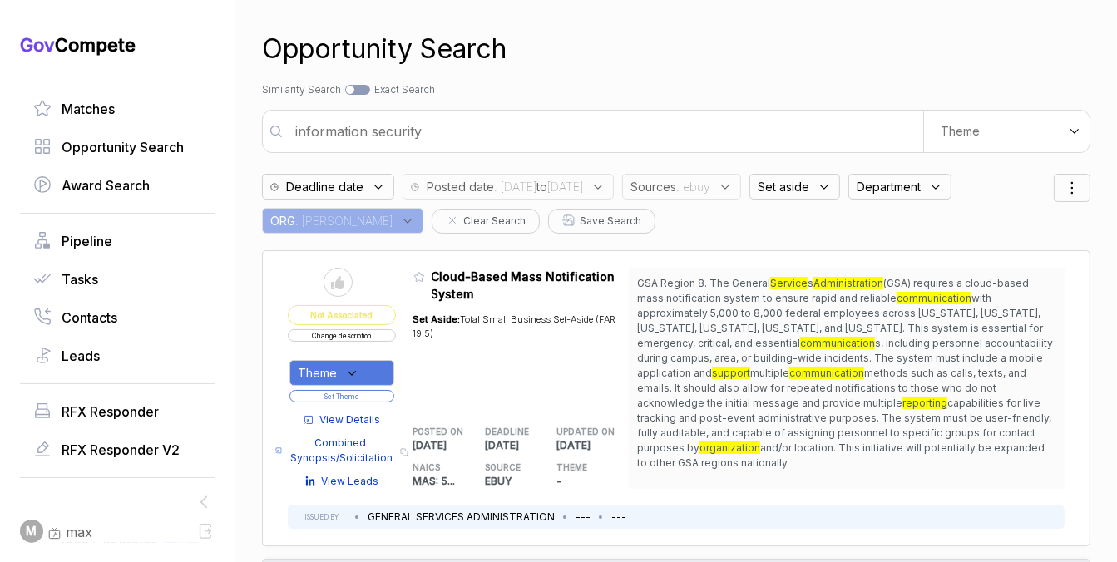
type input "information security"
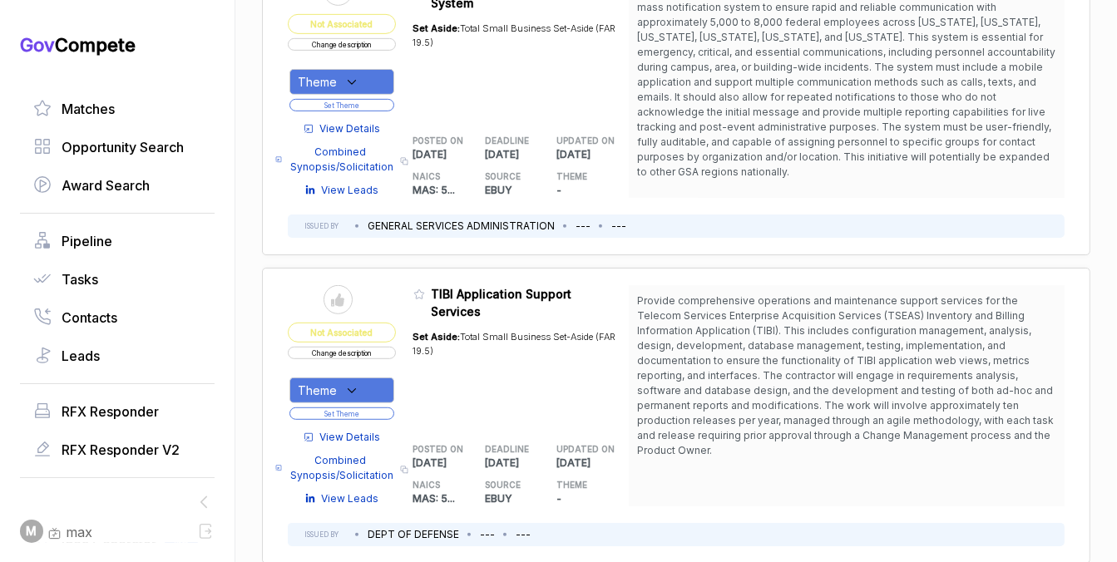
scroll to position [821, 0]
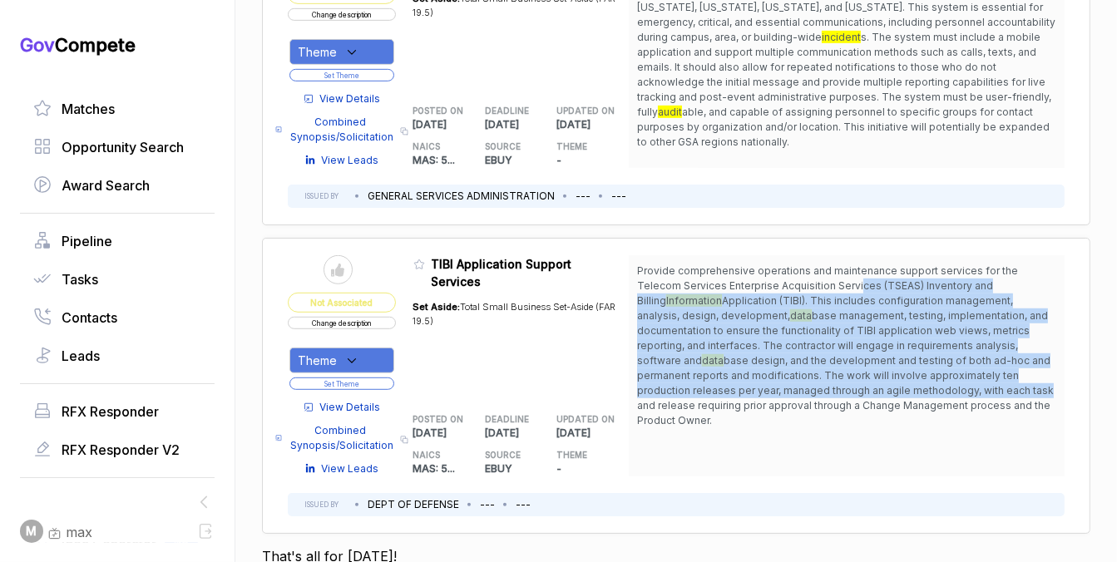
drag, startPoint x: 810, startPoint y: 277, endPoint x: 815, endPoint y: 385, distance: 108.2
click at [815, 385] on span "Provide comprehensive operations and maintenance support services for the Telec…" at bounding box center [846, 346] width 419 height 165
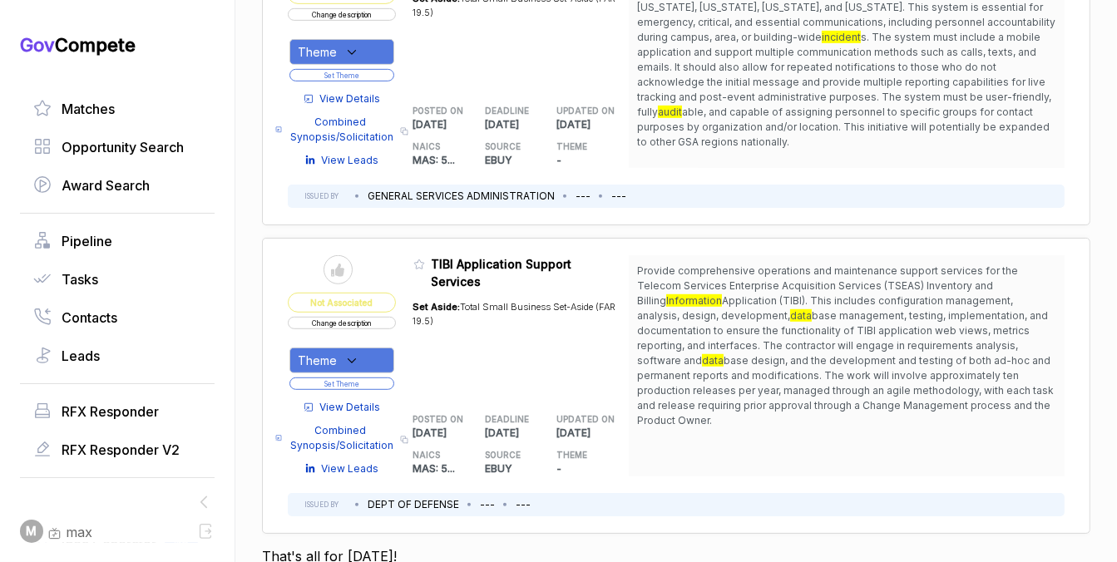
click at [818, 408] on span "base design, and the development and testing of both ad-hoc and permanent repor…" at bounding box center [845, 390] width 417 height 72
click at [379, 349] on div "Theme" at bounding box center [341, 361] width 105 height 26
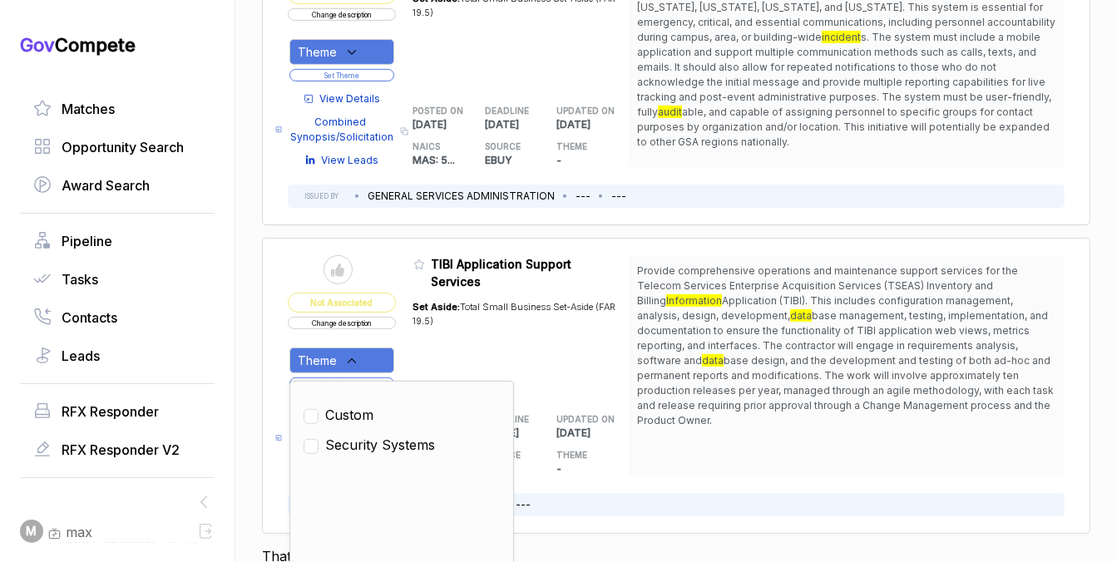
click at [370, 439] on span "Security Systems" at bounding box center [380, 445] width 110 height 20
checkbox input "true"
click at [434, 339] on div "Set Aside: Total Small Business Set-Aside (FAR 19.5)" at bounding box center [521, 342] width 216 height 105
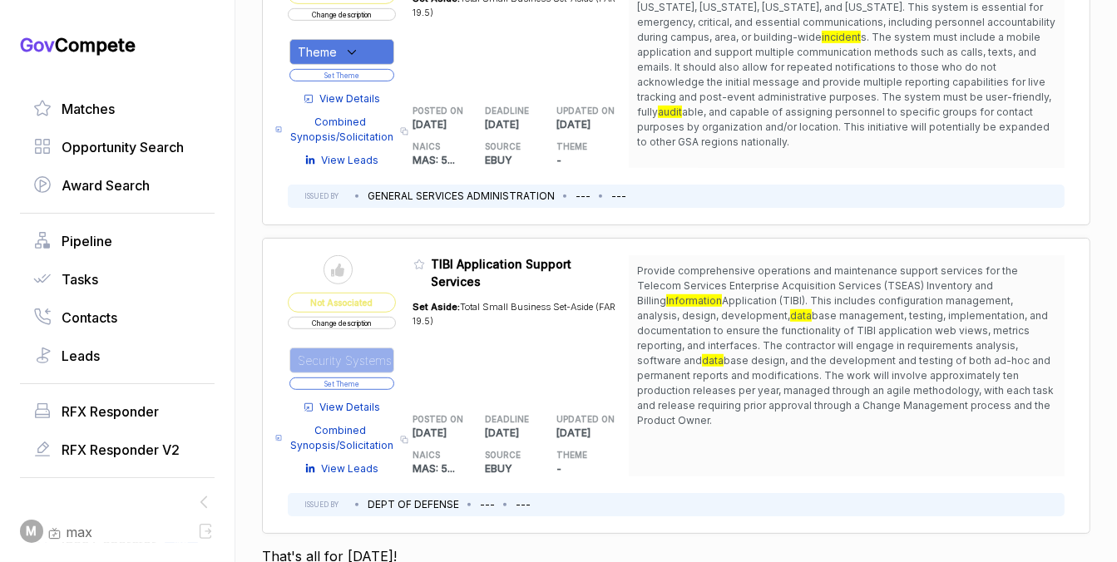
click at [382, 378] on button "Set Theme" at bounding box center [341, 384] width 105 height 12
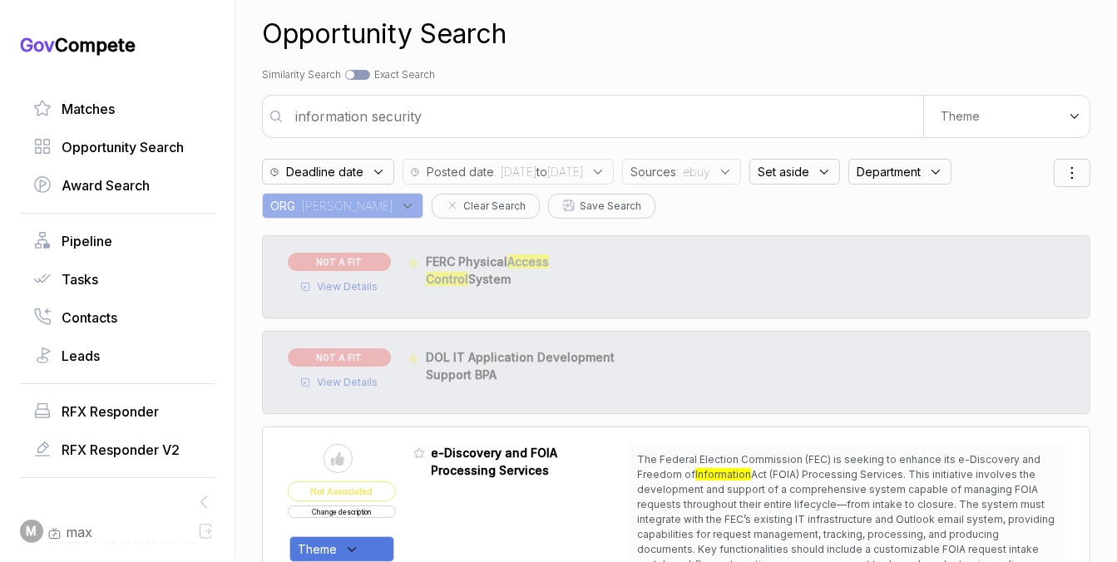
scroll to position [0, 0]
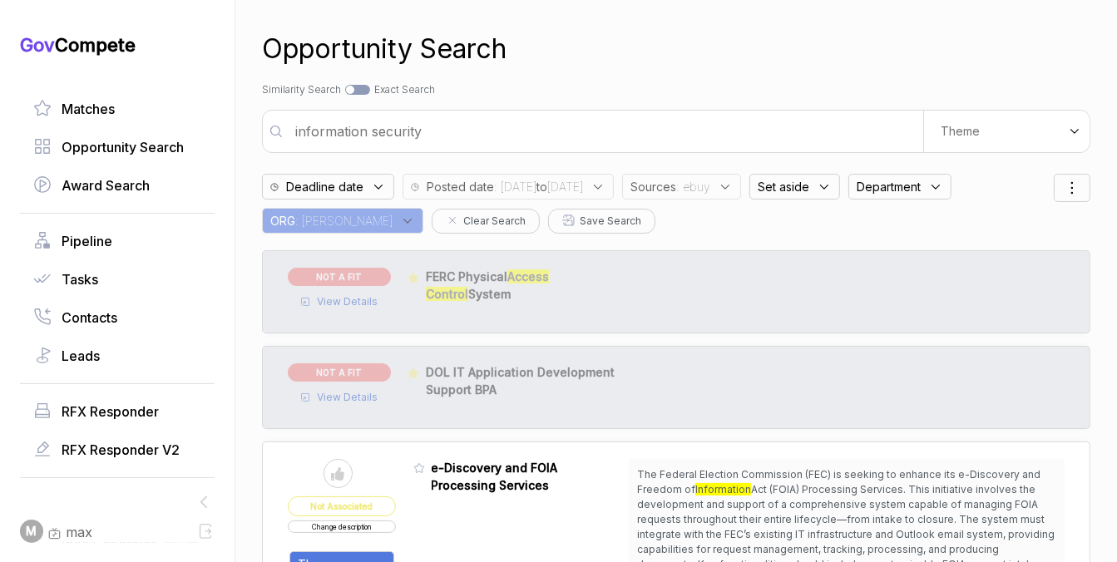
click at [710, 191] on span ": ebuy" at bounding box center [693, 186] width 34 height 17
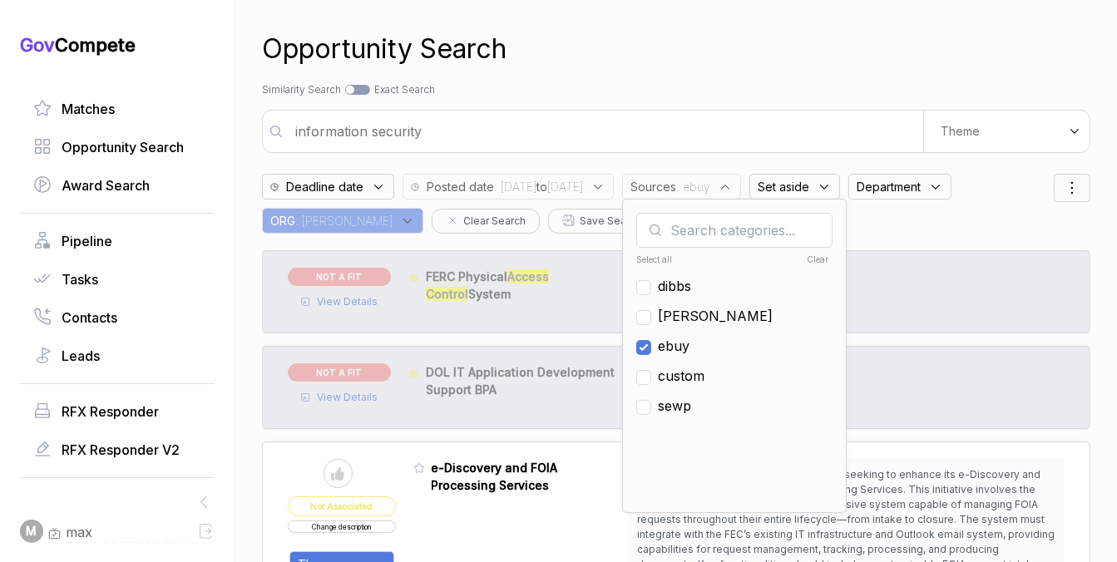
click at [690, 349] on span "ebuy" at bounding box center [674, 346] width 32 height 20
checkbox input "false"
click at [725, 324] on span "[PERSON_NAME]" at bounding box center [715, 316] width 115 height 20
checkbox input "true"
click at [734, 96] on div "Opportunity Search Search by Topic Relevance Similarity Search Search by Exact …" at bounding box center [676, 281] width 828 height 562
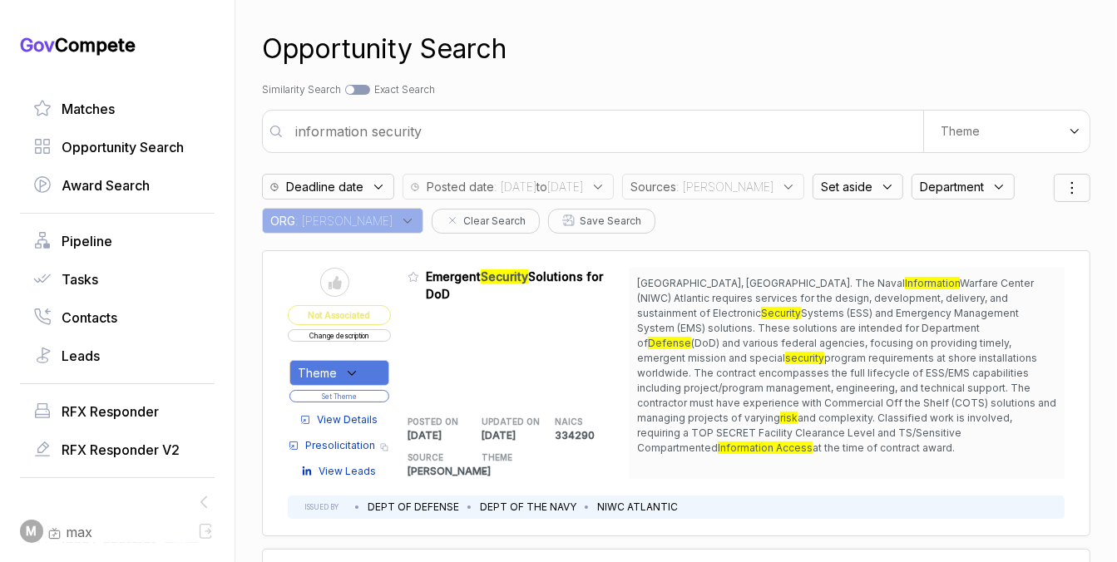
click at [937, 185] on span "Department" at bounding box center [952, 186] width 64 height 17
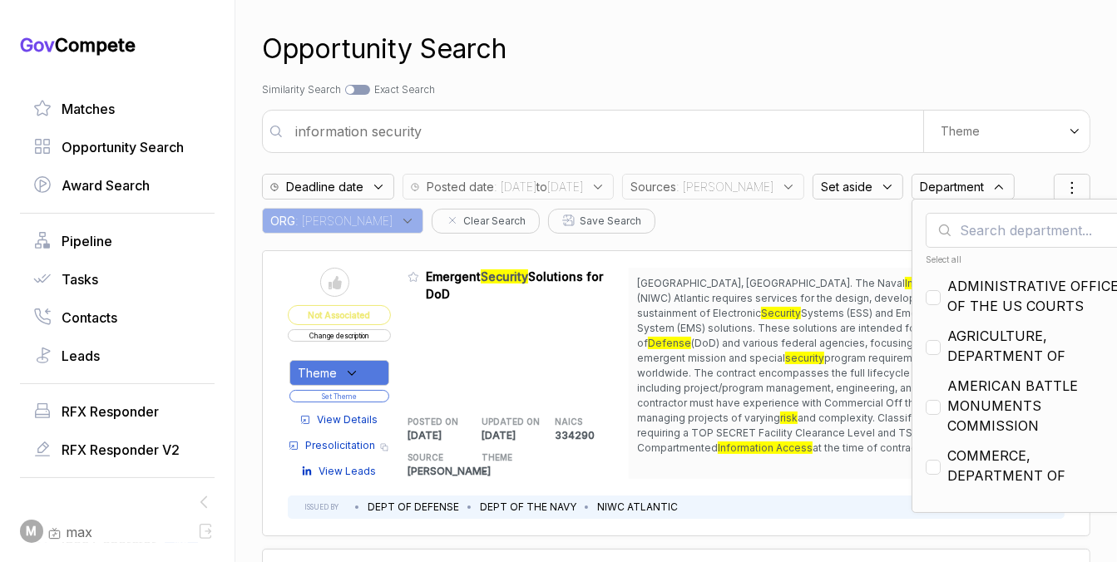
click at [931, 260] on div "Select all" at bounding box center [1024, 260] width 196 height 12
checkbox input "true"
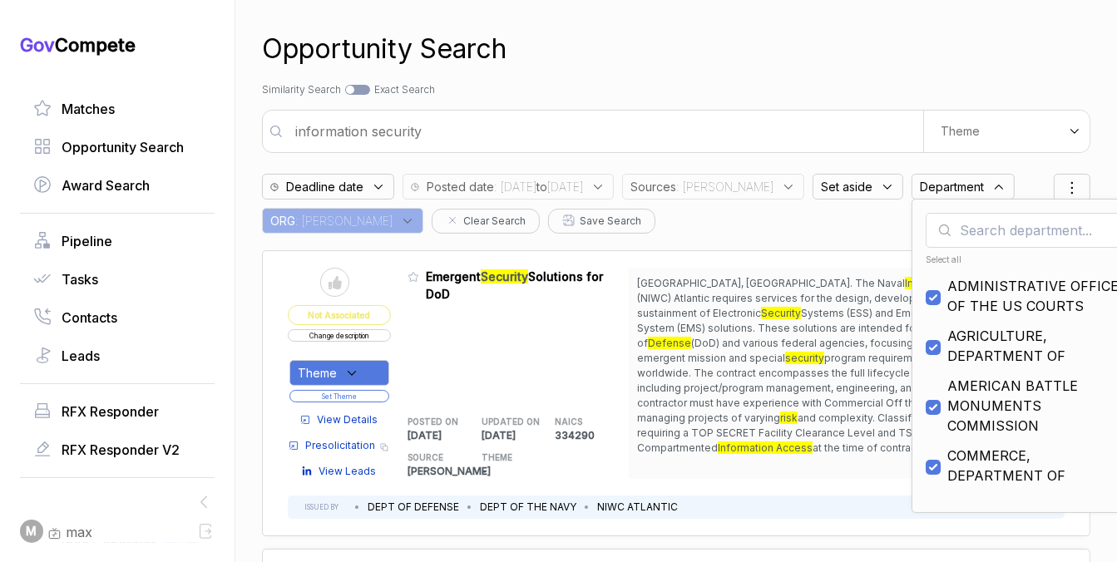
checkbox input "true"
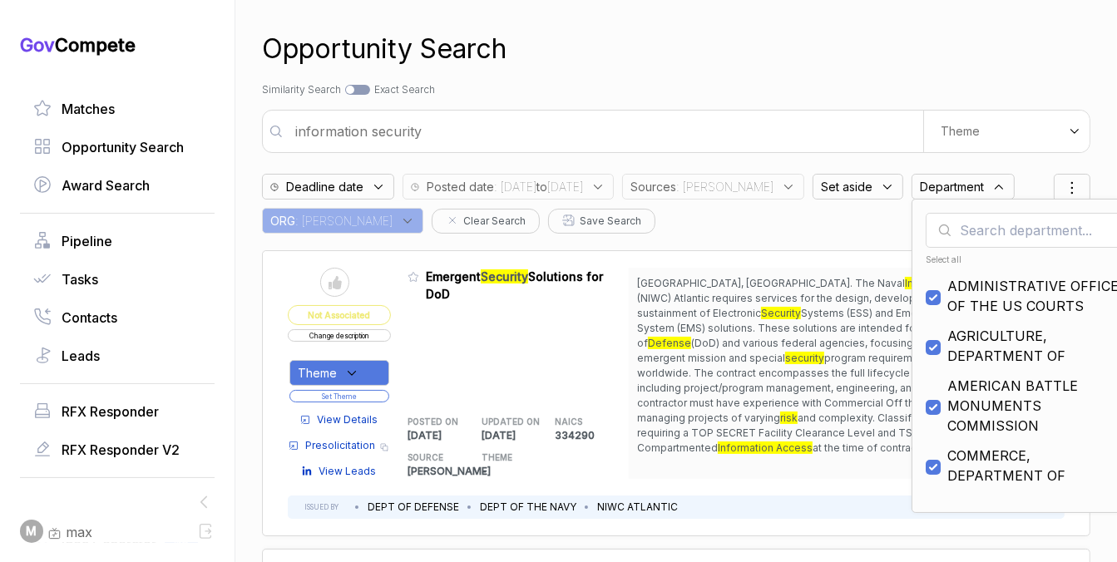
checkbox input "true"
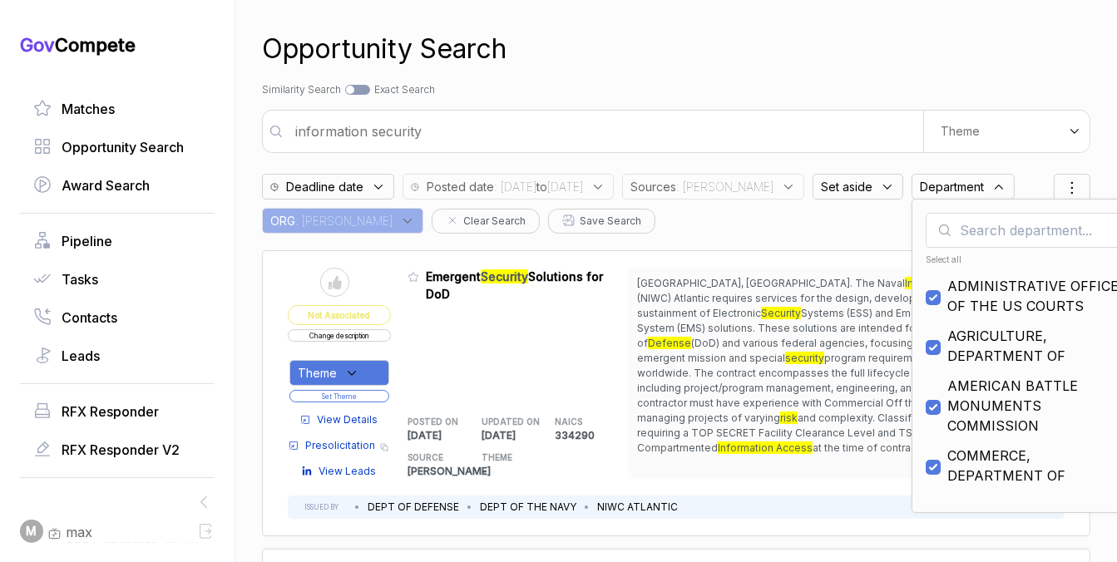
checkbox input "true"
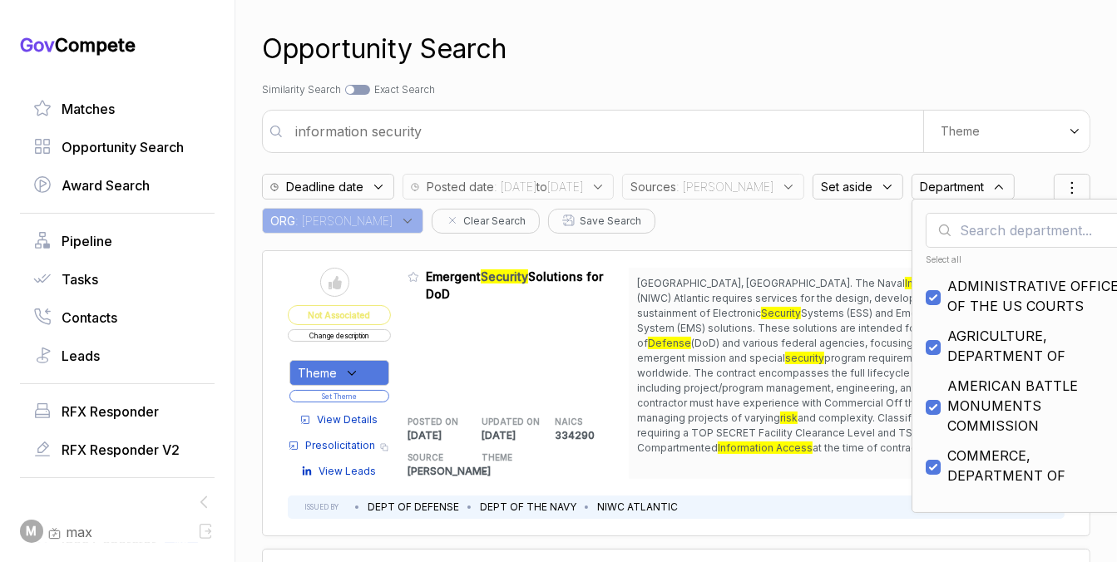
checkbox input "true"
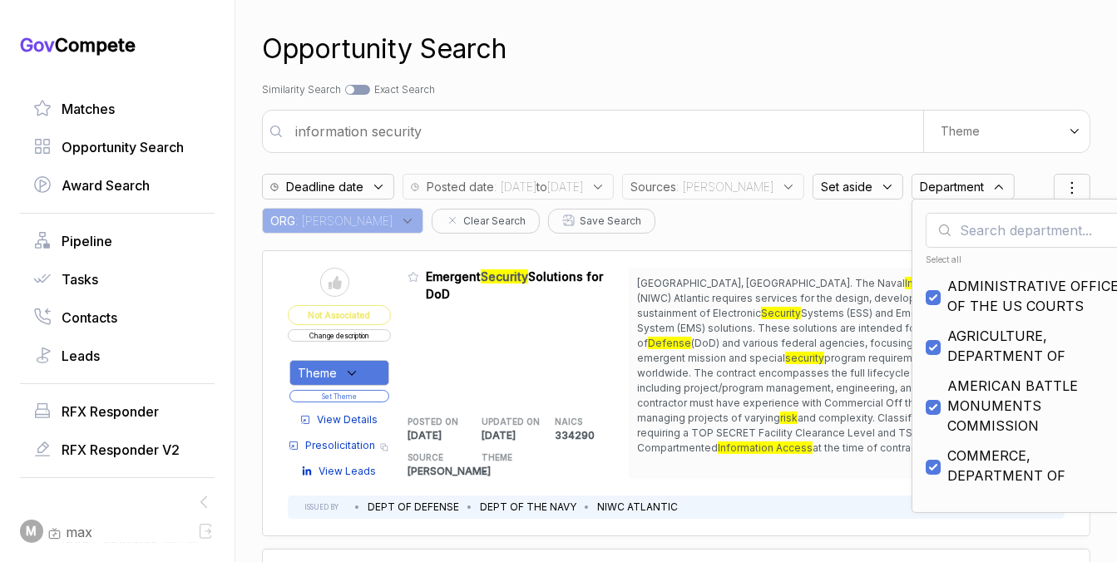
checkbox input "true"
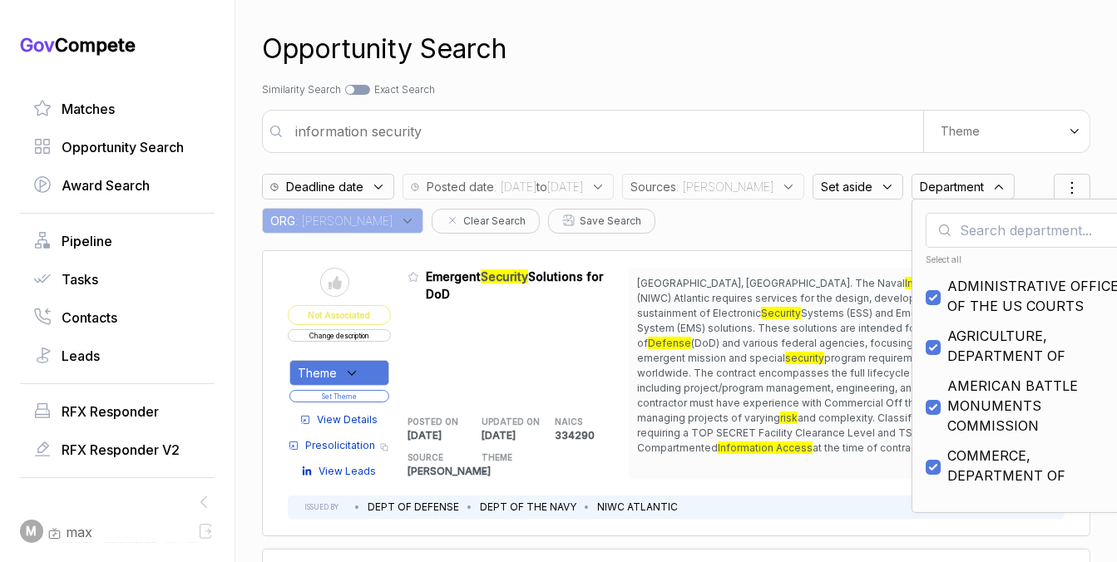
checkbox input "true"
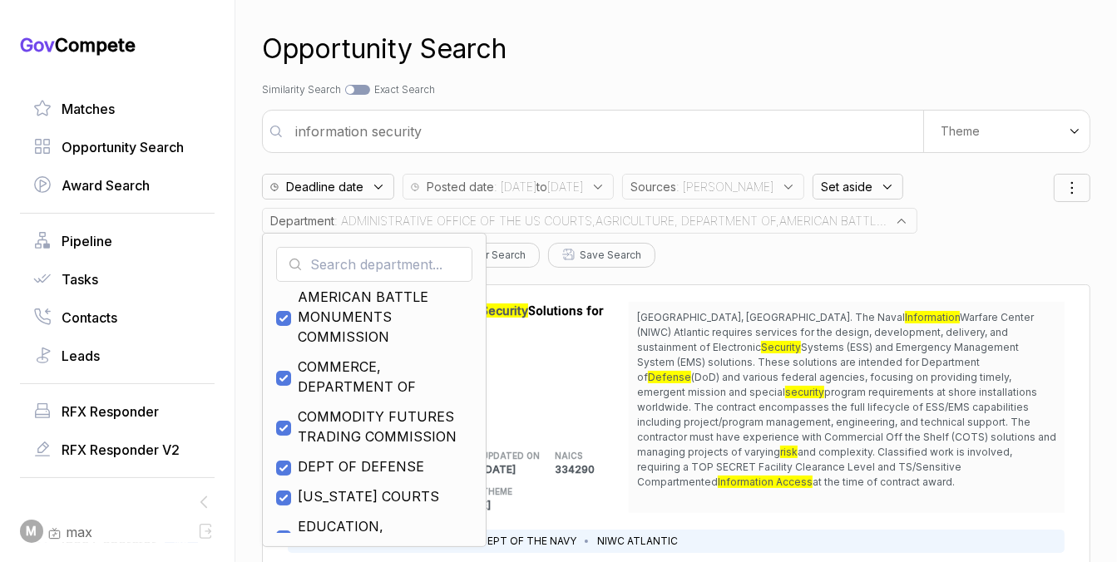
scroll to position [124, 0]
click at [341, 461] on span "DEPT OF DEFENSE" at bounding box center [361, 466] width 126 height 20
checkbox input "false"
click at [667, 40] on div "Opportunity Search" at bounding box center [676, 49] width 828 height 40
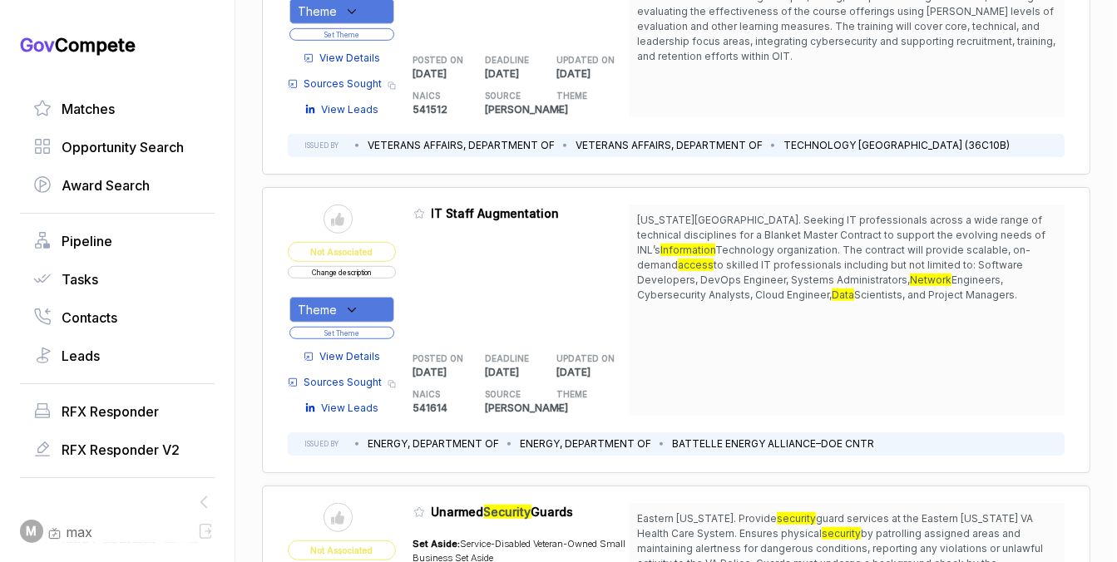
scroll to position [996, 0]
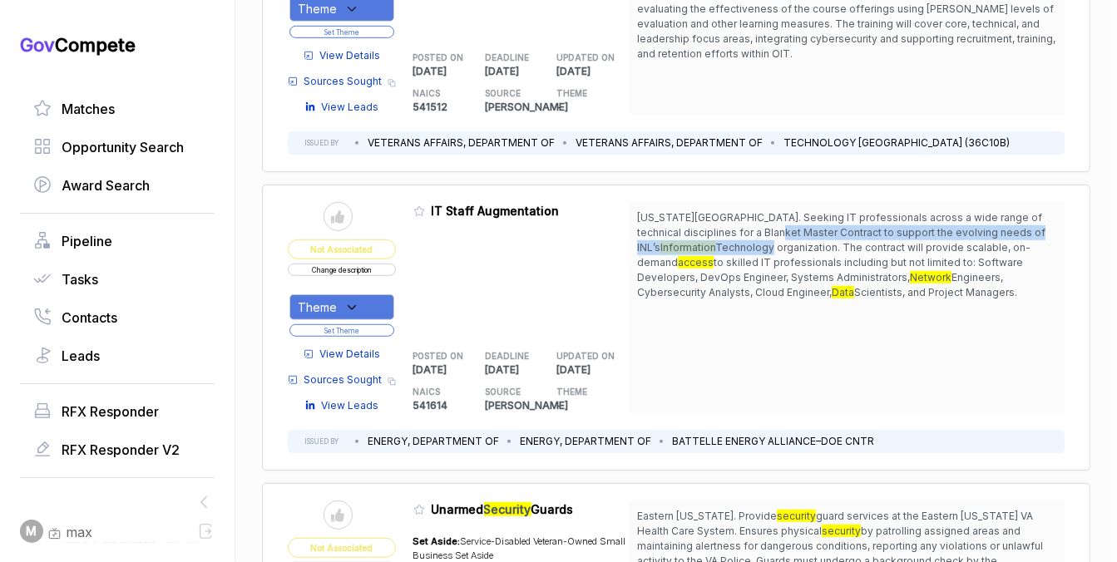
drag, startPoint x: 743, startPoint y: 224, endPoint x: 743, endPoint y: 254, distance: 29.9
click at [743, 250] on span "[US_STATE][GEOGRAPHIC_DATA]. Seeking IT professionals across a wide range of te…" at bounding box center [846, 255] width 419 height 90
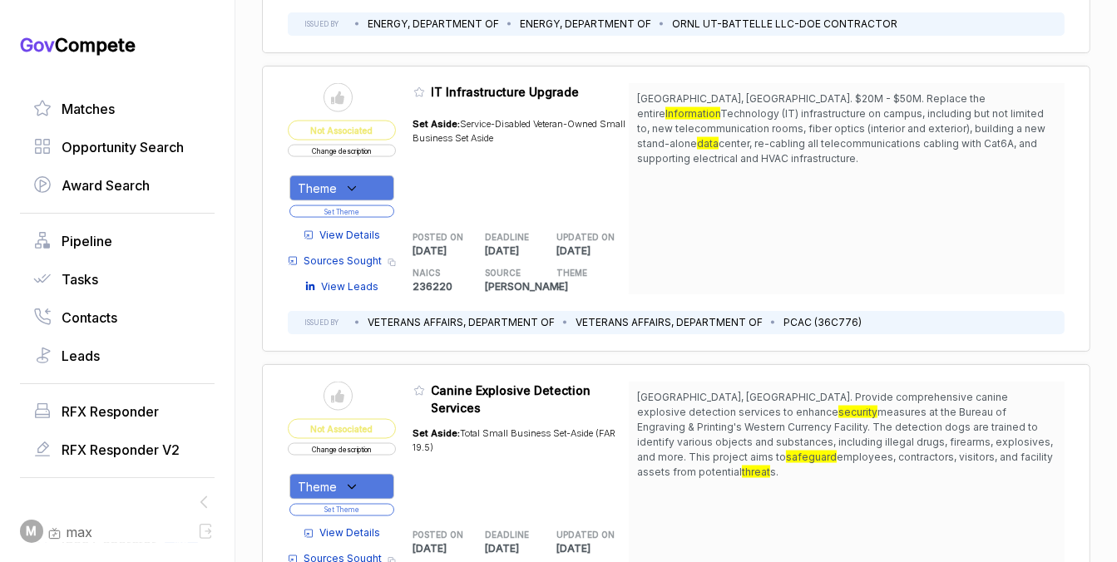
scroll to position [2285, 0]
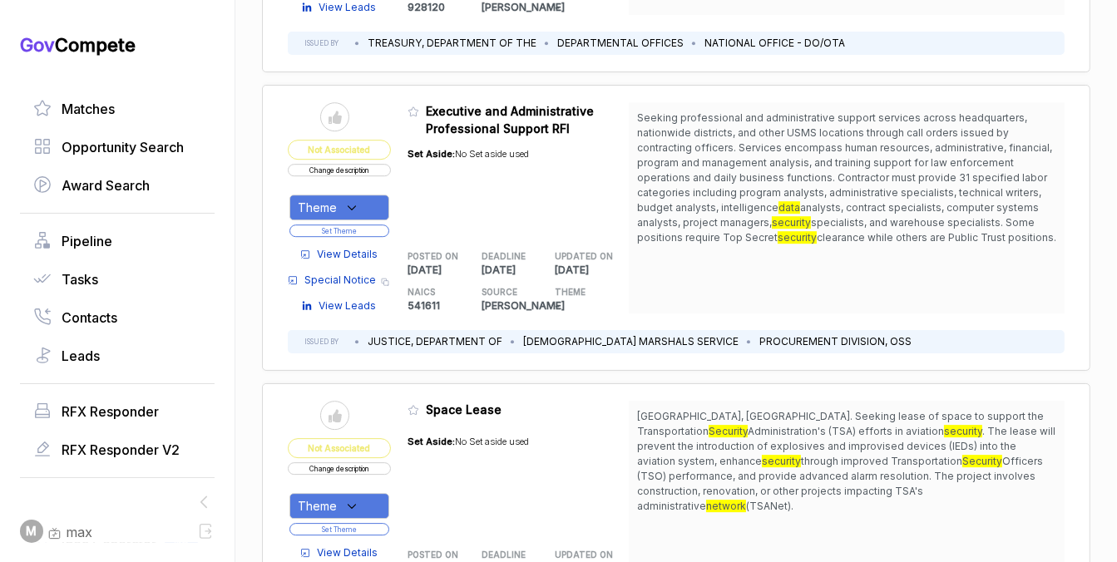
scroll to position [4379, 0]
click at [367, 195] on div "Theme" at bounding box center [339, 208] width 100 height 26
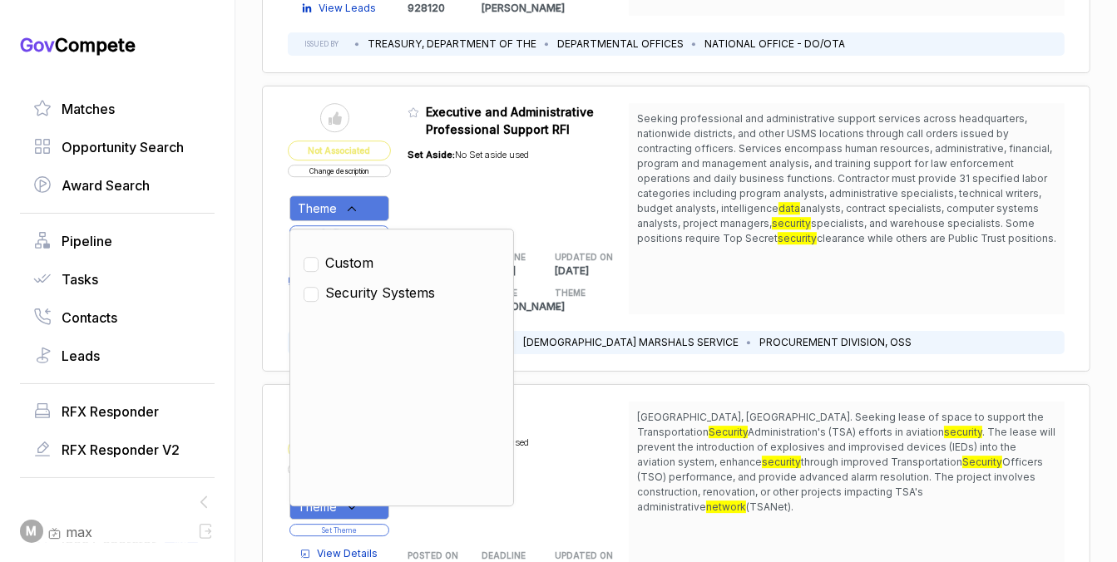
click at [363, 283] on span "Security Systems" at bounding box center [380, 293] width 110 height 20
checkbox input "true"
click at [429, 177] on div "Set Aside: No Set aside used" at bounding box center [468, 185] width 121 height 95
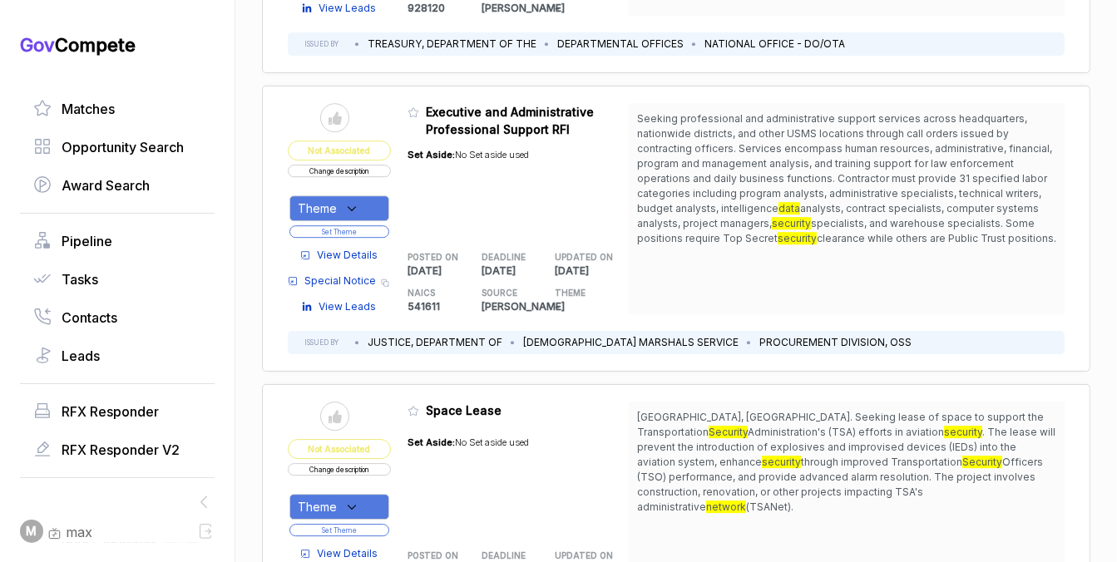
click at [378, 225] on button "Set Theme" at bounding box center [339, 231] width 100 height 12
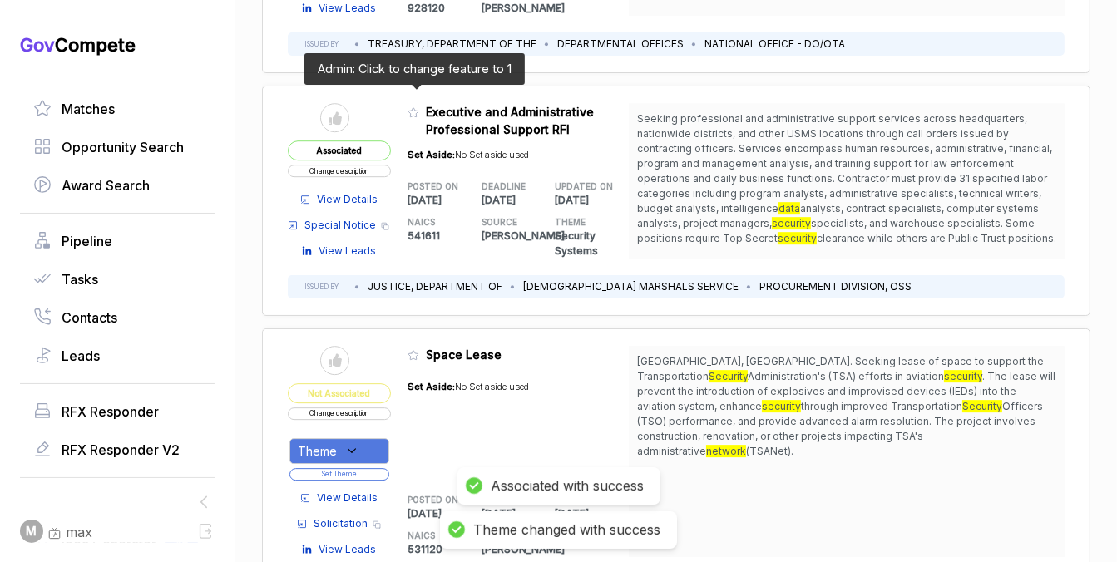
click at [412, 106] on icon at bounding box center [414, 112] width 12 height 12
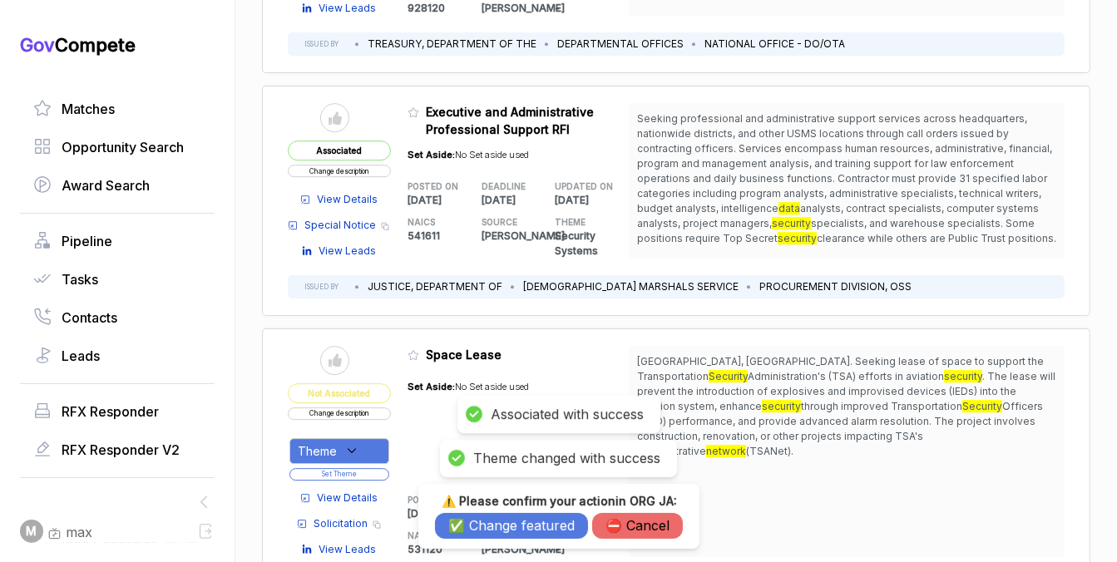
click at [495, 520] on button "✅ Change featured" at bounding box center [511, 526] width 153 height 26
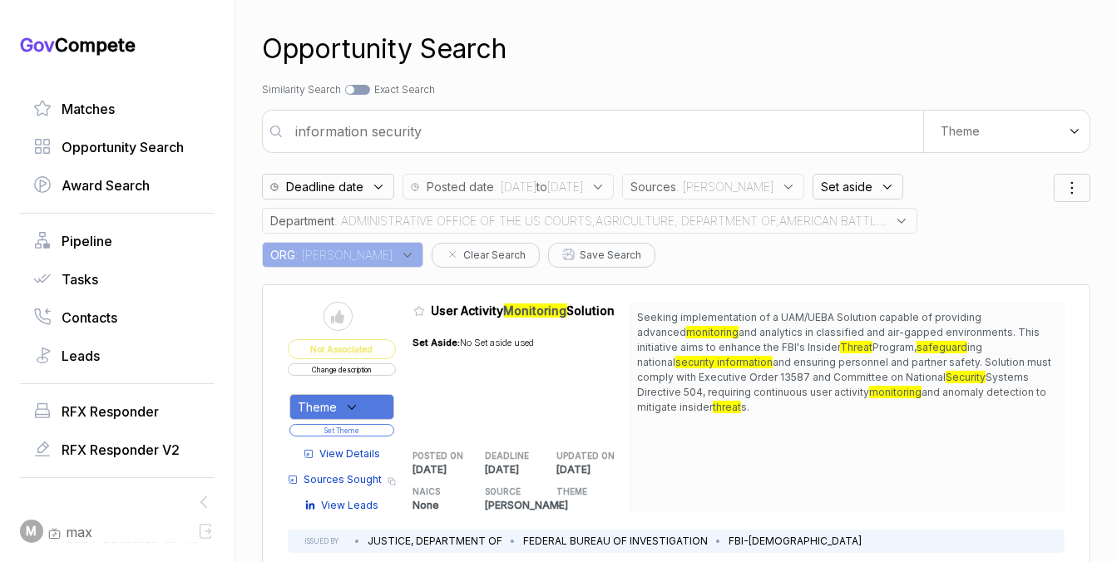
click at [577, 130] on input "information security" at bounding box center [604, 131] width 638 height 33
type input "cctv"
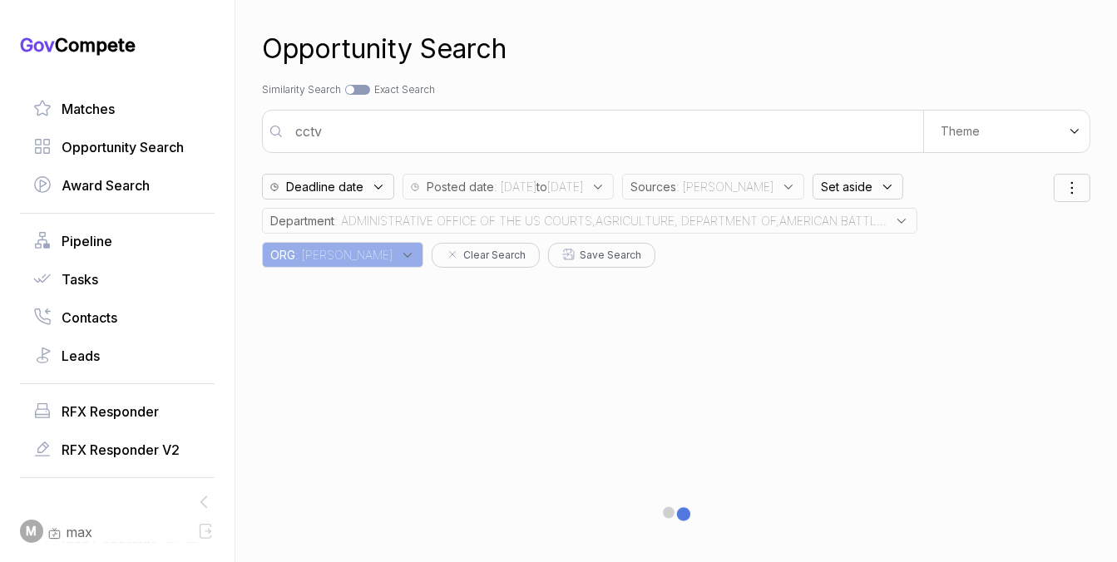
click at [606, 226] on span ": ADMINISTRATIVE OFFICE OF THE US COURTS,AGRICULTURE, DEPARTMENT OF,AMERICAN BA…" at bounding box center [610, 220] width 552 height 17
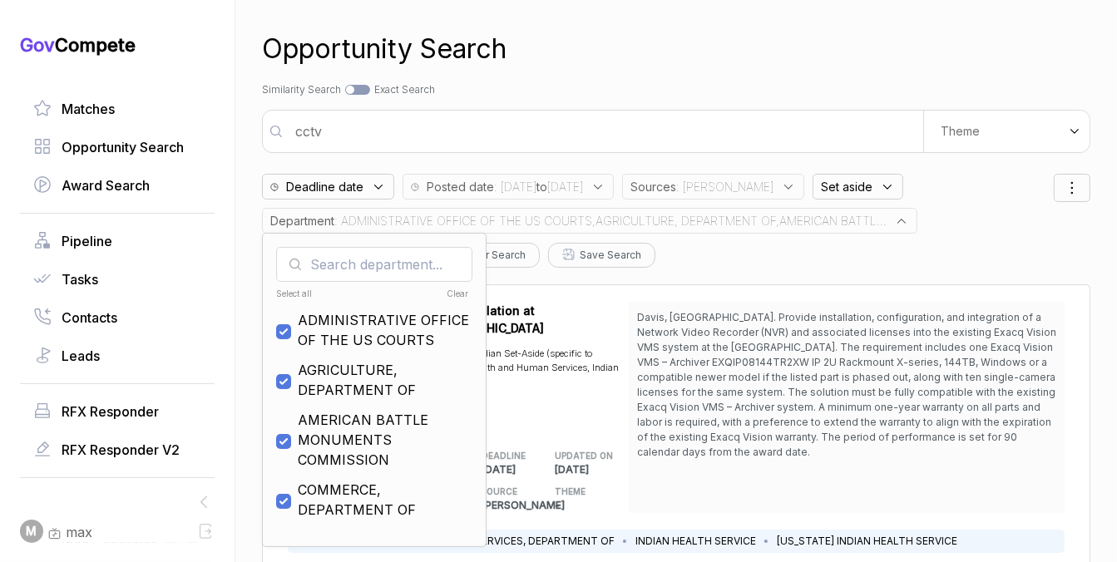
click at [698, 56] on div "Opportunity Search" at bounding box center [676, 49] width 828 height 40
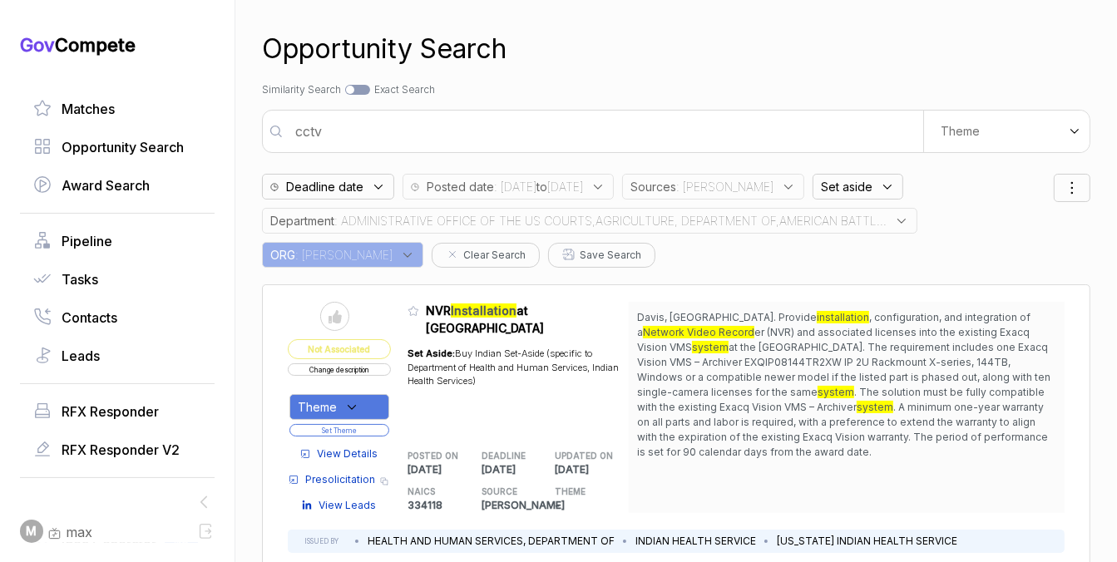
click at [563, 227] on span ": ADMINISTRATIVE OFFICE OF THE US COURTS,AGRICULTURE, DEPARTMENT OF,AMERICAN BA…" at bounding box center [610, 220] width 552 height 17
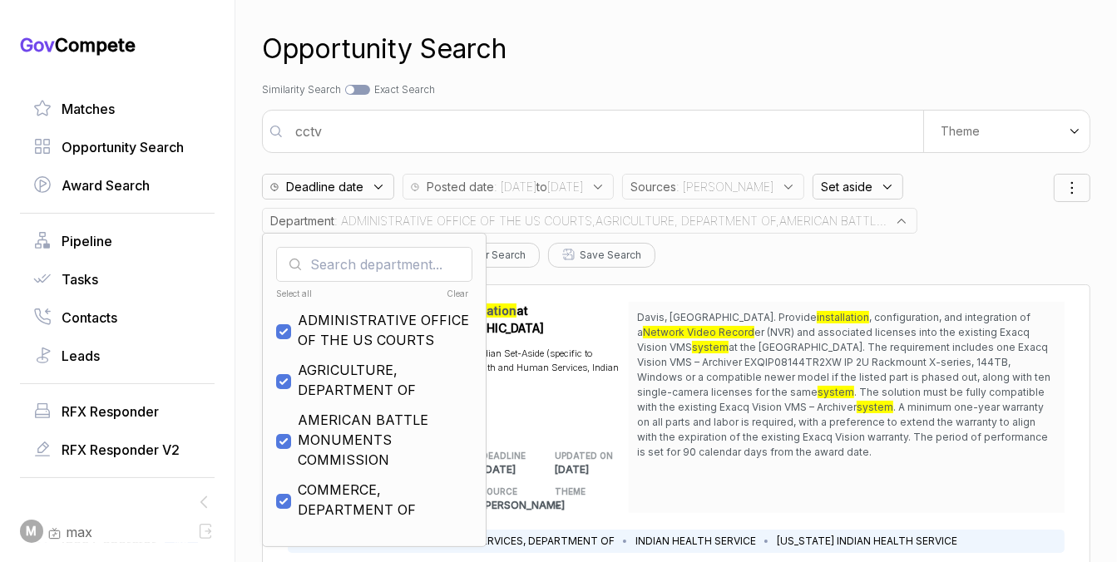
click at [447, 290] on div "Clear" at bounding box center [421, 294] width 96 height 12
checkbox input "false"
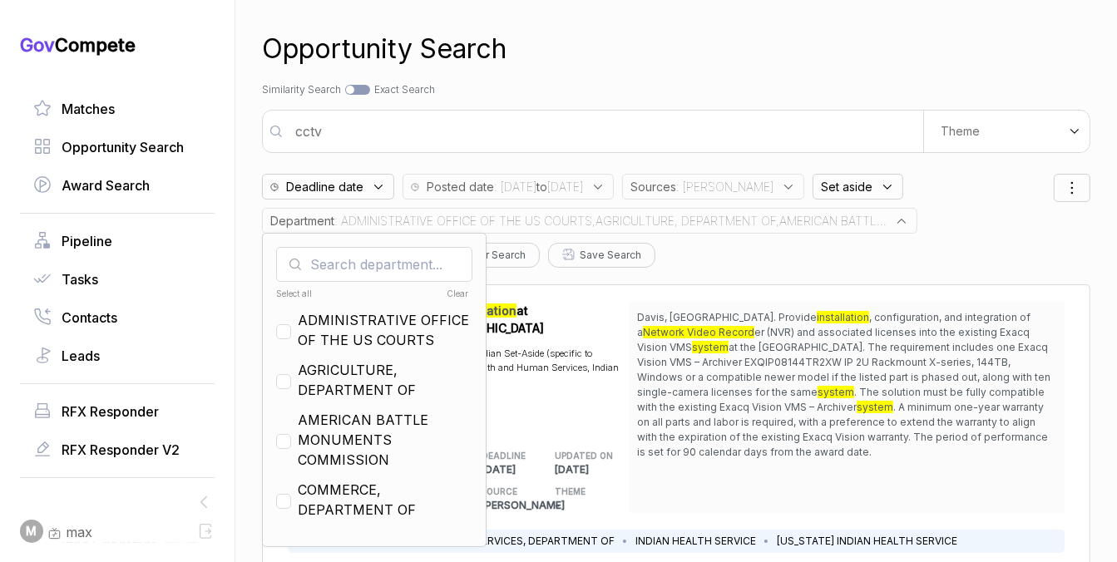
checkbox input "false"
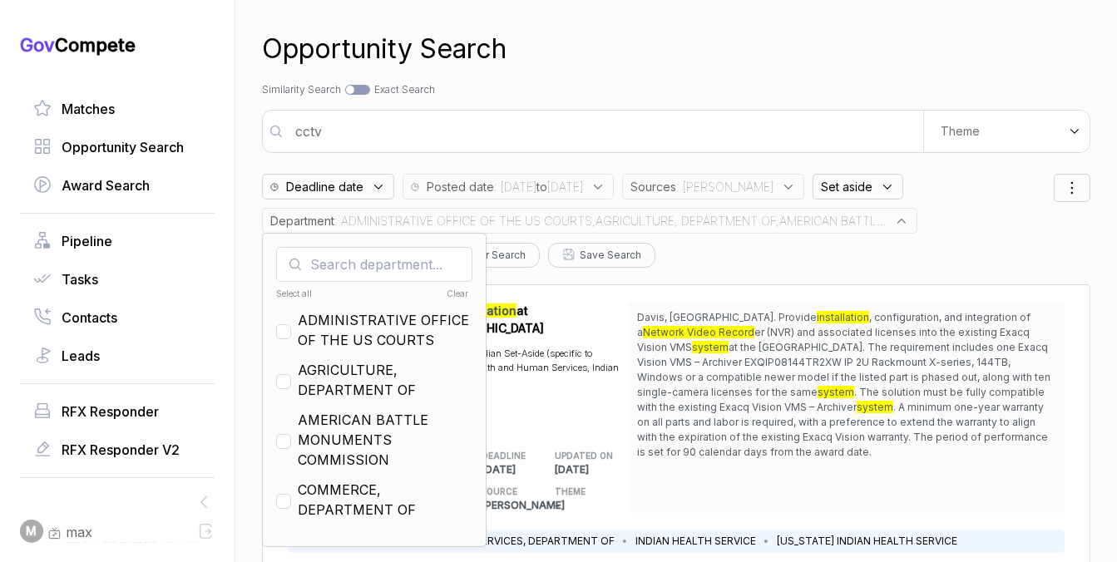
checkbox input "false"
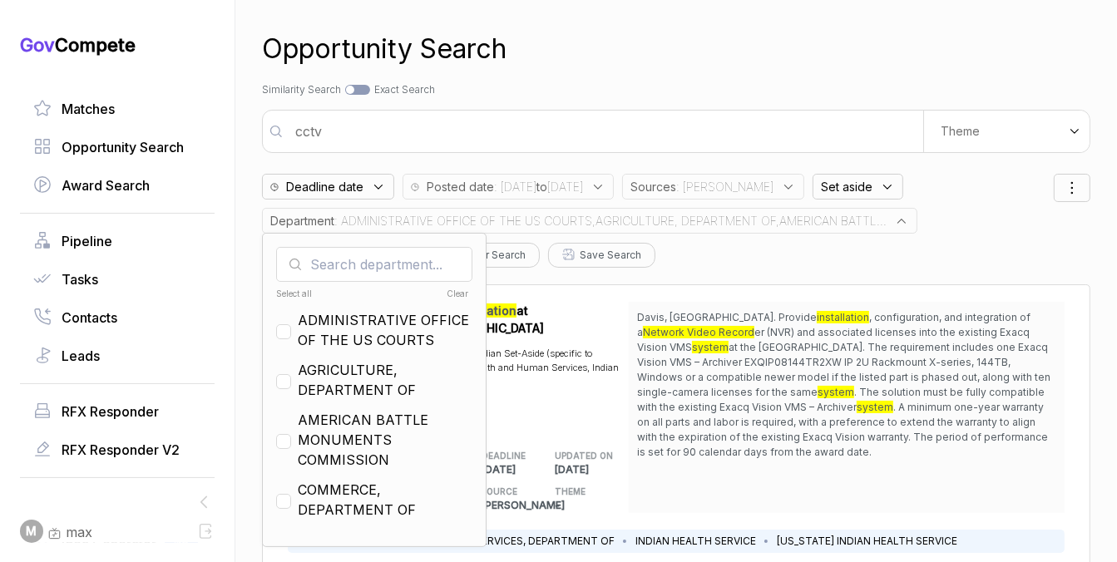
checkbox input "false"
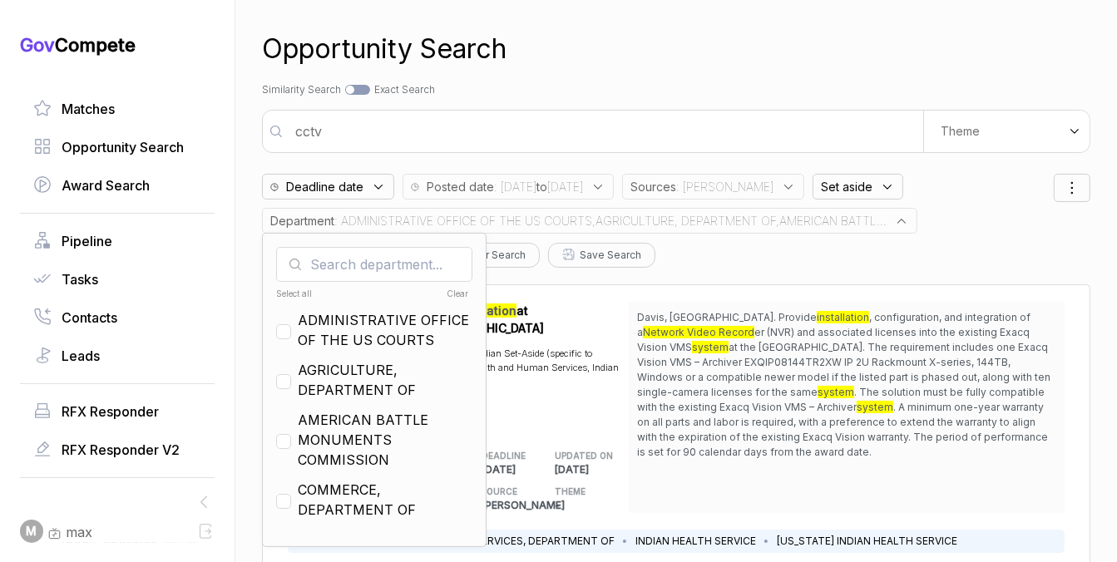
checkbox input "false"
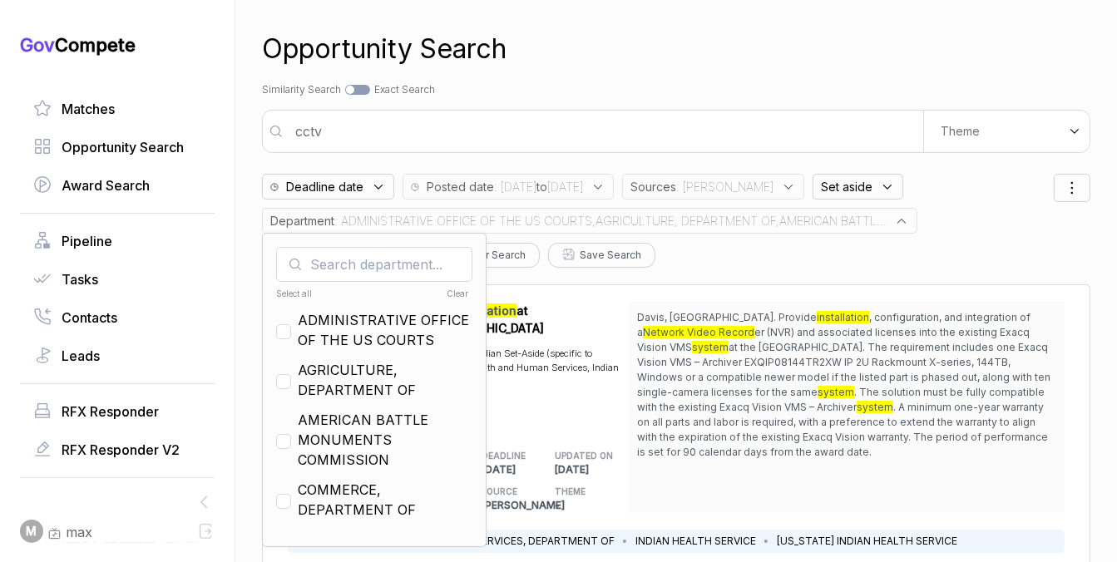
checkbox input "false"
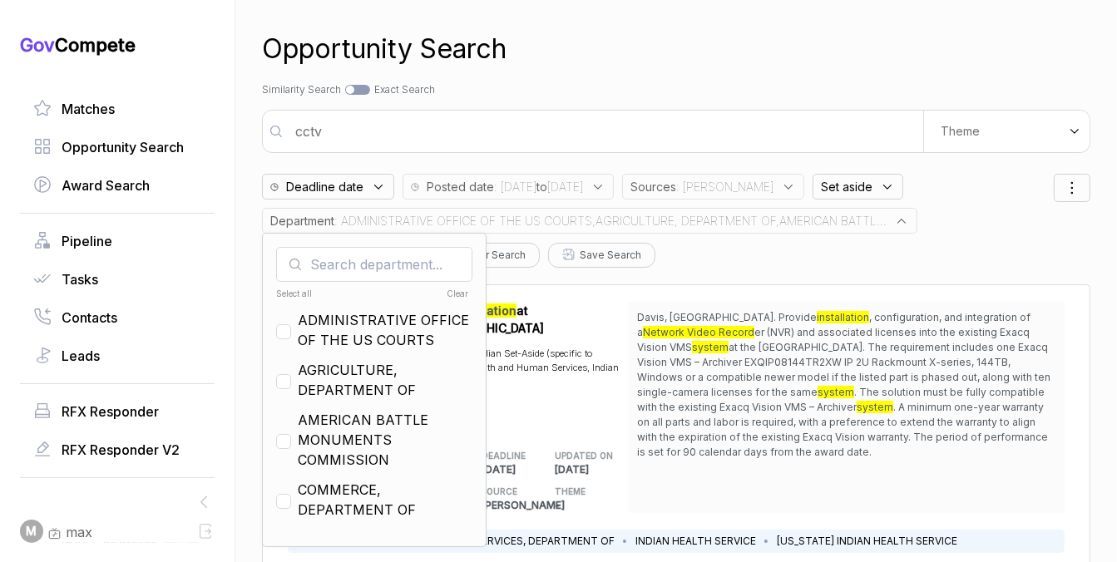
checkbox input "false"
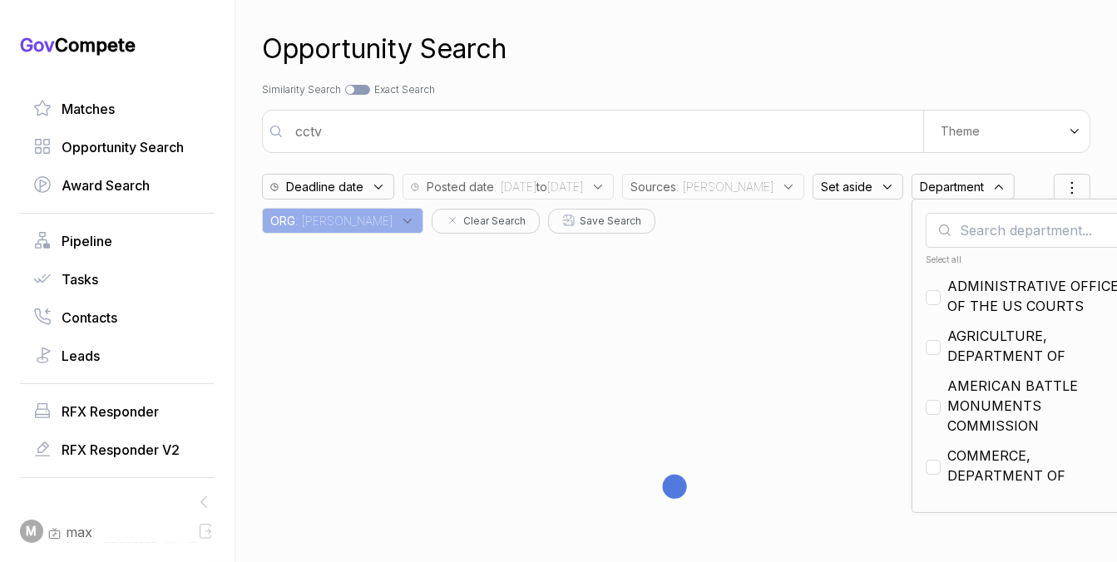
click at [955, 233] on input "text" at bounding box center [1024, 230] width 196 height 35
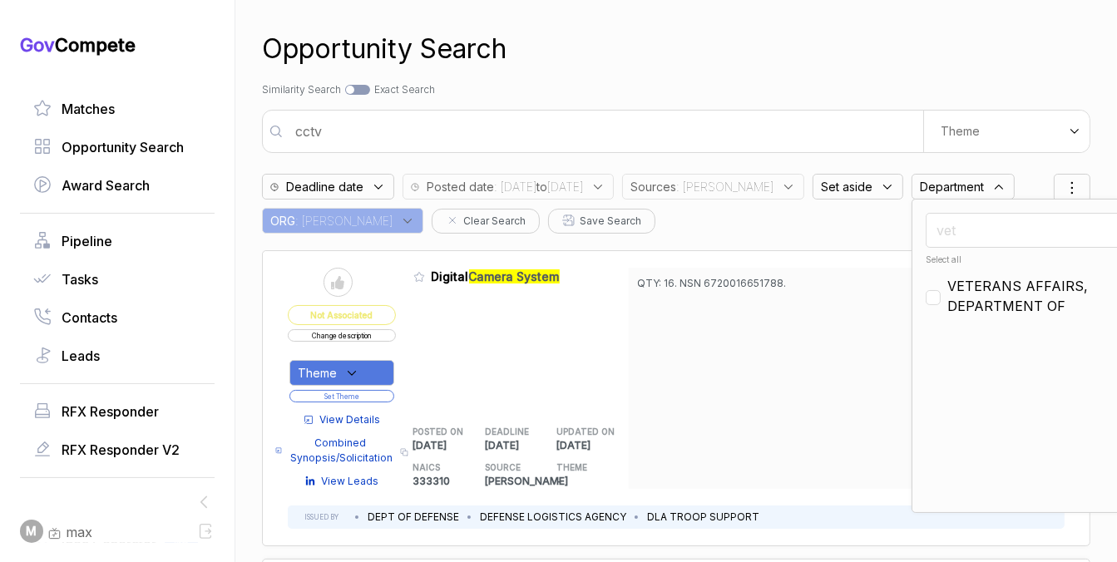
type input "vet"
click at [959, 279] on span "VETERANS AFFAIRS, DEPARTMENT OF" at bounding box center [1034, 296] width 175 height 40
click at [965, 236] on input "vet" at bounding box center [1024, 230] width 196 height 35
checkbox input "false"
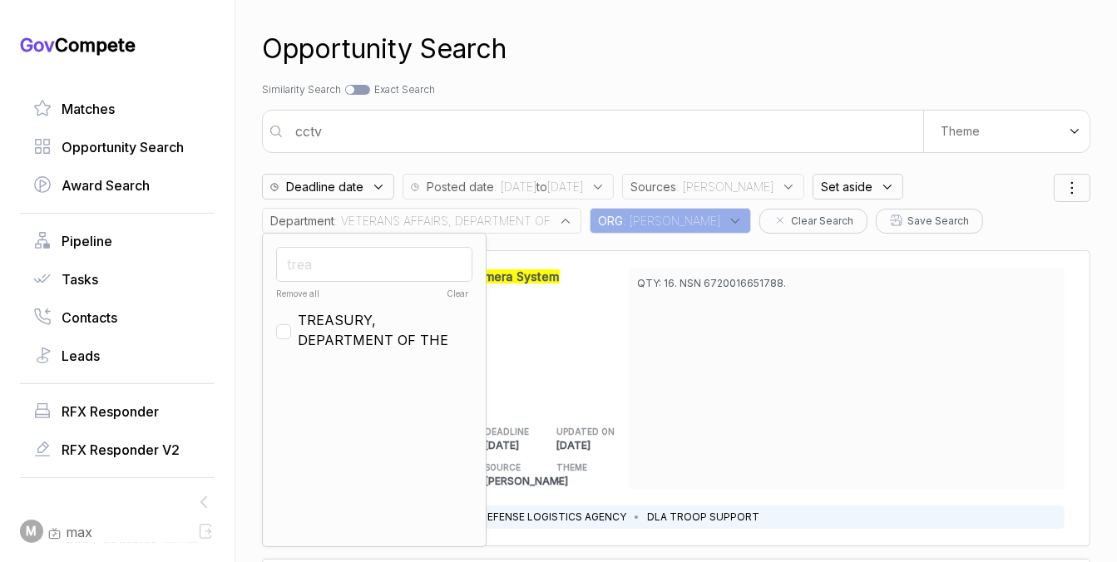
click at [415, 255] on input "trea" at bounding box center [374, 264] width 196 height 35
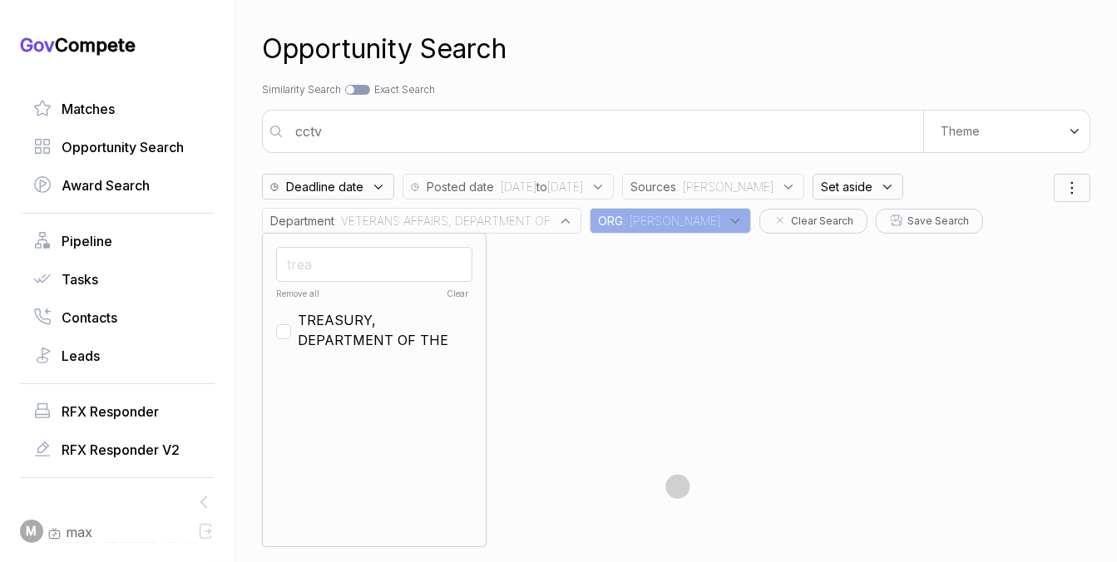
type input "trea"
click at [377, 310] on span "TREASURY, DEPARTMENT OF THE" at bounding box center [385, 330] width 175 height 40
checkbox input "true"
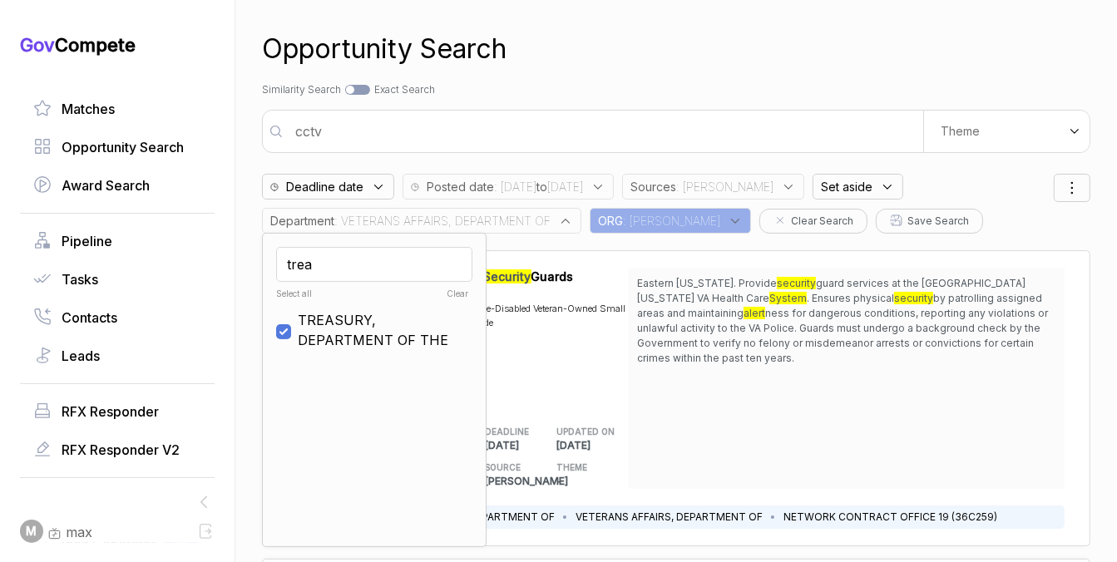
click at [646, 73] on div "Opportunity Search Search by Topic Relevance Similarity Search Search by Exact …" at bounding box center [676, 281] width 828 height 562
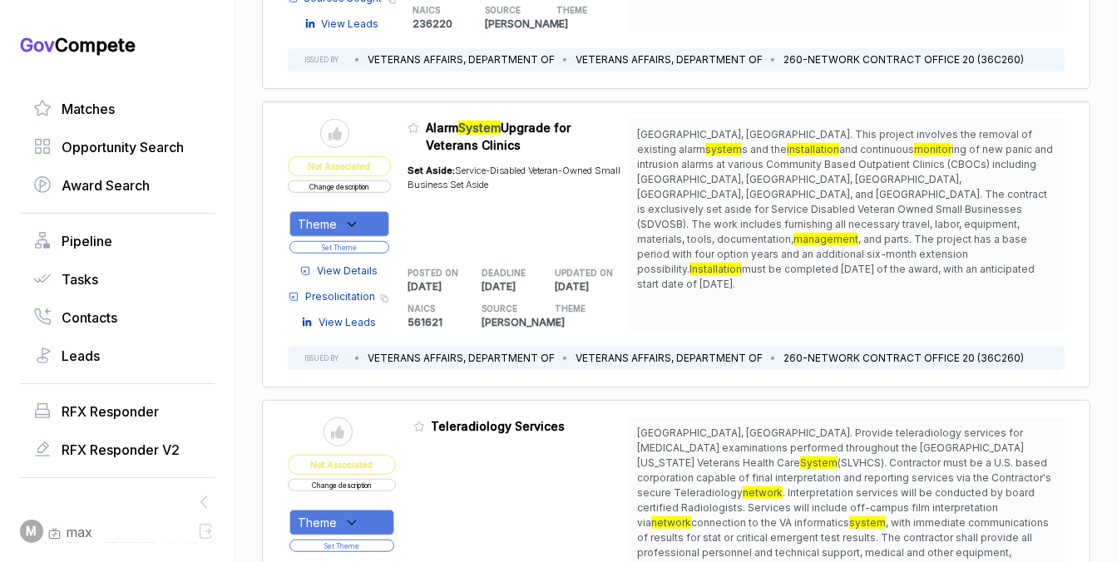
scroll to position [1090, 0]
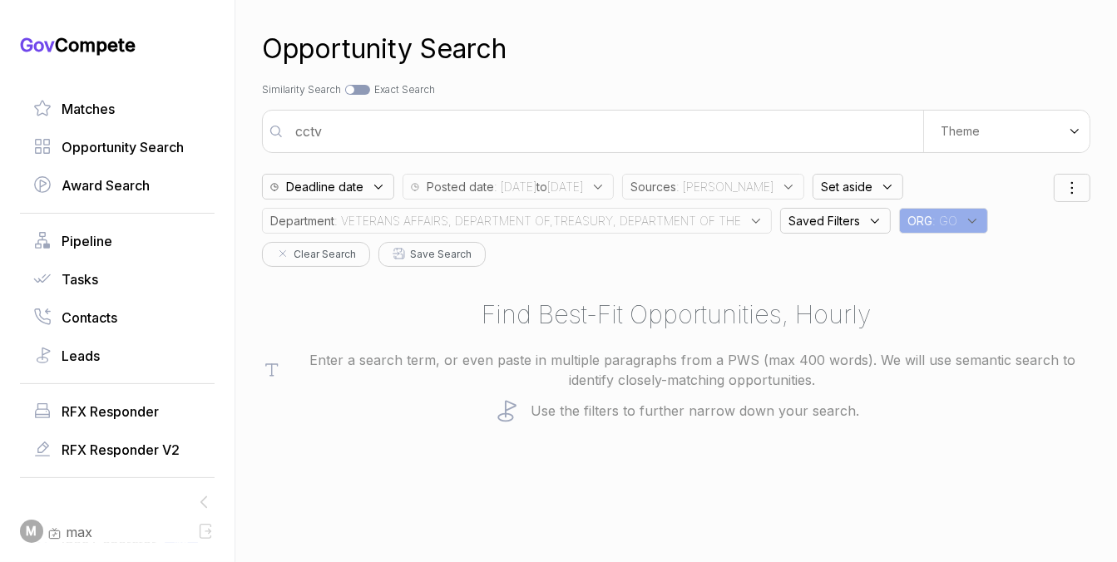
click at [482, 220] on span ": VETERANS AFFAIRS, DEPARTMENT OF,TREASURY, DEPARTMENT OF THE" at bounding box center [537, 220] width 407 height 17
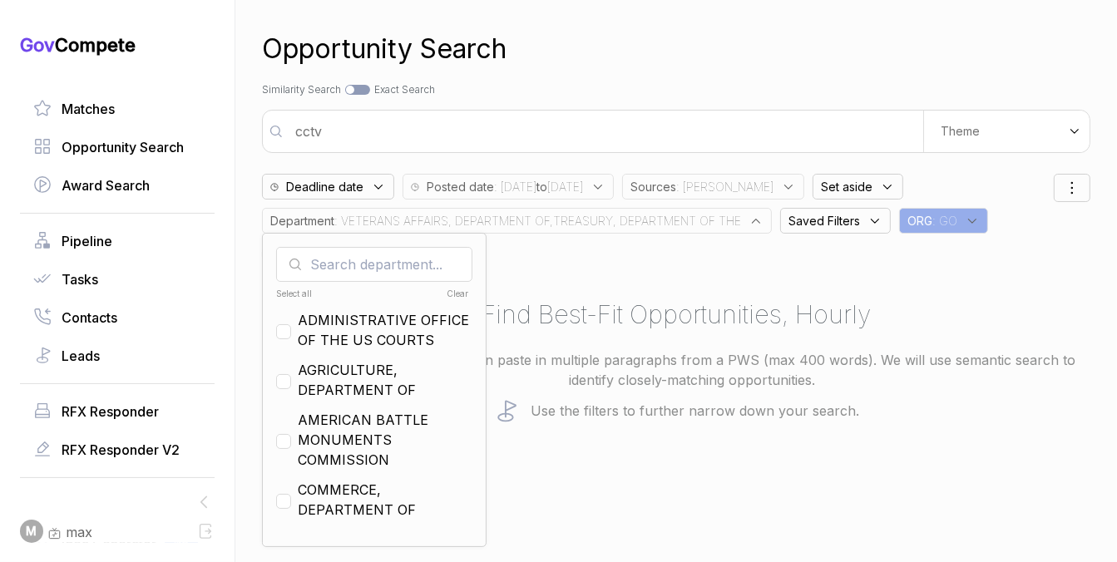
click at [455, 295] on div "Clear" at bounding box center [421, 294] width 96 height 12
checkbox input "false"
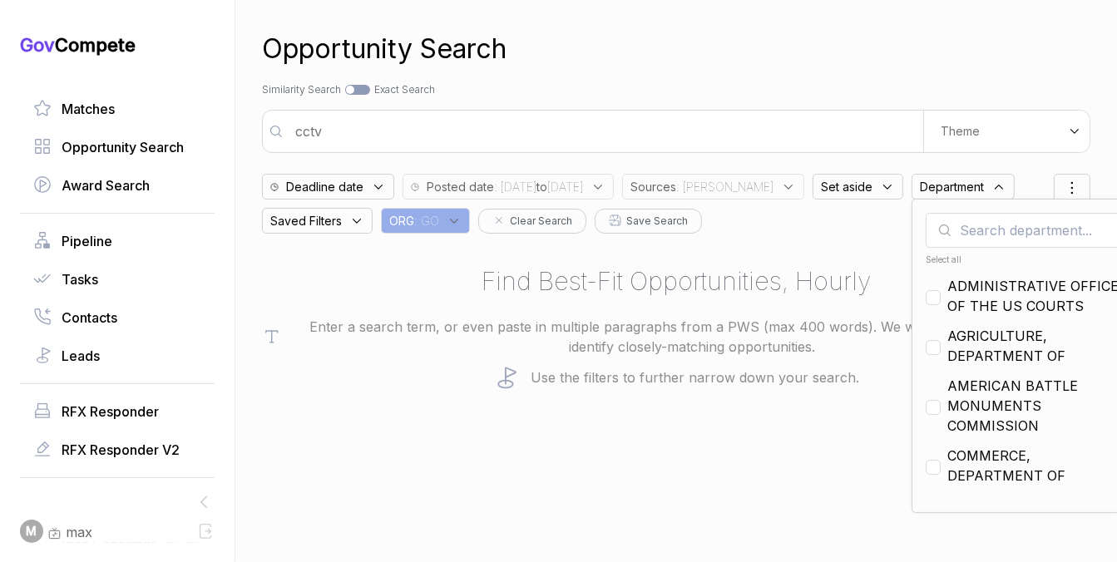
click at [743, 187] on span ": sam" at bounding box center [724, 186] width 97 height 17
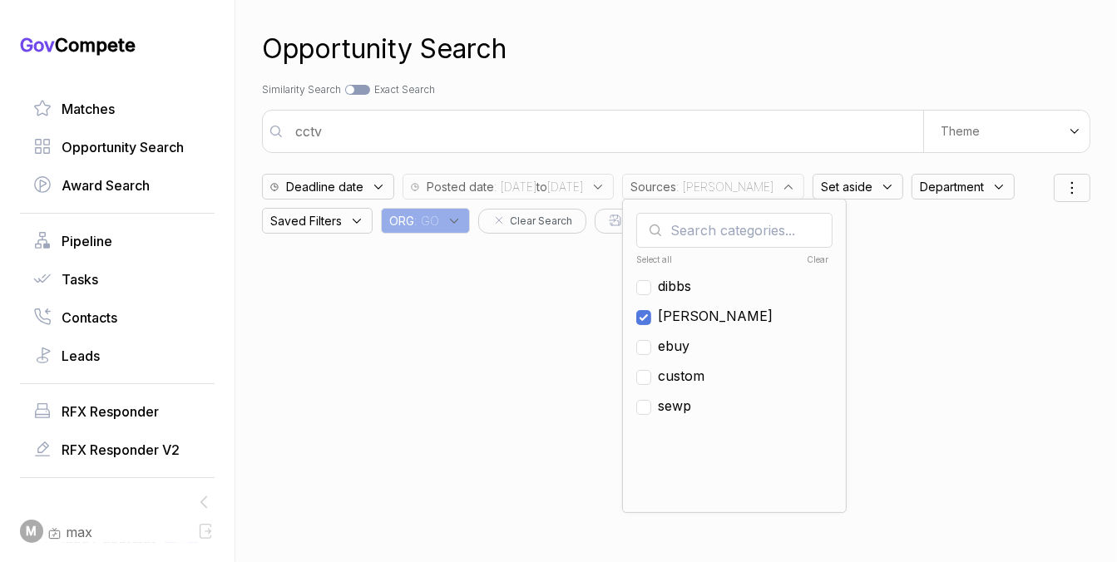
click at [726, 321] on span "[PERSON_NAME]" at bounding box center [715, 316] width 115 height 20
checkbox input "false"
click at [690, 340] on span "ebuy" at bounding box center [674, 346] width 32 height 20
checkbox input "true"
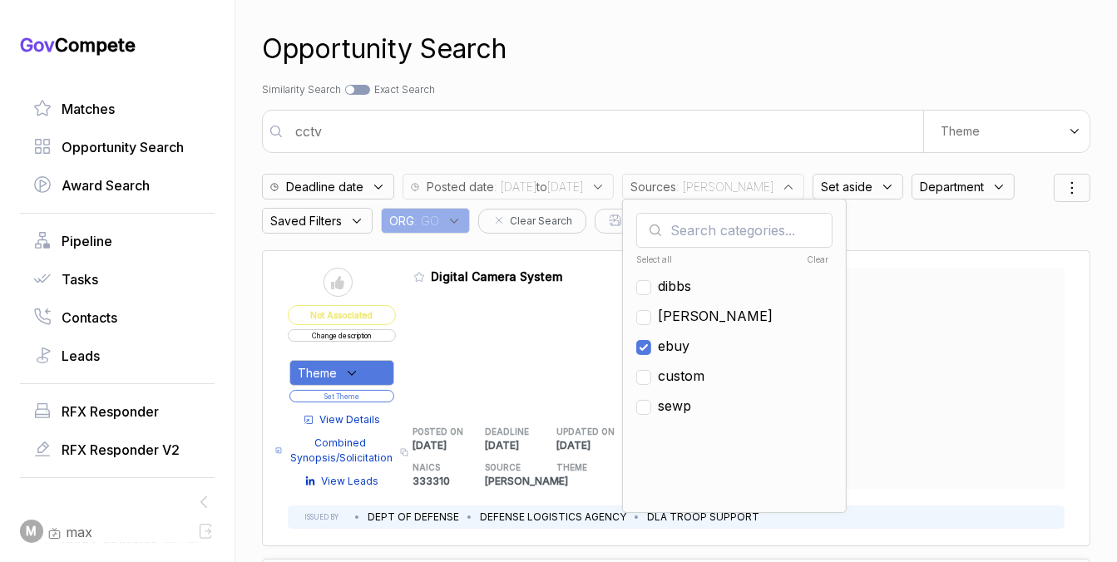
click at [784, 93] on div "Search by Topic Relevance Similarity Search Search by Exact Keyword Match Exact…" at bounding box center [676, 89] width 828 height 15
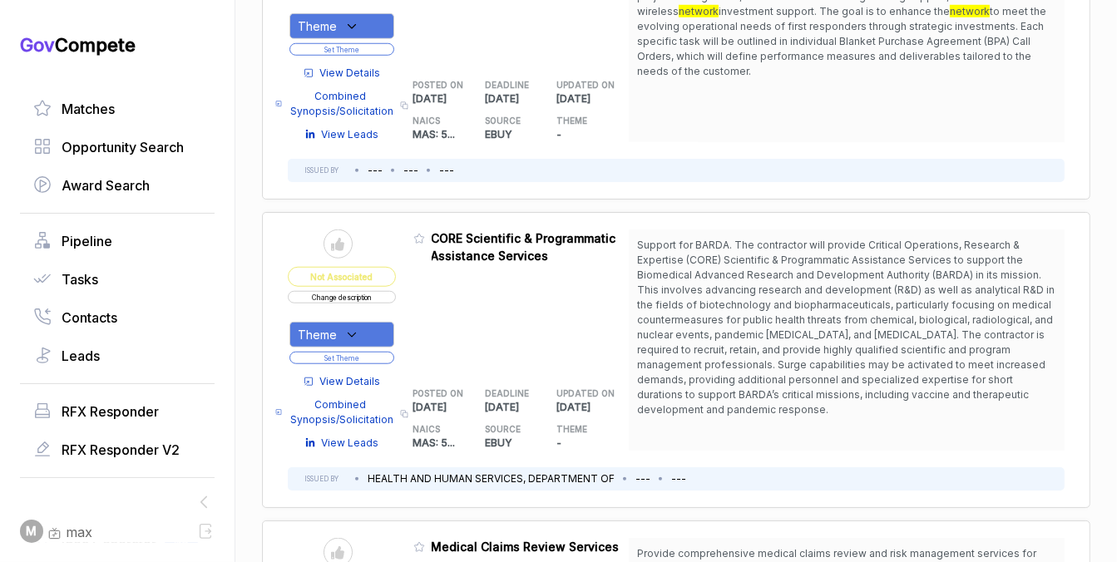
scroll to position [1272, 0]
click at [770, 282] on span "Support for BARDA. The contractor will provide Critical Operations, Research & …" at bounding box center [846, 328] width 418 height 177
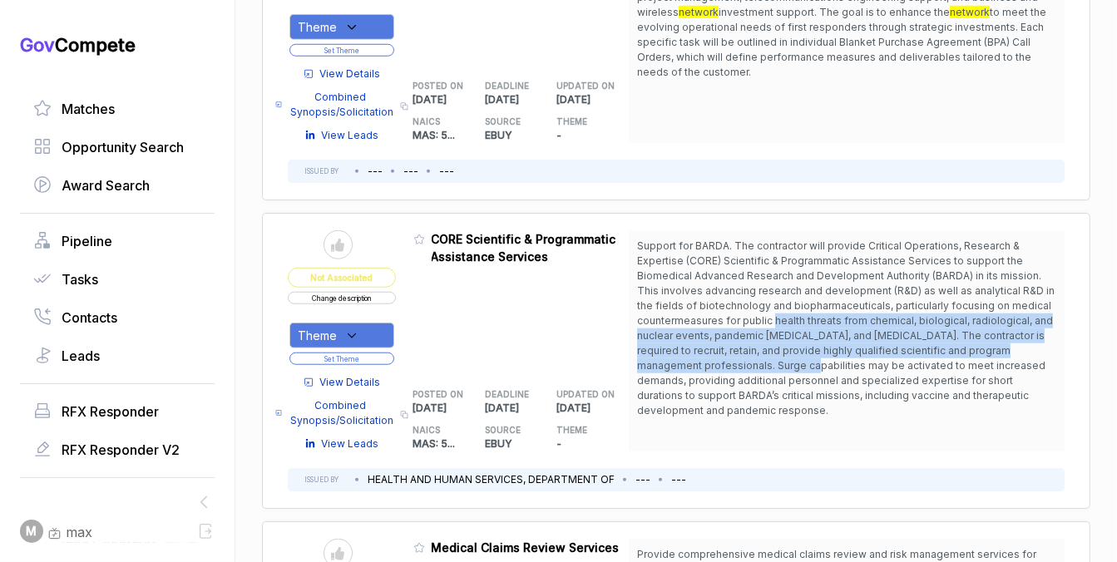
drag, startPoint x: 770, startPoint y: 308, endPoint x: 766, endPoint y: 365, distance: 57.5
click at [766, 366] on span "Support for BARDA. The contractor will provide Critical Operations, Research & …" at bounding box center [846, 329] width 419 height 180
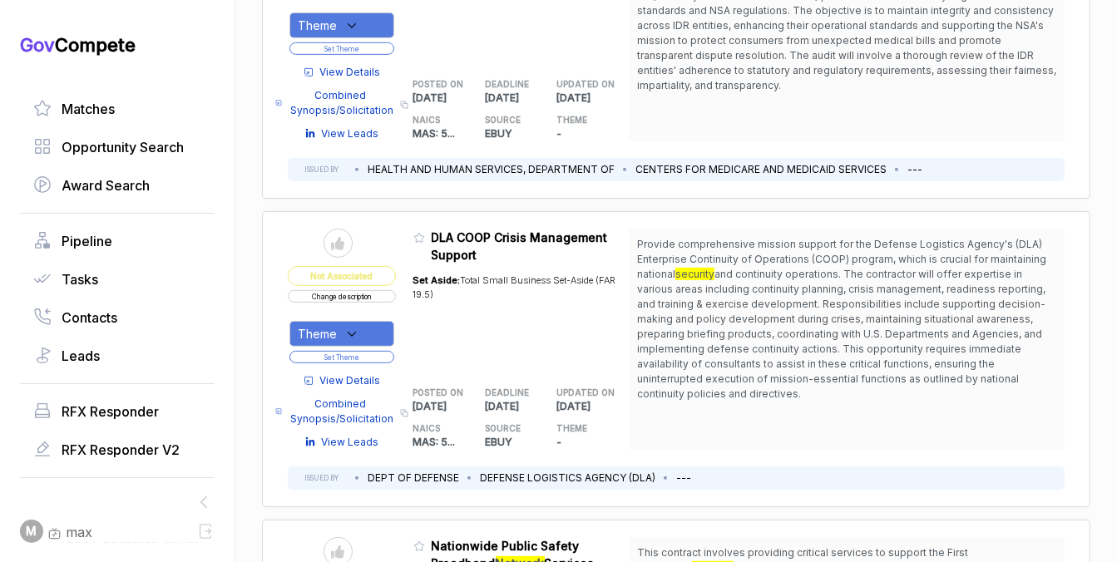
scroll to position [653, 0]
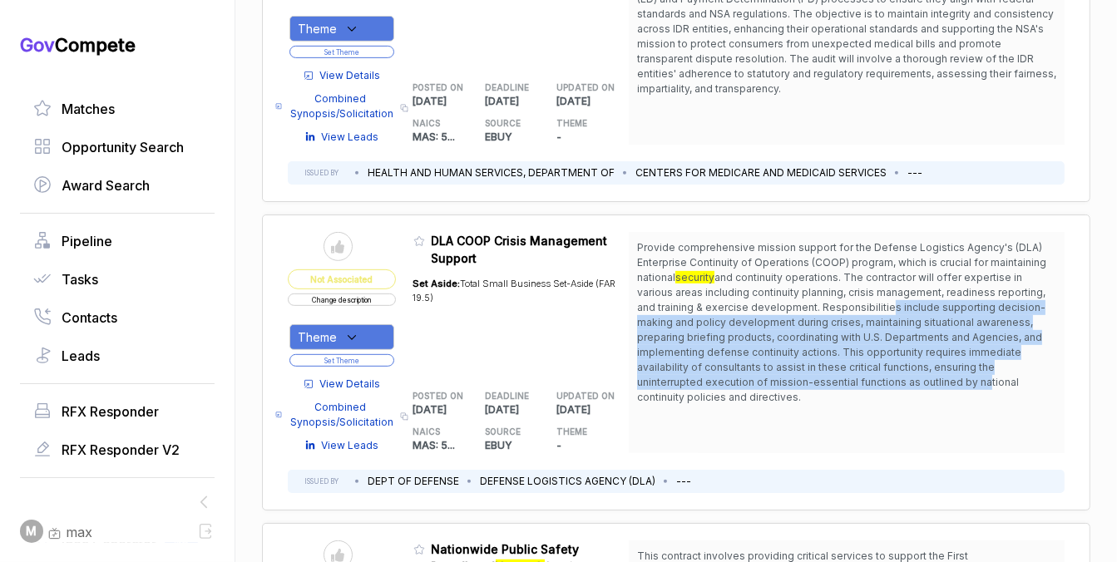
drag, startPoint x: 818, startPoint y: 303, endPoint x: 801, endPoint y: 378, distance: 76.9
click at [801, 376] on span "and continuity operations. The contractor will offer expertise in various areas…" at bounding box center [841, 337] width 408 height 132
click at [801, 378] on span "and continuity operations. The contractor will offer expertise in various areas…" at bounding box center [841, 337] width 408 height 132
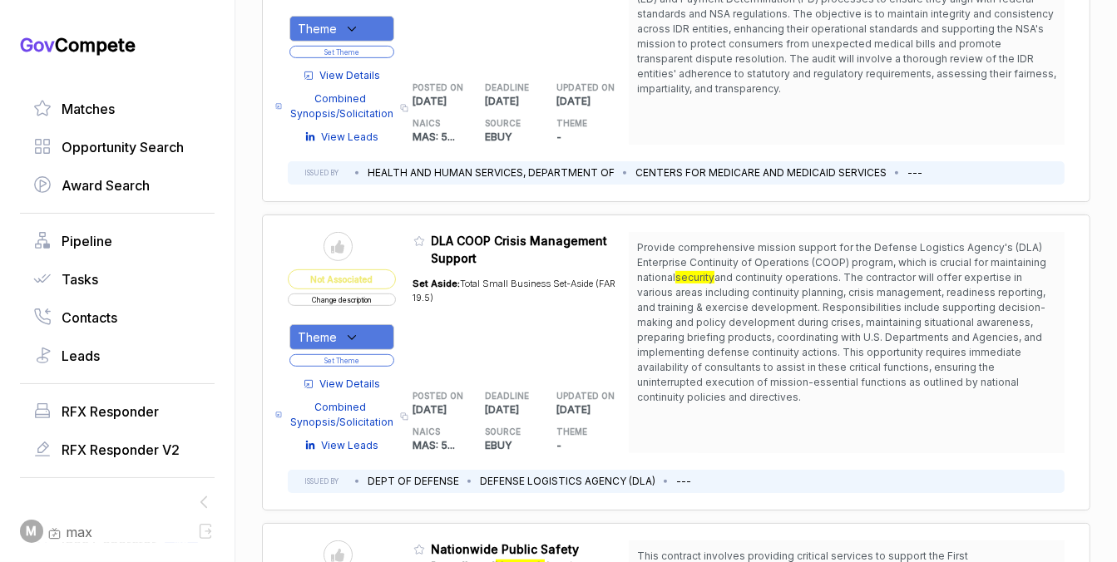
click at [377, 334] on div "Theme" at bounding box center [341, 337] width 105 height 26
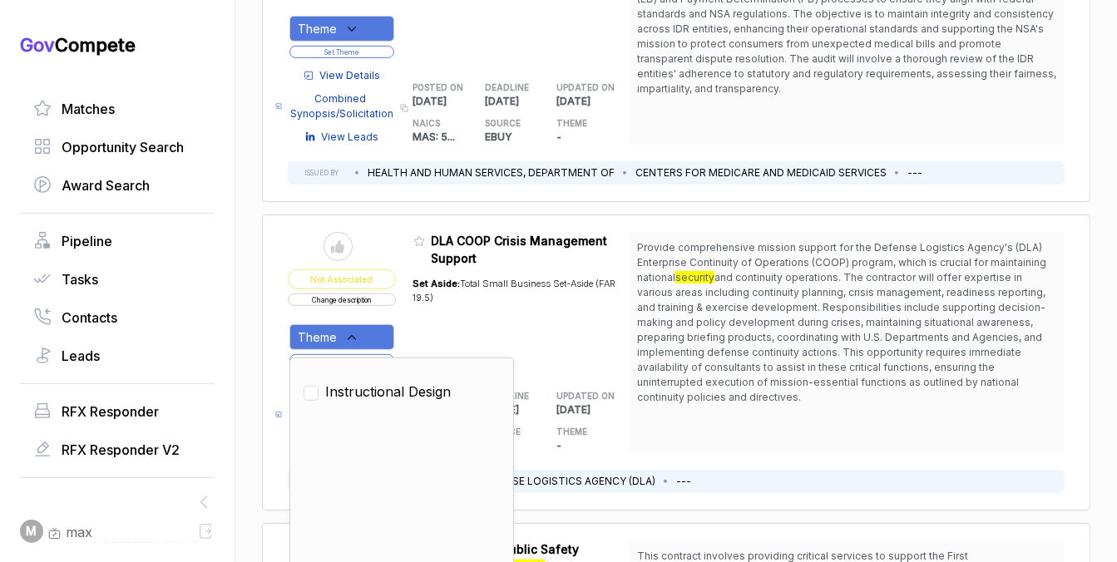
click at [360, 383] on span "Instructional Design" at bounding box center [388, 392] width 126 height 20
checkbox input "true"
click at [456, 309] on div "Set Aside: Total Small Business Set-Aside (FAR 19.5)" at bounding box center [521, 319] width 216 height 105
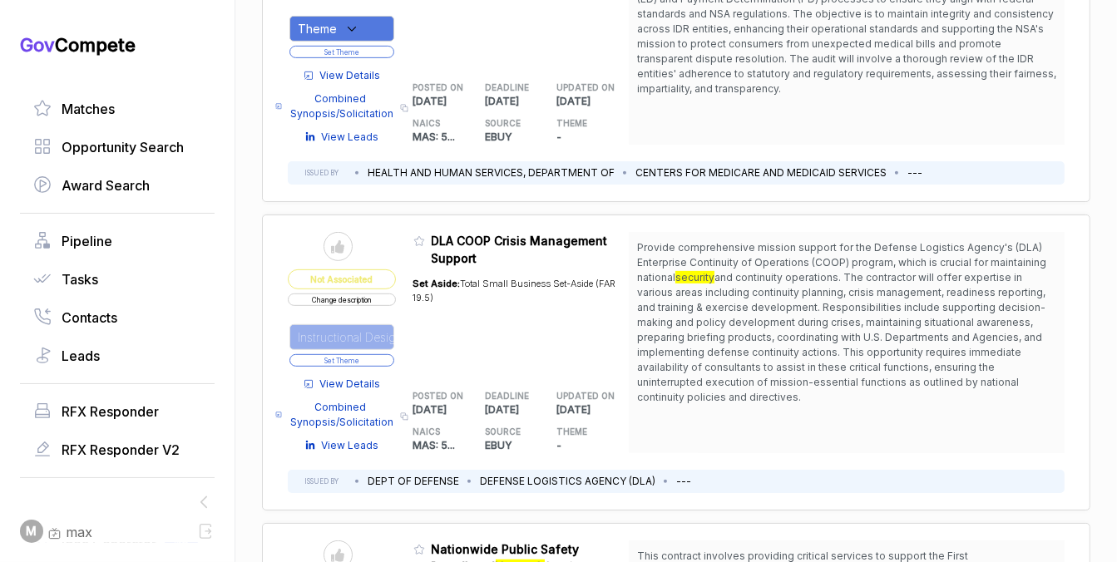
click at [383, 356] on button "Set Theme" at bounding box center [341, 360] width 105 height 12
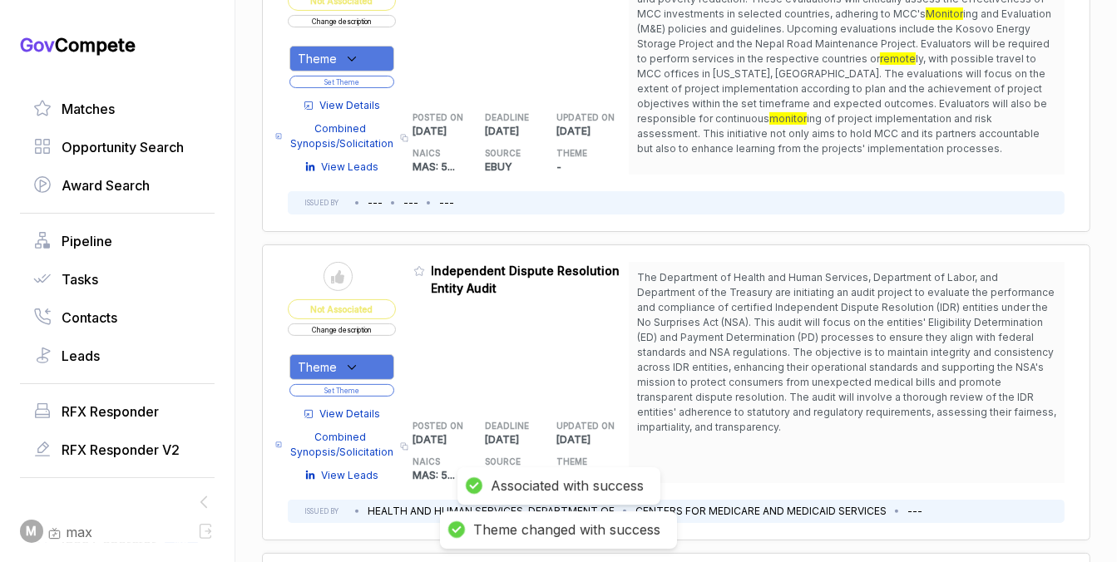
scroll to position [314, 0]
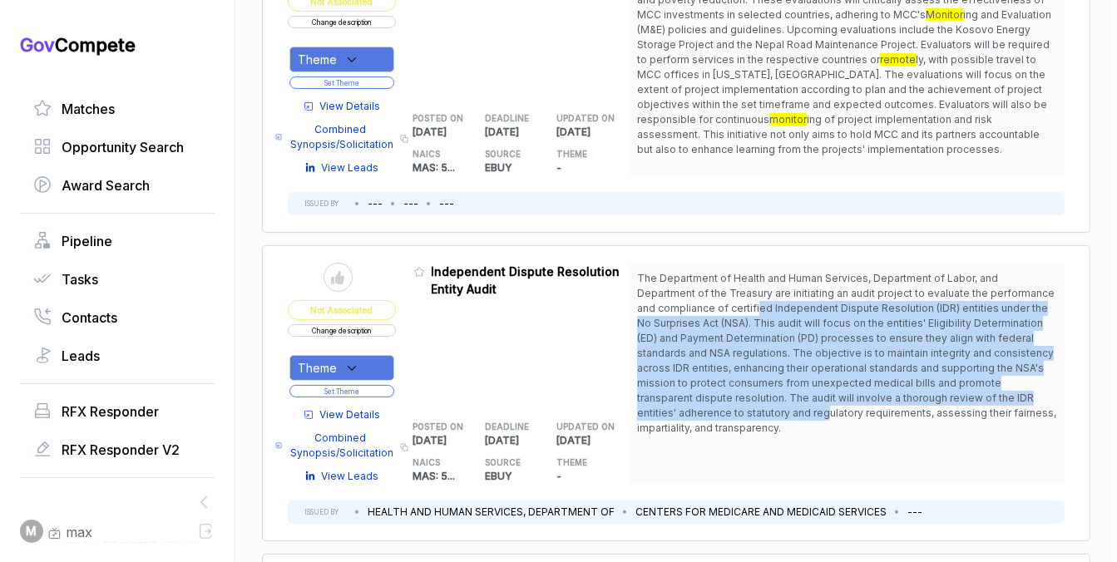
drag, startPoint x: 734, startPoint y: 304, endPoint x: 717, endPoint y: 419, distance: 116.9
click at [717, 418] on span "The Department of Health and Human Services, Department of Labor, and Departmen…" at bounding box center [846, 353] width 419 height 165
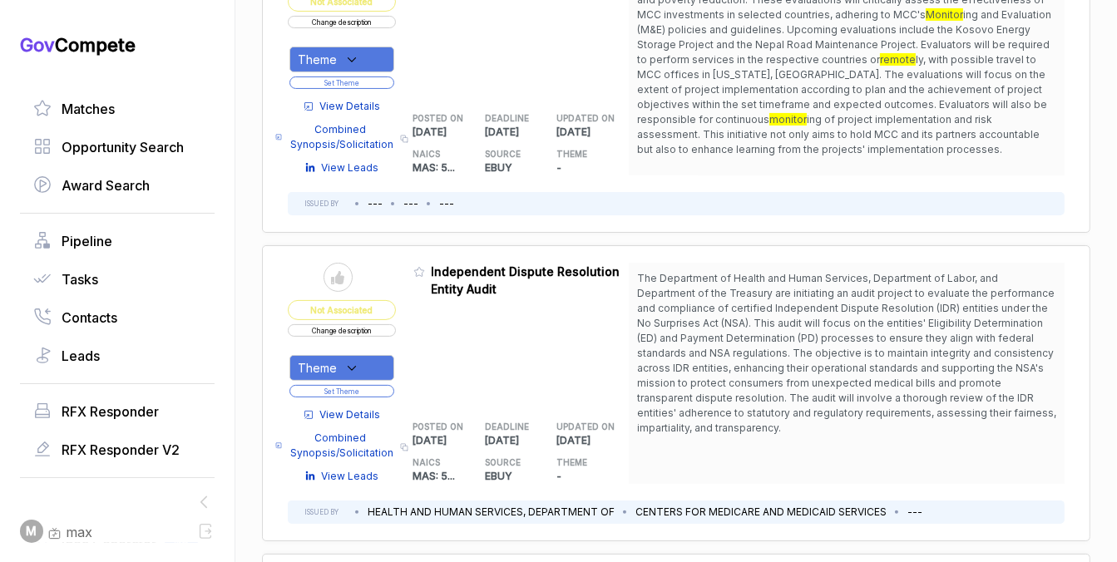
click at [717, 419] on span "The Department of Health and Human Services, Department of Labor, and Departmen…" at bounding box center [846, 353] width 419 height 165
click at [337, 371] on div "Theme" at bounding box center [341, 368] width 105 height 26
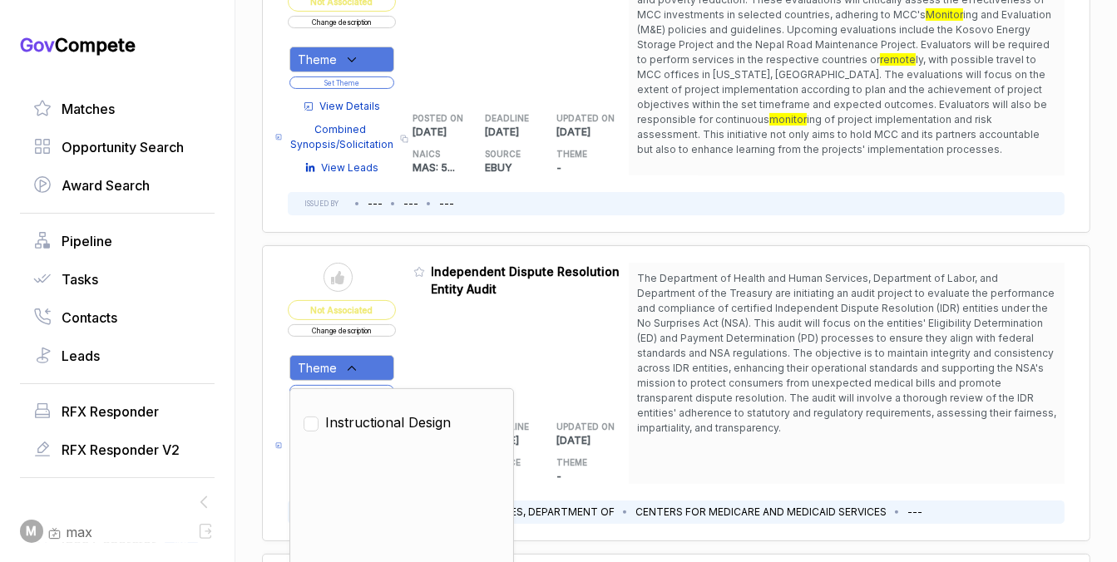
click at [339, 413] on span "Instructional Design" at bounding box center [388, 423] width 126 height 20
checkbox input "true"
click at [518, 315] on div "Admin: Click to change feature to 1 RFI1784816_GS-10F-0212S Independent Dispute…" at bounding box center [521, 373] width 216 height 221
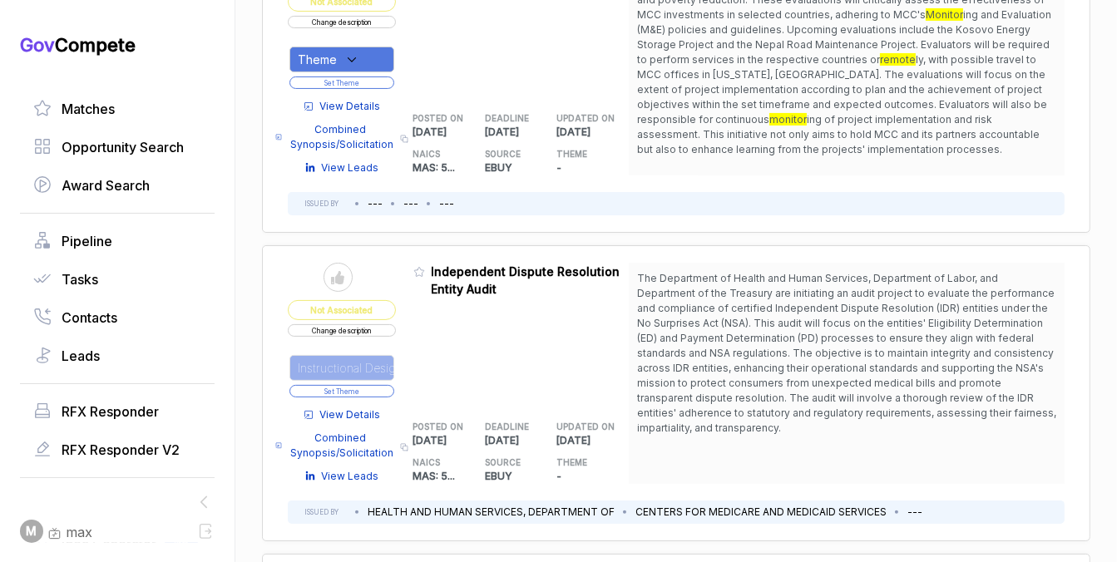
click at [386, 390] on button "Set Theme" at bounding box center [341, 391] width 105 height 12
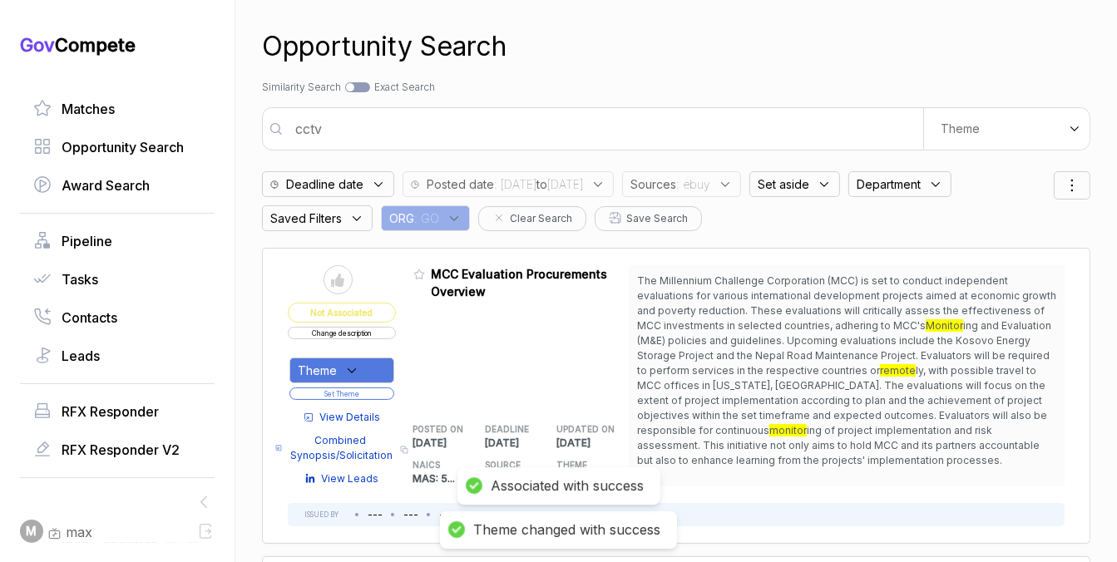
scroll to position [0, 0]
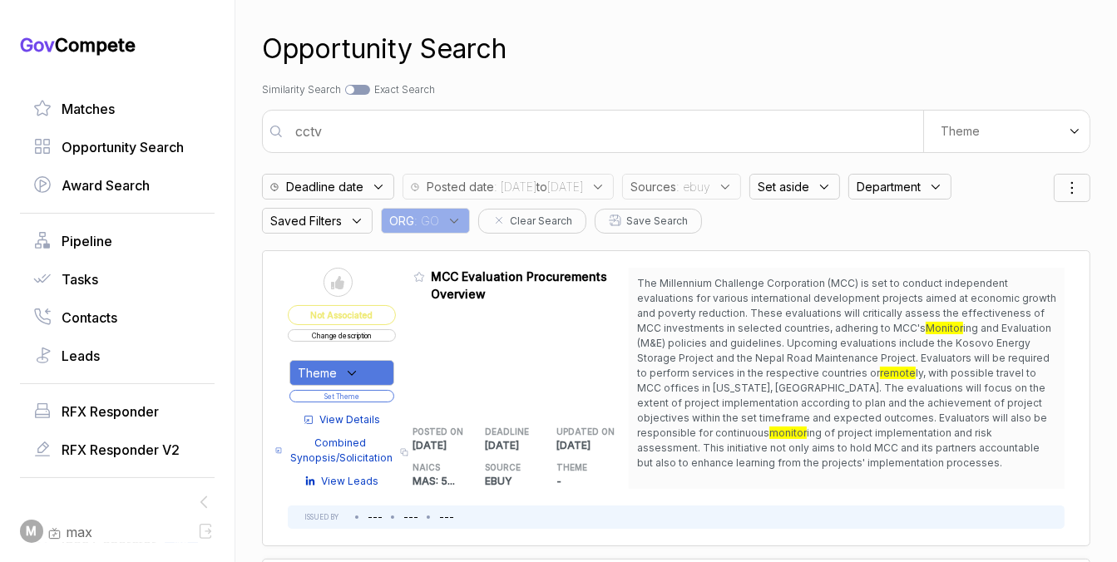
click at [733, 174] on div "Sources : ebuy" at bounding box center [681, 187] width 119 height 26
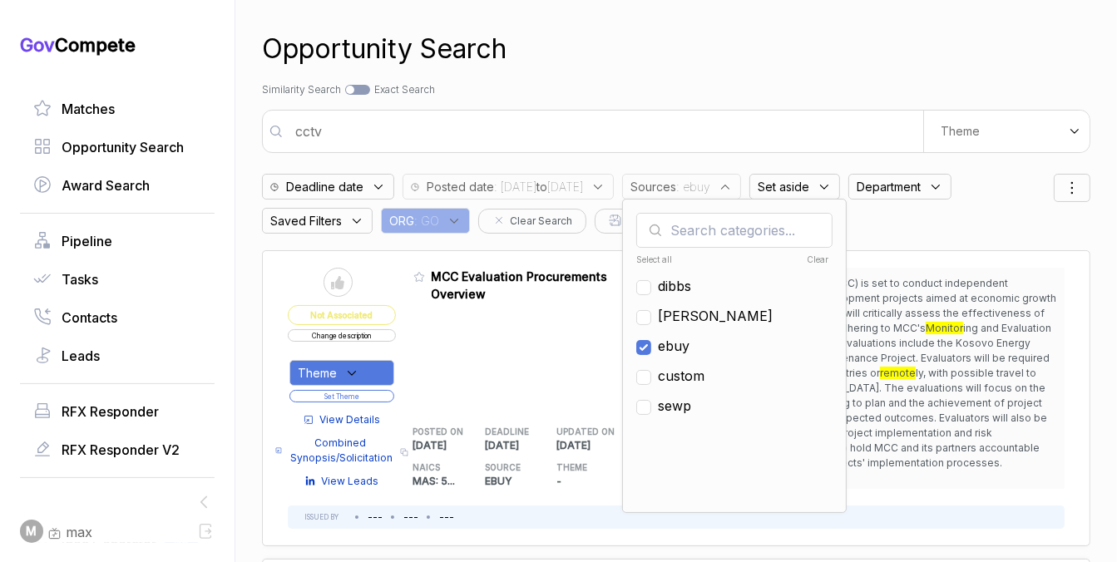
click at [690, 348] on span "ebuy" at bounding box center [674, 346] width 32 height 20
checkbox input "false"
click at [729, 309] on span "[PERSON_NAME]" at bounding box center [715, 316] width 115 height 20
checkbox input "true"
click at [1031, 106] on div "Opportunity Search Search by Topic Relevance Similarity Search Search by Exact …" at bounding box center [676, 281] width 828 height 562
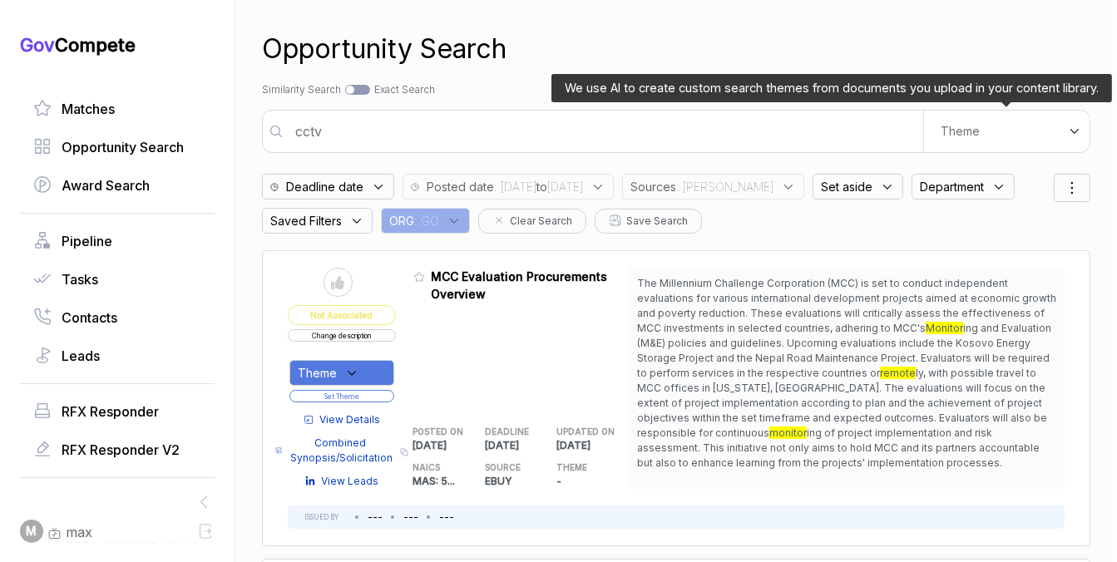
click at [1021, 119] on div "Theme" at bounding box center [1006, 132] width 166 height 42
click at [956, 178] on ul "E-Learning" at bounding box center [977, 194] width 196 height 38
click at [947, 197] on span "E-Learning" at bounding box center [924, 193] width 69 height 17
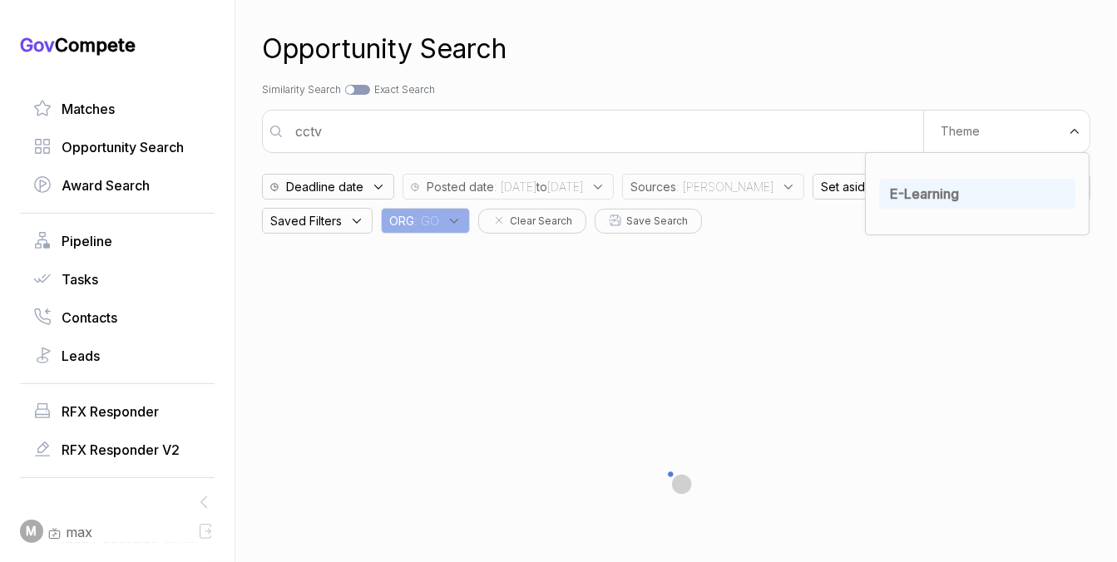
click at [1002, 61] on div "Opportunity Search" at bounding box center [676, 49] width 828 height 40
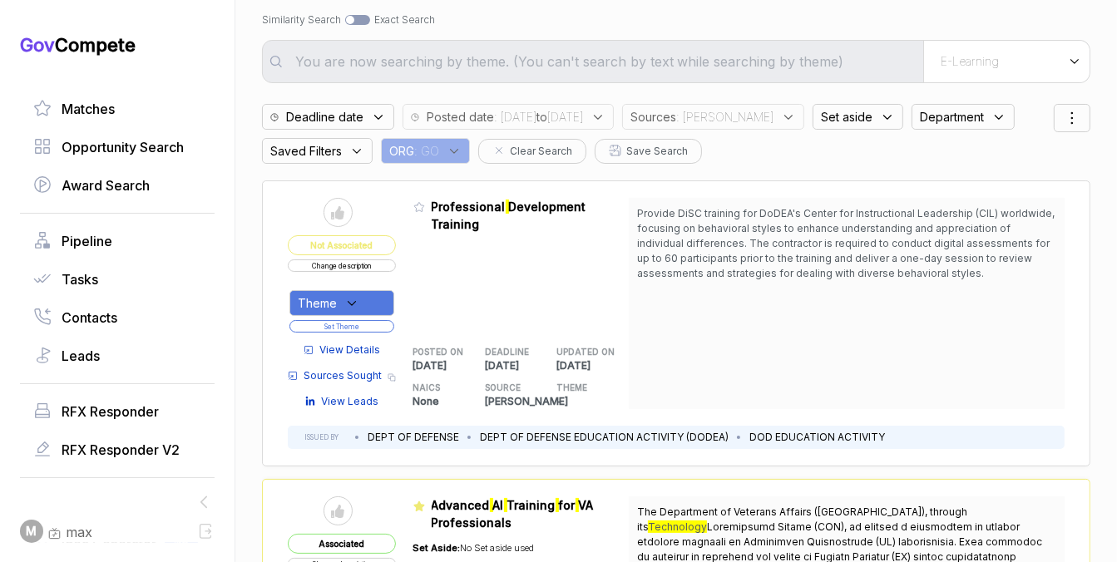
scroll to position [76, 0]
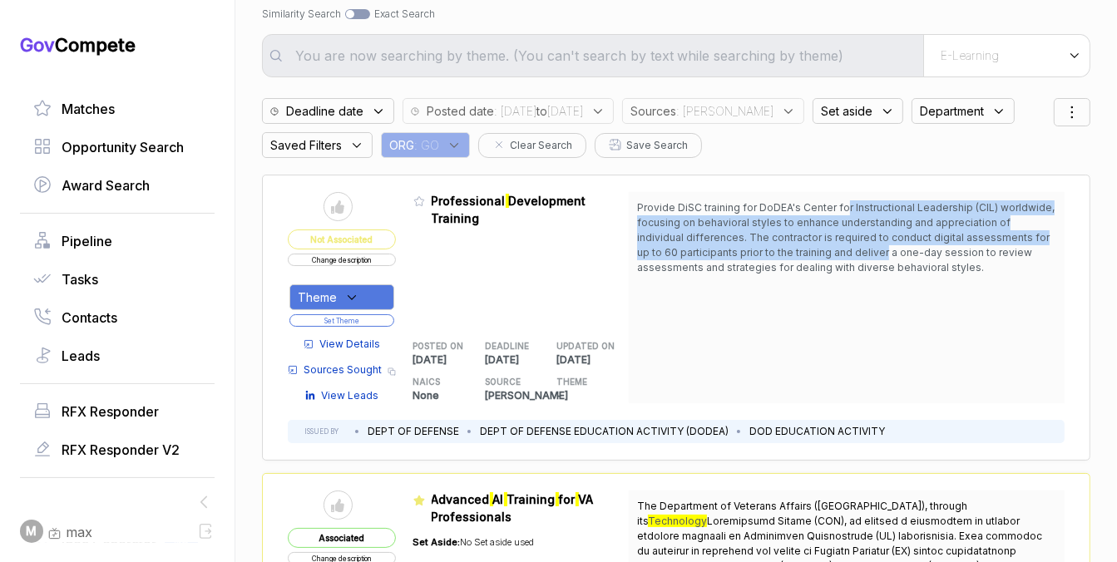
drag, startPoint x: 843, startPoint y: 212, endPoint x: 838, endPoint y: 250, distance: 38.6
click at [838, 250] on span "Provide DiSC training for DoDEA's Center for Instructional Leadership (CIL) wor…" at bounding box center [846, 237] width 418 height 72
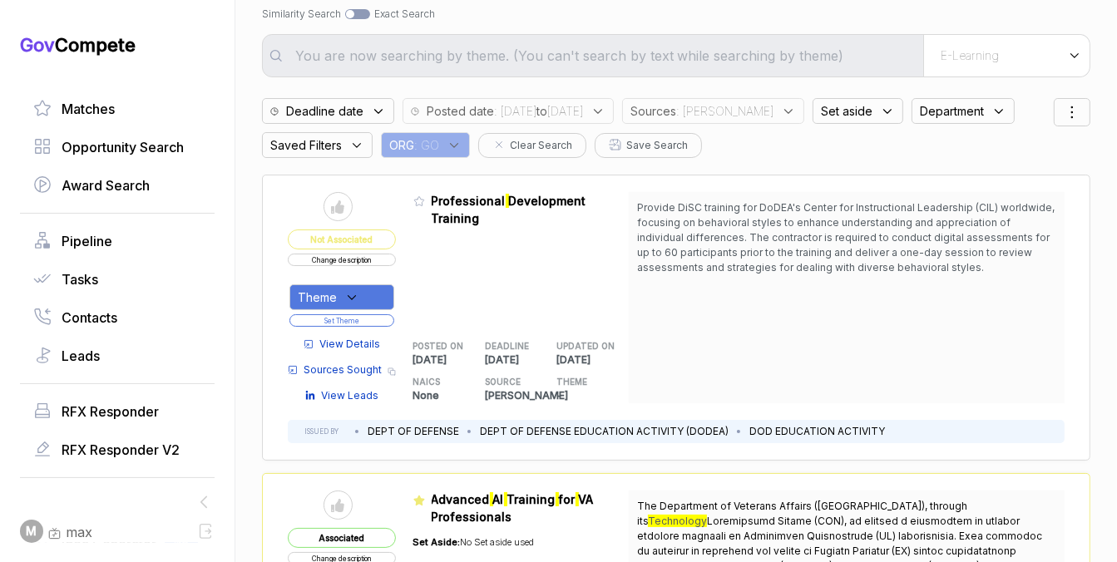
click at [362, 341] on span "View Details" at bounding box center [350, 344] width 61 height 15
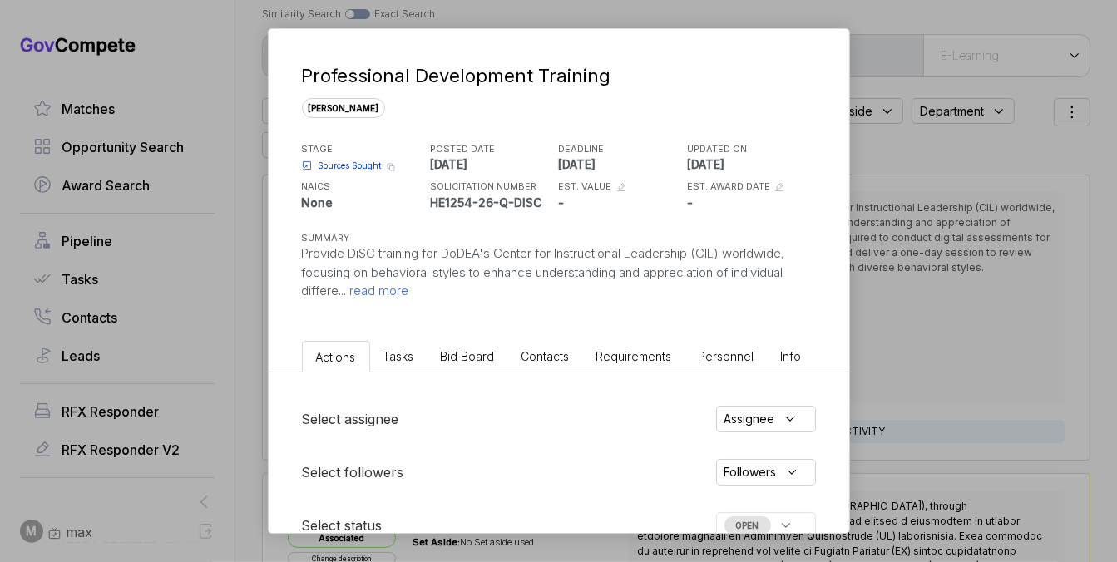
click at [470, 363] on li "Bid Board" at bounding box center [468, 356] width 81 height 31
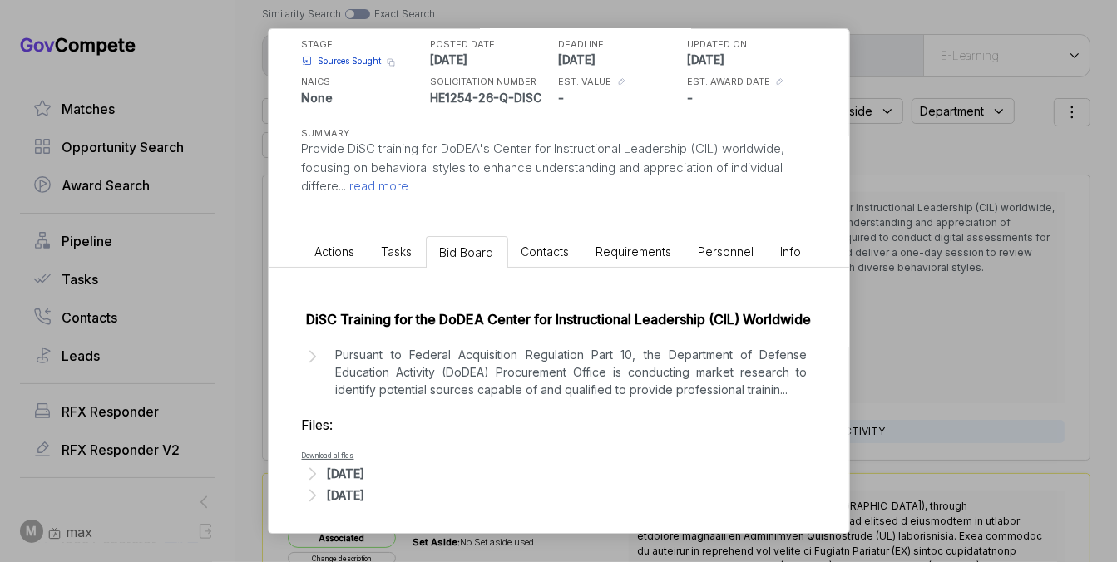
scroll to position [110, 0]
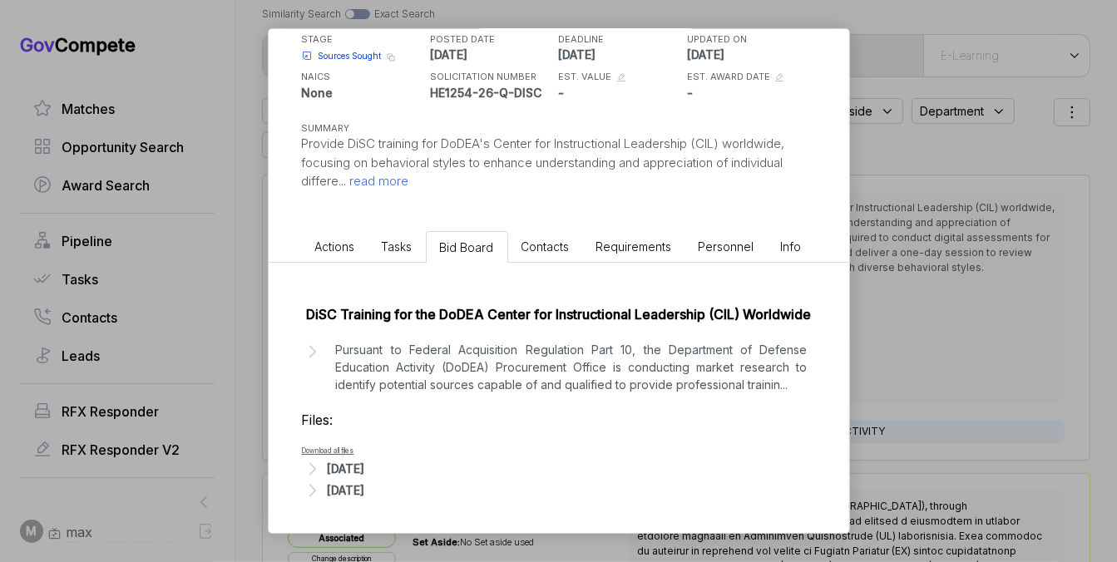
click at [554, 374] on p "Pursuant to Federal Acquisition Regulation Part 10, the Department of Defense E…" at bounding box center [572, 367] width 472 height 52
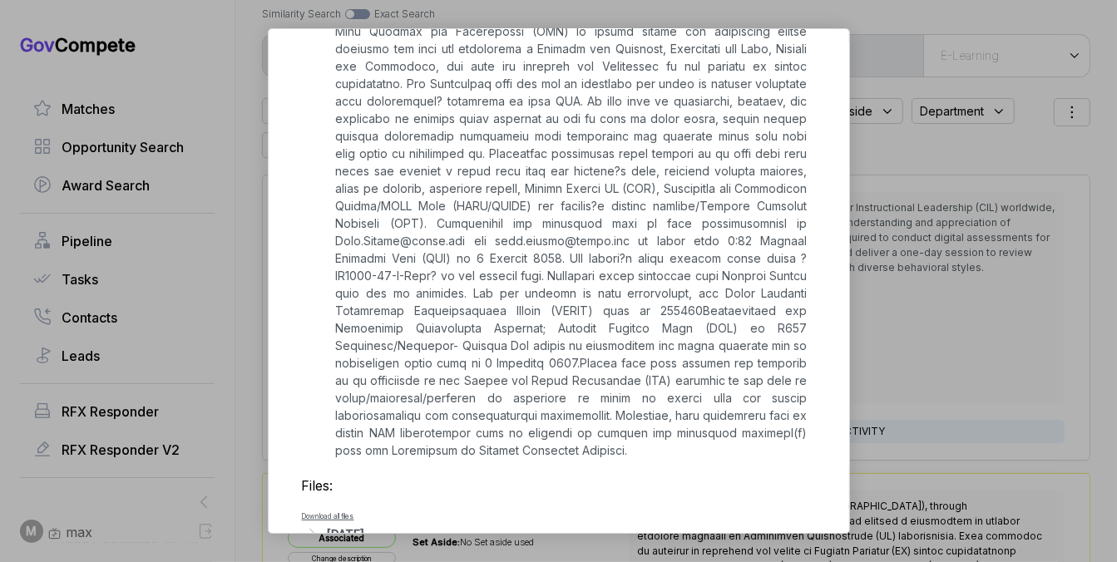
scroll to position [669, 0]
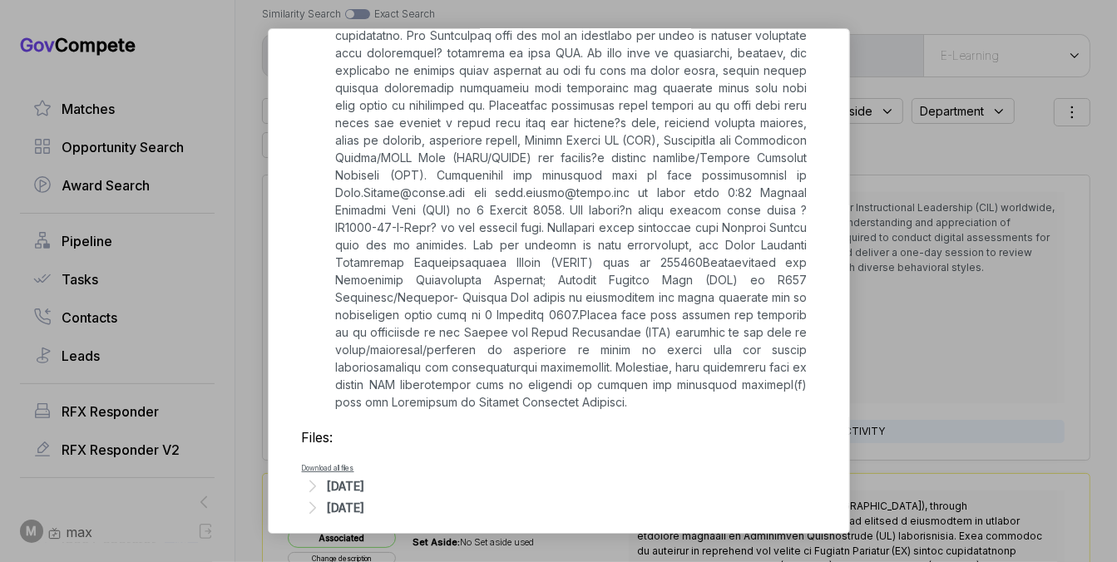
click at [365, 477] on div "Sep 30, 2025" at bounding box center [346, 485] width 37 height 17
click at [929, 393] on div "Professional Development Training sam STAGE Sources Sought Copy link POSTED DAT…" at bounding box center [558, 281] width 1117 height 562
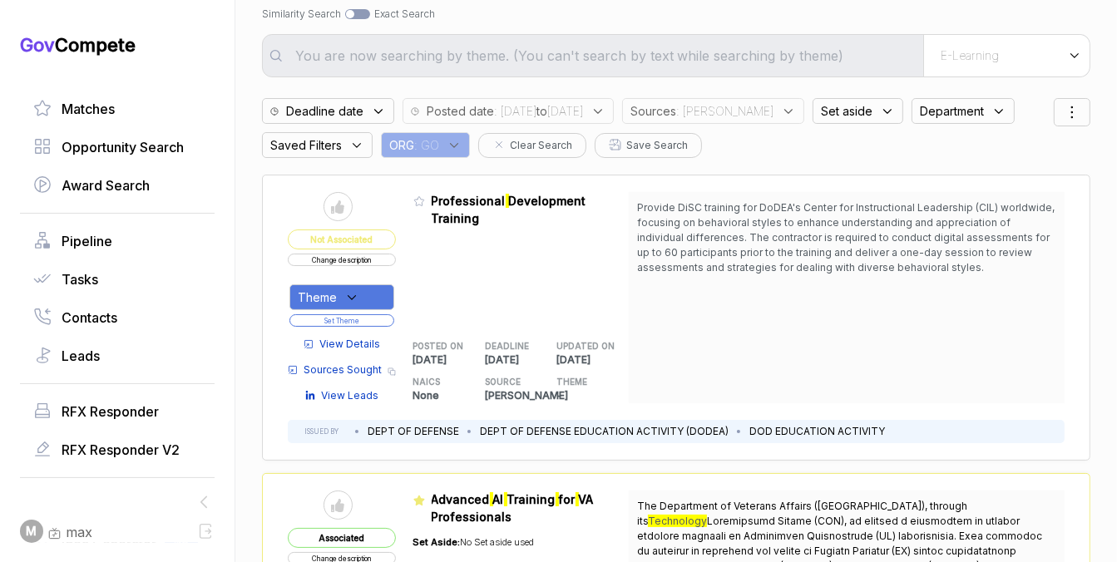
click at [345, 363] on span "Sources Sought" at bounding box center [343, 370] width 78 height 15
click at [344, 290] on icon at bounding box center [351, 297] width 15 height 15
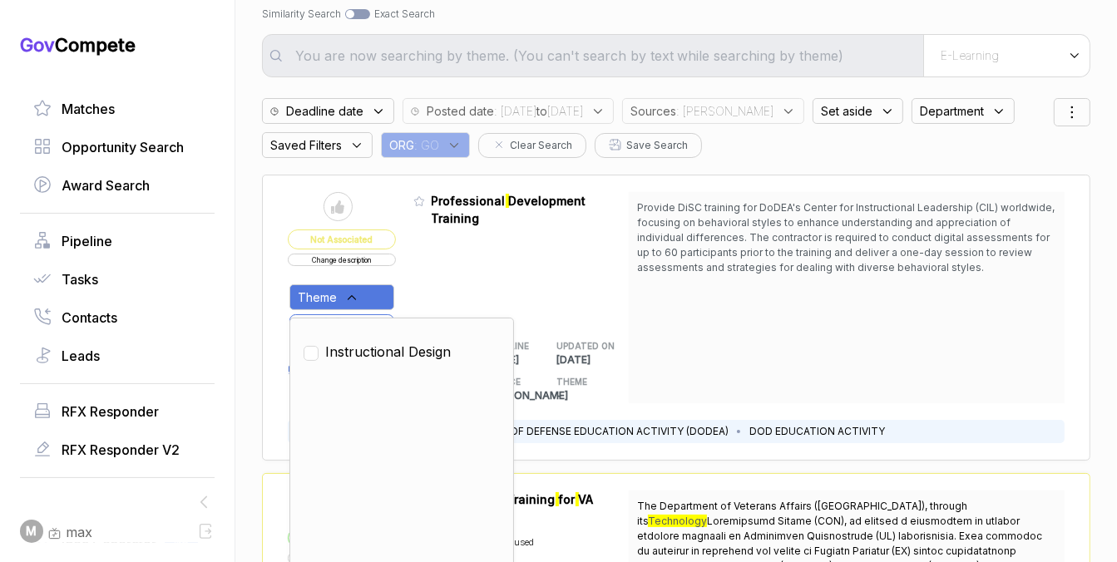
click at [334, 353] on span "Instructional Design" at bounding box center [388, 352] width 126 height 20
checkbox input "true"
click at [467, 293] on div "Admin: Click to change feature to 1 HE1254-26-Q-DISC Professional Development T…" at bounding box center [521, 297] width 216 height 211
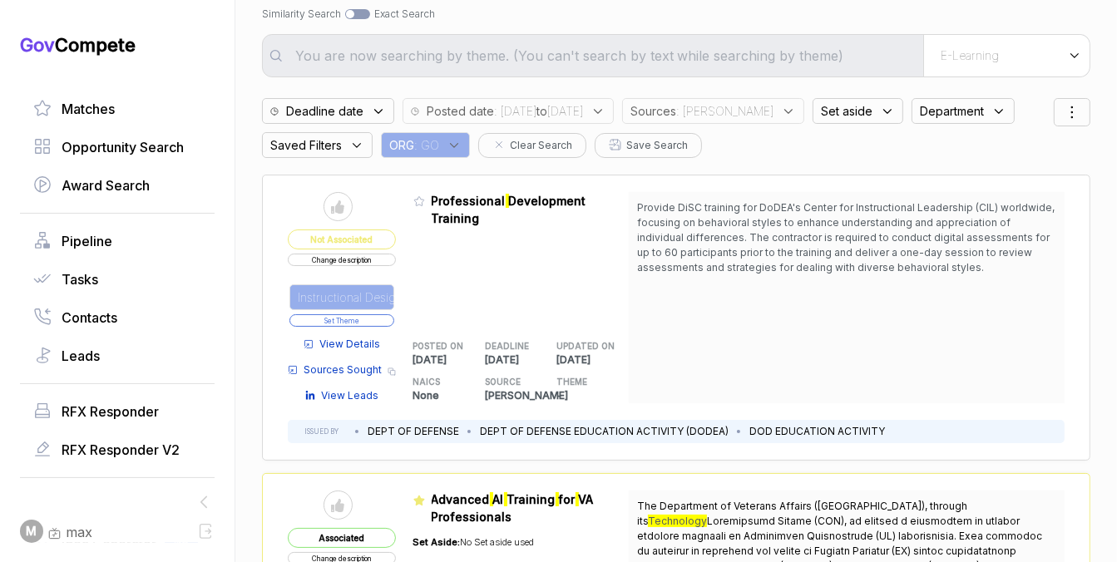
click at [363, 316] on button "Set Theme" at bounding box center [341, 320] width 105 height 12
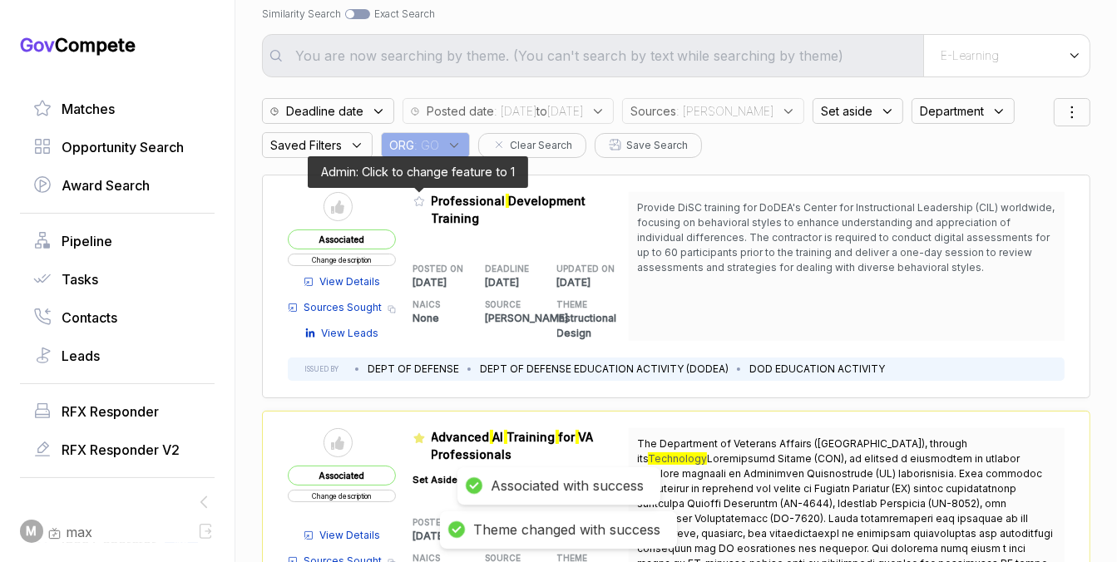
click at [414, 205] on icon at bounding box center [419, 201] width 12 height 12
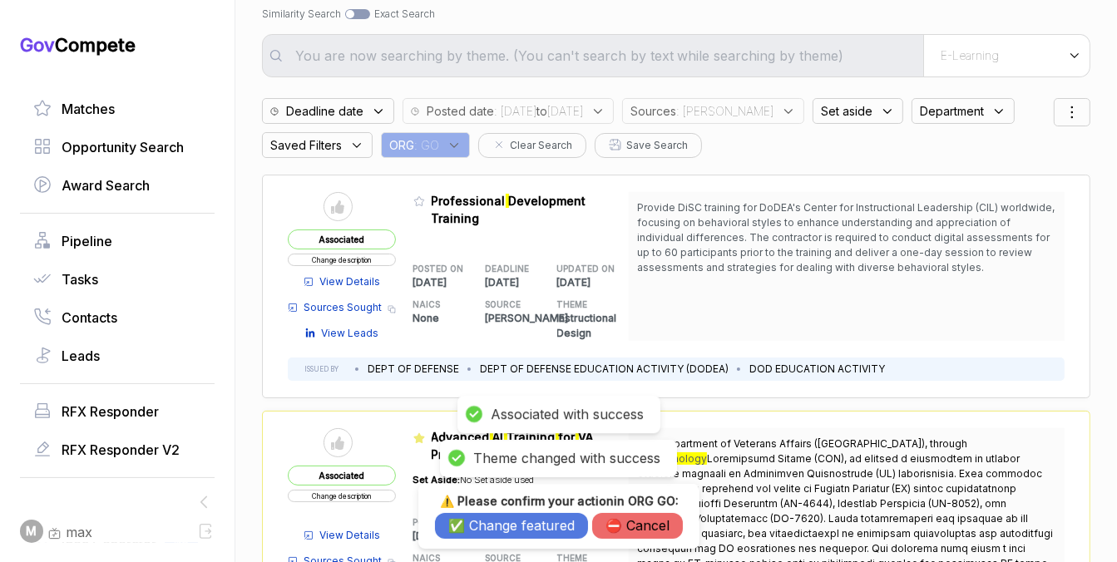
click at [459, 533] on button "✅ Change featured" at bounding box center [511, 526] width 153 height 26
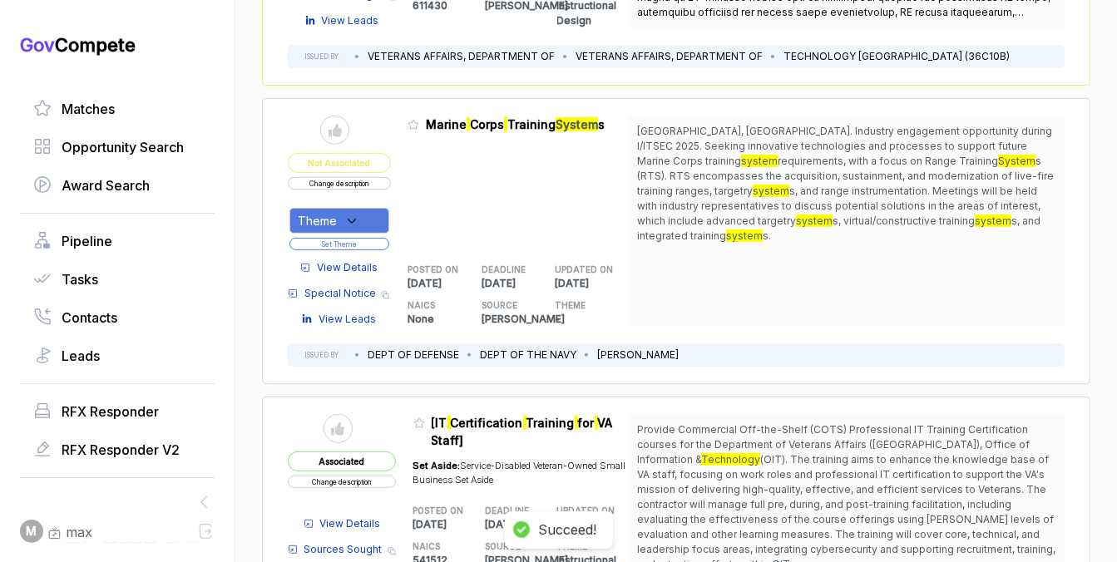
scroll to position [643, 0]
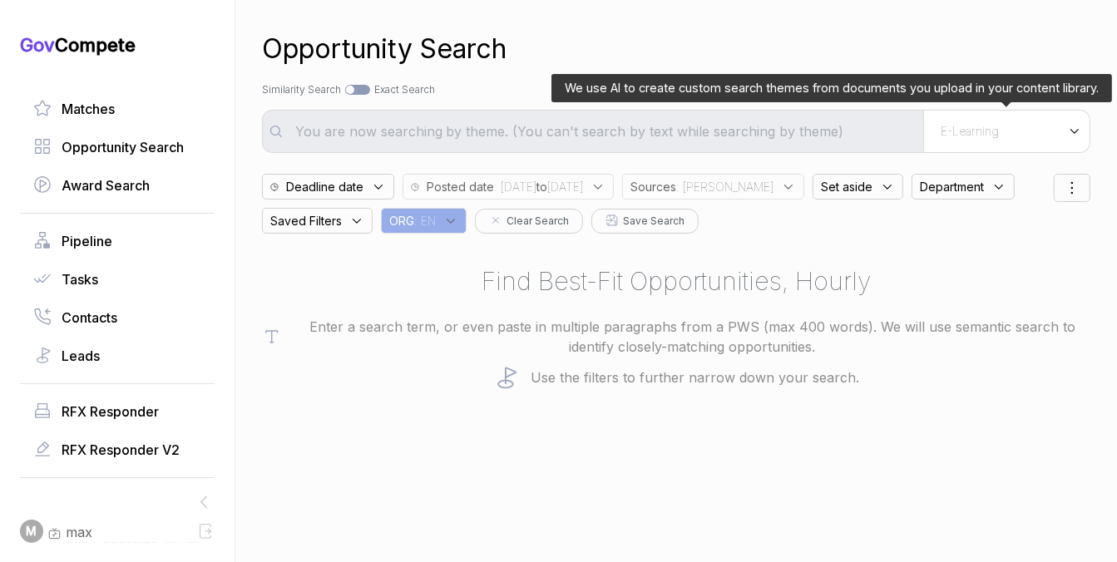
click at [1004, 145] on div "E-Learning" at bounding box center [1006, 132] width 166 height 42
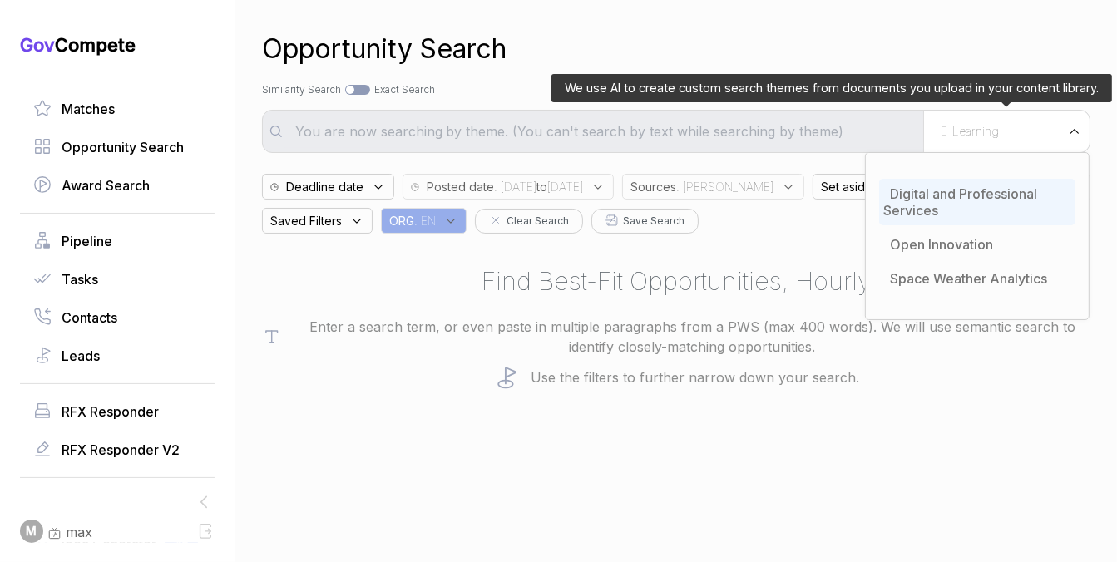
click at [961, 211] on div "Digital and Professional Services" at bounding box center [977, 202] width 196 height 47
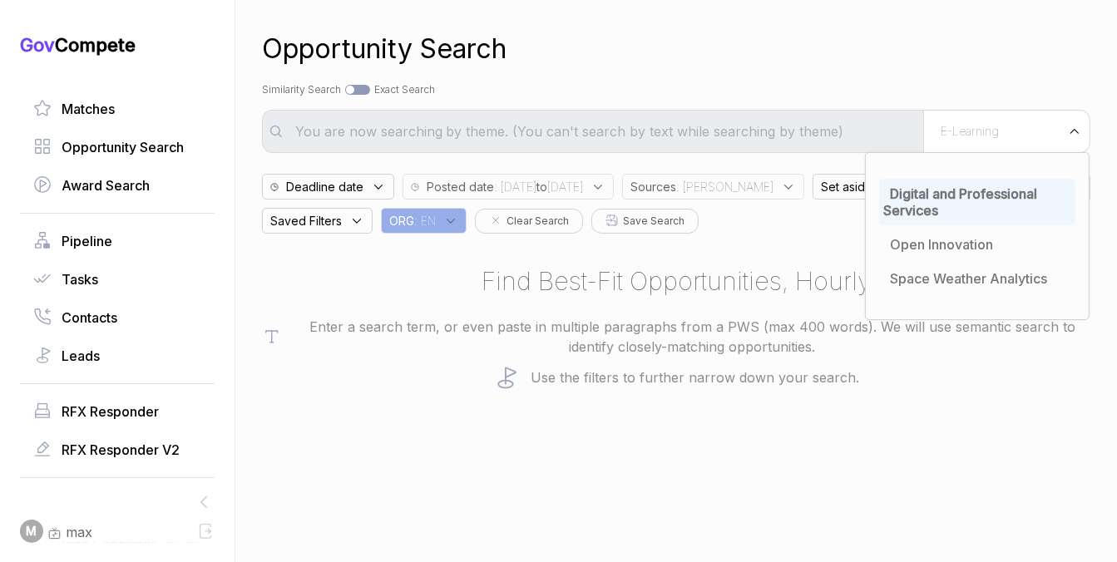
click at [962, 89] on div "Search by Topic Relevance Similarity Search Search by Exact Keyword Match Exact…" at bounding box center [676, 89] width 828 height 15
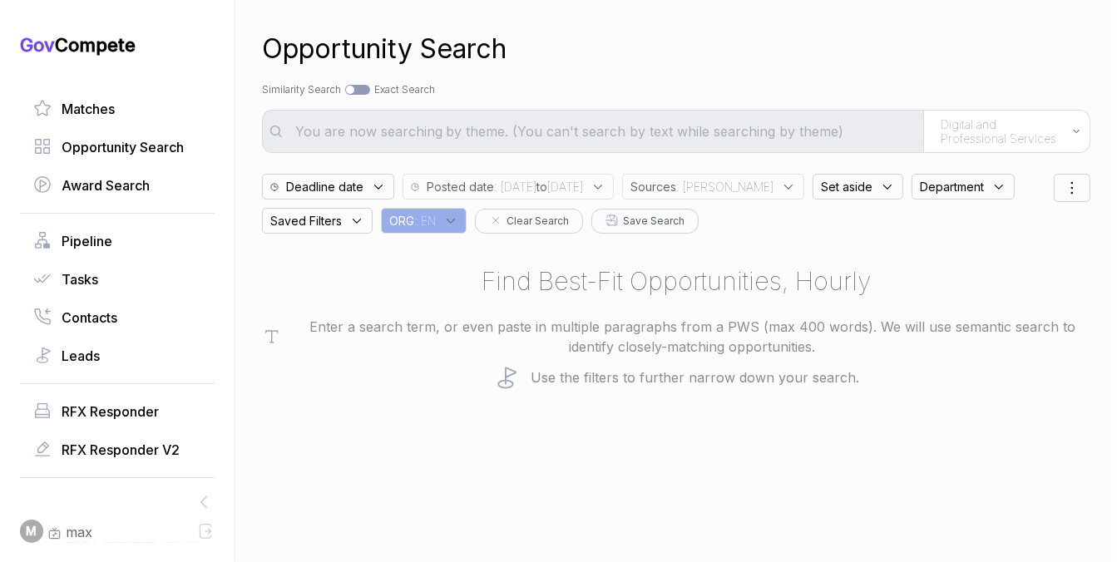
click at [757, 183] on div "Sources : [PERSON_NAME]" at bounding box center [713, 187] width 182 height 26
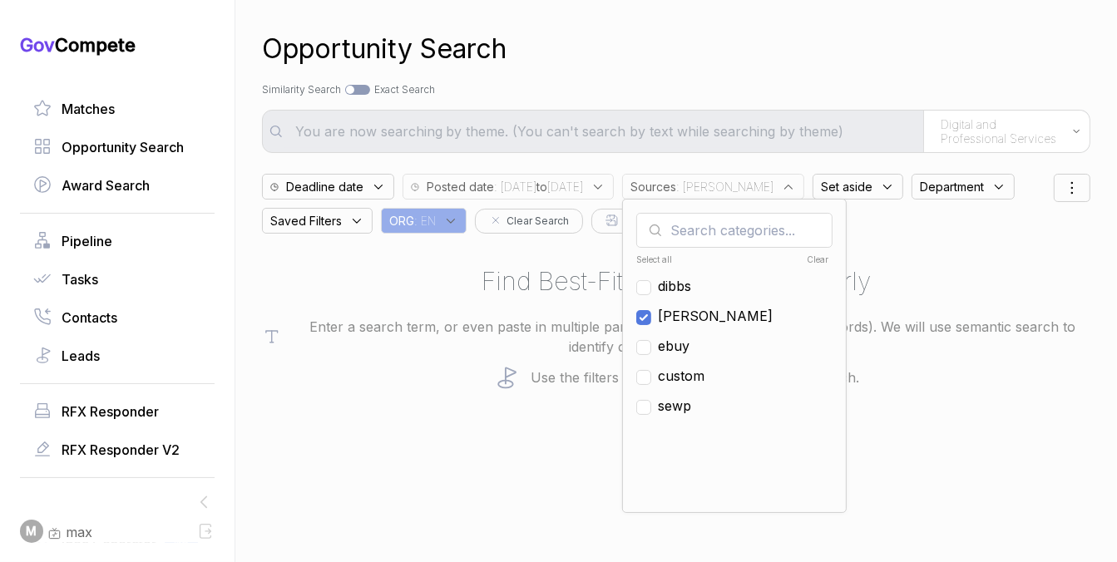
click at [716, 326] on ul "Select all Clear [PERSON_NAME] ebuy custom sewp" at bounding box center [734, 375] width 196 height 250
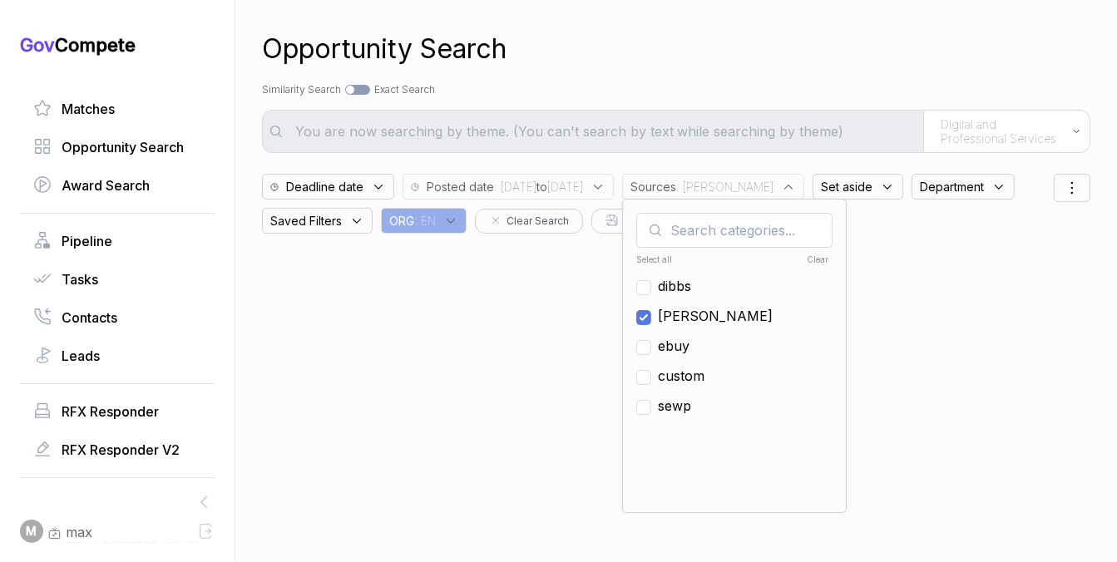
click at [720, 320] on span "[PERSON_NAME]" at bounding box center [715, 316] width 115 height 20
checkbox input "false"
click at [690, 348] on span "ebuy" at bounding box center [674, 346] width 32 height 20
checkbox input "true"
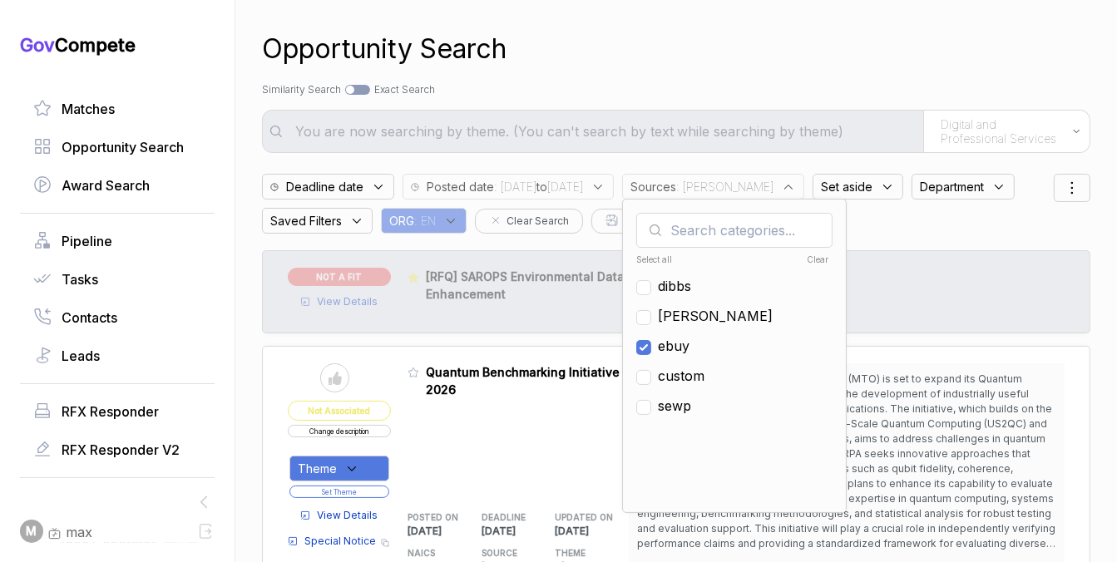
click at [883, 91] on div "Search by Topic Relevance Similarity Search Search by Exact Keyword Match Exact…" at bounding box center [676, 89] width 828 height 15
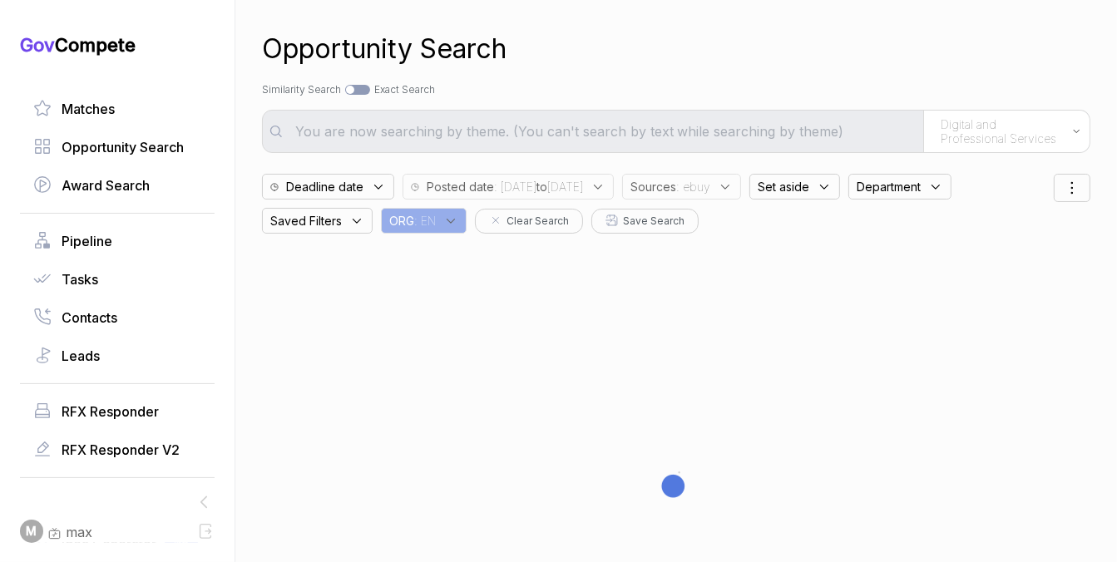
click at [583, 179] on span ": [DATE] to [DATE]" at bounding box center [538, 186] width 89 height 17
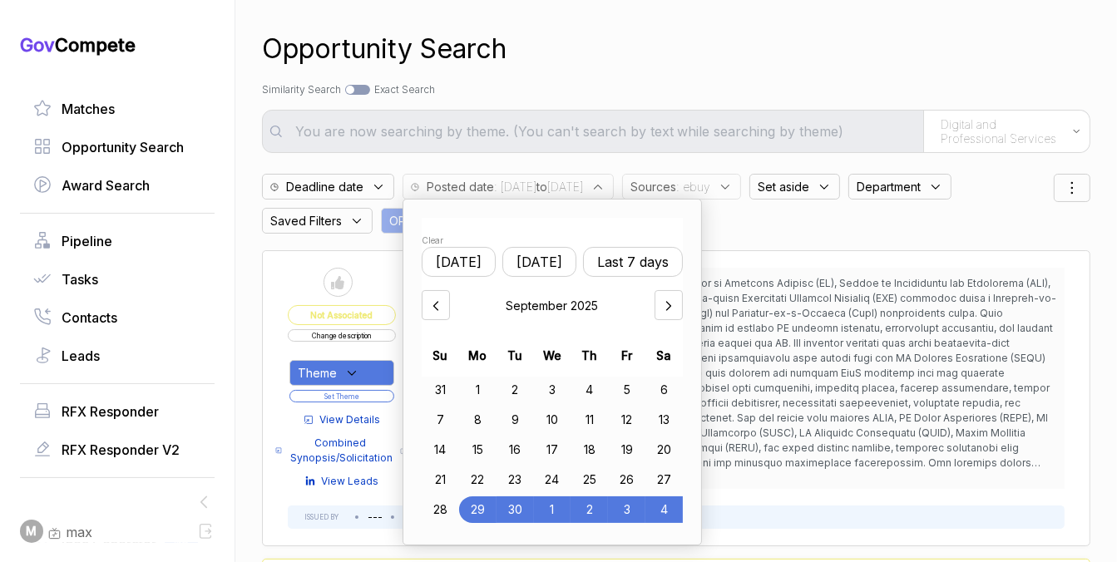
click at [630, 482] on div "26" at bounding box center [626, 480] width 37 height 27
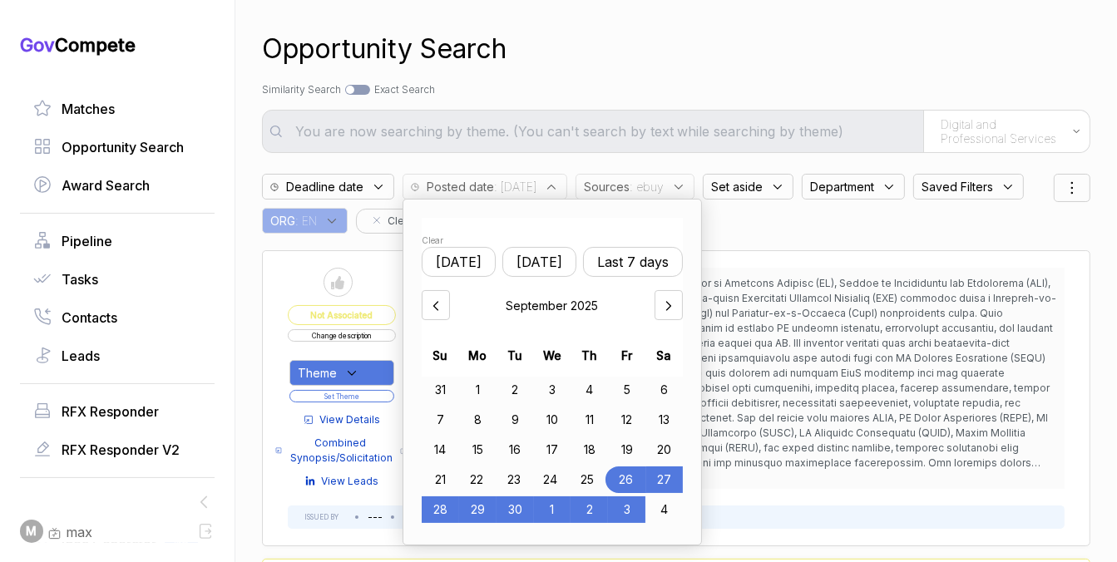
click at [635, 503] on div "3" at bounding box center [626, 510] width 37 height 27
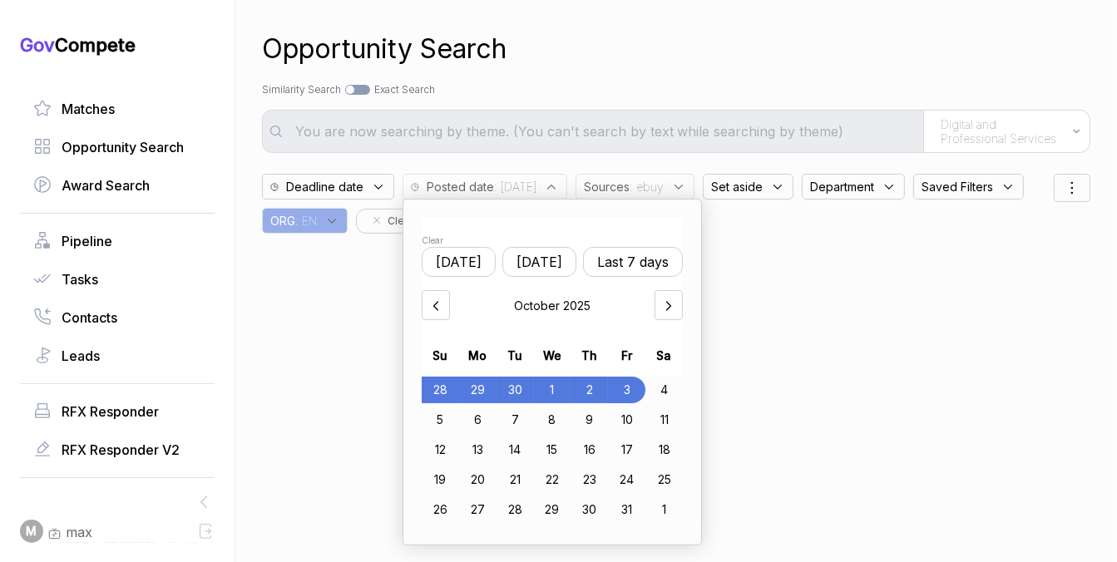
click at [630, 509] on div "31" at bounding box center [626, 510] width 37 height 27
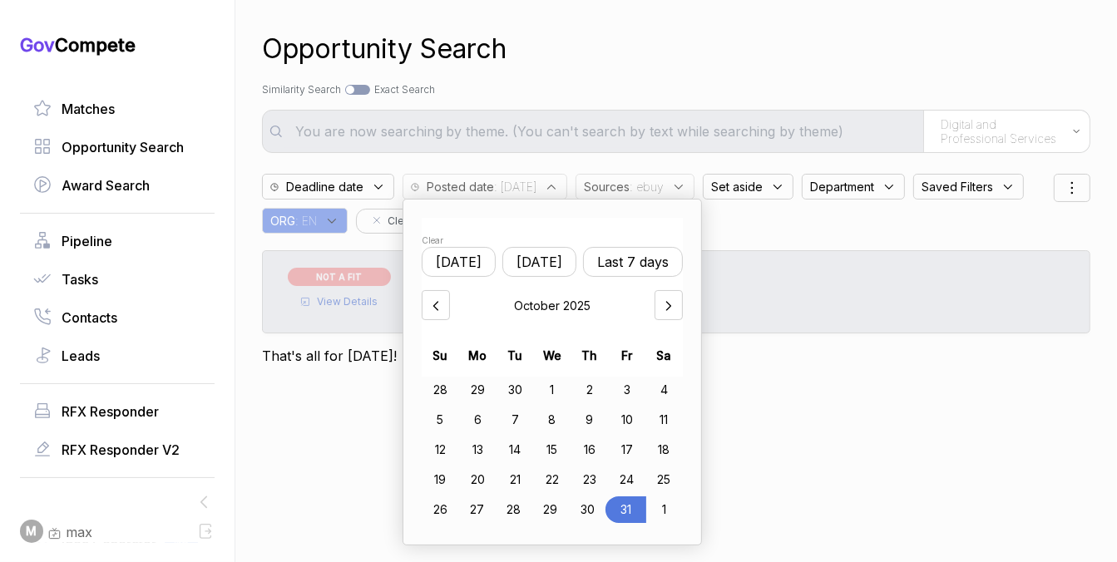
click at [683, 307] on div at bounding box center [669, 305] width 28 height 30
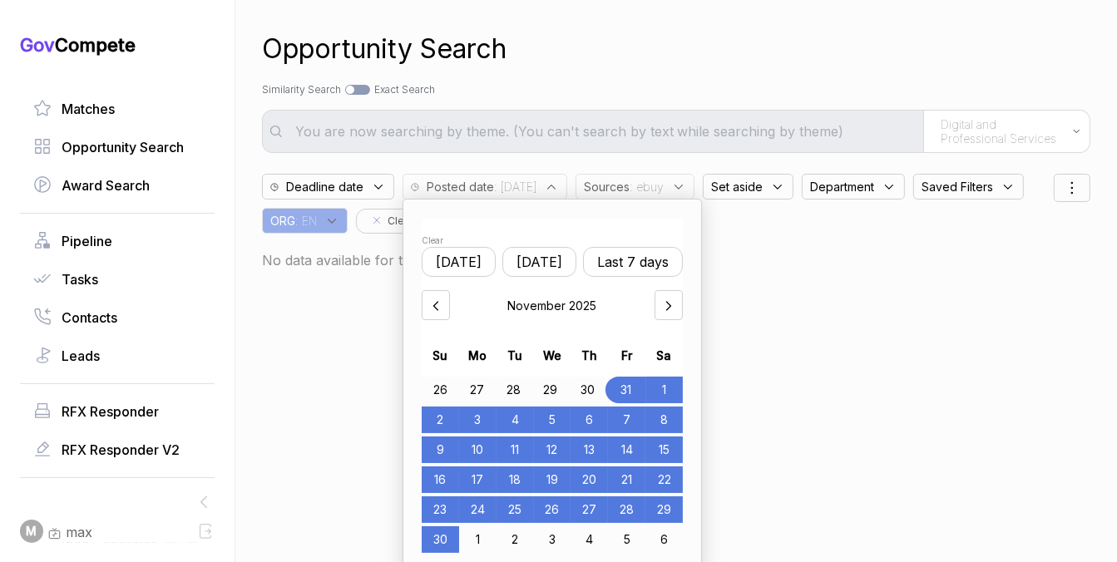
click at [445, 299] on div at bounding box center [436, 305] width 28 height 30
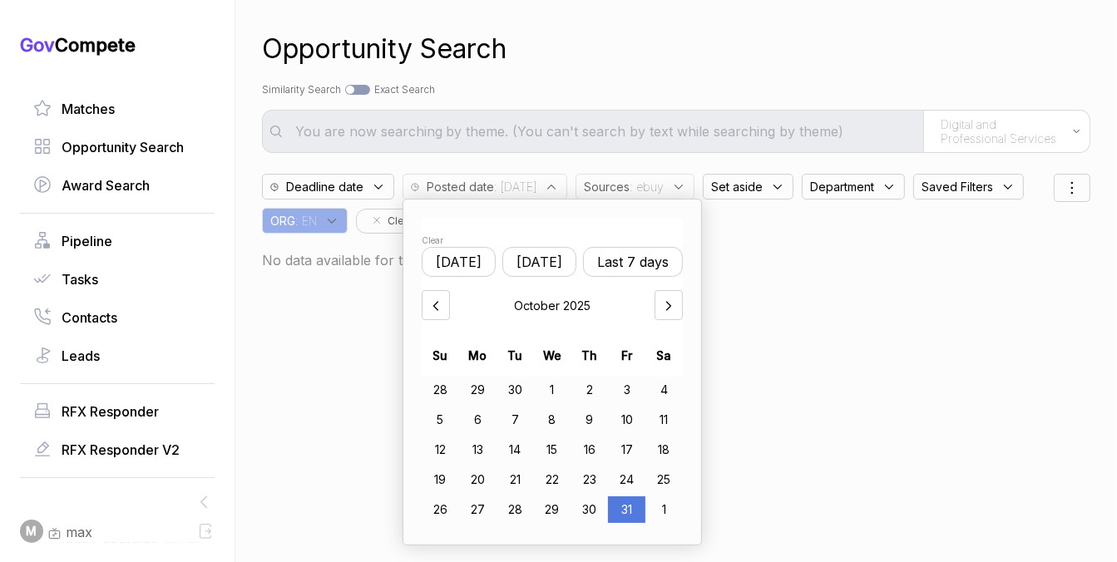
click at [626, 387] on div "3" at bounding box center [626, 390] width 37 height 27
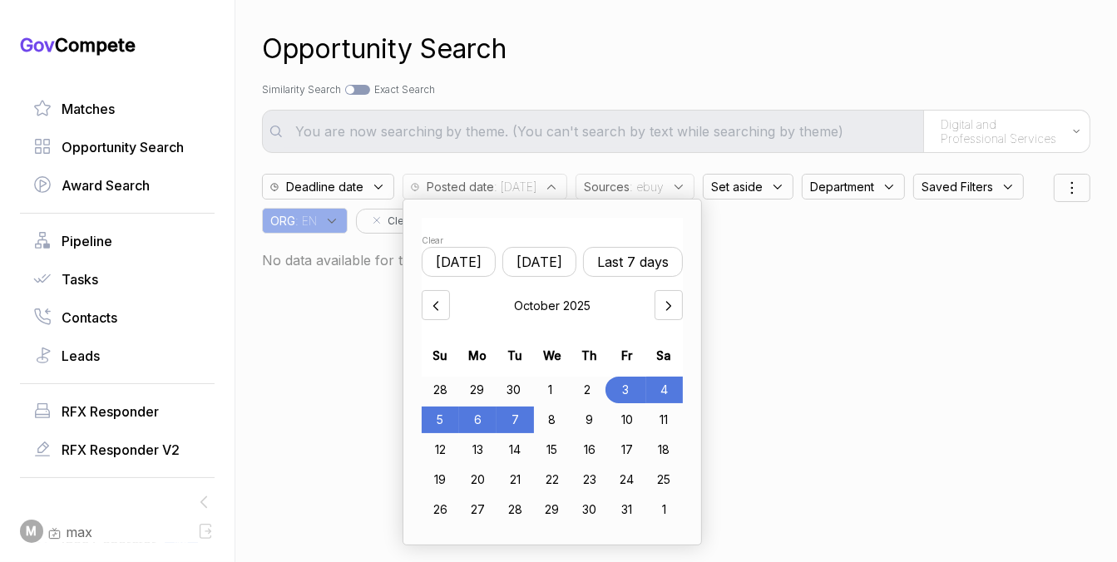
click at [512, 423] on div "7" at bounding box center [515, 420] width 37 height 27
click at [732, 54] on div "Opportunity Search" at bounding box center [676, 49] width 828 height 40
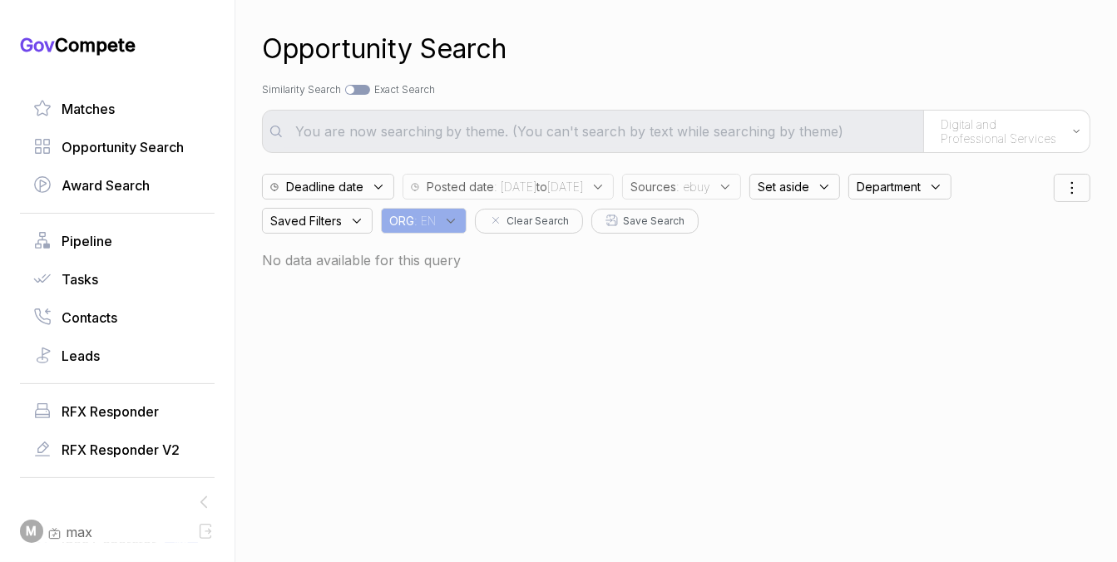
click at [733, 192] on icon at bounding box center [725, 187] width 15 height 15
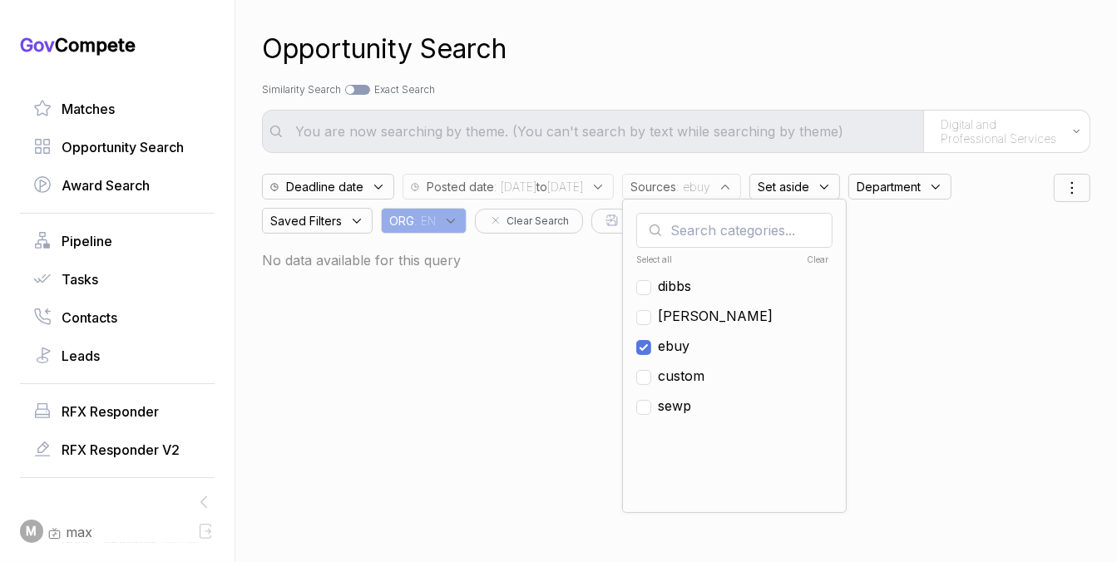
click at [690, 340] on span "ebuy" at bounding box center [674, 346] width 32 height 20
checkbox input "false"
click at [720, 314] on span "[PERSON_NAME]" at bounding box center [715, 316] width 115 height 20
checkbox input "true"
click at [803, 67] on div "Opportunity Search" at bounding box center [676, 49] width 828 height 40
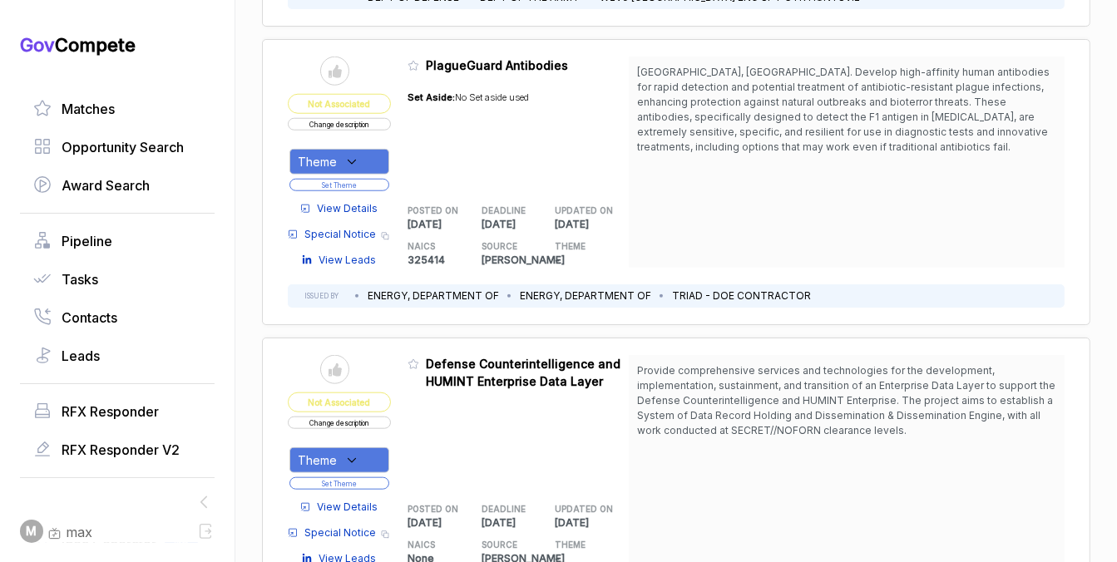
scroll to position [1407, 0]
